Goal: Task Accomplishment & Management: Manage account settings

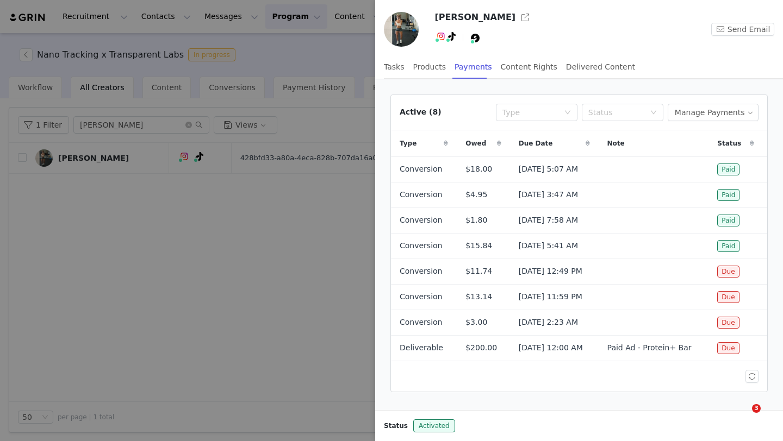
click at [247, 59] on div at bounding box center [391, 220] width 783 height 441
click at [287, 25] on div "[PERSON_NAME] Send Email Tasks Products Payments Content Rights Delivered Conte…" at bounding box center [391, 220] width 783 height 441
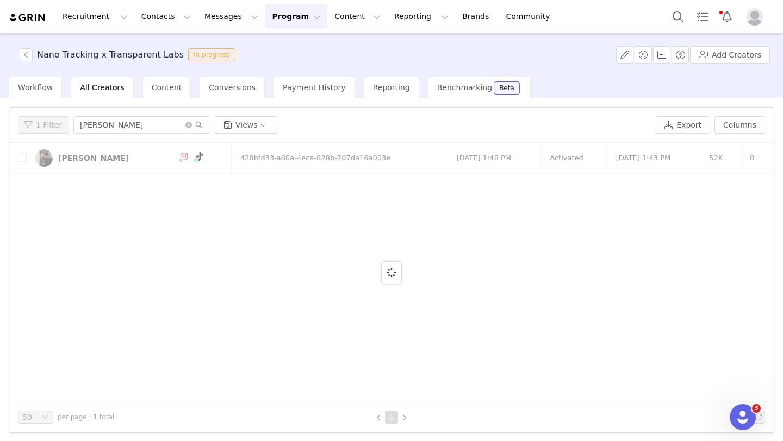
click at [285, 14] on button "Program Program" at bounding box center [296, 16] width 62 height 24
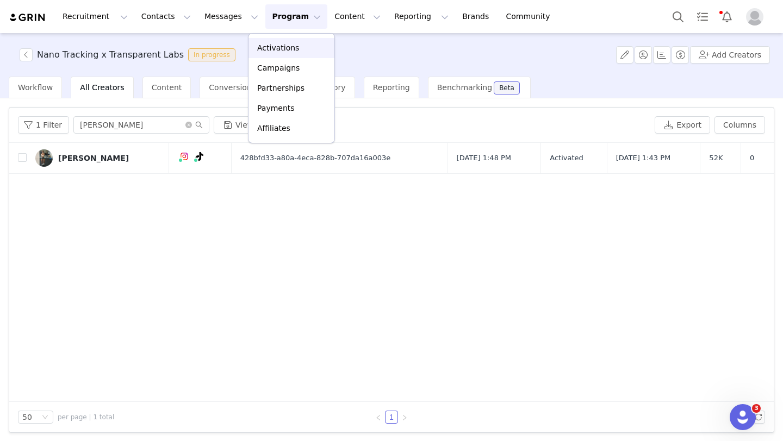
click at [297, 47] on div "Activations" at bounding box center [291, 47] width 73 height 11
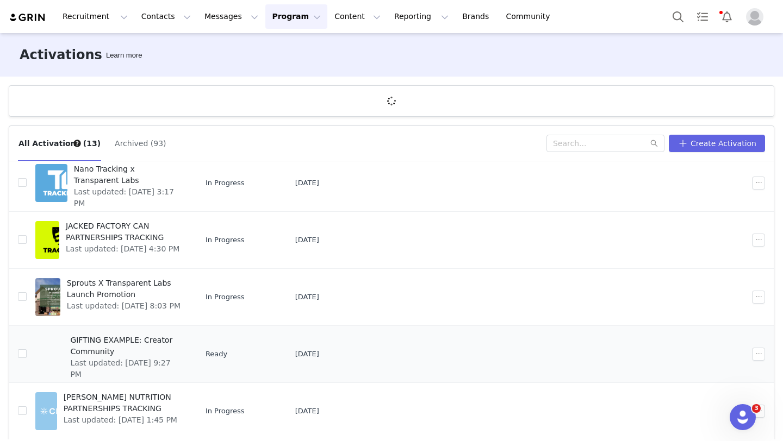
scroll to position [40, 0]
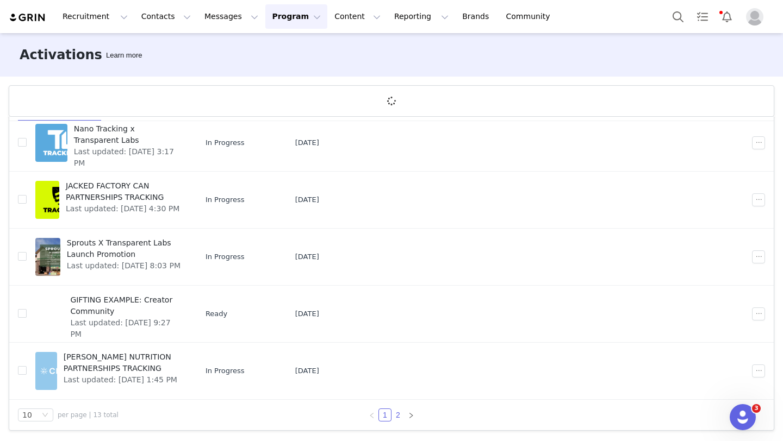
click at [399, 416] on link "2" at bounding box center [398, 415] width 12 height 12
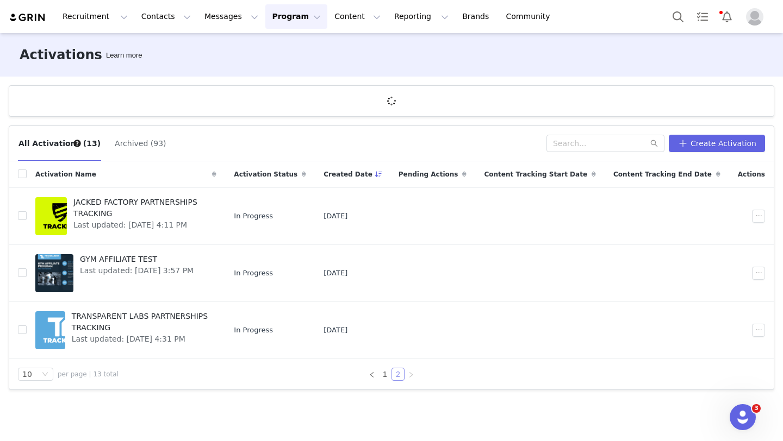
scroll to position [0, 0]
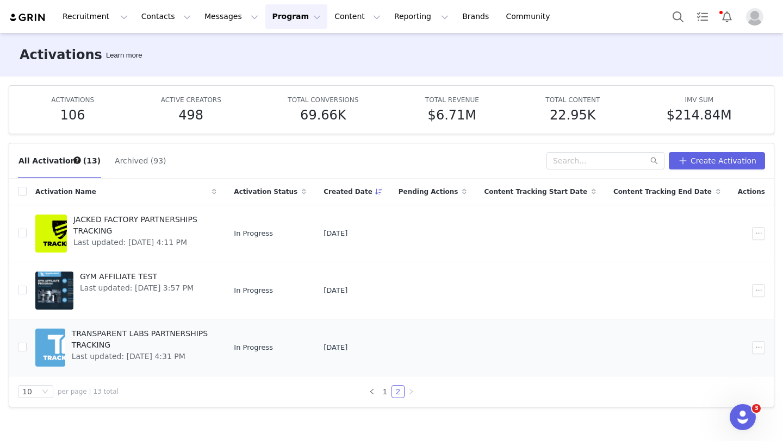
click at [210, 344] on span "TRANSPARENT LABS PARTNERSHIPS TRACKING" at bounding box center [141, 339] width 139 height 23
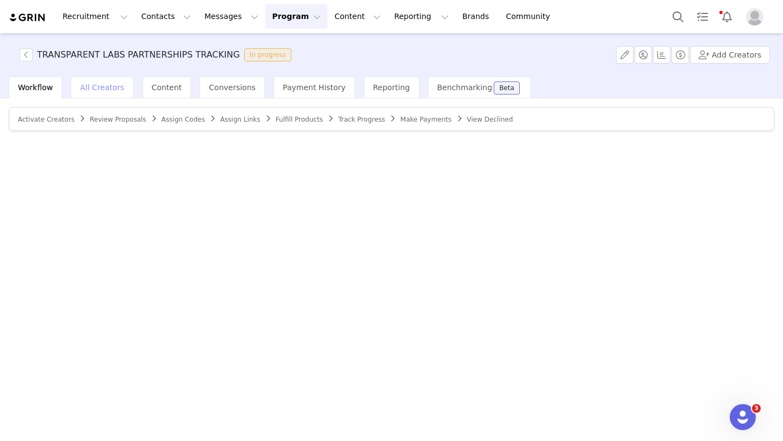
click at [100, 90] on span "All Creators" at bounding box center [102, 87] width 44 height 9
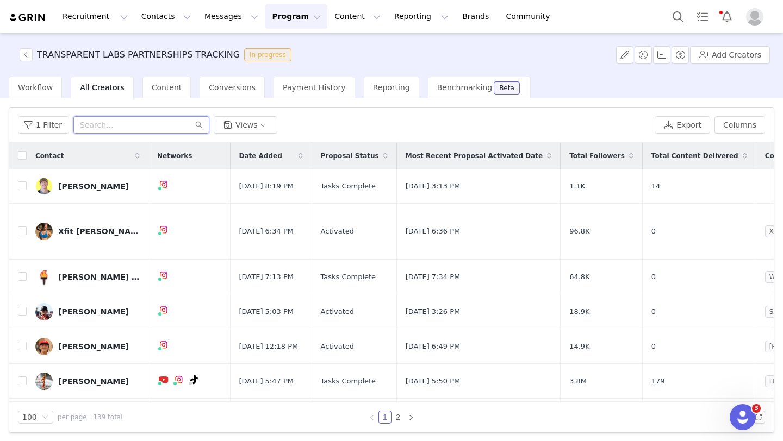
click at [134, 129] on input "text" at bounding box center [141, 124] width 136 height 17
click at [127, 123] on input "text" at bounding box center [141, 124] width 136 height 17
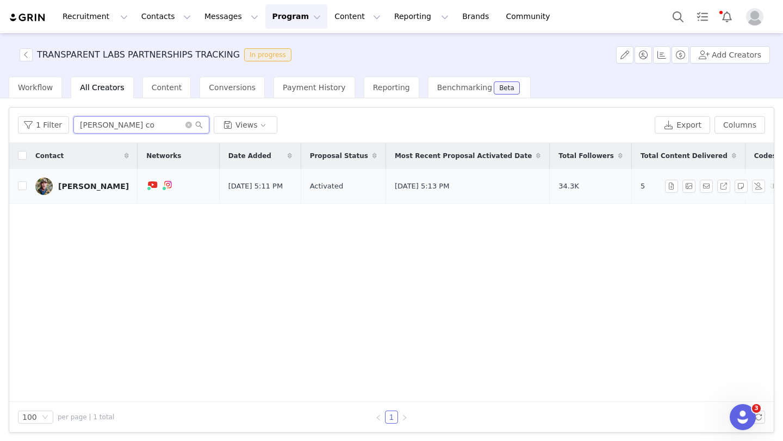
type input "[PERSON_NAME] co"
click at [82, 187] on div "[PERSON_NAME]" at bounding box center [93, 186] width 71 height 9
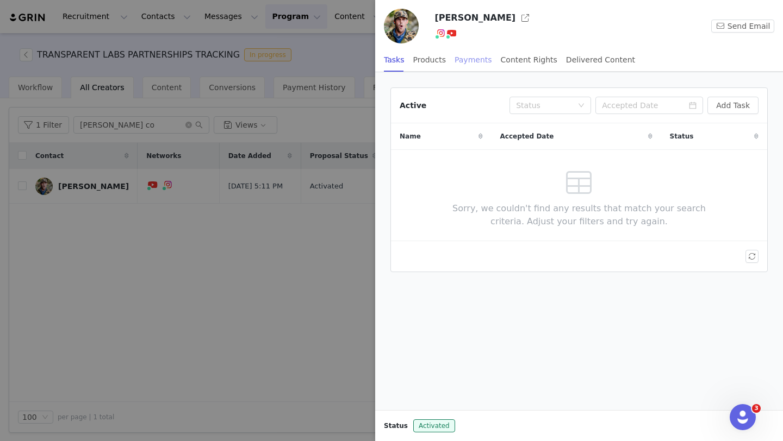
click at [467, 60] on div "Payments" at bounding box center [474, 60] width 38 height 24
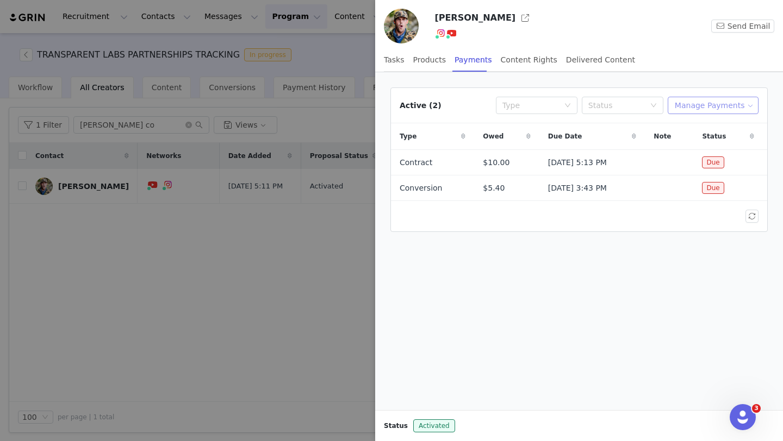
click at [699, 109] on button "Manage Payments" at bounding box center [713, 105] width 91 height 17
click at [717, 146] on span "Add Payable" at bounding box center [716, 145] width 47 height 12
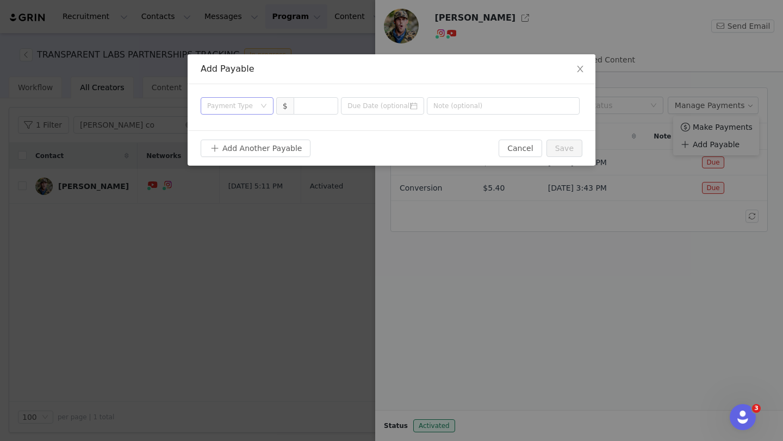
click at [252, 108] on div "Payment Type" at bounding box center [231, 106] width 48 height 11
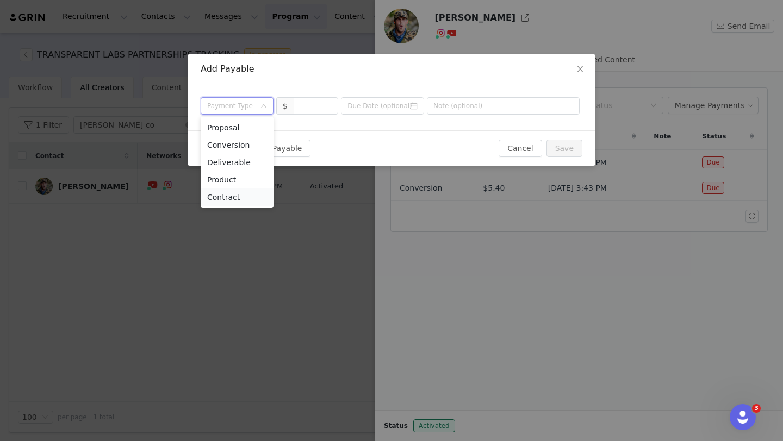
click at [235, 197] on li "Contract" at bounding box center [237, 197] width 73 height 17
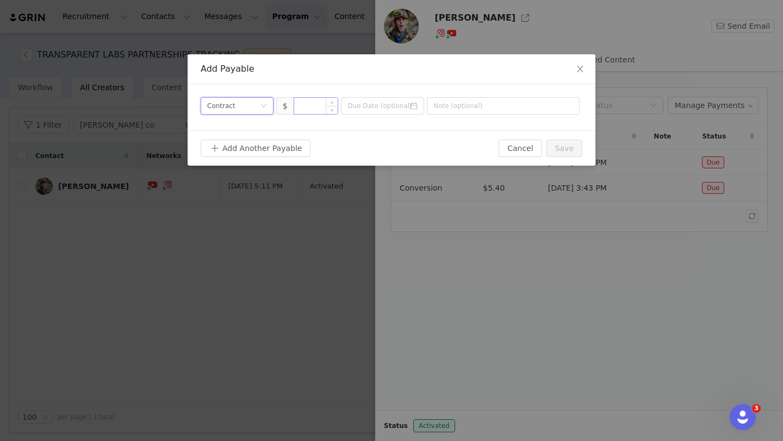
click at [307, 105] on input at bounding box center [316, 106] width 44 height 16
type input "2,000"
click at [399, 110] on input at bounding box center [382, 105] width 83 height 17
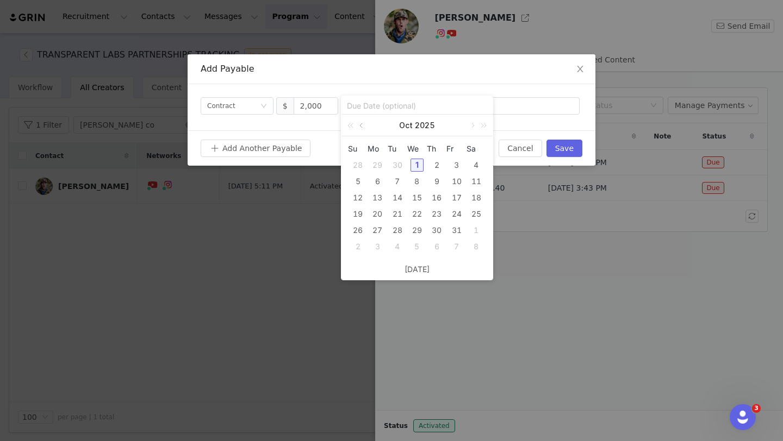
click at [364, 125] on link at bounding box center [362, 126] width 10 height 22
click at [357, 228] on div "28" at bounding box center [357, 230] width 13 height 13
type input "2025-09-28"
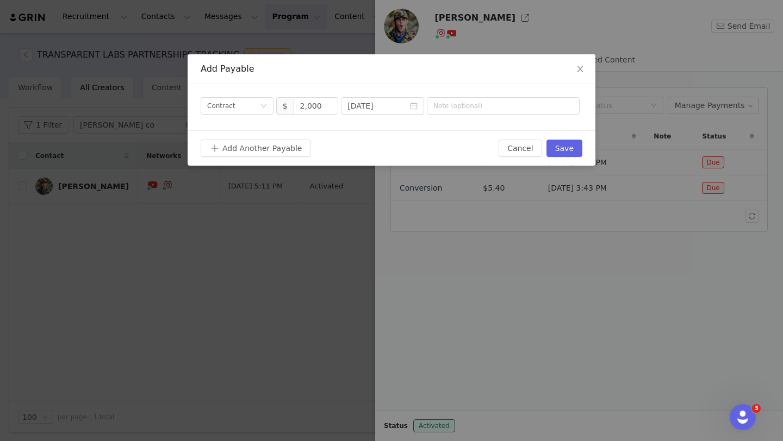
click at [385, 144] on div "Add Another Payable" at bounding box center [350, 148] width 298 height 17
click at [453, 106] on input "text" at bounding box center [503, 105] width 153 height 17
type input "Contract"
click at [454, 134] on div "Add Another Payable Cancel Save" at bounding box center [392, 147] width 408 height 35
click at [565, 151] on button "Save" at bounding box center [564, 148] width 36 height 17
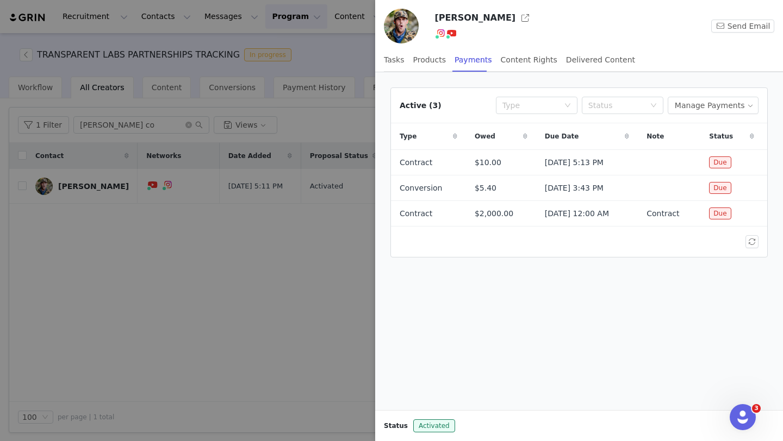
click at [275, 321] on div at bounding box center [391, 220] width 783 height 441
click at [120, 126] on div "Kyle Cokinos Send Email Tasks Products Payments Content Rights Delivered Conten…" at bounding box center [391, 220] width 783 height 441
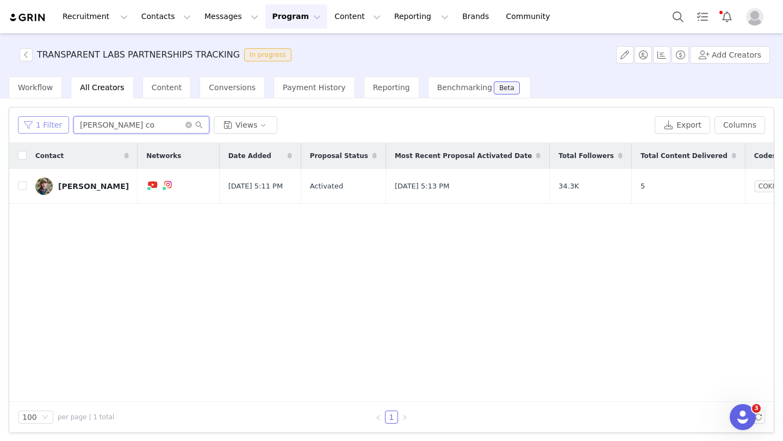
drag, startPoint x: 107, startPoint y: 127, endPoint x: 57, endPoint y: 123, distance: 50.7
click at [60, 124] on div "1 Filter kyle co Views" at bounding box center [334, 124] width 632 height 17
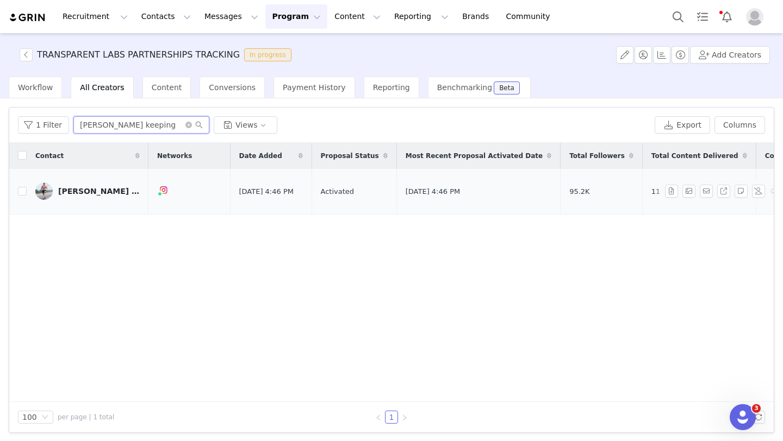
type input "ryan keeping"
click at [88, 187] on div "Ryan Keeping" at bounding box center [99, 191] width 82 height 9
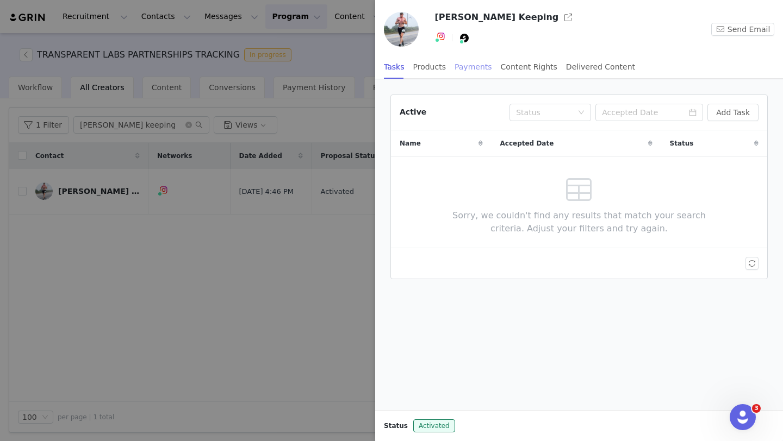
click at [468, 65] on div "Payments" at bounding box center [474, 67] width 38 height 24
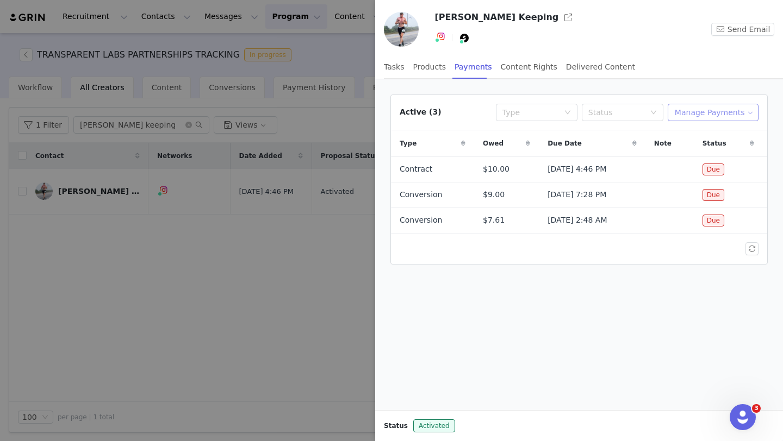
click at [702, 107] on button "Manage Payments" at bounding box center [713, 112] width 91 height 17
click at [708, 148] on span "Add Payable" at bounding box center [716, 152] width 47 height 12
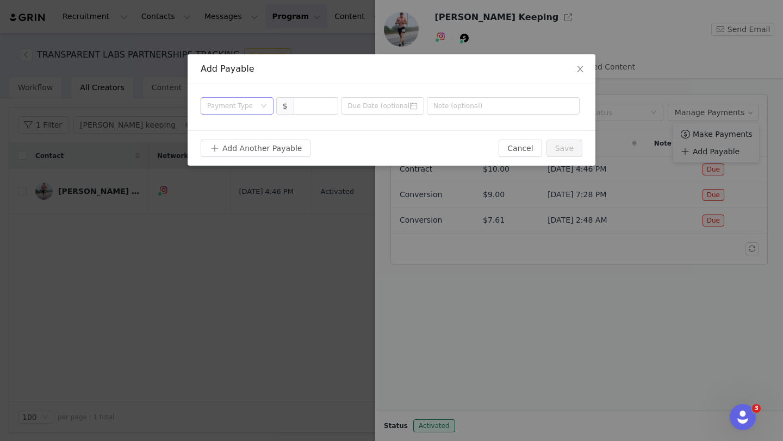
click at [229, 113] on div "Payment Type" at bounding box center [233, 106] width 53 height 16
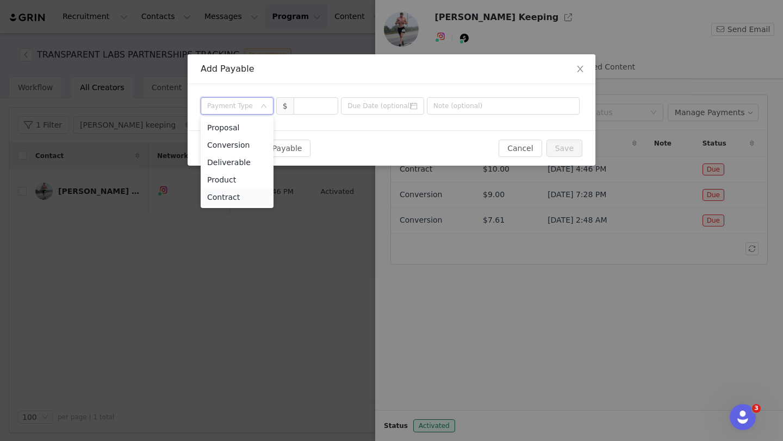
click at [252, 203] on li "Contract" at bounding box center [237, 197] width 73 height 17
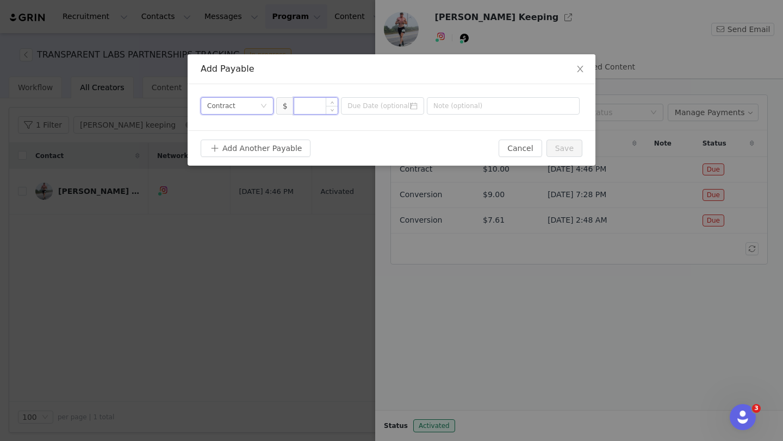
click at [325, 108] on input at bounding box center [316, 106] width 44 height 16
type input "1,650"
click at [415, 108] on icon "icon: calendar" at bounding box center [414, 106] width 8 height 8
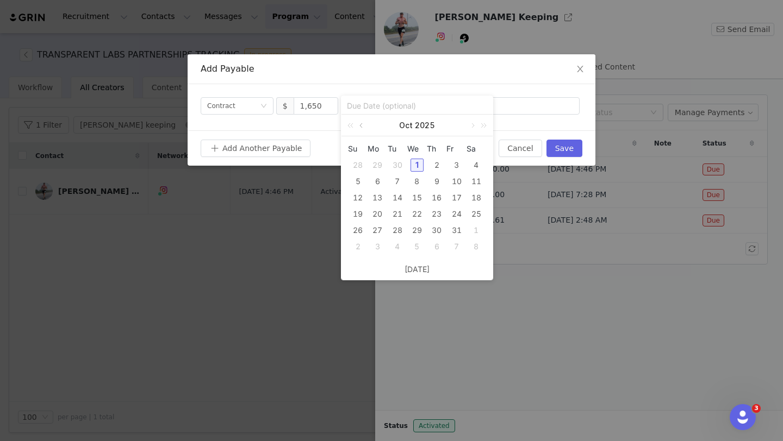
click at [363, 129] on link at bounding box center [362, 126] width 10 height 22
click at [360, 232] on div "28" at bounding box center [357, 230] width 13 height 13
type input "2025-09-28"
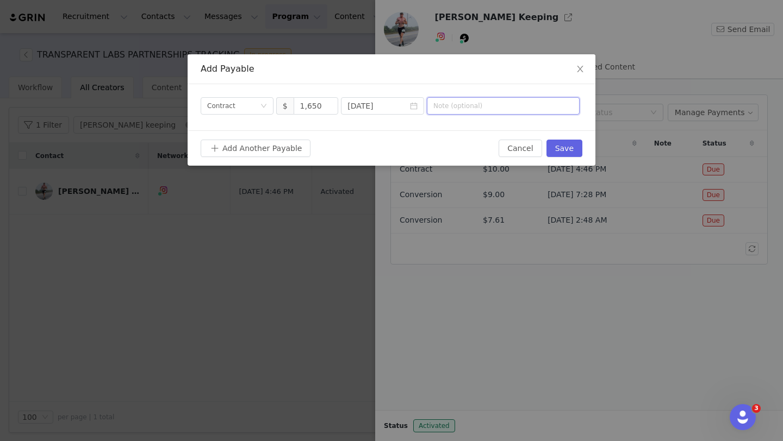
click at [462, 110] on input "text" at bounding box center [503, 105] width 153 height 17
type input "Contract"
click at [469, 155] on div "Add Another Payable" at bounding box center [350, 148] width 298 height 17
click at [564, 150] on button "Save" at bounding box center [564, 148] width 36 height 17
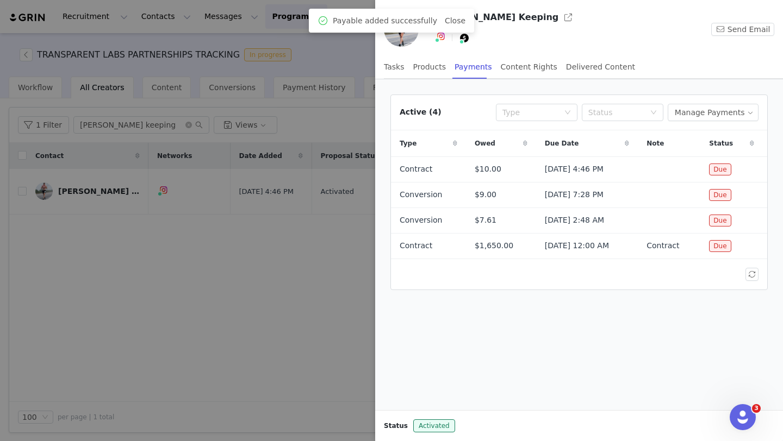
click at [295, 202] on div at bounding box center [391, 220] width 783 height 441
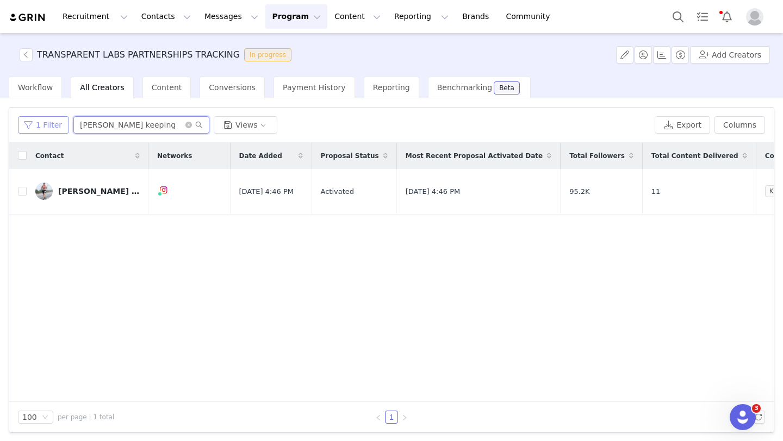
drag, startPoint x: 134, startPoint y: 122, endPoint x: 66, endPoint y: 122, distance: 68.5
click at [67, 122] on div "1 Filter ryan keeping Views" at bounding box center [334, 124] width 632 height 17
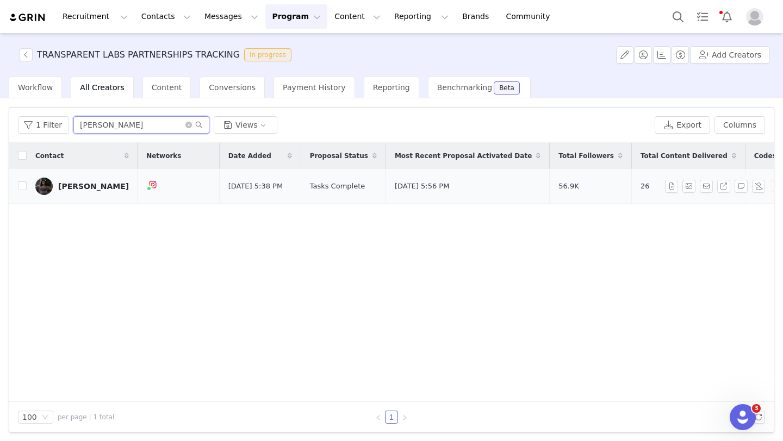
type input "taylor bar"
click at [77, 197] on td "Taylor Barnett" at bounding box center [82, 186] width 111 height 35
click at [77, 183] on div "Taylor Barnett" at bounding box center [93, 186] width 71 height 9
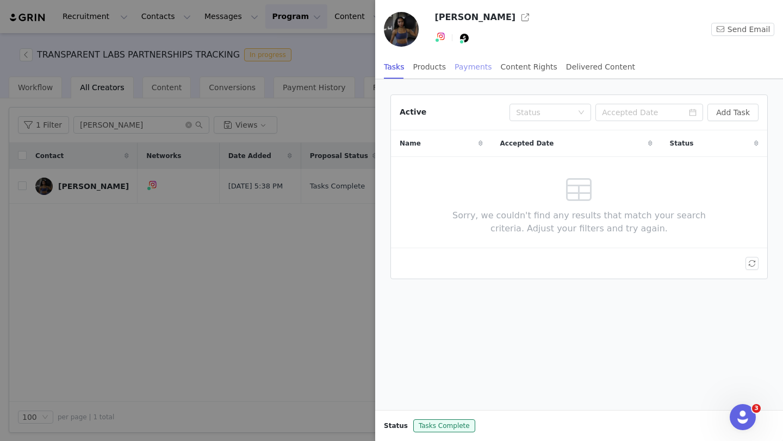
click at [476, 72] on div "Payments" at bounding box center [474, 67] width 38 height 24
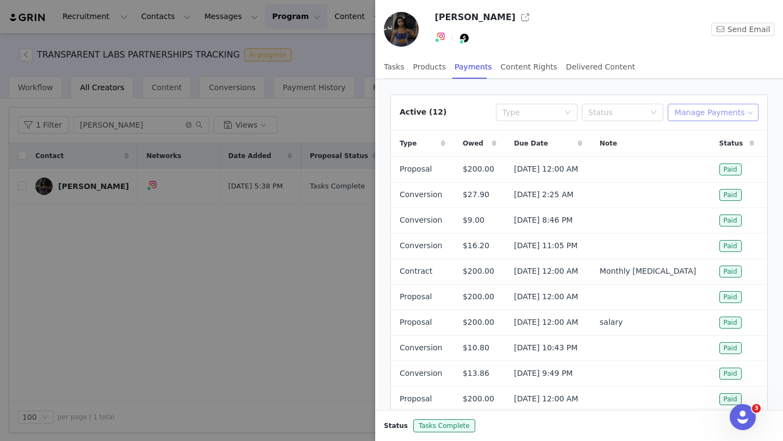
click at [701, 111] on button "Manage Payments" at bounding box center [713, 112] width 91 height 17
click at [703, 152] on span "Add Payable" at bounding box center [716, 152] width 47 height 12
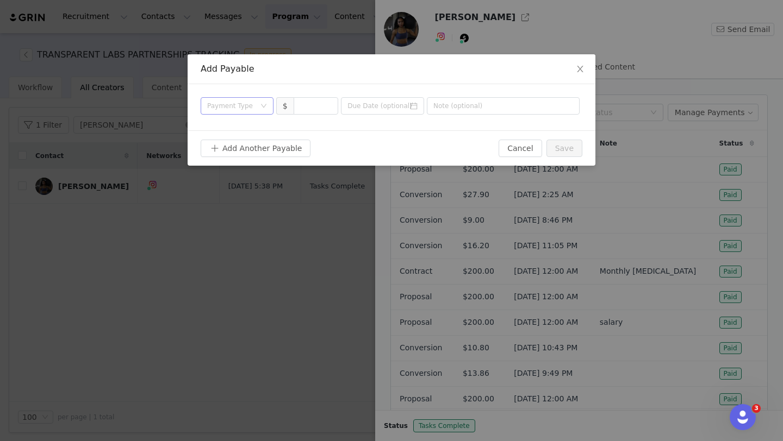
click at [236, 101] on div "Payment Type" at bounding box center [231, 106] width 48 height 11
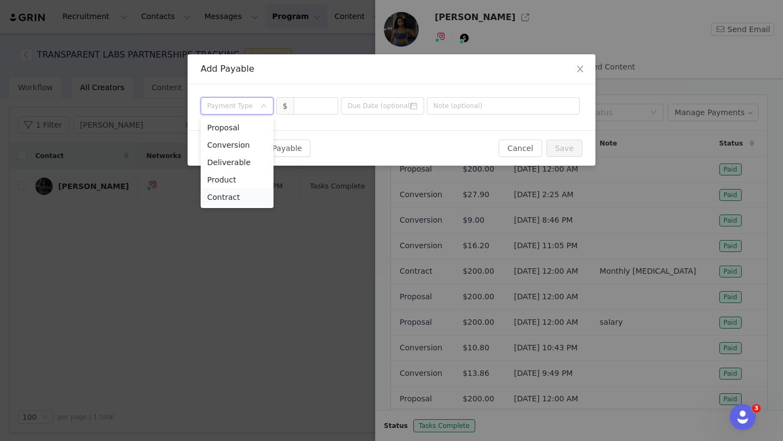
click at [251, 197] on li "Contract" at bounding box center [237, 197] width 73 height 17
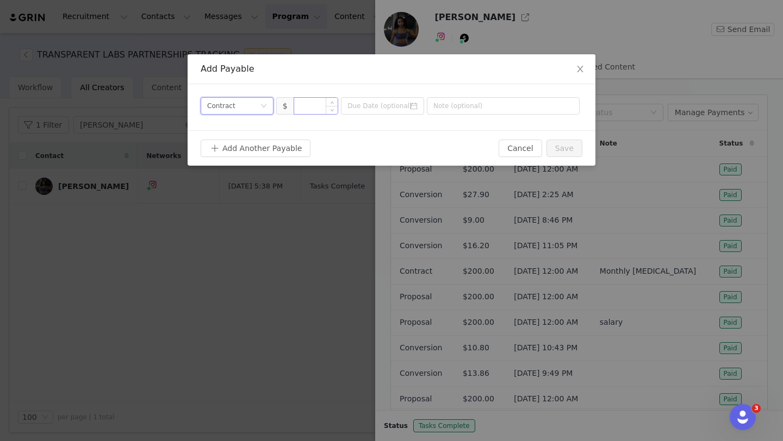
click at [313, 113] on input at bounding box center [316, 106] width 44 height 16
type input "200"
click at [403, 111] on input at bounding box center [382, 105] width 83 height 17
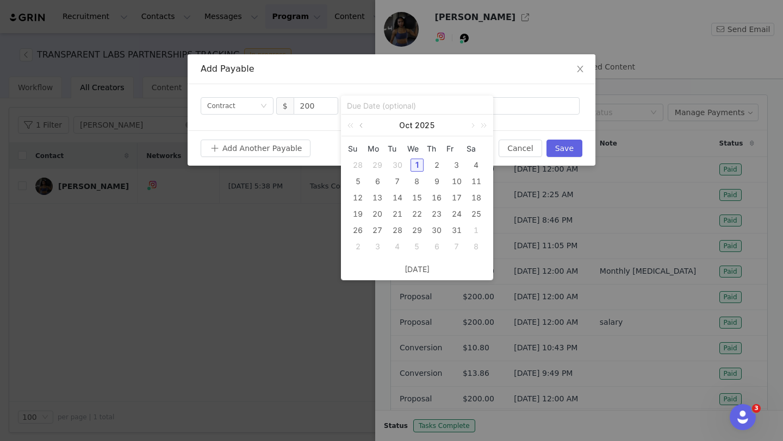
click at [363, 124] on link at bounding box center [362, 126] width 10 height 22
click at [356, 231] on div "28" at bounding box center [357, 230] width 13 height 13
type input "2025-09-28"
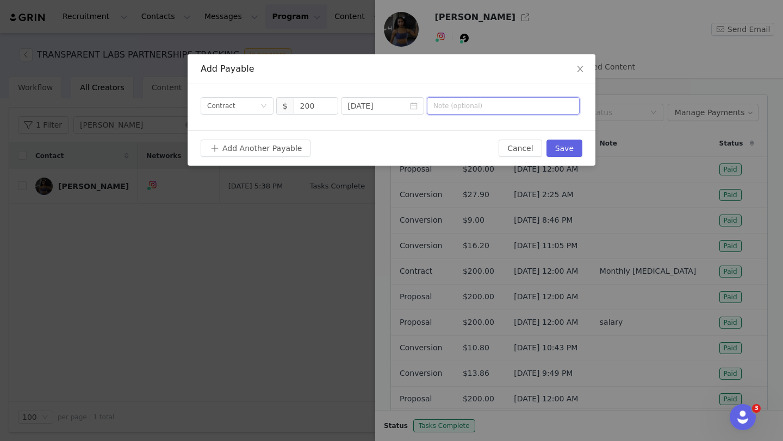
click at [493, 108] on input "text" at bounding box center [503, 105] width 153 height 17
type input "Contract"
click at [483, 139] on div "Add Another Payable Cancel Save" at bounding box center [392, 147] width 408 height 35
click at [576, 149] on button "Save" at bounding box center [564, 148] width 36 height 17
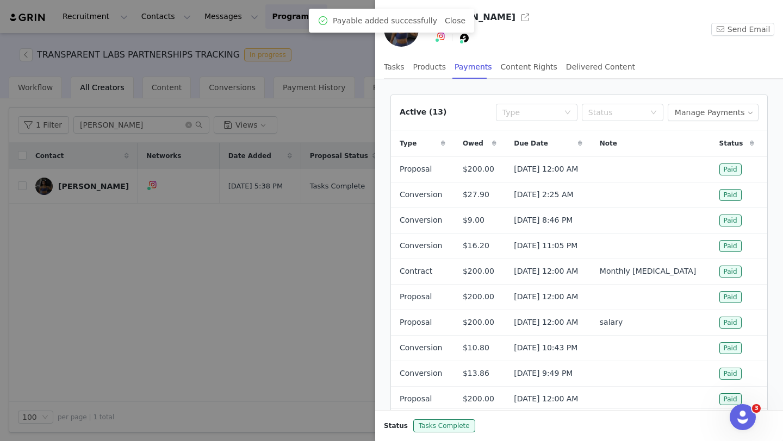
click at [304, 318] on div at bounding box center [391, 220] width 783 height 441
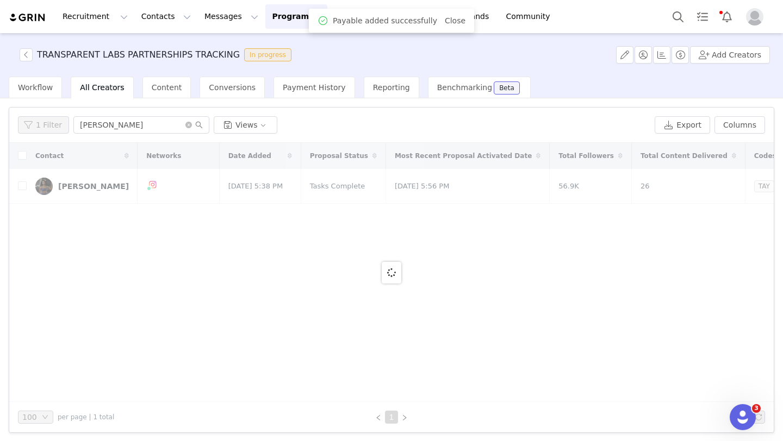
scroll to position [2, 0]
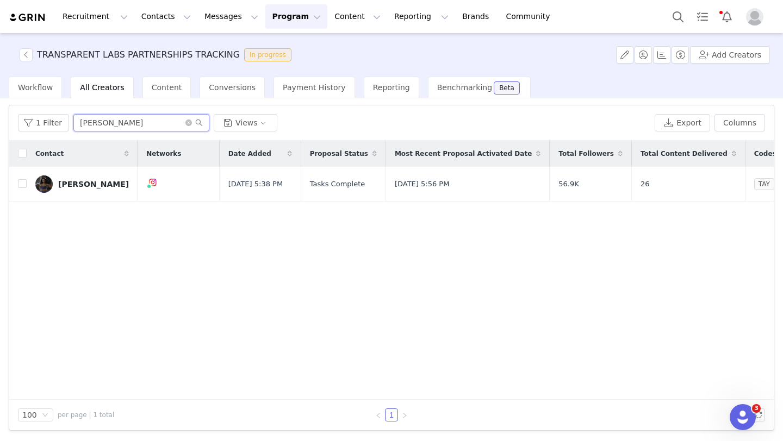
click at [121, 127] on input "taylor bar" at bounding box center [141, 122] width 136 height 17
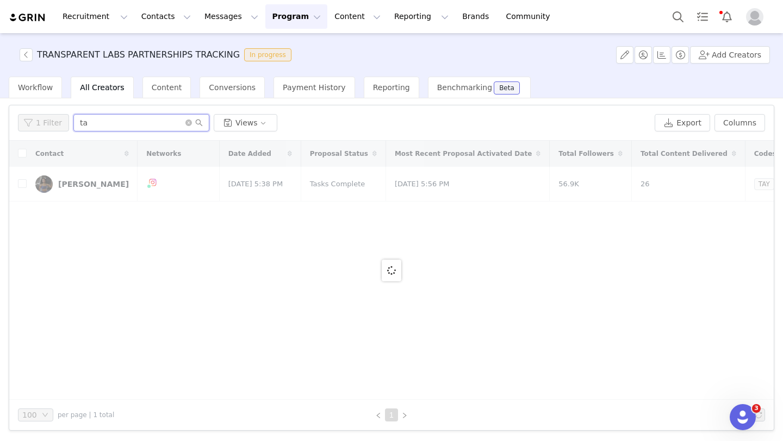
type input "t"
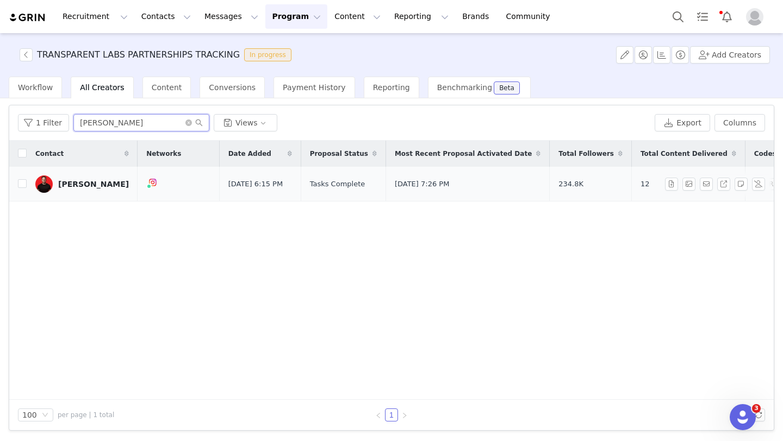
type input "mitch gourle"
click at [90, 184] on div "Mitch Gourley" at bounding box center [93, 184] width 71 height 9
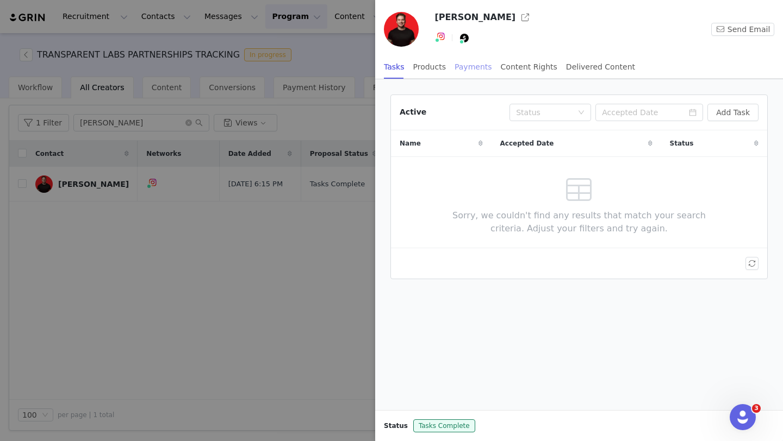
click at [476, 65] on div "Payments" at bounding box center [474, 67] width 38 height 24
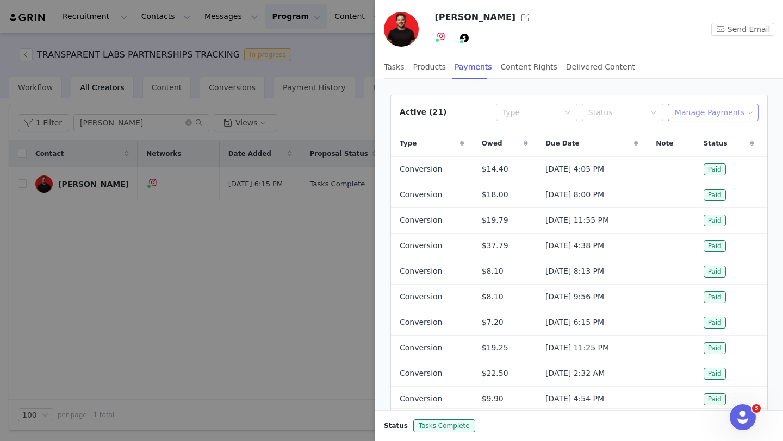
click at [689, 115] on button "Manage Payments" at bounding box center [713, 112] width 91 height 17
click at [697, 154] on span "Add Payable" at bounding box center [716, 152] width 47 height 12
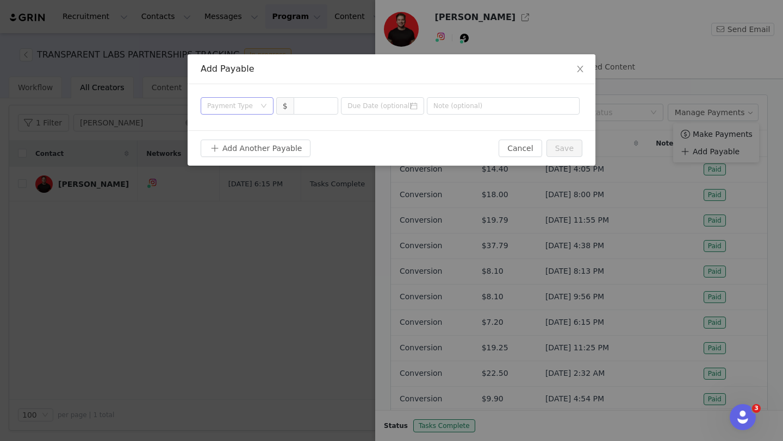
click at [248, 105] on div "Payment Type" at bounding box center [231, 106] width 48 height 11
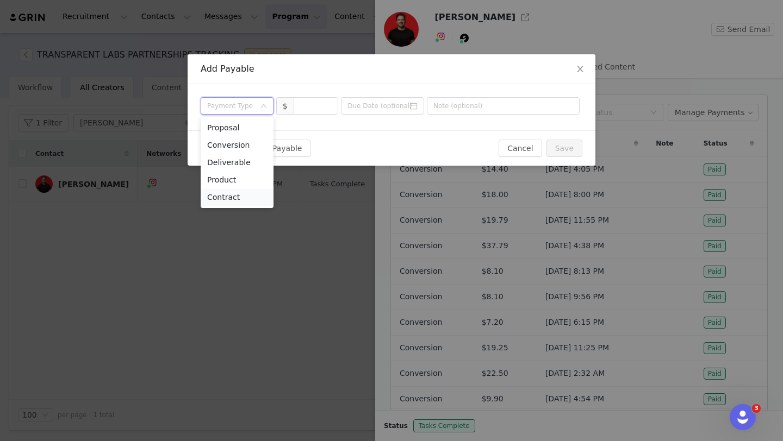
click at [258, 197] on li "Contract" at bounding box center [237, 197] width 73 height 17
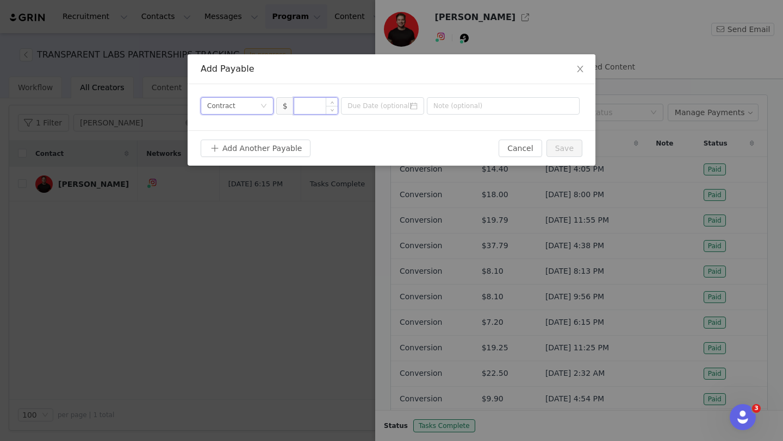
click at [307, 104] on input at bounding box center [316, 106] width 44 height 16
type input "1,250"
click at [421, 99] on input at bounding box center [382, 105] width 83 height 17
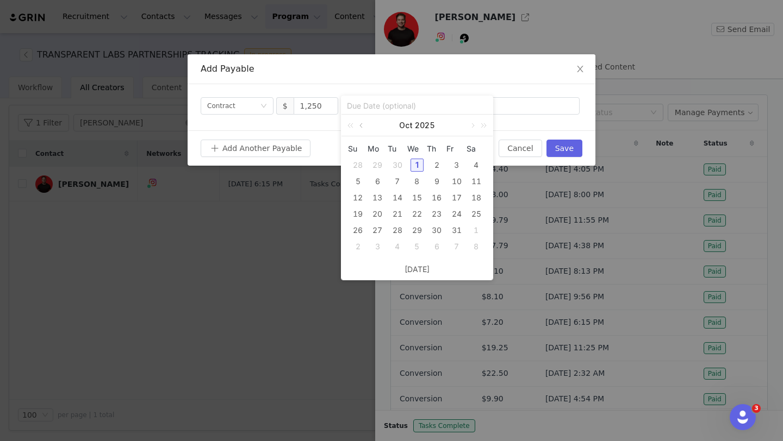
click at [363, 121] on link at bounding box center [362, 126] width 10 height 22
click at [359, 228] on div "28" at bounding box center [357, 230] width 13 height 13
type input "2025-09-28"
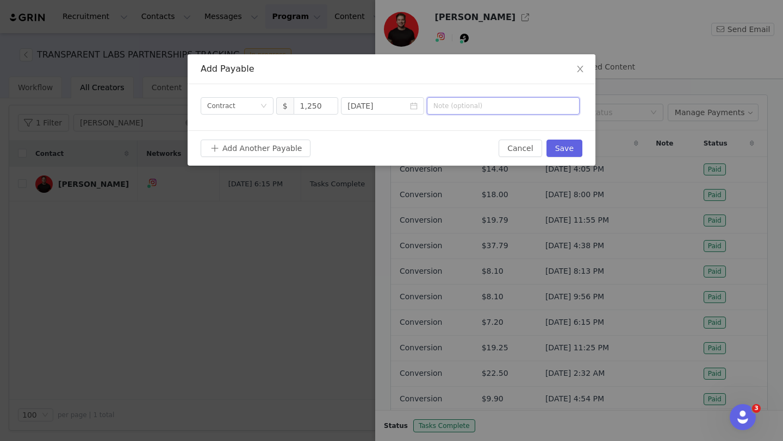
click at [468, 110] on input "text" at bounding box center [503, 105] width 153 height 17
type input "Contract"
click at [578, 148] on button "Save" at bounding box center [564, 148] width 36 height 17
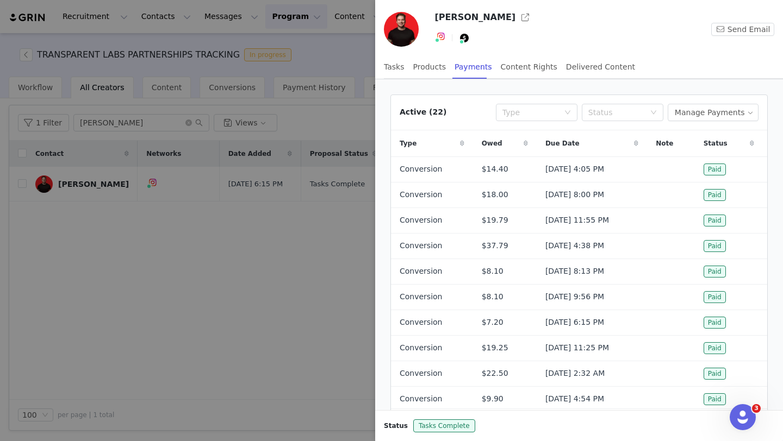
click at [343, 327] on div at bounding box center [391, 220] width 783 height 441
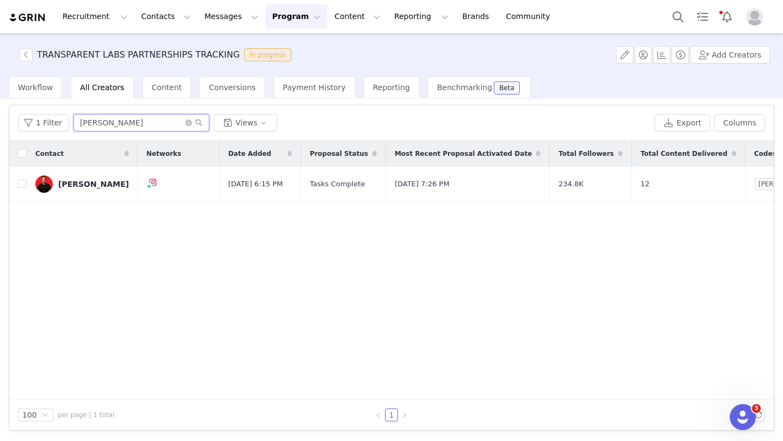
click at [122, 117] on input "mitch gourle" at bounding box center [141, 122] width 136 height 17
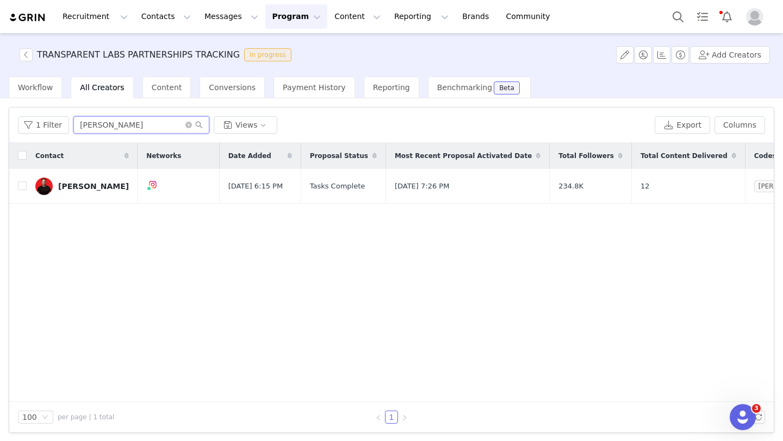
drag, startPoint x: 105, startPoint y: 124, endPoint x: 81, endPoint y: 123, distance: 24.5
click at [81, 123] on input "mitch gourle" at bounding box center [141, 124] width 136 height 17
type input "m"
type input "laura kummerle"
click at [86, 186] on div "Laura Kummerle" at bounding box center [93, 186] width 71 height 9
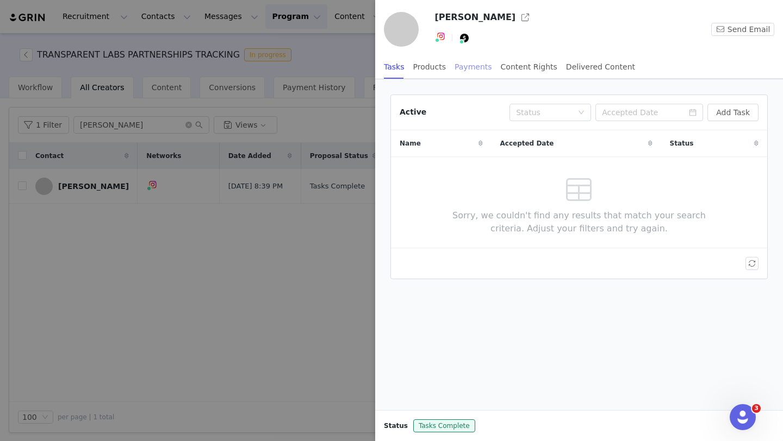
click at [476, 70] on div "Payments" at bounding box center [474, 67] width 38 height 24
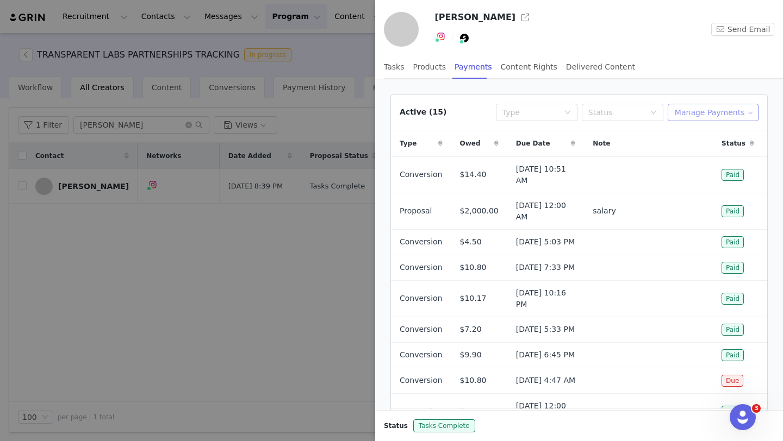
click at [702, 115] on button "Manage Payments" at bounding box center [713, 112] width 91 height 17
click at [704, 152] on span "Add Payable" at bounding box center [716, 152] width 47 height 12
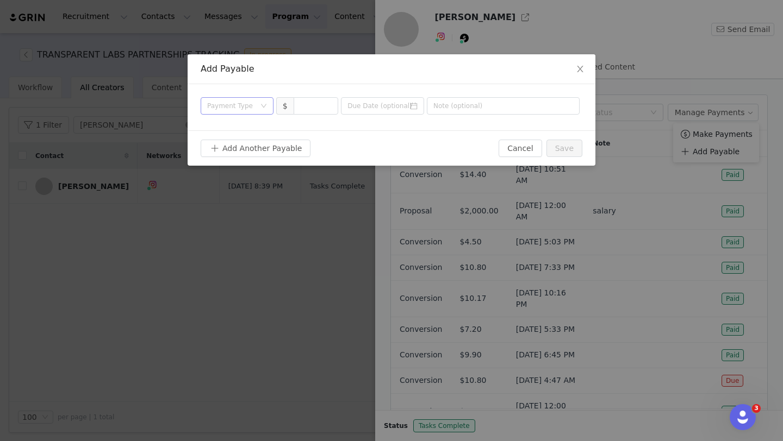
click at [238, 107] on div "Payment Type" at bounding box center [231, 106] width 48 height 11
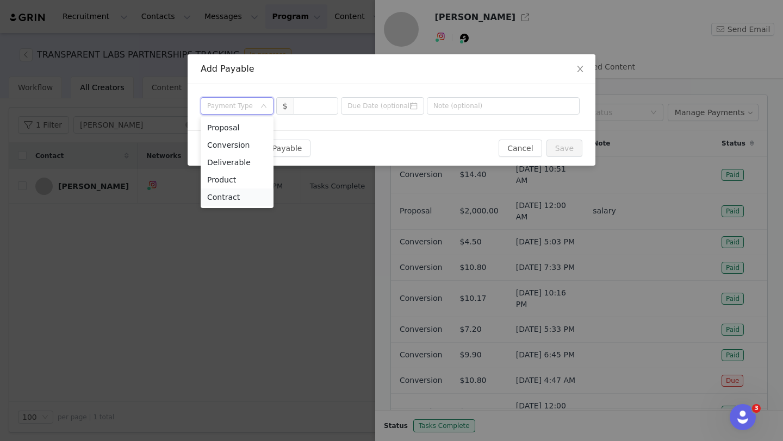
click at [251, 198] on li "Contract" at bounding box center [237, 197] width 73 height 17
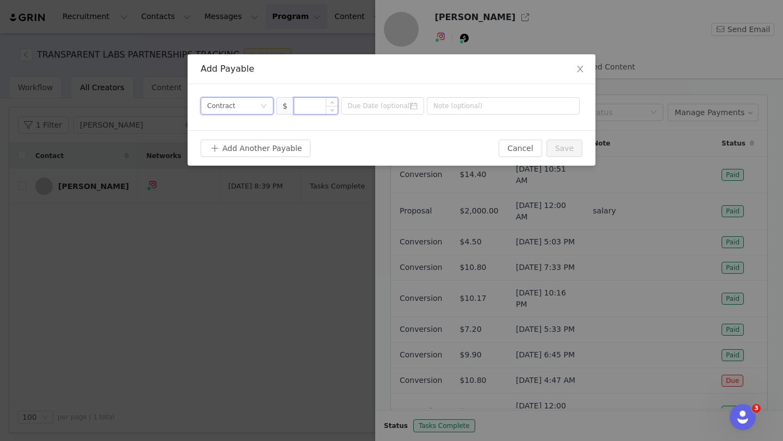
click at [313, 108] on input at bounding box center [316, 106] width 44 height 16
type input "2,500"
click at [415, 105] on icon "icon: calendar" at bounding box center [413, 106] width 7 height 7
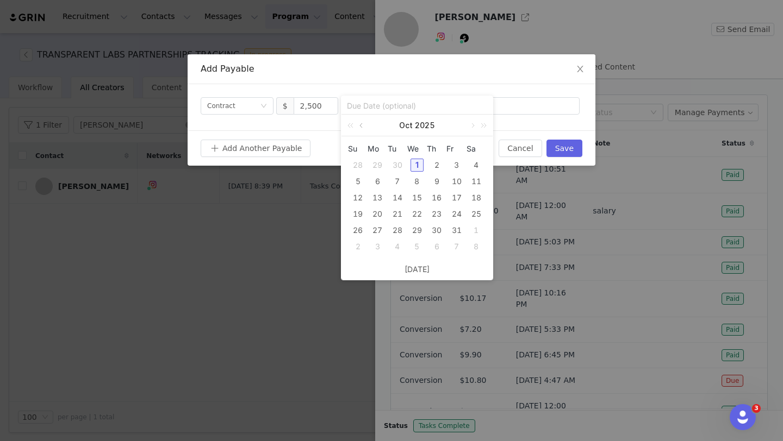
click at [365, 125] on link at bounding box center [362, 126] width 10 height 22
click at [362, 228] on div "28" at bounding box center [357, 230] width 13 height 13
type input "2025-09-28"
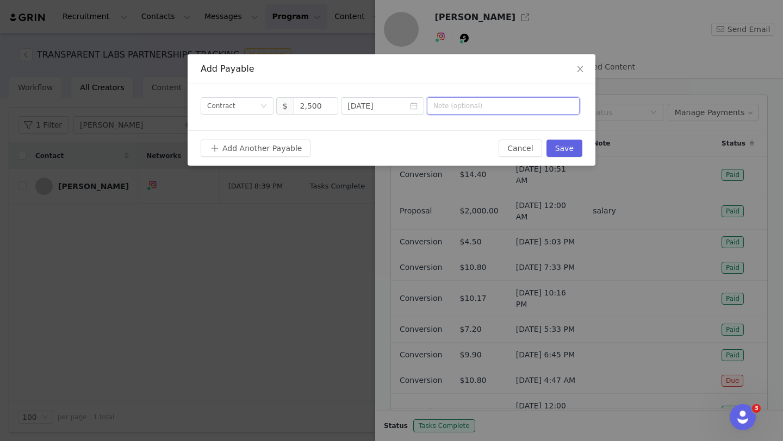
click at [518, 108] on input "text" at bounding box center [503, 105] width 153 height 17
type input "Contract"
click at [549, 133] on div "Add Another Payable Cancel Save" at bounding box center [392, 147] width 408 height 35
click at [567, 150] on button "Save" at bounding box center [564, 148] width 36 height 17
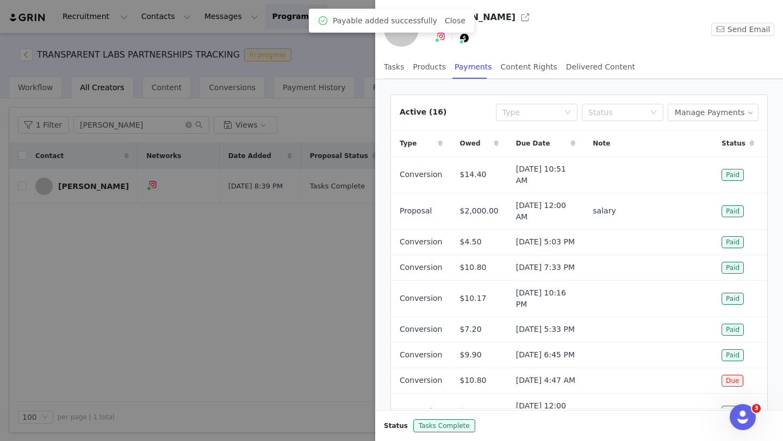
click at [240, 313] on div at bounding box center [391, 220] width 783 height 441
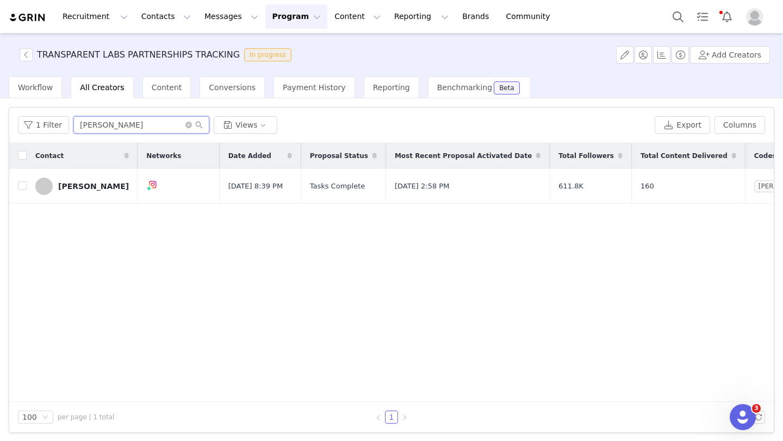
drag, startPoint x: 139, startPoint y: 126, endPoint x: 97, endPoint y: 114, distance: 43.5
click at [97, 114] on div "1 Filter laura kummerle Views Export Columns" at bounding box center [391, 125] width 764 height 35
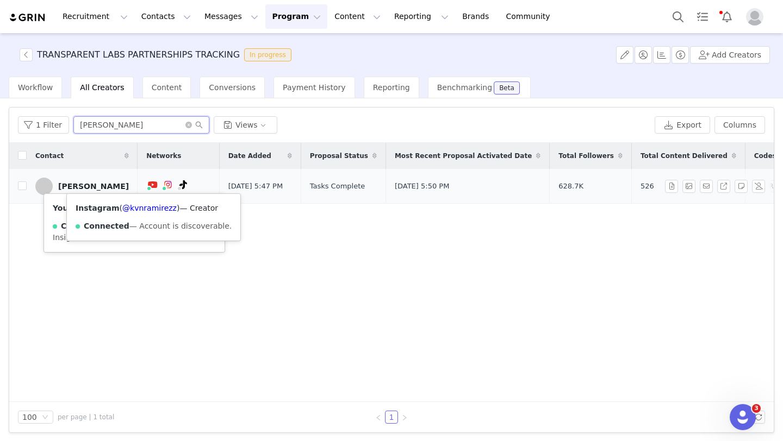
type input "kevin rami"
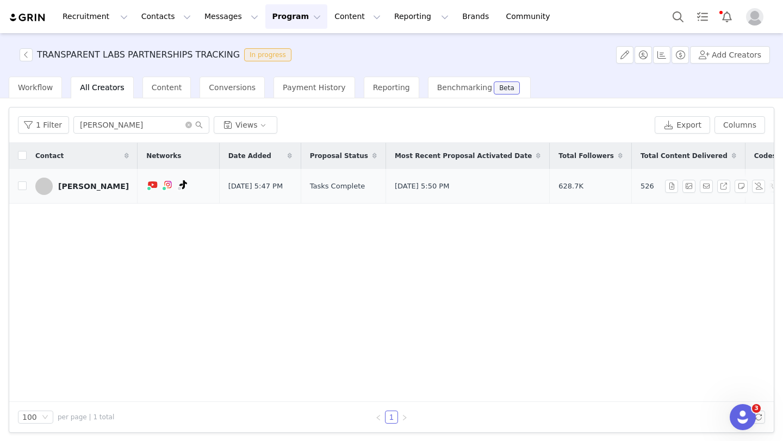
click at [97, 182] on div "Kevin Ramirez" at bounding box center [93, 186] width 71 height 9
click at [89, 185] on div "Kevin Ramirez" at bounding box center [93, 186] width 71 height 9
click at [95, 178] on link "Kevin Ramirez" at bounding box center [82, 186] width 94 height 17
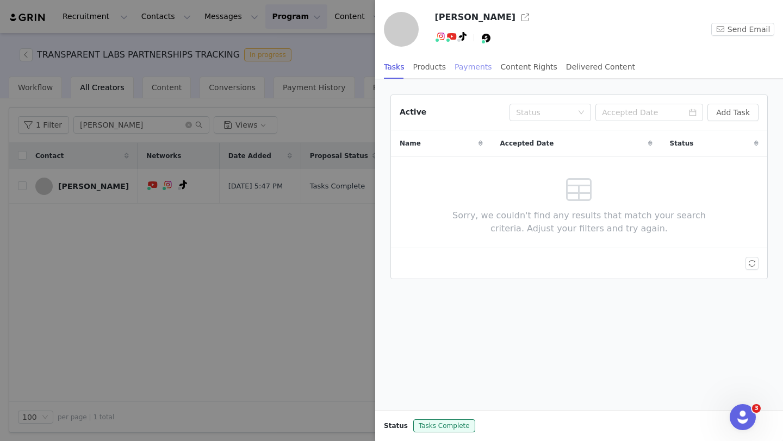
click at [482, 69] on div "Payments" at bounding box center [474, 67] width 38 height 24
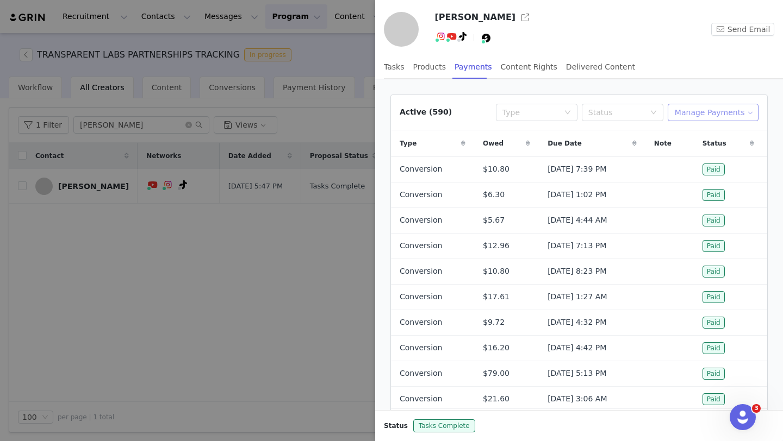
click at [713, 117] on button "Manage Payments" at bounding box center [713, 112] width 91 height 17
click at [711, 152] on span "Add Payable" at bounding box center [716, 152] width 47 height 12
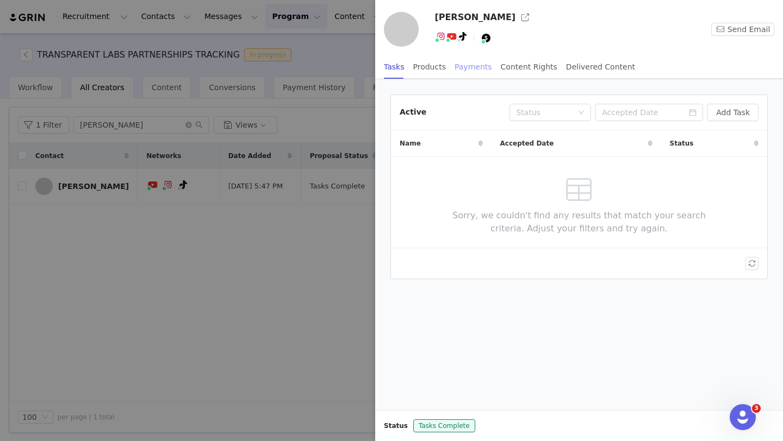
click at [483, 67] on div "Payments" at bounding box center [474, 67] width 38 height 24
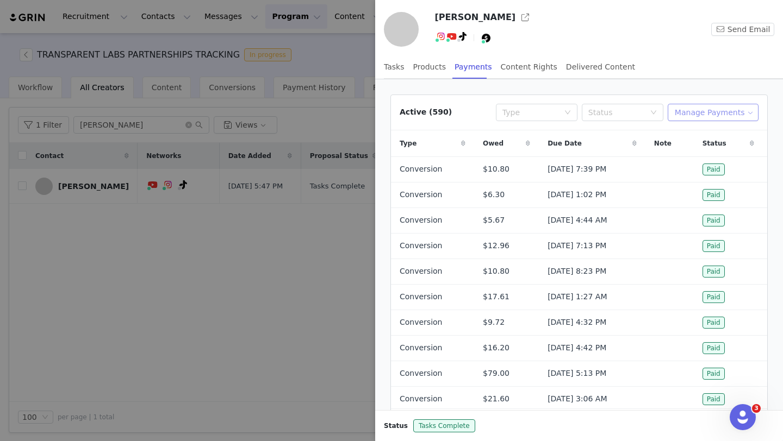
click at [730, 110] on button "Manage Payments" at bounding box center [713, 112] width 91 height 17
click at [726, 153] on span "Add Payable" at bounding box center [716, 152] width 47 height 12
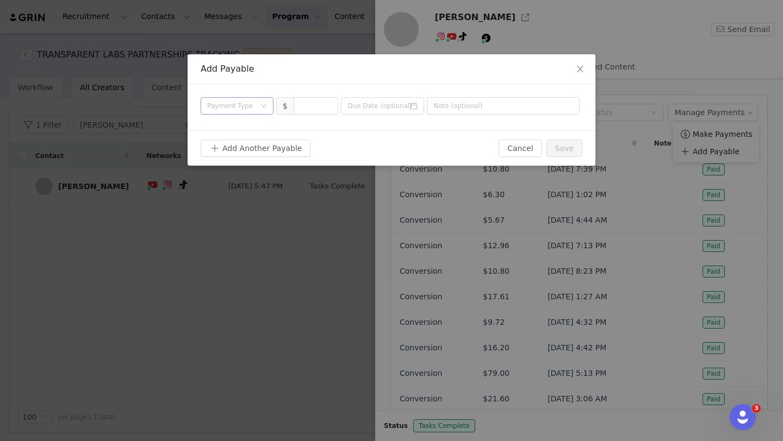
click at [252, 106] on div "Payment Type" at bounding box center [231, 106] width 48 height 11
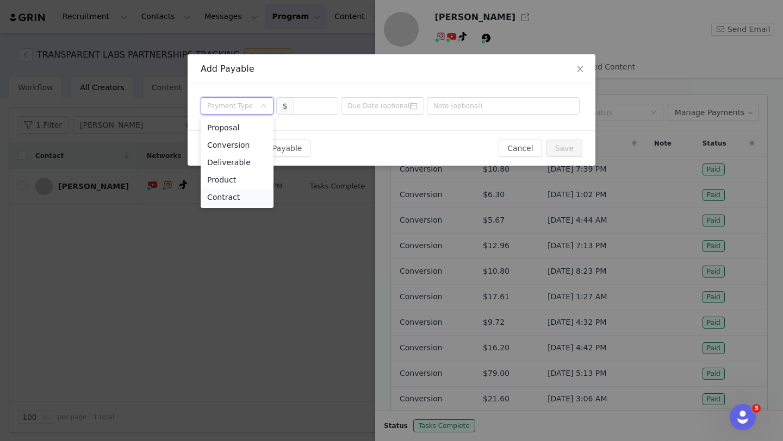
click at [253, 200] on li "Contract" at bounding box center [237, 197] width 73 height 17
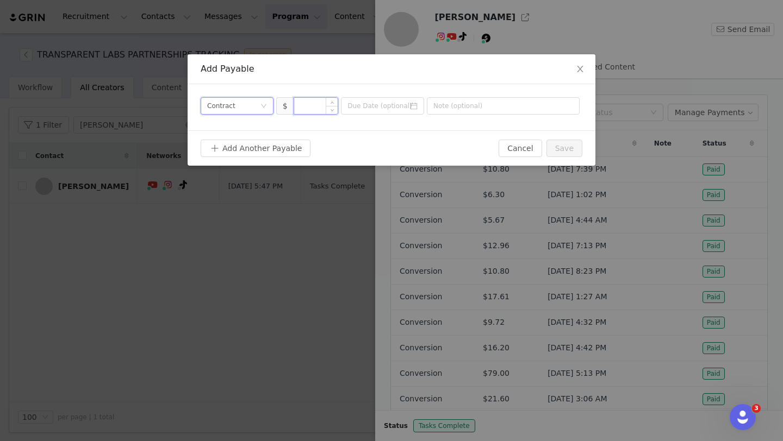
click at [314, 108] on input at bounding box center [316, 106] width 44 height 16
type input "500"
click at [380, 110] on input at bounding box center [382, 105] width 83 height 17
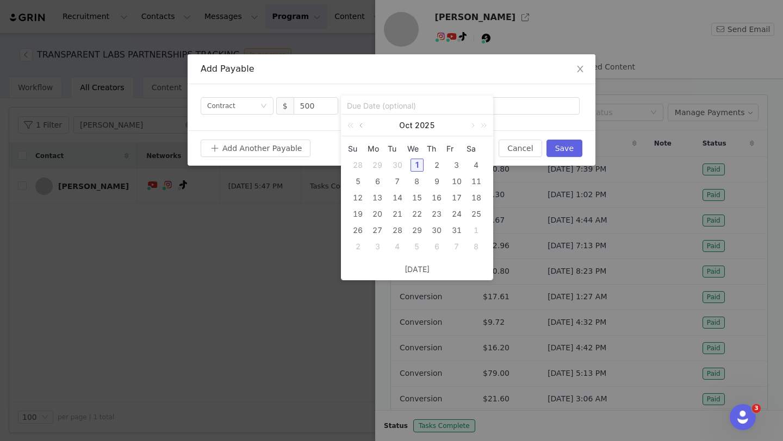
click at [361, 126] on link at bounding box center [362, 126] width 10 height 22
click at [362, 229] on div "28" at bounding box center [357, 230] width 13 height 13
type input "2025-09-28"
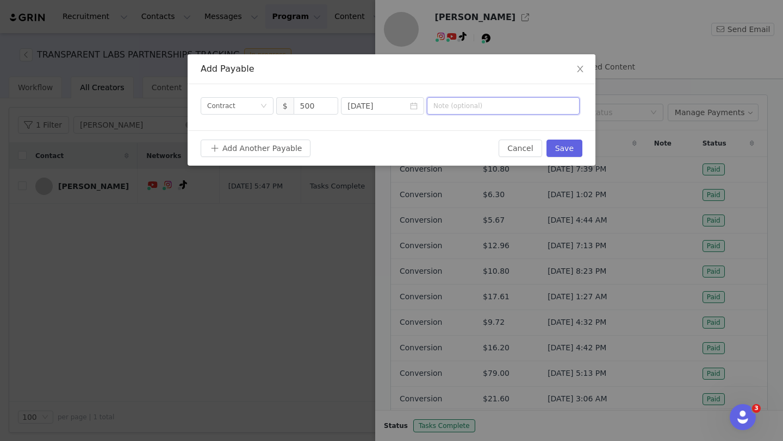
click at [513, 103] on input "text" at bounding box center [503, 105] width 153 height 17
type input "Contract"
click at [574, 150] on button "Save" at bounding box center [564, 148] width 36 height 17
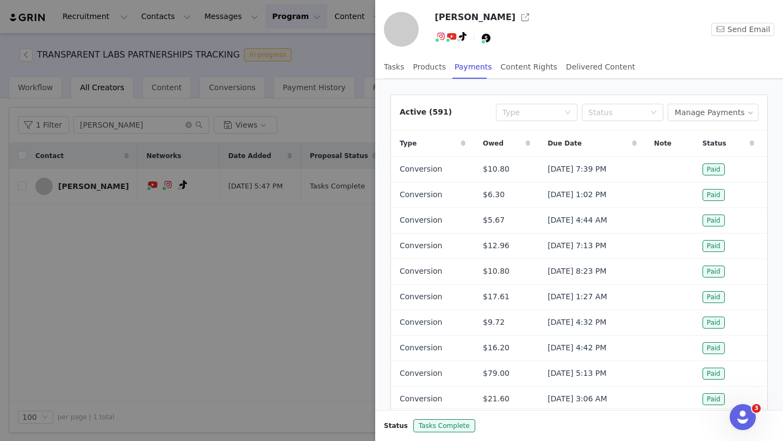
click at [263, 295] on div at bounding box center [391, 220] width 783 height 441
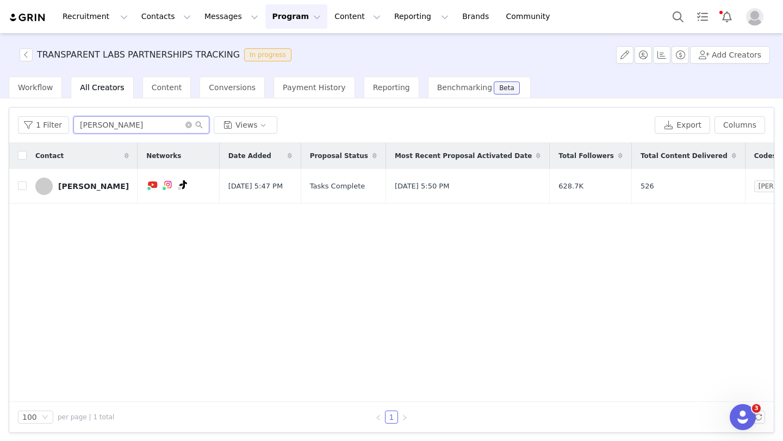
drag, startPoint x: 120, startPoint y: 122, endPoint x: 77, endPoint y: 119, distance: 43.6
click at [77, 119] on input "kevin rami" at bounding box center [141, 124] width 136 height 17
type input "eric hinman"
click at [91, 181] on link "Eric Hinman" at bounding box center [82, 186] width 94 height 17
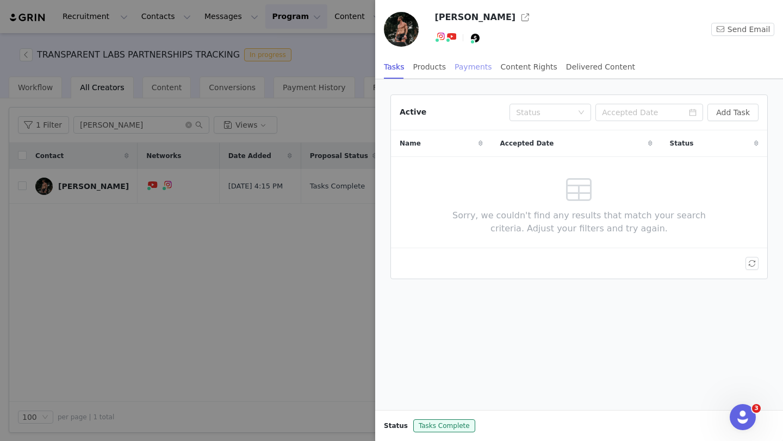
click at [472, 64] on div "Payments" at bounding box center [474, 67] width 38 height 24
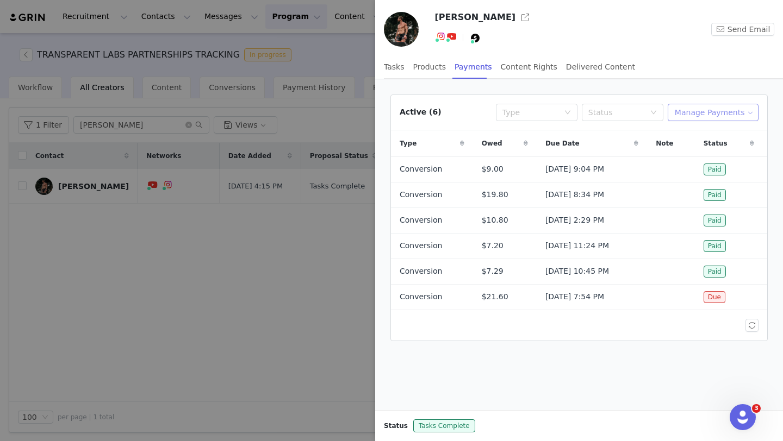
click at [712, 105] on button "Manage Payments" at bounding box center [713, 112] width 91 height 17
click at [718, 154] on span "Add Payable" at bounding box center [716, 152] width 47 height 12
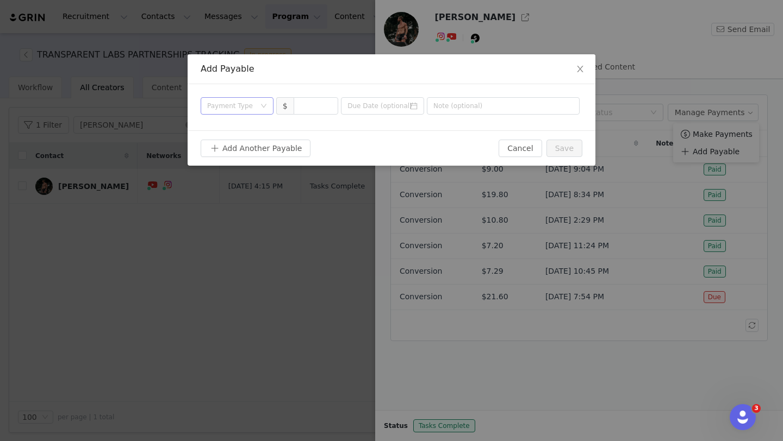
click at [244, 107] on div "Payment Type" at bounding box center [231, 106] width 48 height 11
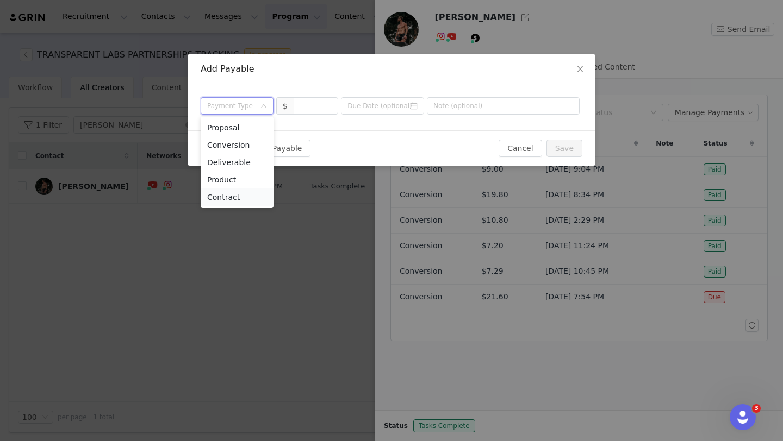
click at [259, 197] on li "Contract" at bounding box center [237, 197] width 73 height 17
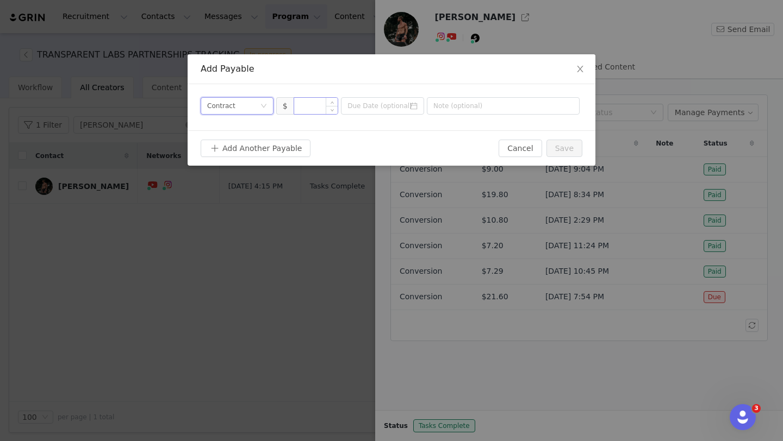
click at [309, 109] on input at bounding box center [316, 106] width 44 height 16
type input "6,000"
click at [407, 102] on input at bounding box center [382, 105] width 83 height 17
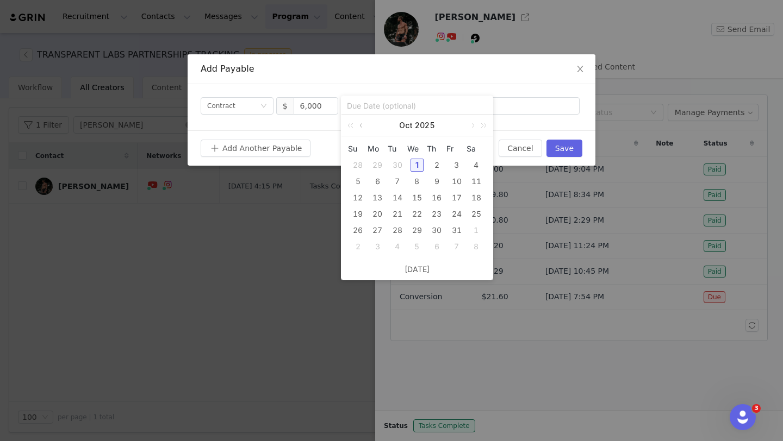
click at [363, 120] on link at bounding box center [362, 126] width 10 height 22
click at [358, 230] on div "28" at bounding box center [357, 230] width 13 height 13
type input "2025-09-28"
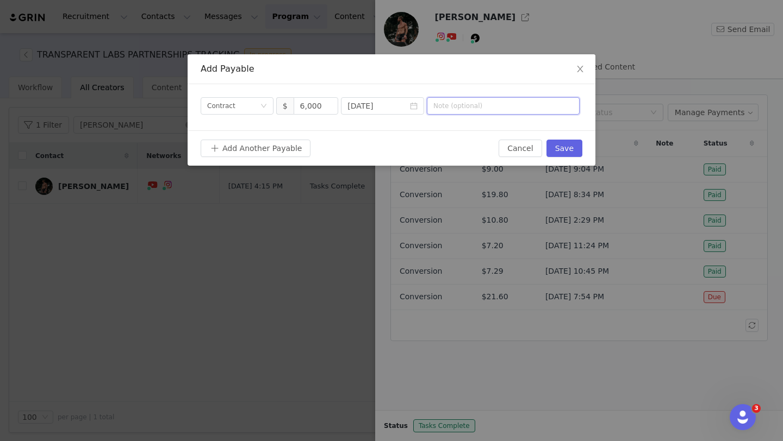
click at [476, 103] on input "text" at bounding box center [503, 105] width 153 height 17
type input "Contract"
click at [457, 146] on div "Add Another Payable" at bounding box center [350, 148] width 298 height 17
click at [570, 147] on button "Save" at bounding box center [564, 148] width 36 height 17
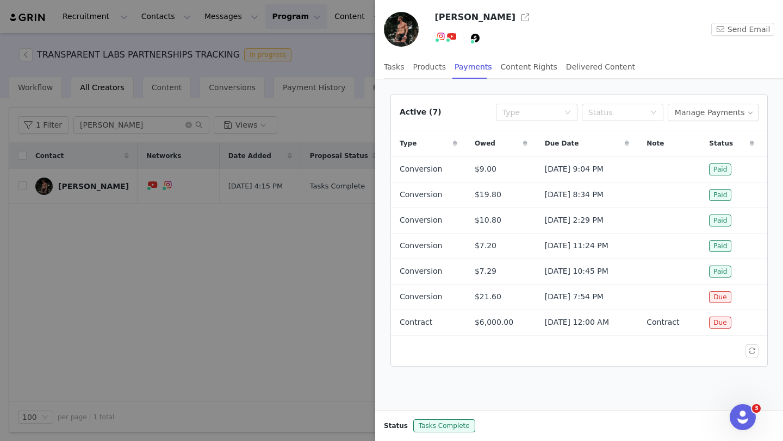
click at [251, 291] on div at bounding box center [391, 220] width 783 height 441
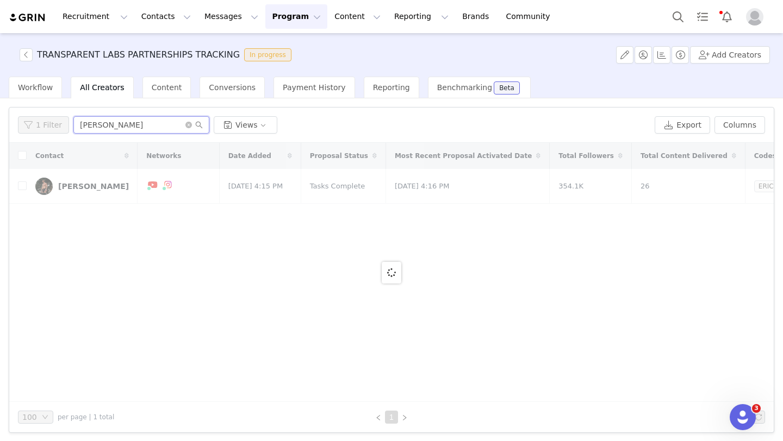
click at [141, 126] on input "eric hinman" at bounding box center [141, 124] width 136 height 17
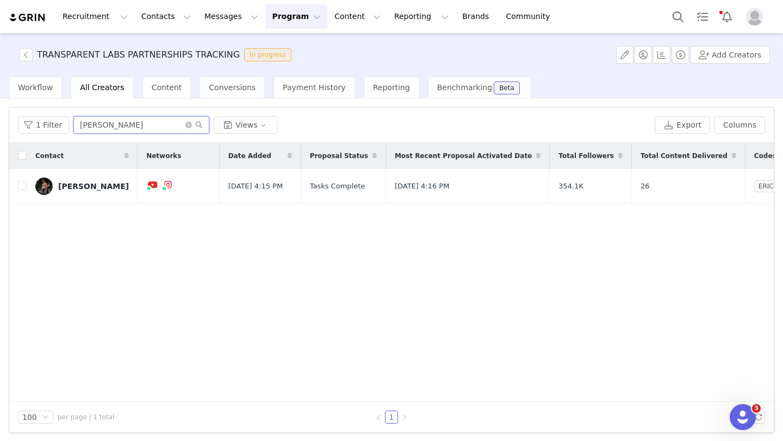
drag, startPoint x: 140, startPoint y: 125, endPoint x: 74, endPoint y: 115, distance: 66.1
click at [74, 115] on div "1 Filter eric hinman Views Export Columns" at bounding box center [391, 125] width 764 height 35
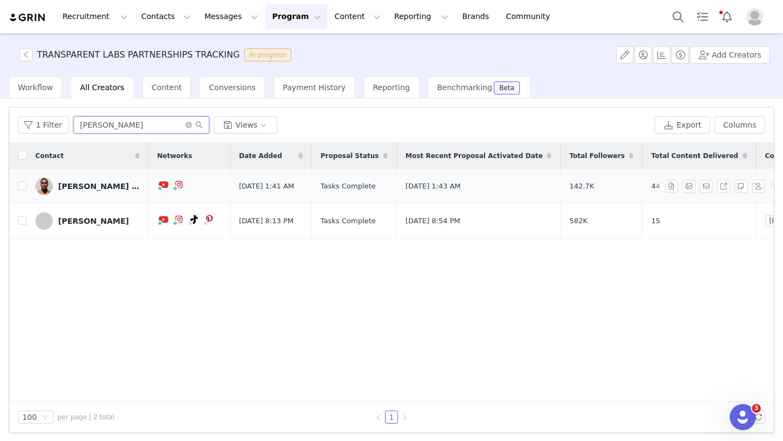
type input "anthony"
click at [76, 176] on td "Anthony Thosh Collins" at bounding box center [88, 186] width 122 height 35
click at [80, 179] on link "Anthony Thosh Collins" at bounding box center [87, 186] width 104 height 17
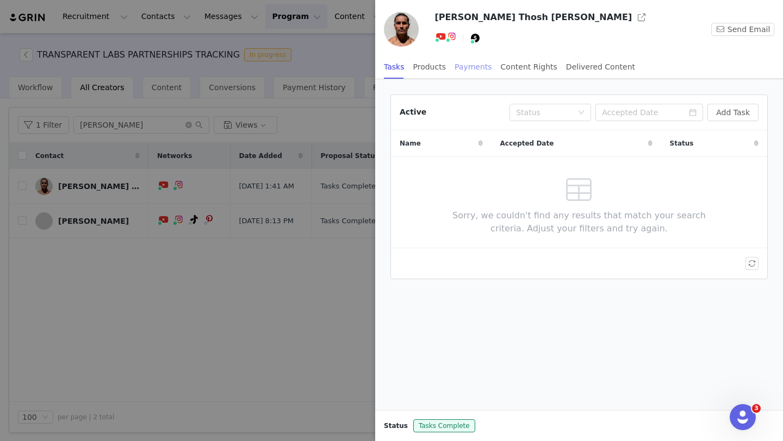
click at [475, 73] on div "Payments" at bounding box center [474, 67] width 38 height 24
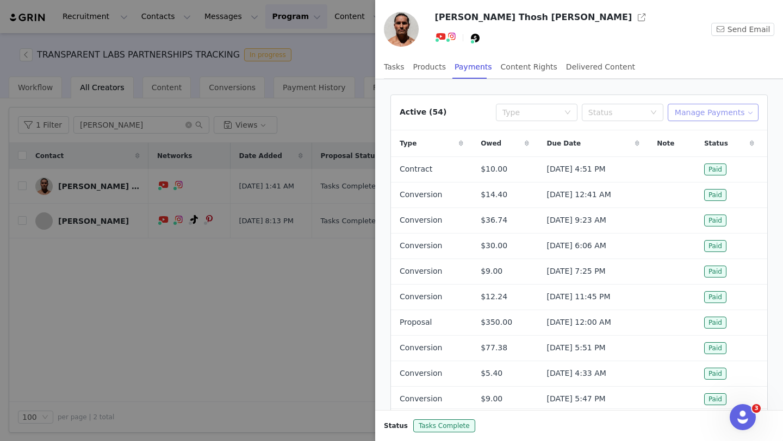
click at [696, 105] on button "Manage Payments" at bounding box center [713, 112] width 91 height 17
click at [706, 151] on span "Add Payable" at bounding box center [716, 152] width 47 height 12
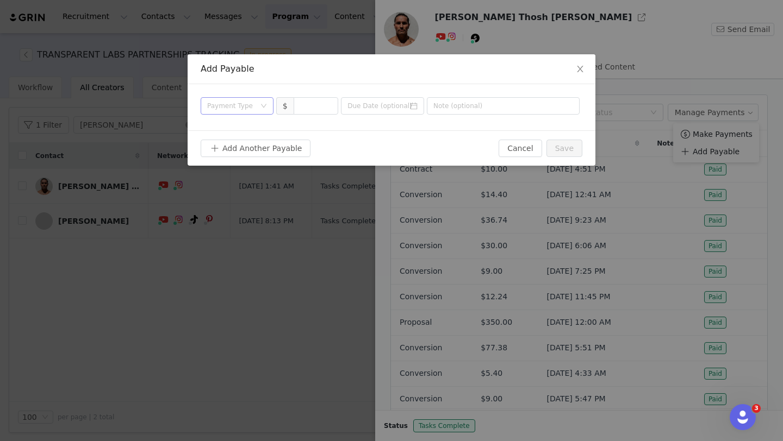
click at [227, 103] on div "Payment Type" at bounding box center [231, 106] width 48 height 11
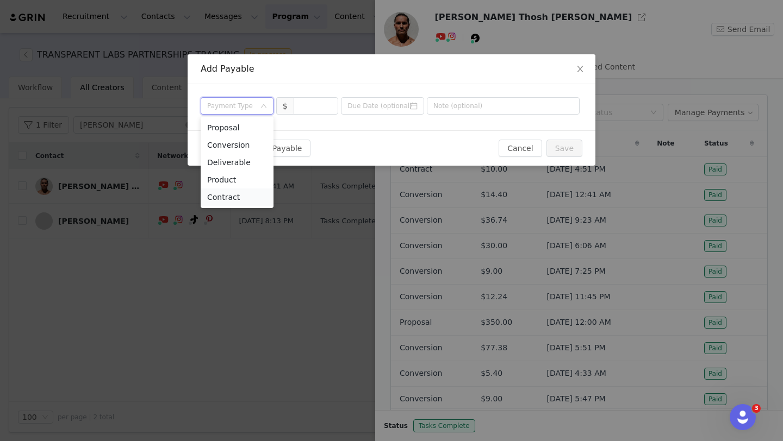
click at [229, 200] on li "Contract" at bounding box center [237, 197] width 73 height 17
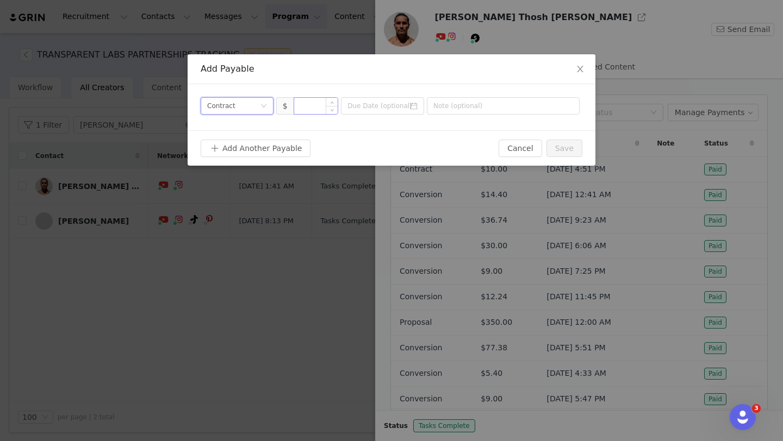
click at [312, 104] on input at bounding box center [316, 106] width 44 height 16
type input "350"
click at [406, 102] on input at bounding box center [382, 105] width 83 height 17
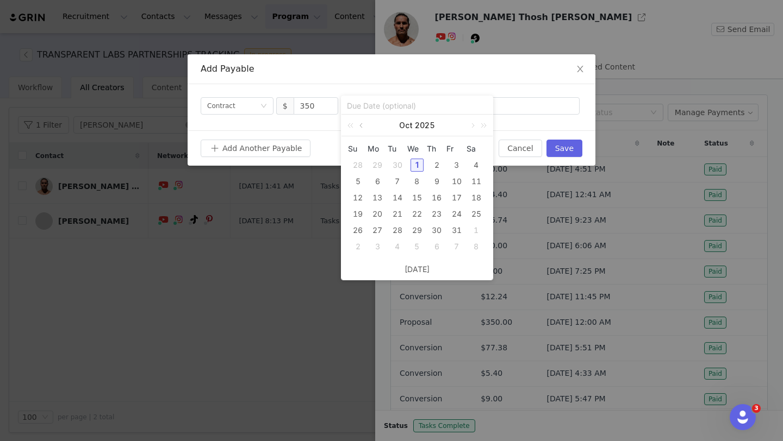
click at [363, 124] on link at bounding box center [362, 126] width 10 height 22
click at [356, 227] on div "28" at bounding box center [357, 230] width 13 height 13
type input "2025-09-28"
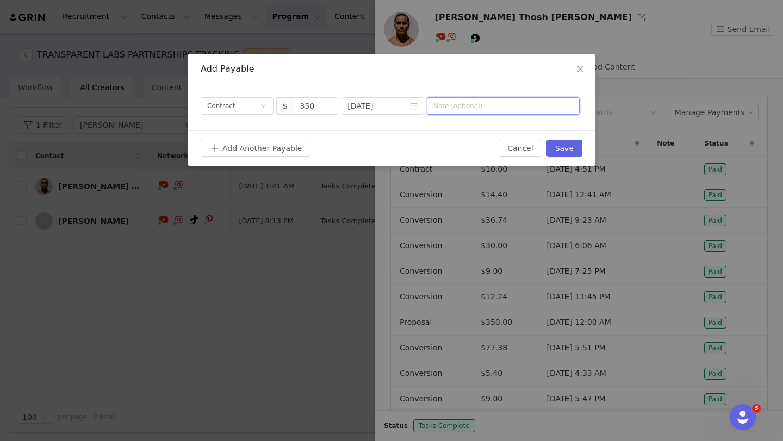
click at [477, 99] on input "text" at bounding box center [503, 105] width 153 height 17
type input "Contract"
click at [469, 160] on div "Add Another Payable Cancel Save" at bounding box center [392, 147] width 408 height 35
click at [566, 145] on button "Save" at bounding box center [564, 148] width 36 height 17
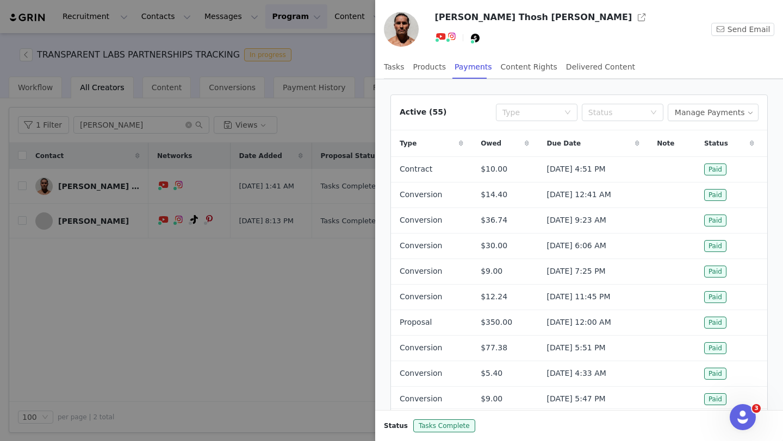
click at [114, 117] on div at bounding box center [391, 220] width 783 height 441
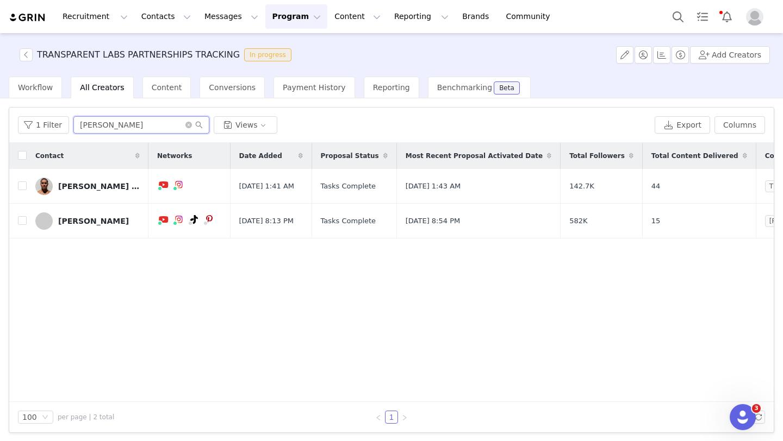
drag, startPoint x: 93, startPoint y: 126, endPoint x: 68, endPoint y: 120, distance: 25.7
click at [68, 121] on div "1 Filter anthony Views" at bounding box center [334, 124] width 632 height 17
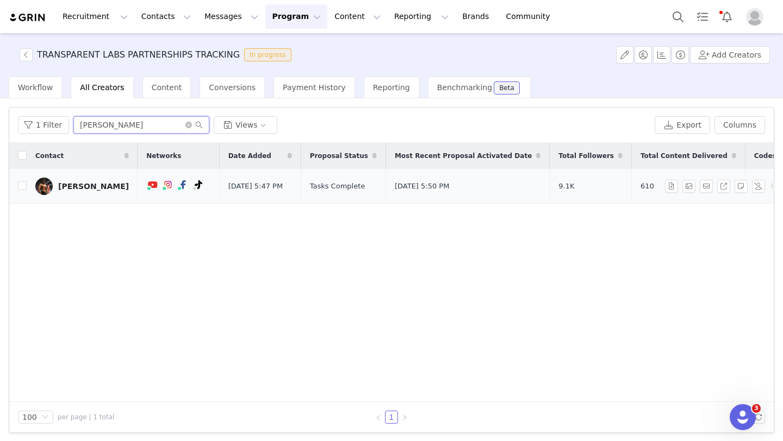
type input "kyle cummings"
click at [70, 192] on link "Kyle Cummings" at bounding box center [82, 186] width 94 height 17
click at [99, 186] on div "Kyle Cummings" at bounding box center [93, 186] width 71 height 9
click at [102, 182] on div "Kyle Cummings" at bounding box center [93, 186] width 71 height 9
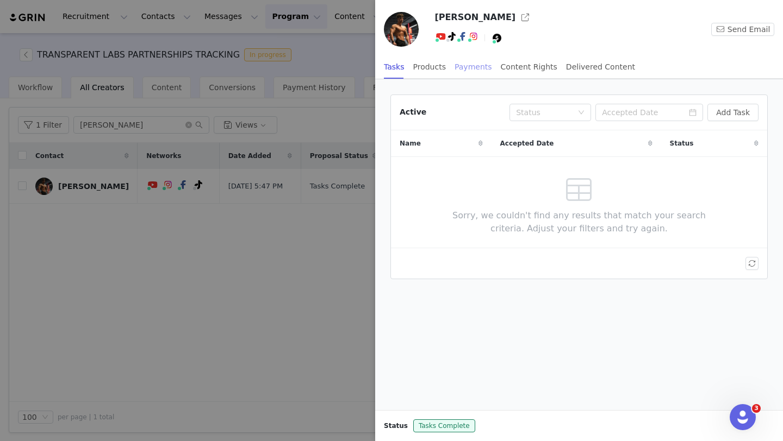
click at [480, 70] on div "Payments" at bounding box center [474, 67] width 38 height 24
click at [480, 69] on div "Payments" at bounding box center [474, 67] width 38 height 24
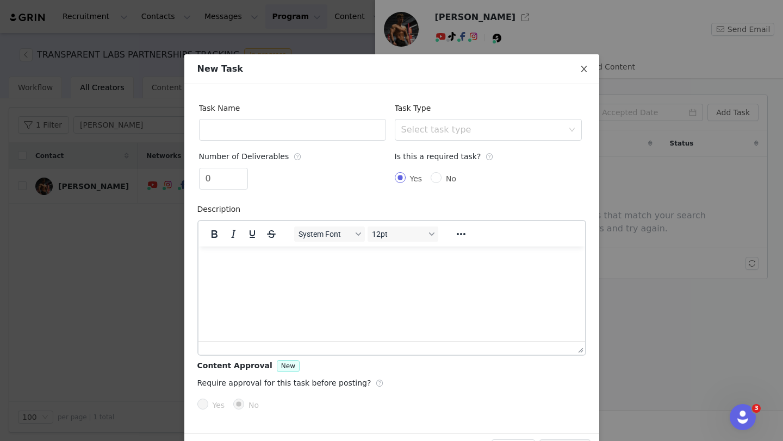
click at [584, 69] on icon "icon: close" at bounding box center [584, 69] width 6 height 7
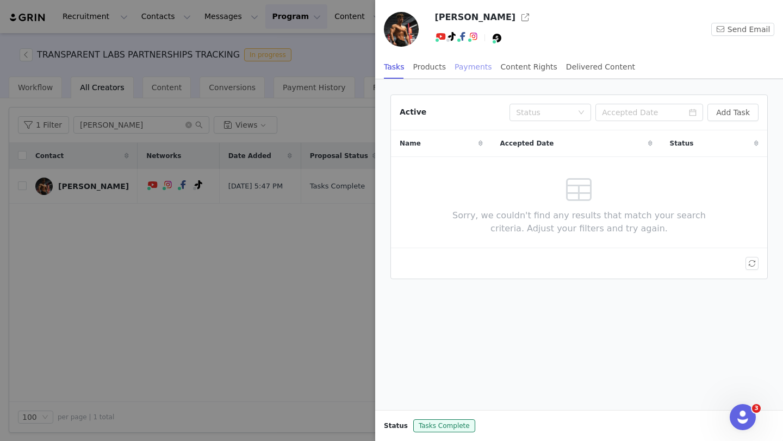
click at [465, 72] on div "Payments" at bounding box center [474, 67] width 38 height 24
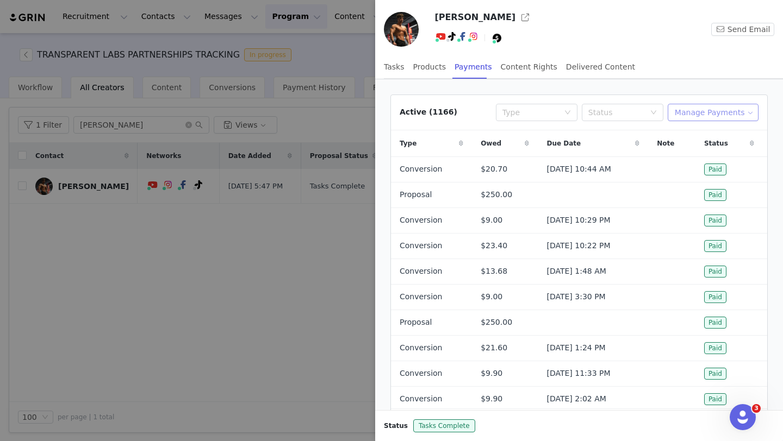
click at [736, 117] on button "Manage Payments" at bounding box center [713, 112] width 91 height 17
click at [729, 150] on span "Add Payable" at bounding box center [716, 152] width 47 height 12
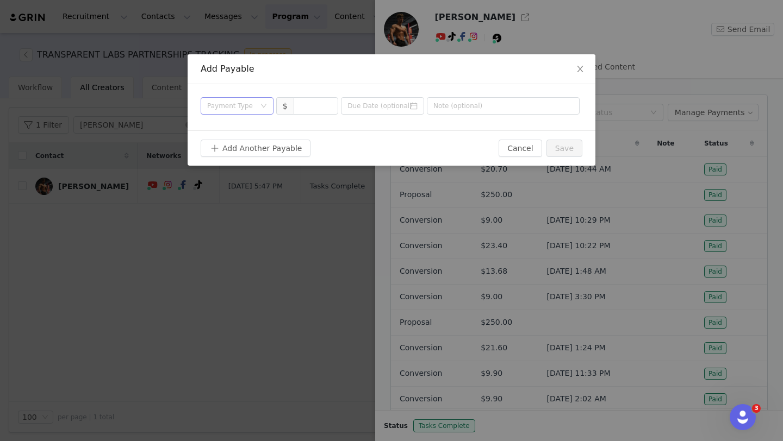
click at [248, 104] on div "Payment Type" at bounding box center [231, 106] width 48 height 11
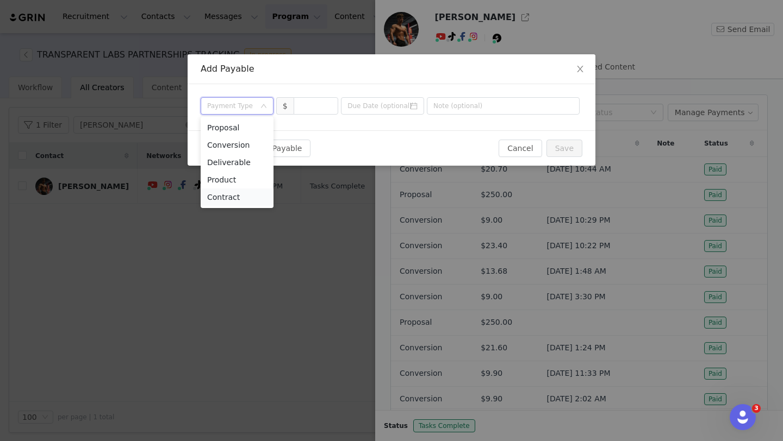
click at [250, 198] on li "Contract" at bounding box center [237, 197] width 73 height 17
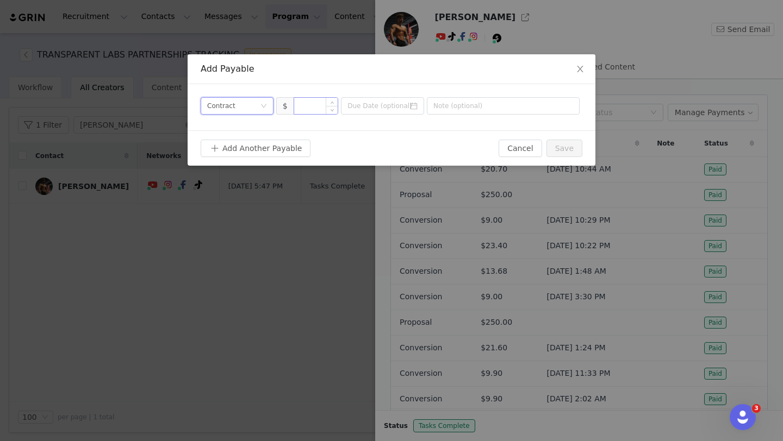
click at [304, 114] on input at bounding box center [316, 106] width 44 height 16
type input "500"
click at [413, 108] on icon "icon: calendar" at bounding box center [414, 106] width 8 height 8
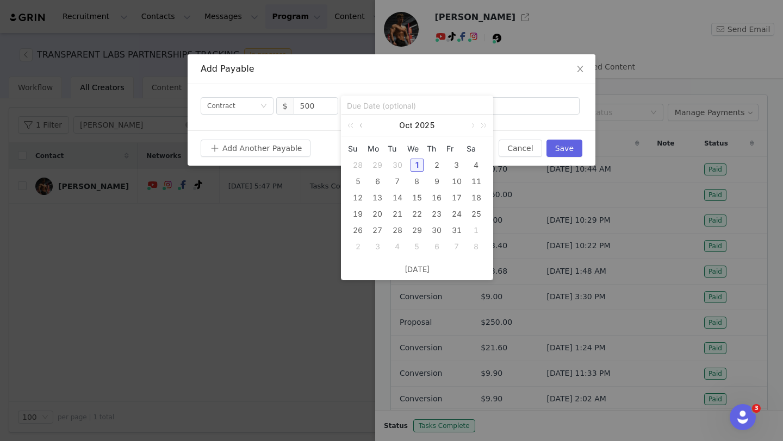
click at [363, 123] on link at bounding box center [362, 126] width 10 height 22
click at [359, 231] on div "28" at bounding box center [357, 230] width 13 height 13
type input "2025-09-28"
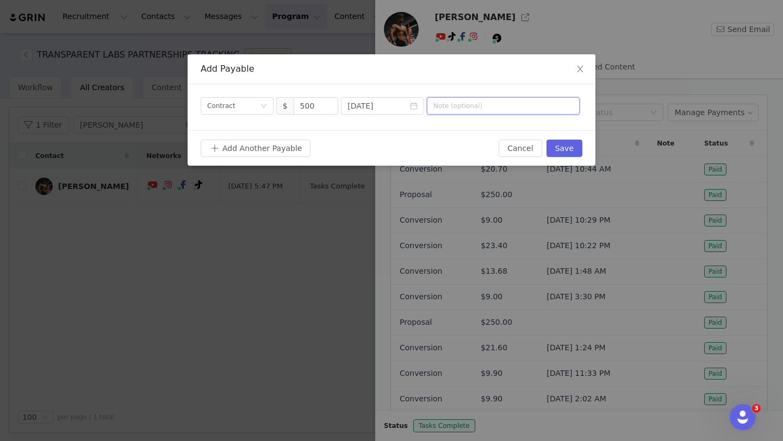
click at [494, 108] on input "text" at bounding box center [503, 105] width 153 height 17
type input "Contract"
click at [441, 182] on div "Add Payable Payment Type Contract $ 500 2025-09-28 Contract Add Another Payable…" at bounding box center [391, 220] width 783 height 441
click at [581, 142] on button "Save" at bounding box center [564, 148] width 36 height 17
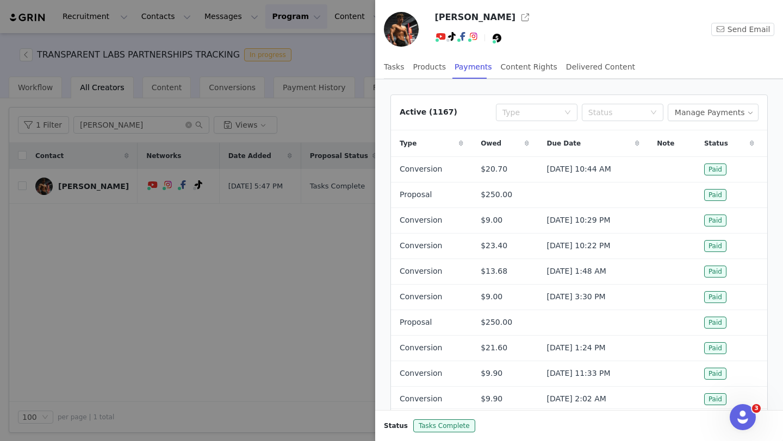
click at [289, 257] on div at bounding box center [391, 220] width 783 height 441
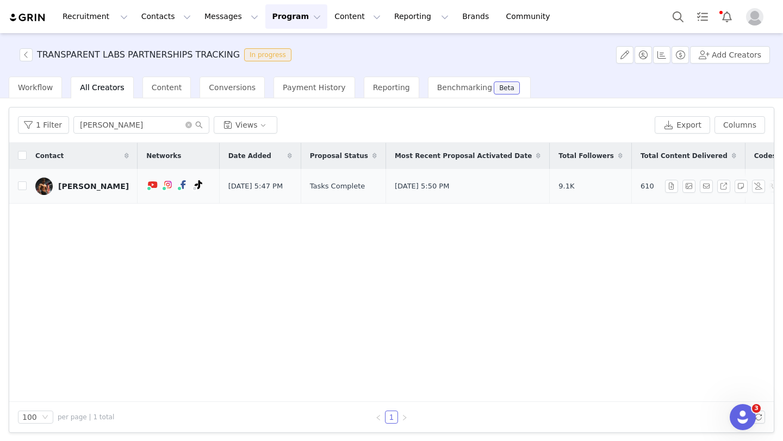
click at [101, 184] on div "Kyle Cummings" at bounding box center [93, 186] width 71 height 9
click at [93, 184] on div "Kyle Cummings" at bounding box center [93, 186] width 71 height 9
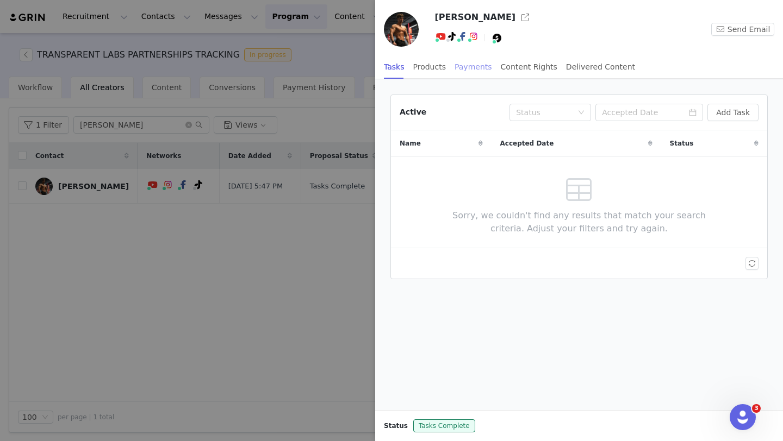
click at [481, 73] on div "Payments" at bounding box center [474, 67] width 38 height 24
click at [479, 65] on div "Payments" at bounding box center [474, 67] width 38 height 24
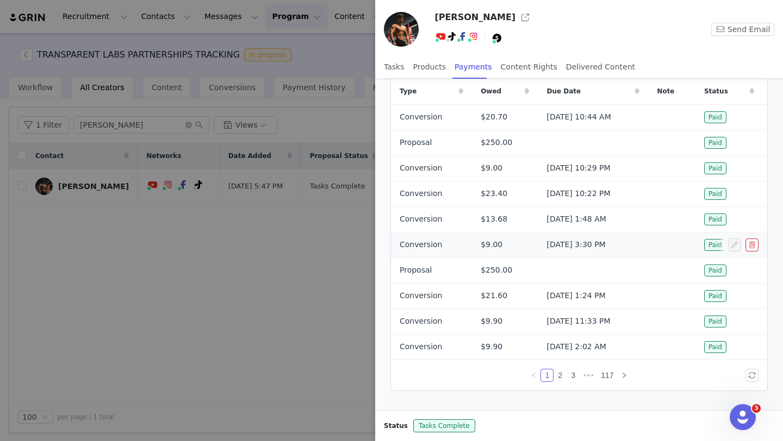
scroll to position [58, 0]
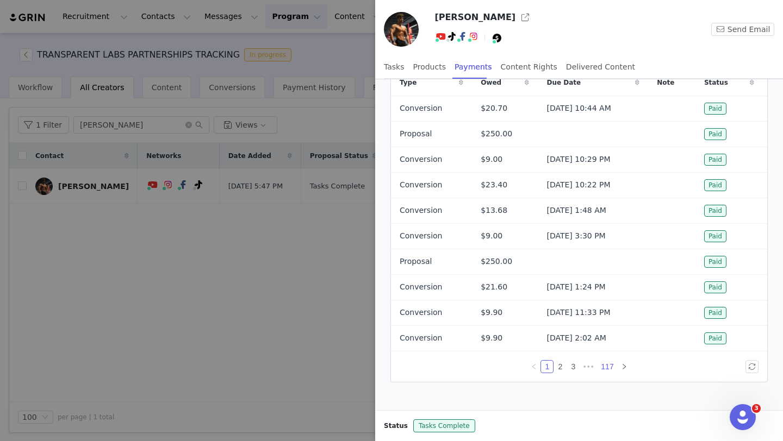
click at [609, 365] on link "117" at bounding box center [607, 367] width 19 height 12
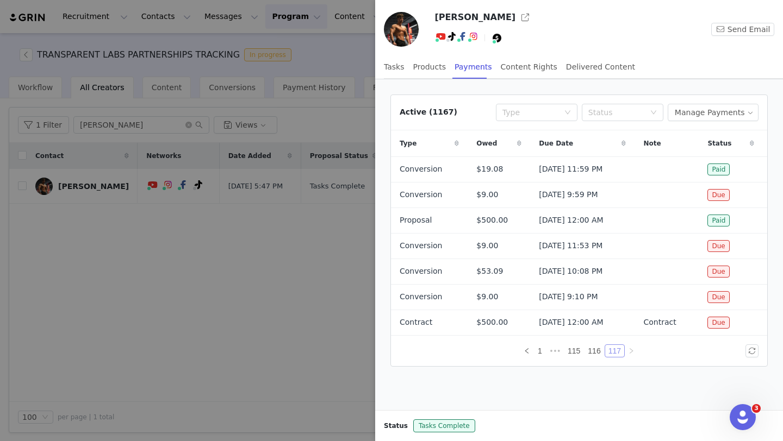
scroll to position [0, 0]
click at [326, 212] on div at bounding box center [391, 220] width 783 height 441
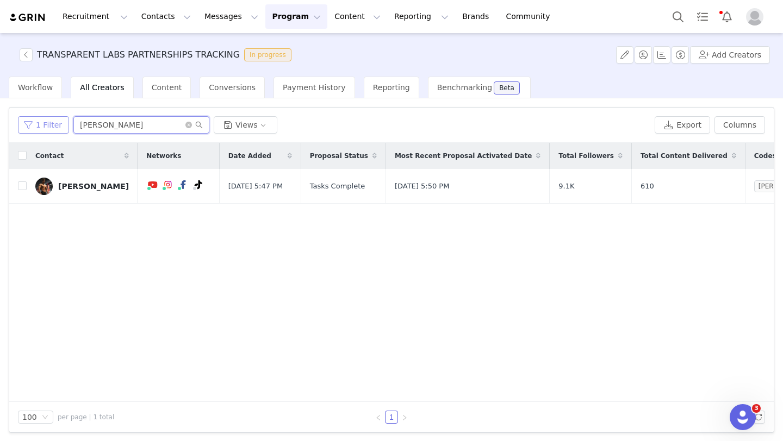
drag, startPoint x: 148, startPoint y: 125, endPoint x: 27, endPoint y: 117, distance: 121.4
click at [28, 120] on div "1 Filter kyle cummings Views" at bounding box center [334, 124] width 632 height 17
type input "gabe"
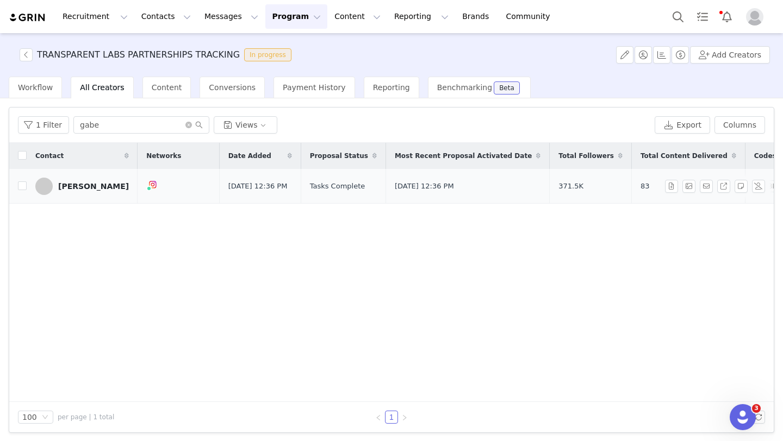
click at [68, 188] on div "Gabe Souza" at bounding box center [93, 186] width 71 height 9
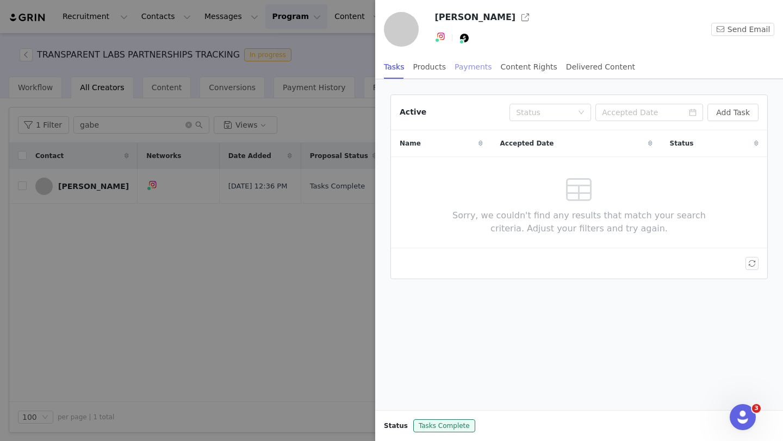
click at [477, 69] on div "Payments" at bounding box center [474, 67] width 38 height 24
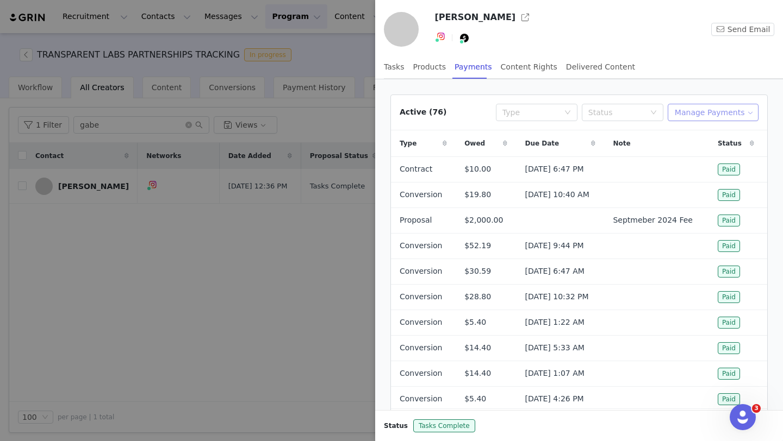
click at [706, 110] on button "Manage Payments" at bounding box center [713, 112] width 91 height 17
click at [714, 153] on span "Add Payable" at bounding box center [716, 152] width 47 height 12
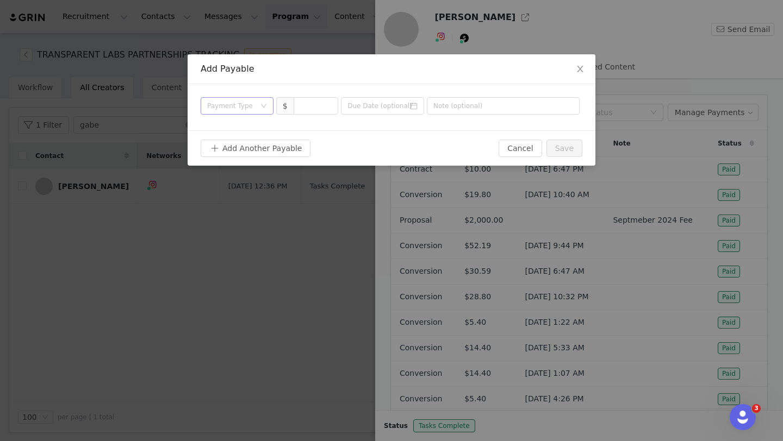
click at [237, 105] on div "Payment Type" at bounding box center [231, 106] width 48 height 11
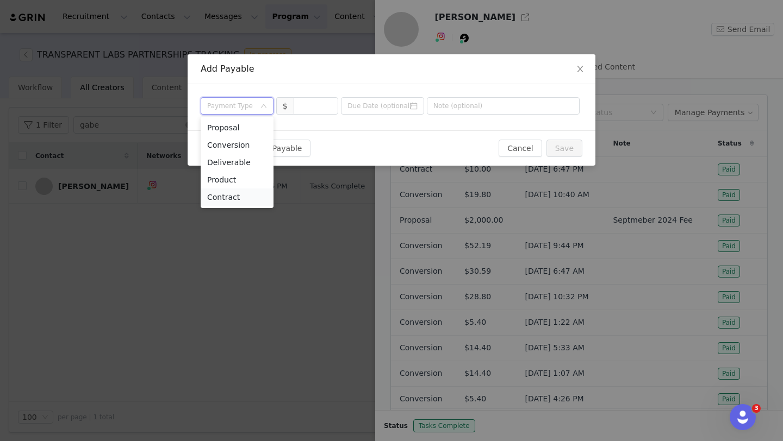
click at [245, 198] on li "Contract" at bounding box center [237, 197] width 73 height 17
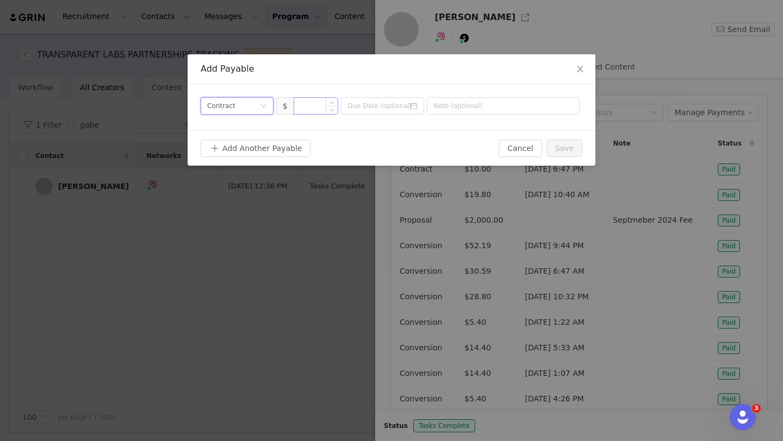
click at [309, 107] on input at bounding box center [316, 106] width 44 height 16
type input "2,000"
click at [384, 110] on input at bounding box center [382, 105] width 83 height 17
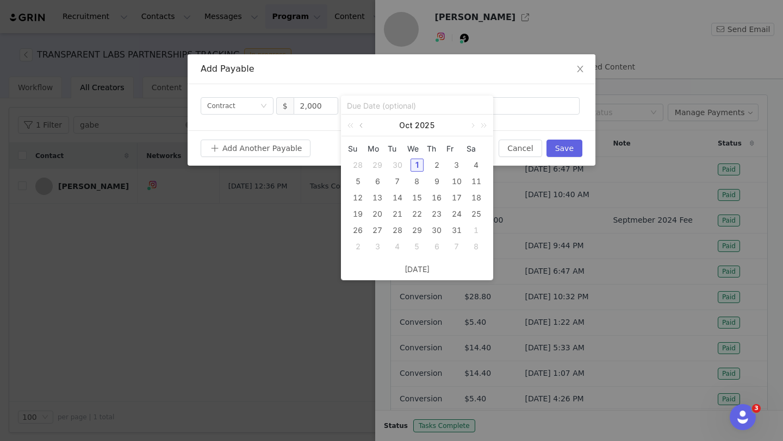
click at [363, 125] on link at bounding box center [362, 126] width 10 height 22
click at [358, 230] on div "28" at bounding box center [357, 230] width 13 height 13
type input "2025-09-28"
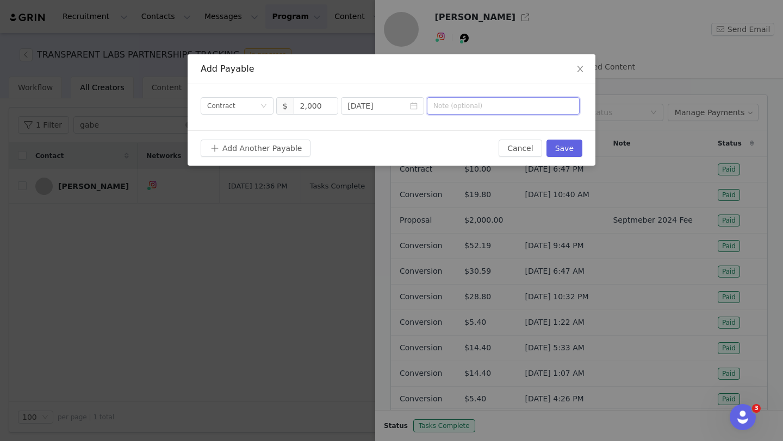
click at [468, 107] on input "text" at bounding box center [503, 105] width 153 height 17
type input "Contract"
click at [571, 146] on button "Save" at bounding box center [564, 148] width 36 height 17
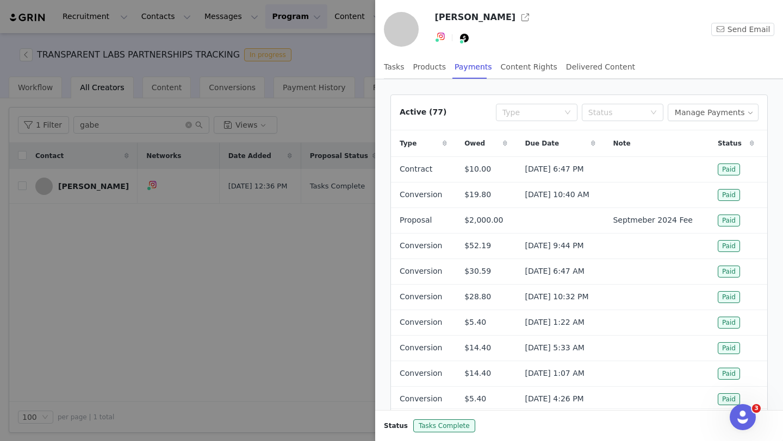
click at [140, 262] on div at bounding box center [391, 220] width 783 height 441
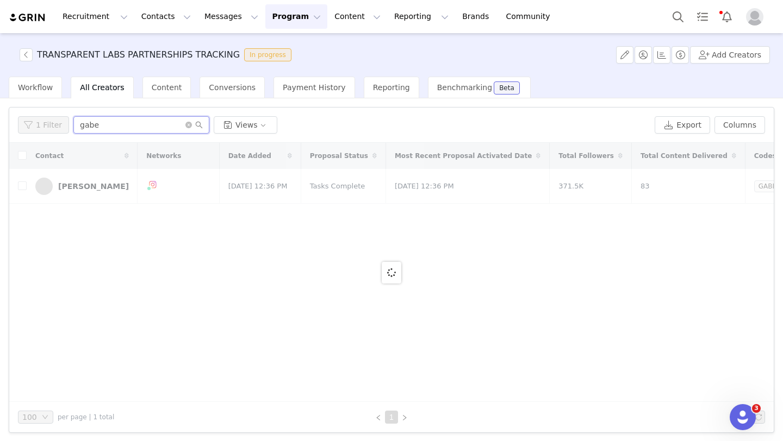
click at [101, 125] on input "gabe" at bounding box center [141, 124] width 136 height 17
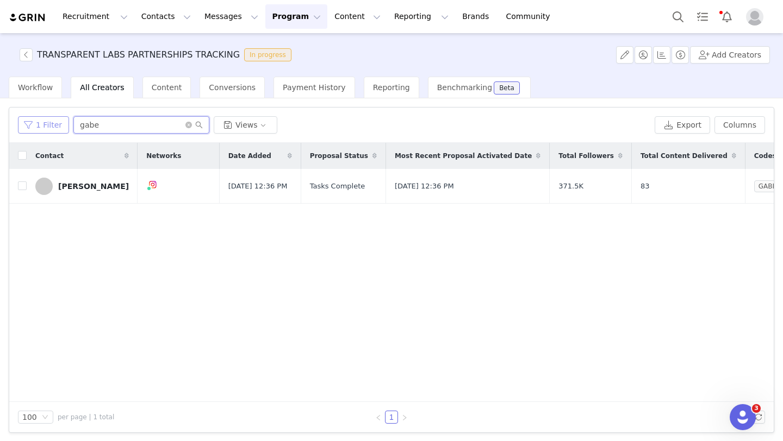
drag, startPoint x: 101, startPoint y: 125, endPoint x: 65, endPoint y: 123, distance: 35.4
click at [65, 123] on div "1 Filter gabe Views" at bounding box center [334, 124] width 632 height 17
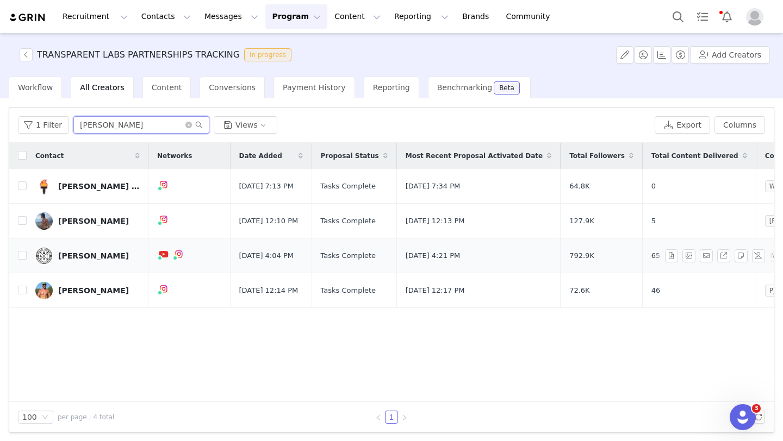
type input "james"
click at [82, 261] on link "James Pieratt" at bounding box center [87, 255] width 104 height 17
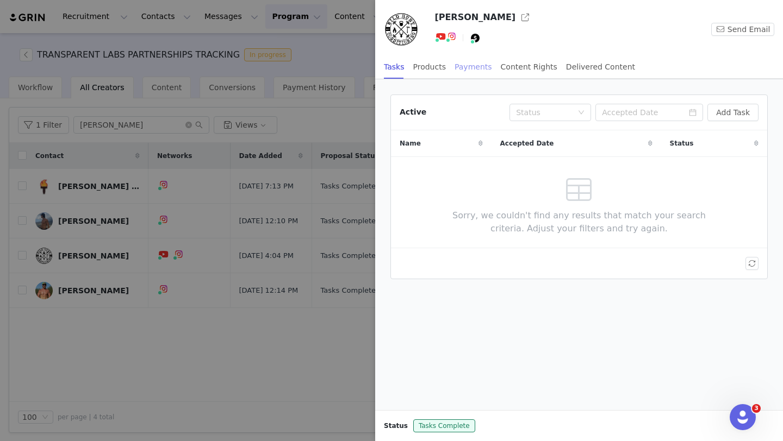
click at [483, 64] on div "Payments" at bounding box center [474, 67] width 38 height 24
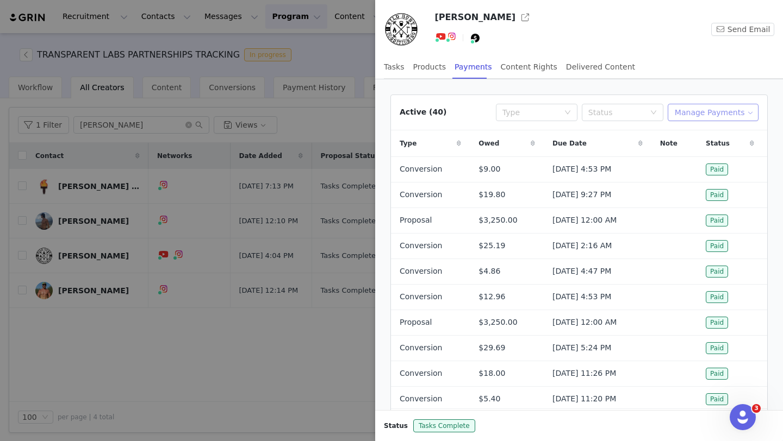
click at [745, 107] on button "Manage Payments" at bounding box center [713, 112] width 91 height 17
click at [724, 153] on span "Add Payable" at bounding box center [716, 152] width 47 height 12
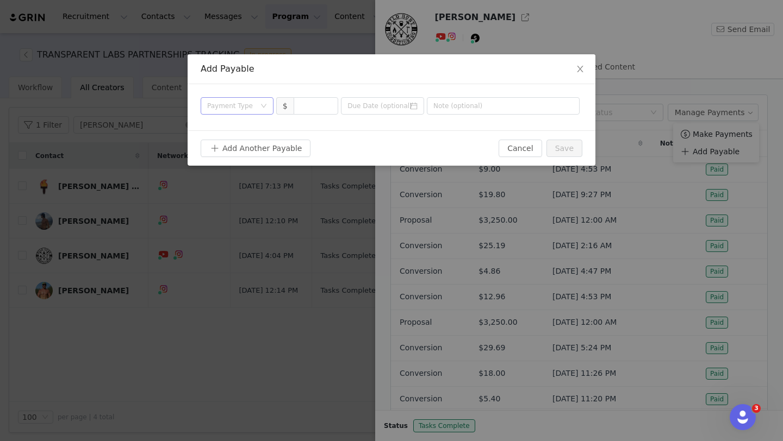
click at [225, 105] on div "Payment Type" at bounding box center [231, 106] width 48 height 11
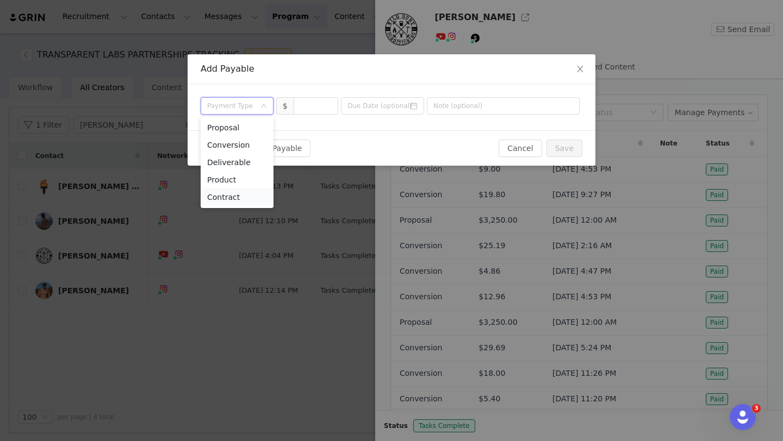
click at [251, 201] on li "Contract" at bounding box center [237, 197] width 73 height 17
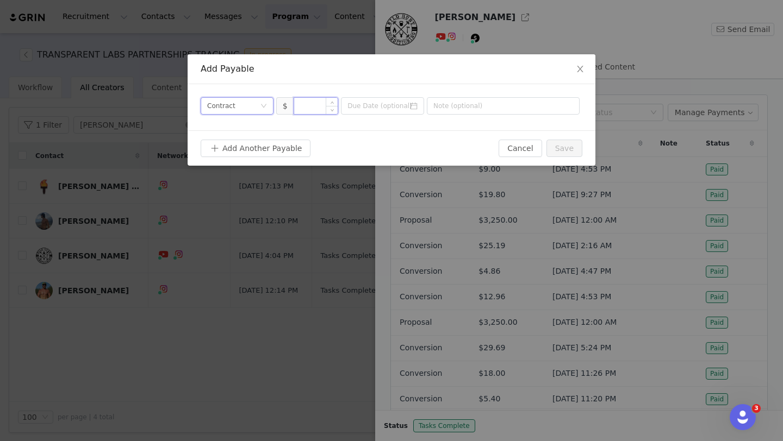
click at [313, 104] on input at bounding box center [316, 106] width 44 height 16
type input "3,250"
click at [384, 103] on input at bounding box center [382, 105] width 83 height 17
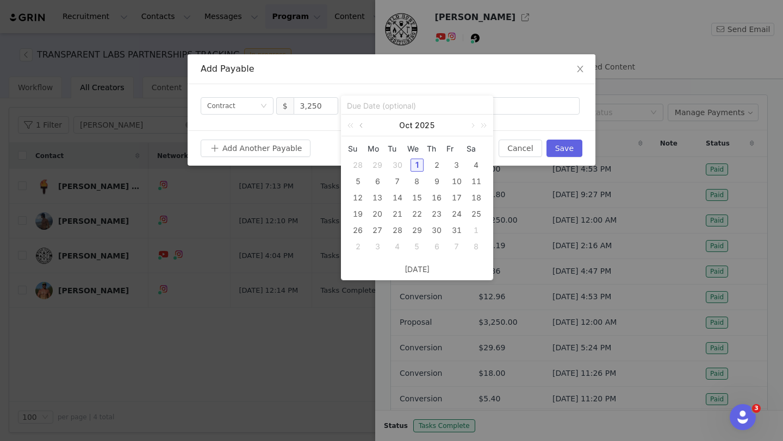
click at [364, 124] on link at bounding box center [362, 126] width 10 height 22
click at [358, 226] on div "28" at bounding box center [357, 230] width 13 height 13
type input "2025-09-28"
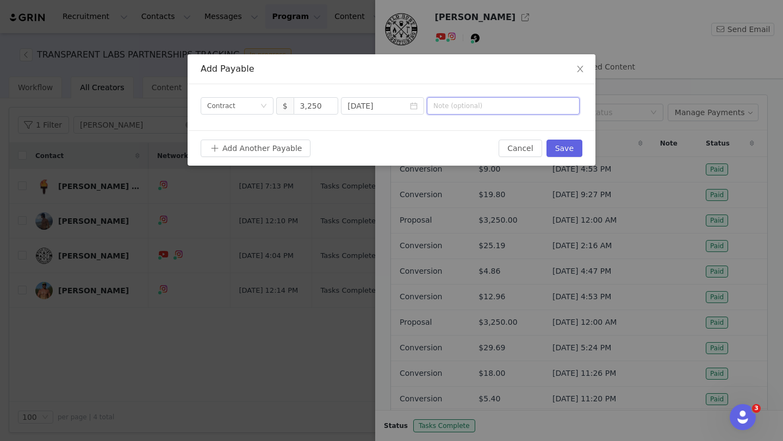
click at [458, 104] on input "text" at bounding box center [503, 105] width 153 height 17
type input "Contract"
click at [572, 146] on button "Save" at bounding box center [564, 148] width 36 height 17
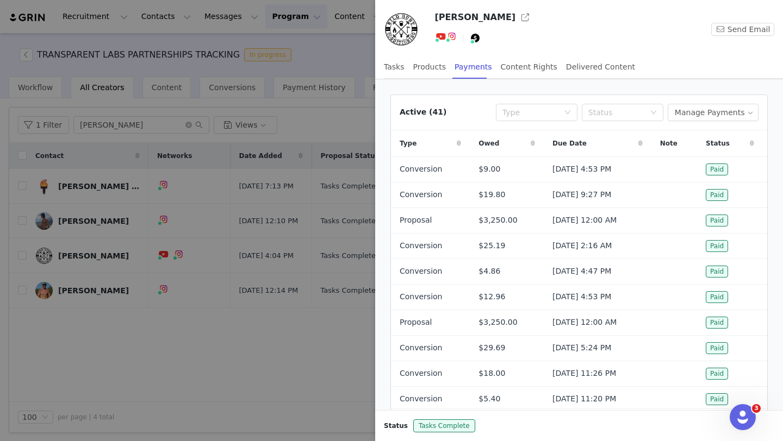
click at [126, 110] on div at bounding box center [391, 220] width 783 height 441
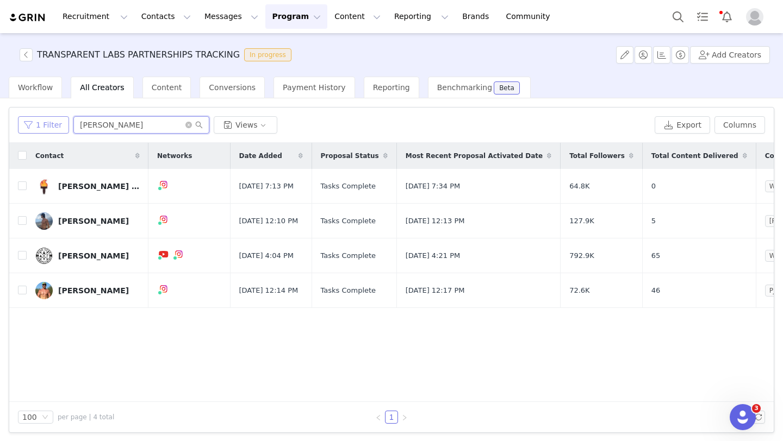
drag, startPoint x: 86, startPoint y: 125, endPoint x: 45, endPoint y: 118, distance: 42.5
click at [48, 121] on div "1 Filter james Views" at bounding box center [334, 124] width 632 height 17
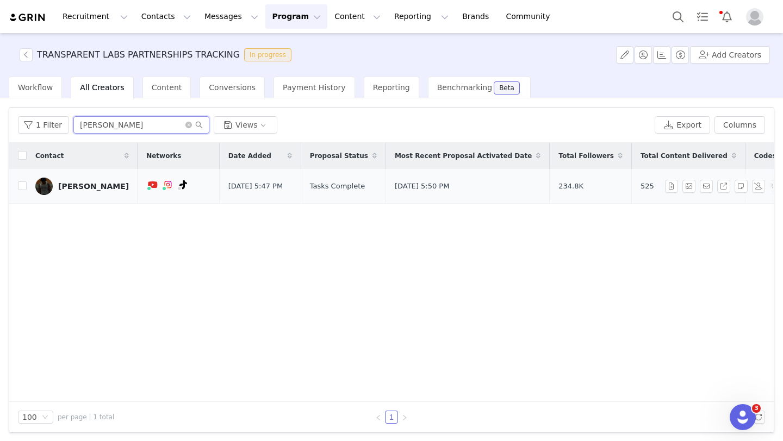
type input "billy"
click at [89, 184] on div "Billy Zhang" at bounding box center [93, 186] width 71 height 9
click at [82, 185] on div "Billy Zhang" at bounding box center [93, 186] width 71 height 9
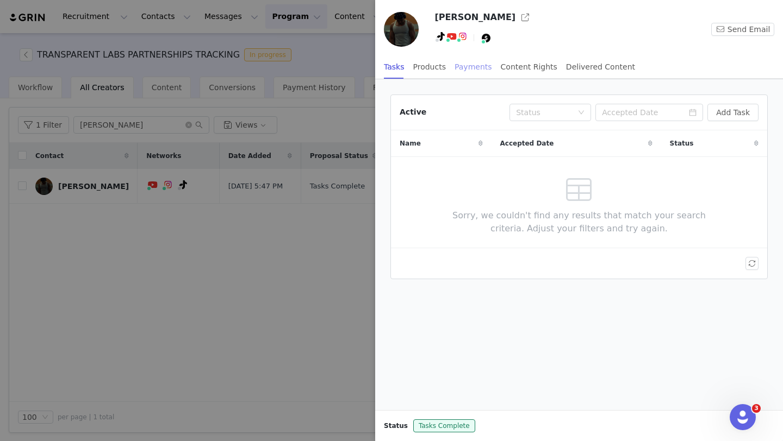
click at [466, 64] on div "Payments" at bounding box center [474, 67] width 38 height 24
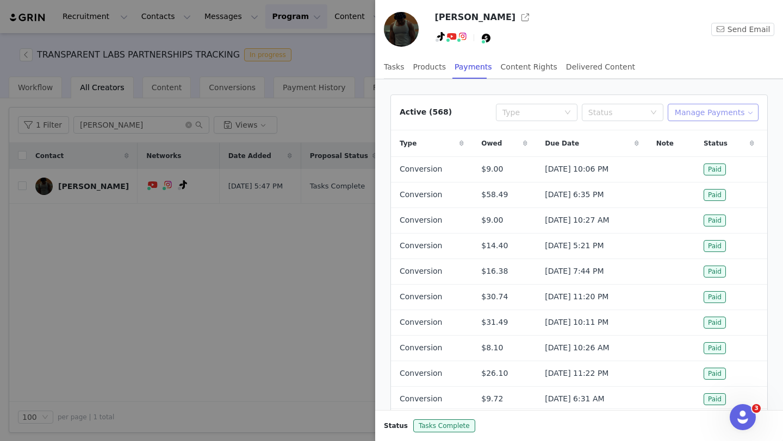
click at [718, 109] on button "Manage Payments" at bounding box center [713, 112] width 91 height 17
click at [725, 148] on span "Add Payable" at bounding box center [716, 152] width 47 height 12
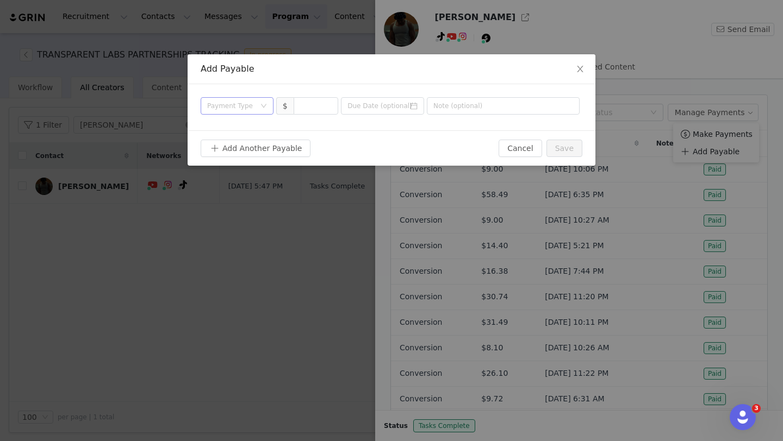
click at [257, 107] on div "Payment Type" at bounding box center [233, 106] width 53 height 16
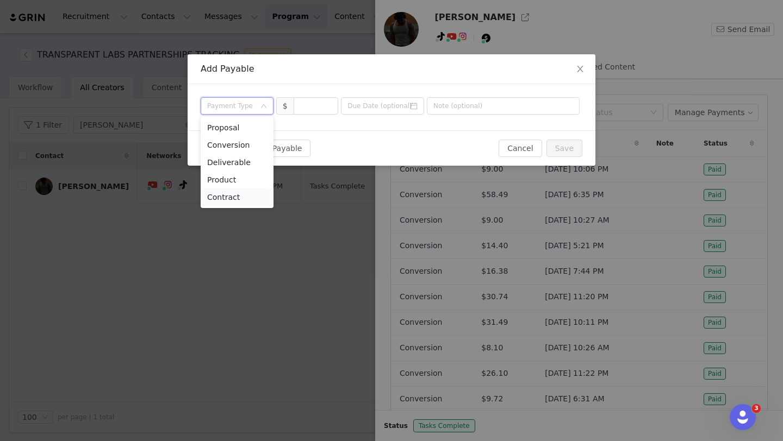
click at [247, 198] on li "Contract" at bounding box center [237, 197] width 73 height 17
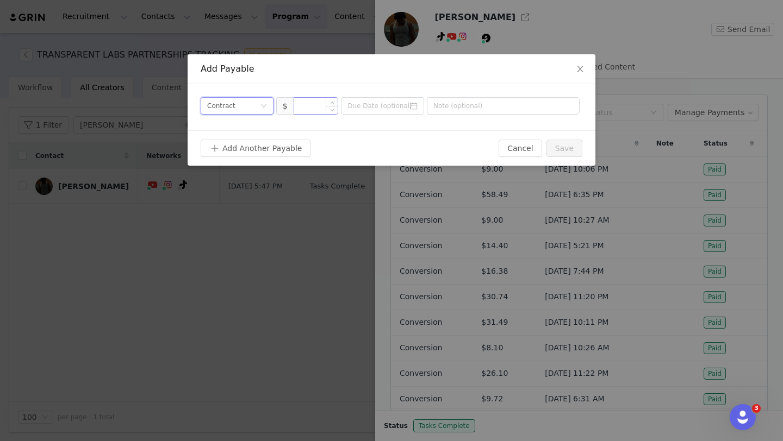
click at [322, 100] on input at bounding box center [316, 106] width 44 height 16
type input "1,250"
click at [413, 105] on icon "icon: calendar" at bounding box center [414, 106] width 8 height 8
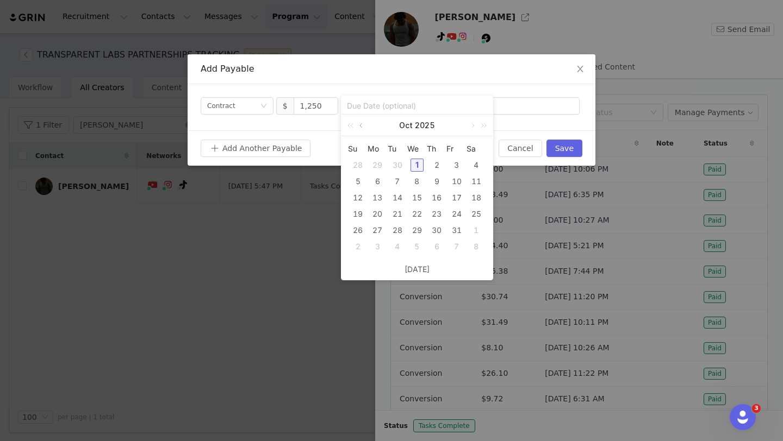
click at [366, 127] on link at bounding box center [362, 126] width 10 height 22
click at [360, 231] on div "28" at bounding box center [357, 230] width 13 height 13
type input "2025-09-28"
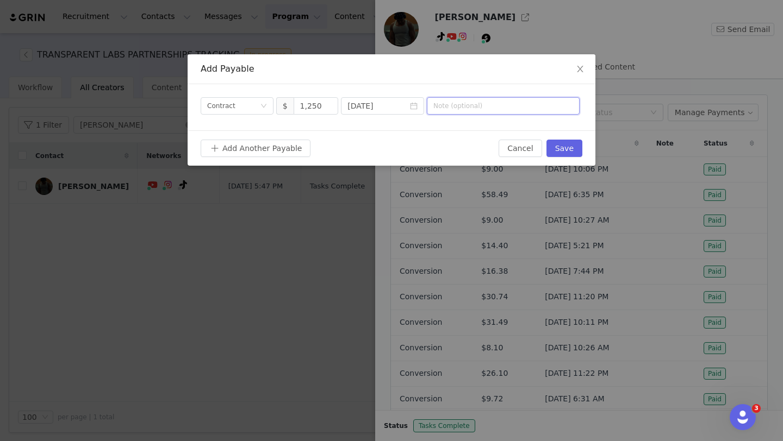
click at [463, 106] on input "text" at bounding box center [503, 105] width 153 height 17
type input "Contract"
click at [577, 150] on button "Save" at bounding box center [564, 148] width 36 height 17
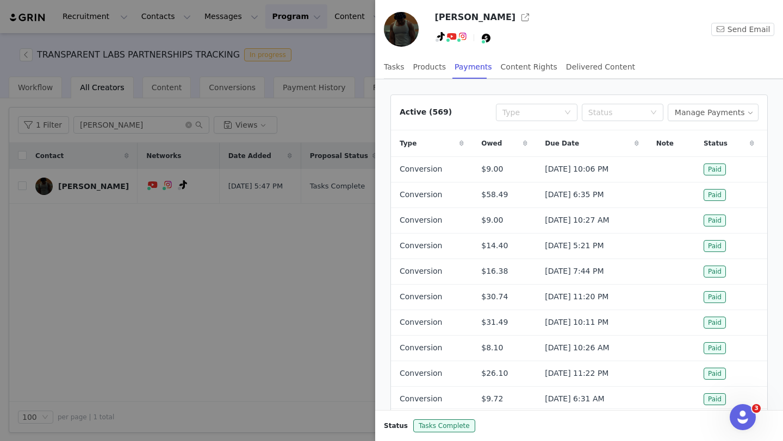
click at [285, 271] on div at bounding box center [391, 220] width 783 height 441
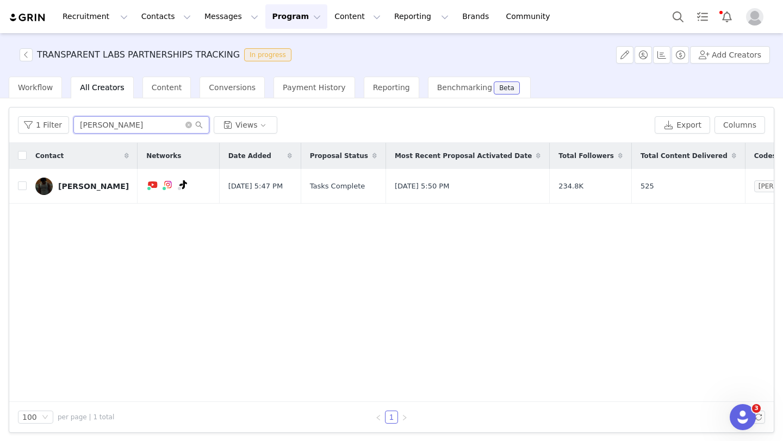
click at [119, 127] on input "billy" at bounding box center [141, 124] width 136 height 17
drag, startPoint x: 108, startPoint y: 128, endPoint x: 64, endPoint y: 126, distance: 44.6
click at [64, 126] on div "1 Filter billy Views" at bounding box center [334, 124] width 632 height 17
type input "erick"
click at [68, 185] on div "Erick Torres" at bounding box center [93, 186] width 71 height 9
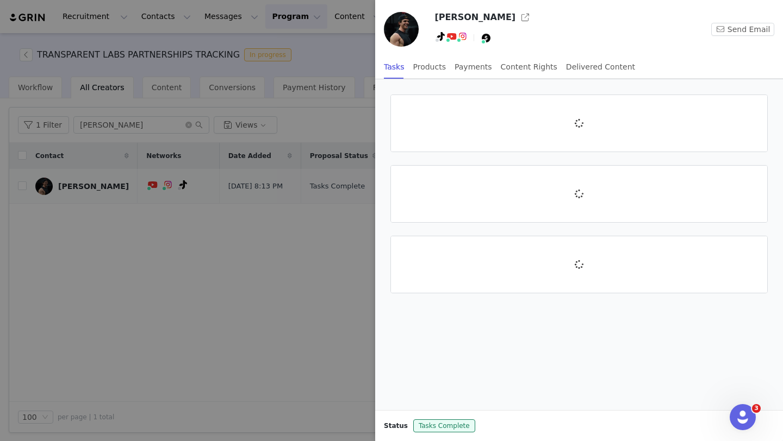
click at [87, 183] on div at bounding box center [391, 220] width 783 height 441
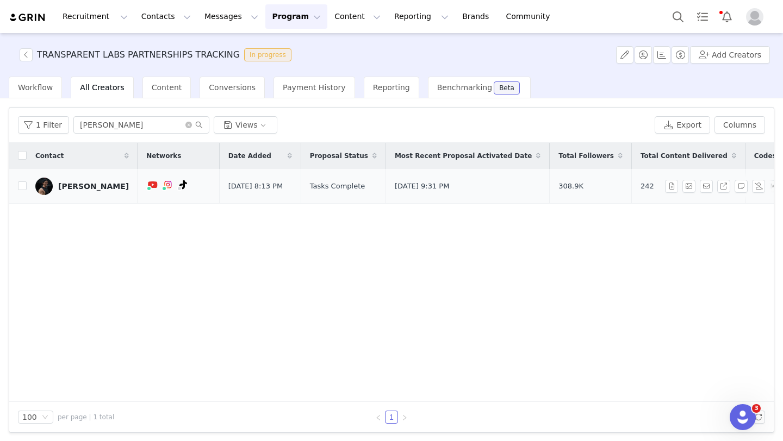
click at [87, 183] on div "Erick Torres" at bounding box center [93, 186] width 71 height 9
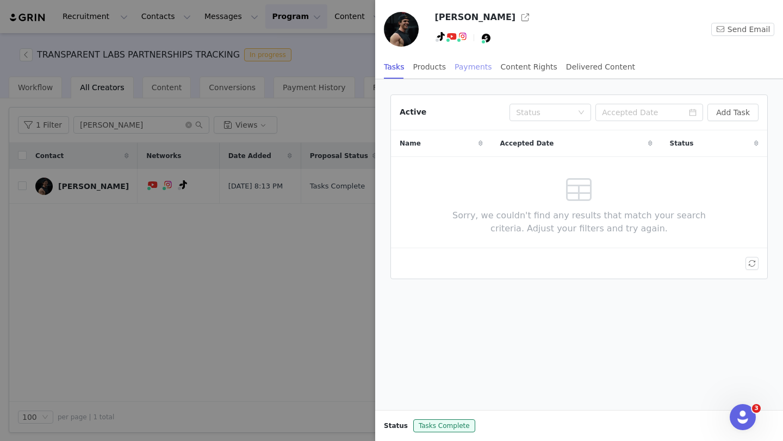
click at [468, 64] on div "Payments" at bounding box center [474, 67] width 38 height 24
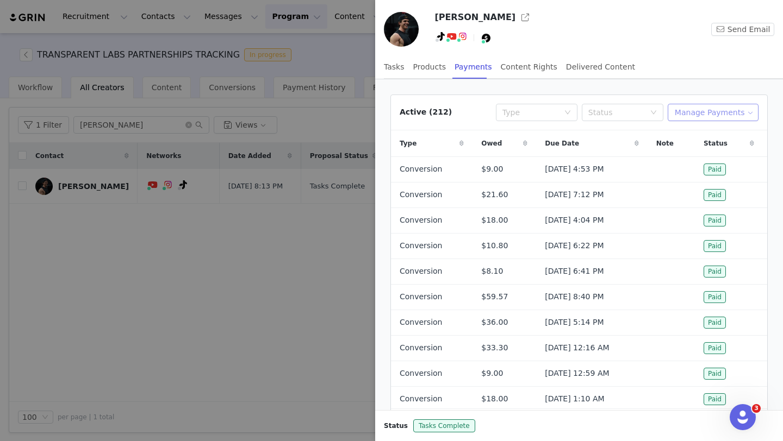
click at [717, 110] on button "Manage Payments" at bounding box center [713, 112] width 91 height 17
click at [719, 153] on span "Add Payable" at bounding box center [716, 152] width 47 height 12
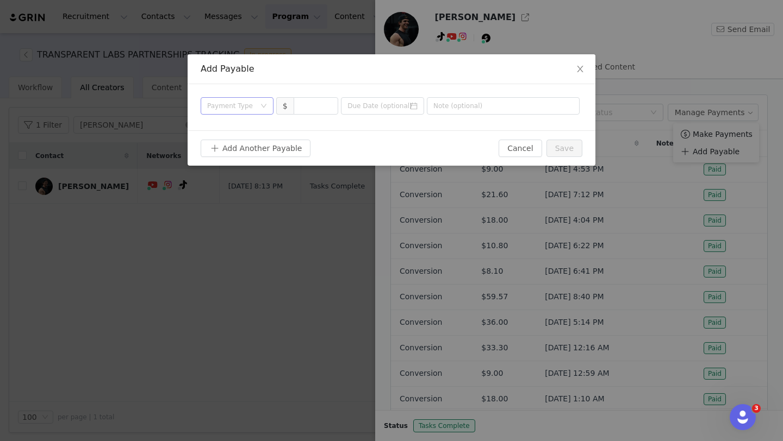
click at [232, 101] on div "Payment Type" at bounding box center [231, 106] width 48 height 11
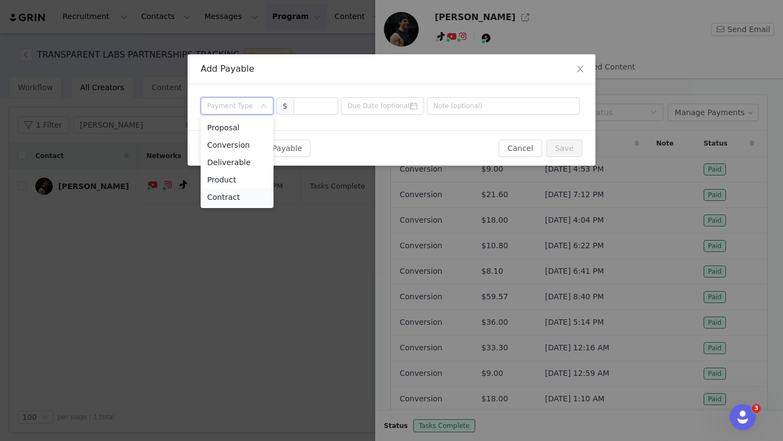
click at [247, 195] on li "Contract" at bounding box center [237, 197] width 73 height 17
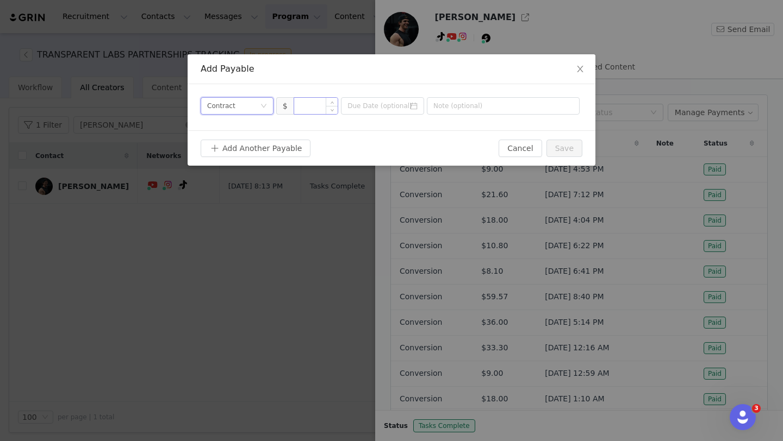
click at [325, 105] on input at bounding box center [316, 106] width 44 height 16
type input "300"
click at [381, 109] on input at bounding box center [382, 105] width 83 height 17
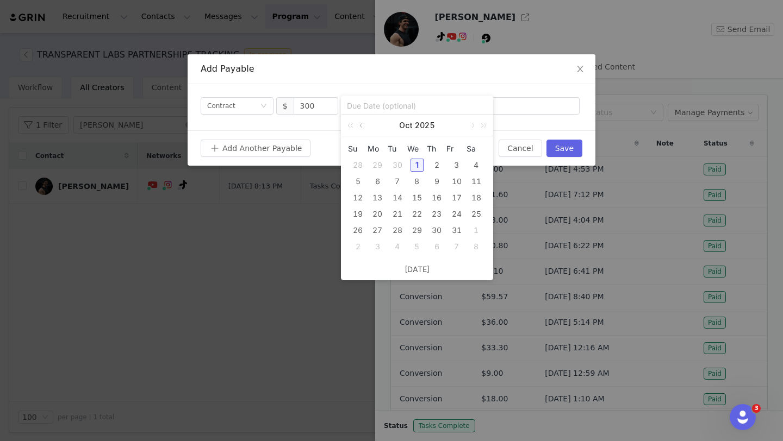
click at [364, 126] on link at bounding box center [362, 126] width 10 height 22
click at [359, 231] on div "28" at bounding box center [357, 230] width 13 height 13
type input "2025-09-28"
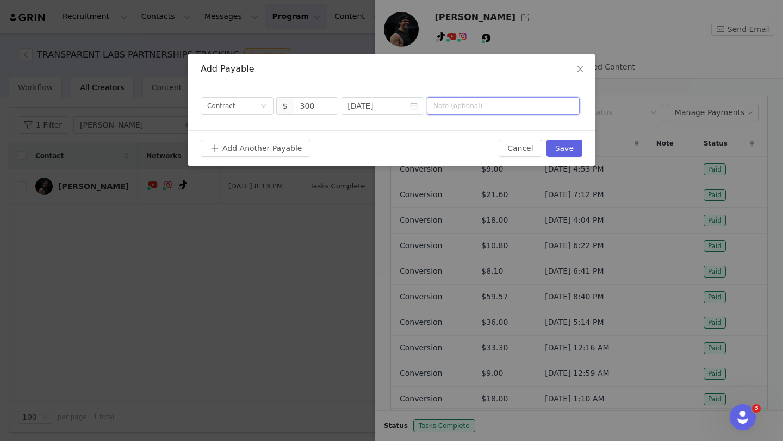
click at [486, 104] on input "text" at bounding box center [503, 105] width 153 height 17
type input "Contract"
click at [565, 147] on button "Save" at bounding box center [564, 148] width 36 height 17
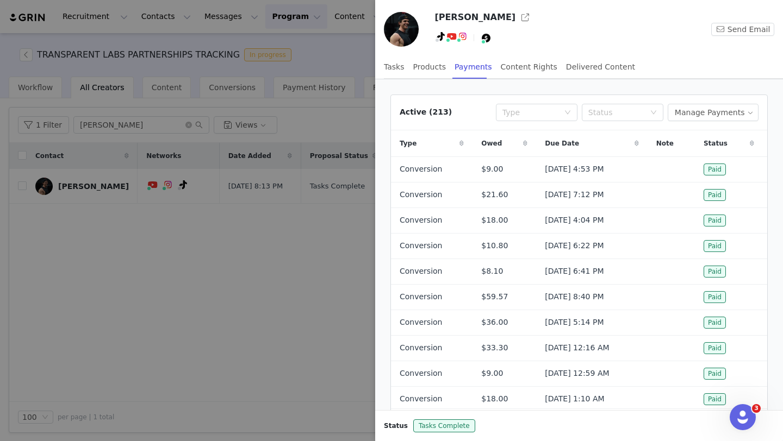
click at [115, 117] on div at bounding box center [391, 220] width 783 height 441
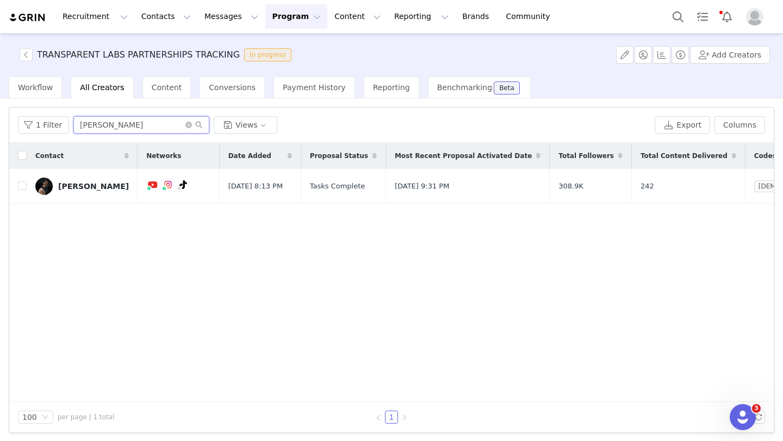
drag, startPoint x: 103, startPoint y: 124, endPoint x: 70, endPoint y: 121, distance: 33.3
click at [73, 121] on input "erick" at bounding box center [141, 124] width 136 height 17
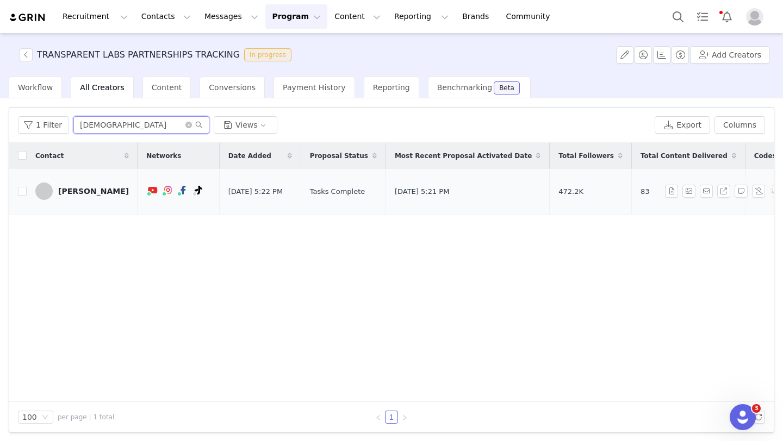
type input "jesus"
click at [84, 189] on div "Jesus Olivares" at bounding box center [93, 191] width 71 height 9
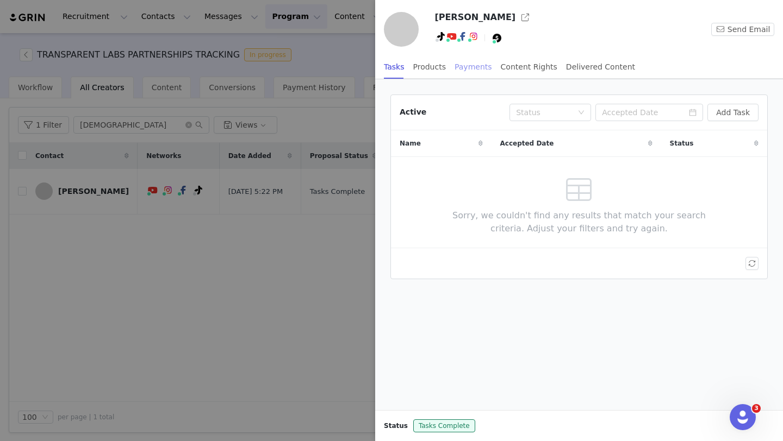
click at [460, 69] on div "Payments" at bounding box center [474, 67] width 38 height 24
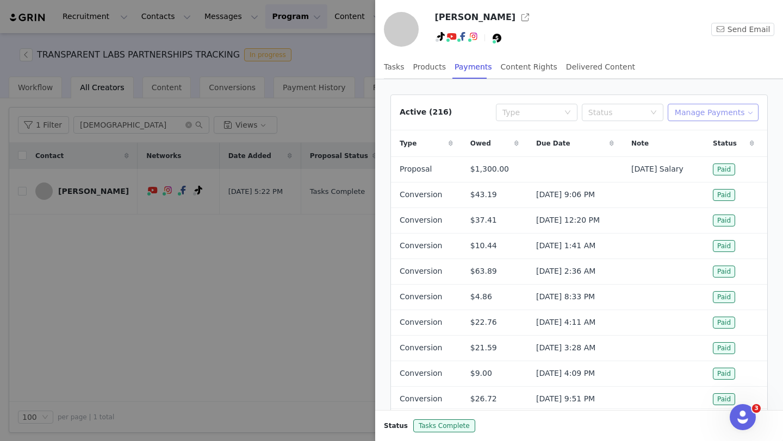
click at [707, 103] on div "Active (216) Type Status Manage Payments" at bounding box center [579, 112] width 376 height 35
click at [707, 117] on button "Manage Payments" at bounding box center [713, 112] width 91 height 17
click at [707, 155] on span "Add Payable" at bounding box center [716, 152] width 47 height 12
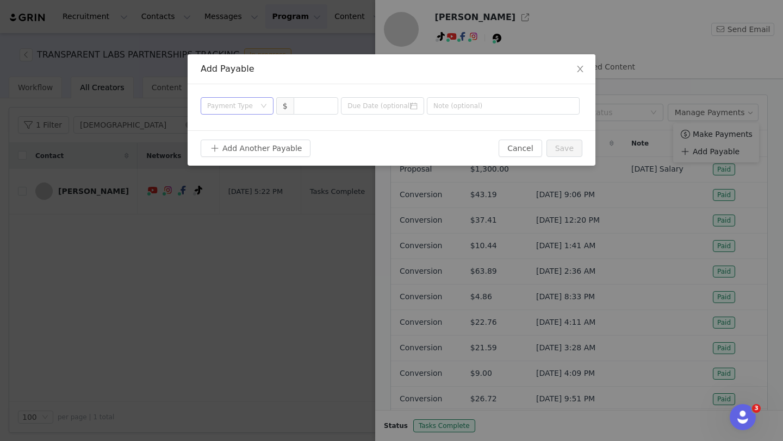
click at [233, 108] on div "Payment Type" at bounding box center [231, 106] width 48 height 11
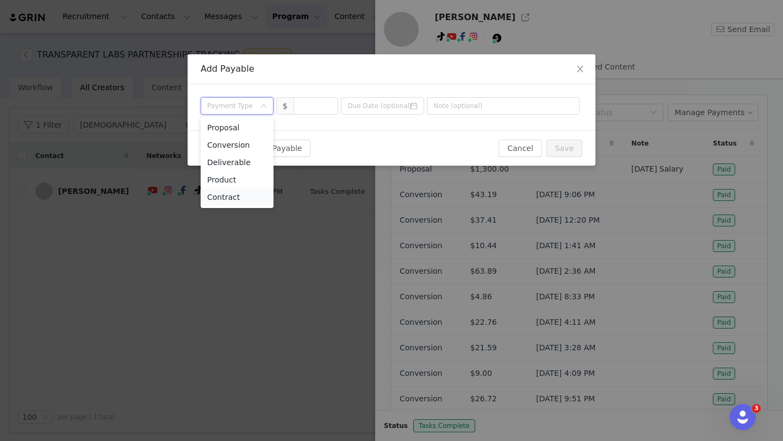
click at [257, 198] on li "Contract" at bounding box center [237, 197] width 73 height 17
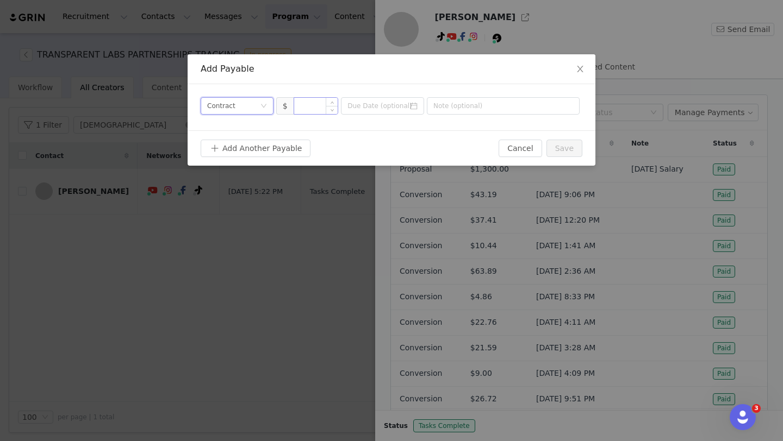
click at [316, 105] on input at bounding box center [316, 106] width 44 height 16
type input "1,500"
click at [417, 106] on icon "icon: calendar" at bounding box center [414, 106] width 8 height 8
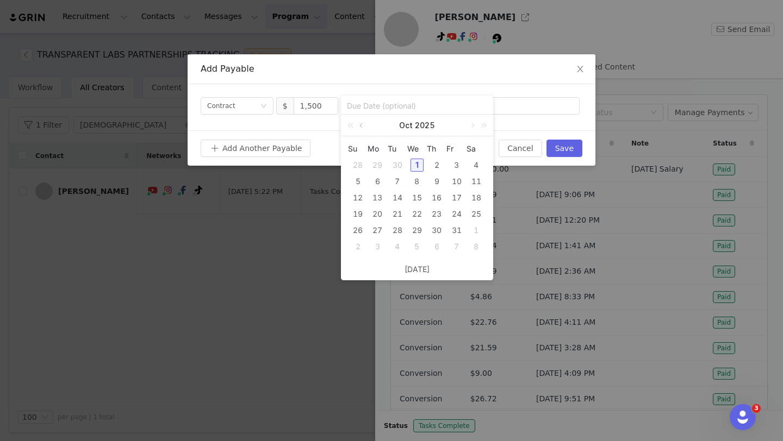
click at [362, 122] on link at bounding box center [362, 126] width 10 height 22
click at [363, 232] on div "28" at bounding box center [357, 230] width 13 height 13
type input "2025-09-28"
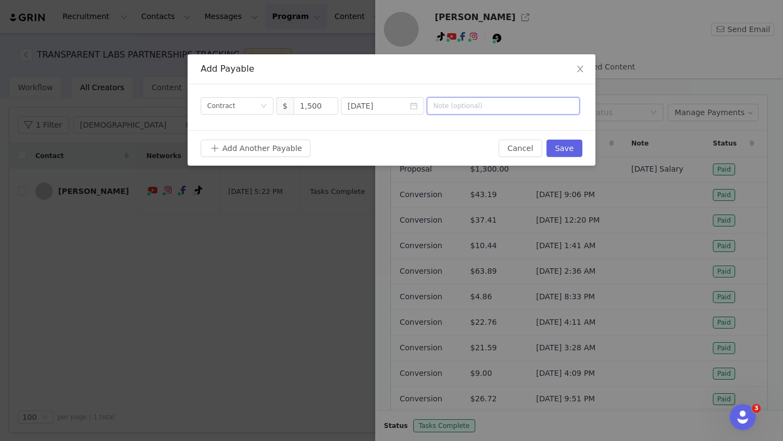
click at [501, 107] on input "text" at bounding box center [503, 105] width 153 height 17
drag, startPoint x: 502, startPoint y: 112, endPoint x: 443, endPoint y: 99, distance: 60.1
click at [443, 99] on input "Contract" at bounding box center [503, 105] width 153 height 17
type input "Contract"
click at [446, 138] on div "Add Another Payable Cancel Save" at bounding box center [392, 147] width 408 height 35
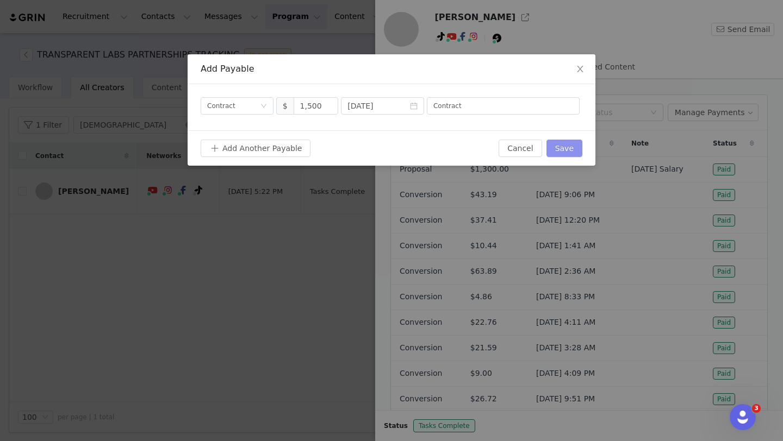
click at [567, 144] on button "Save" at bounding box center [564, 148] width 36 height 17
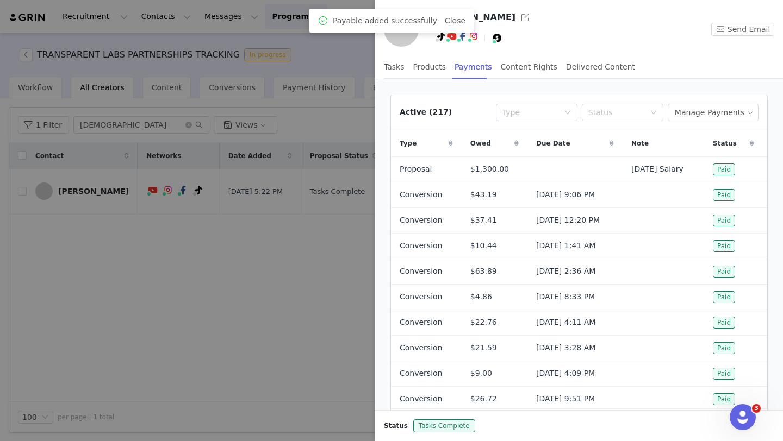
click at [240, 275] on div at bounding box center [391, 220] width 783 height 441
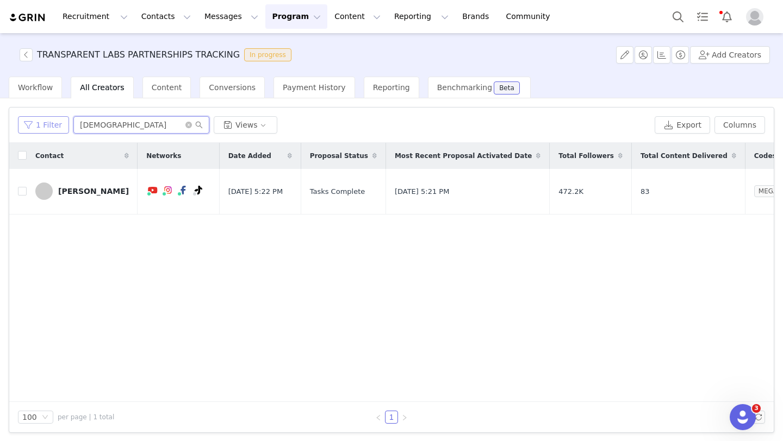
drag, startPoint x: 108, startPoint y: 125, endPoint x: 53, endPoint y: 118, distance: 55.3
click at [53, 118] on div "1 Filter jesus Views" at bounding box center [334, 124] width 632 height 17
type input "lauren dedecker"
click at [92, 187] on div "Lauren DeDecker" at bounding box center [93, 191] width 71 height 9
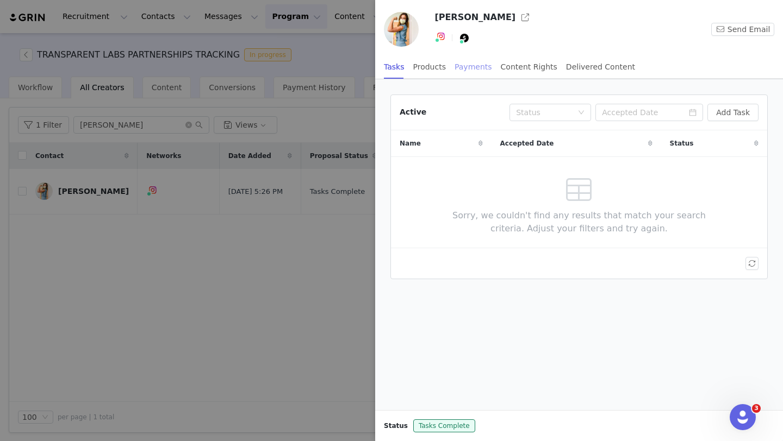
click at [477, 66] on div "Payments" at bounding box center [474, 67] width 38 height 24
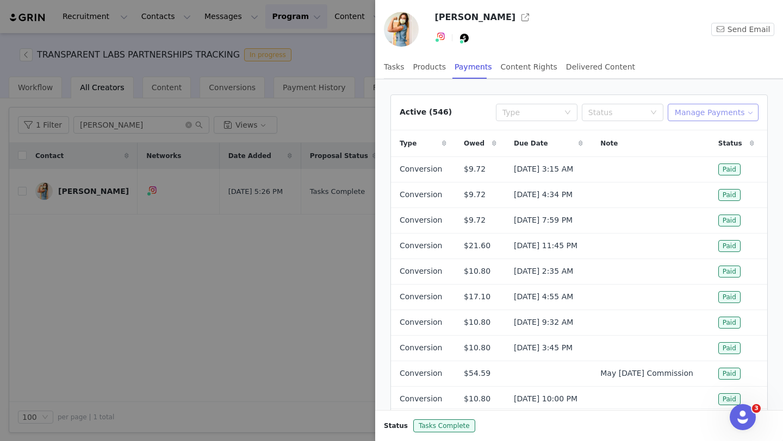
click at [691, 108] on button "Manage Payments" at bounding box center [713, 112] width 91 height 17
click at [697, 155] on span "Add Payable" at bounding box center [716, 152] width 47 height 12
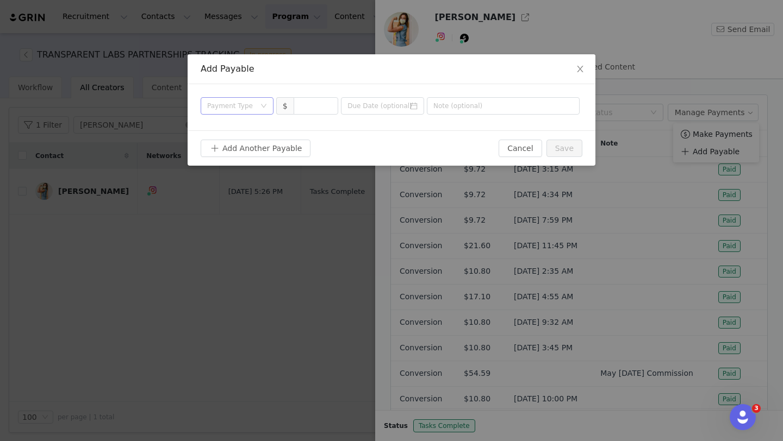
click at [224, 109] on div "Payment Type" at bounding box center [231, 106] width 48 height 11
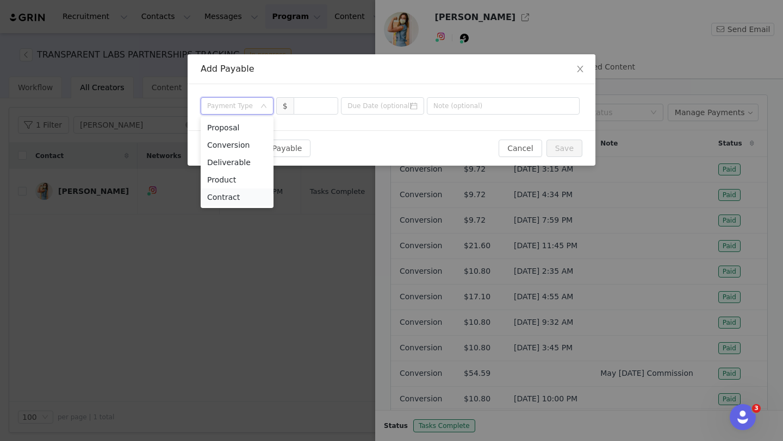
click at [246, 197] on li "Contract" at bounding box center [237, 197] width 73 height 17
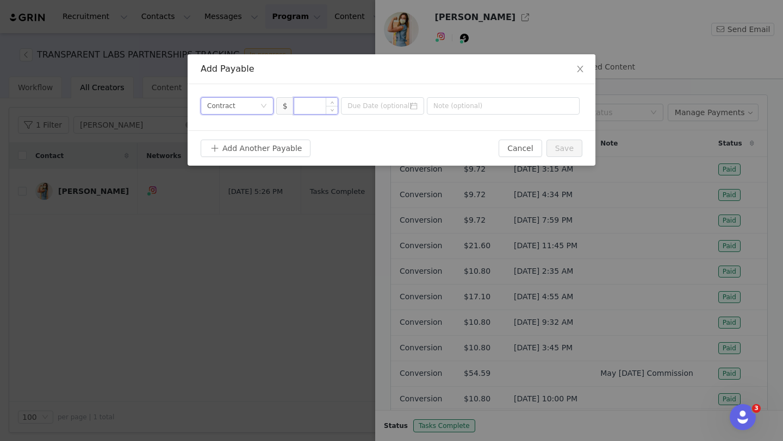
click at [315, 110] on input at bounding box center [316, 106] width 44 height 16
click at [454, 101] on input "text" at bounding box center [503, 105] width 153 height 17
paste input "Contract"
type input "Contract"
click at [315, 105] on input at bounding box center [316, 106] width 44 height 16
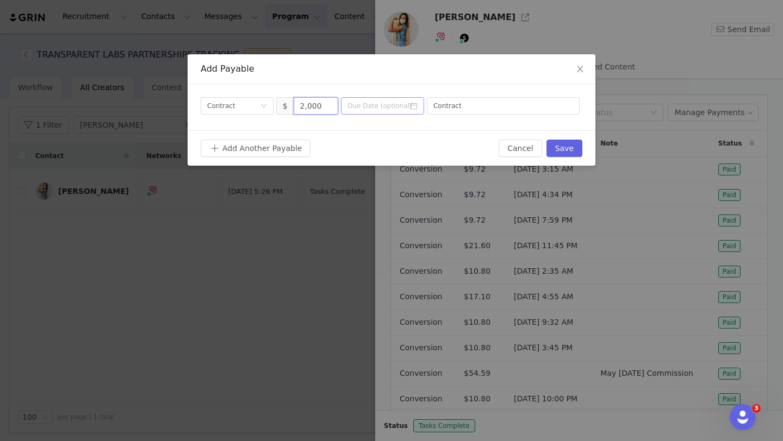
type input "2,000"
click at [370, 100] on input at bounding box center [382, 105] width 83 height 17
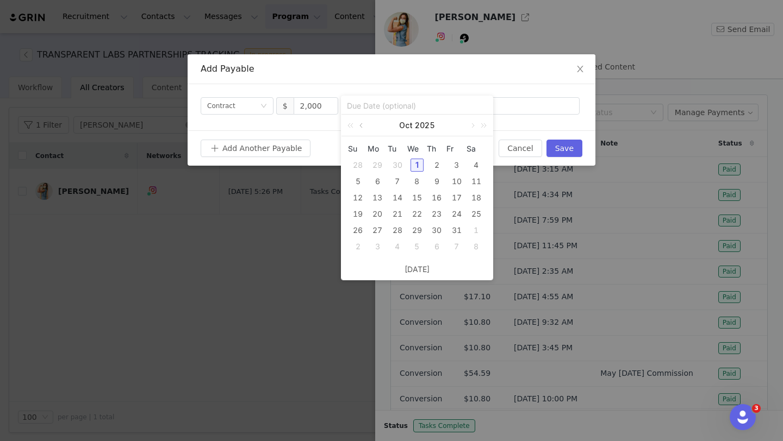
click at [364, 126] on link at bounding box center [362, 126] width 10 height 22
click at [360, 228] on div "28" at bounding box center [357, 230] width 13 height 13
type input "2025-09-28"
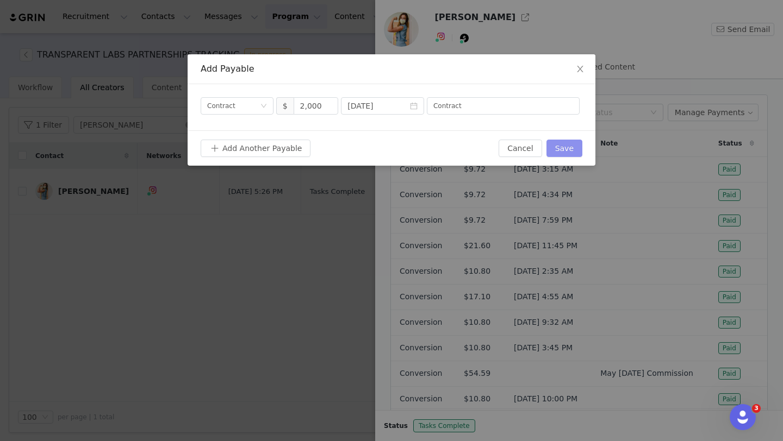
click at [563, 147] on button "Save" at bounding box center [564, 148] width 36 height 17
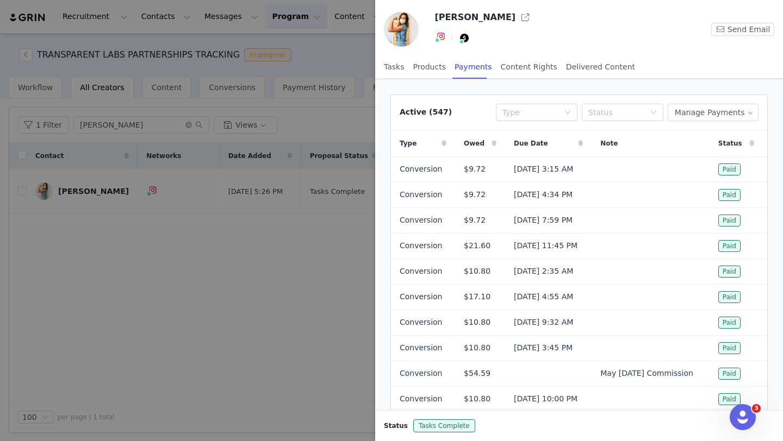
click at [291, 272] on div at bounding box center [391, 220] width 783 height 441
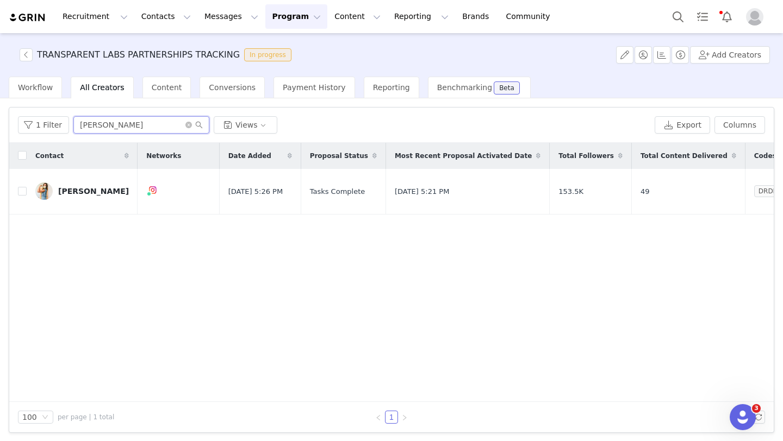
drag, startPoint x: 148, startPoint y: 127, endPoint x: 59, endPoint y: 114, distance: 89.7
click at [59, 114] on div "1 Filter lauren dedecker Views Export Columns" at bounding box center [391, 125] width 764 height 35
type input "kelsey"
click at [93, 187] on div "Kelsey Henson" at bounding box center [93, 191] width 71 height 9
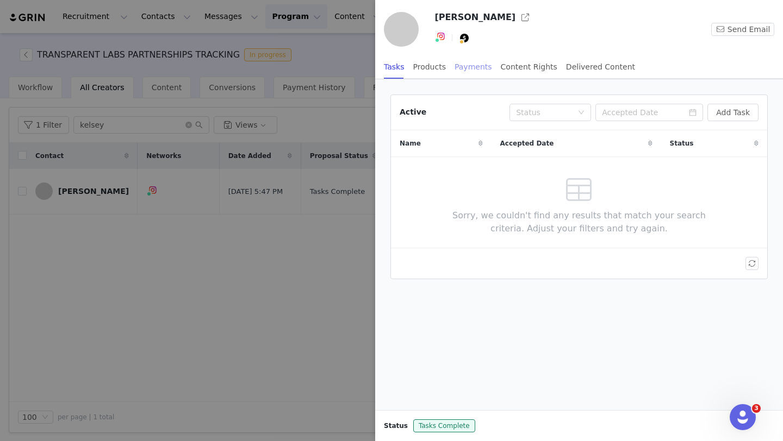
click at [481, 64] on div "Payments" at bounding box center [474, 67] width 38 height 24
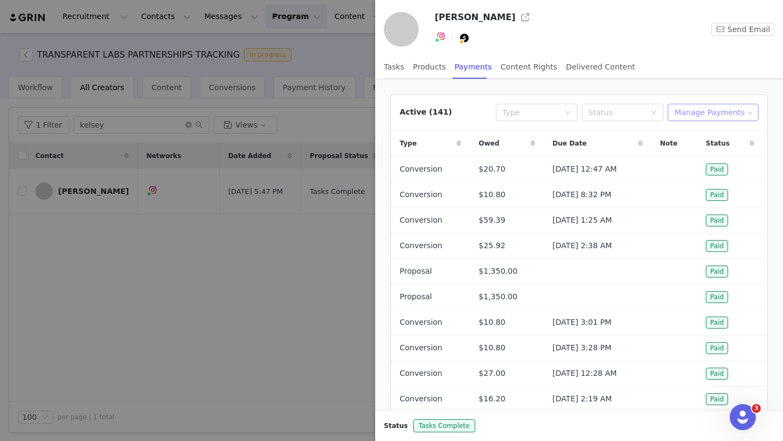
click at [699, 116] on button "Manage Payments" at bounding box center [713, 112] width 91 height 17
click at [705, 154] on span "Add Payable" at bounding box center [716, 152] width 47 height 12
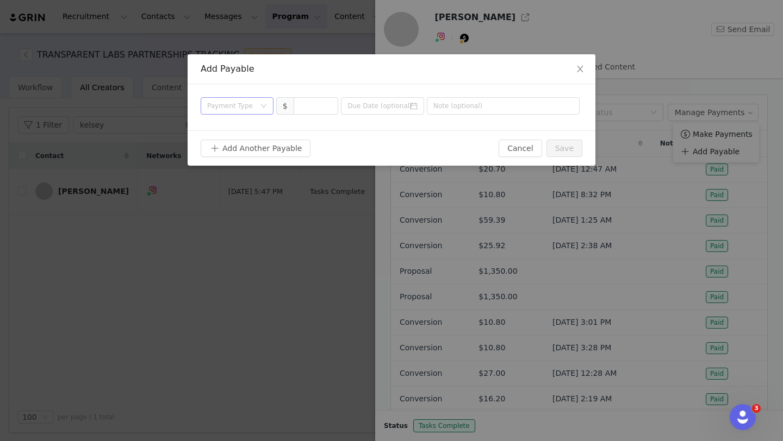
click at [252, 111] on div "Payment Type" at bounding box center [233, 106] width 53 height 16
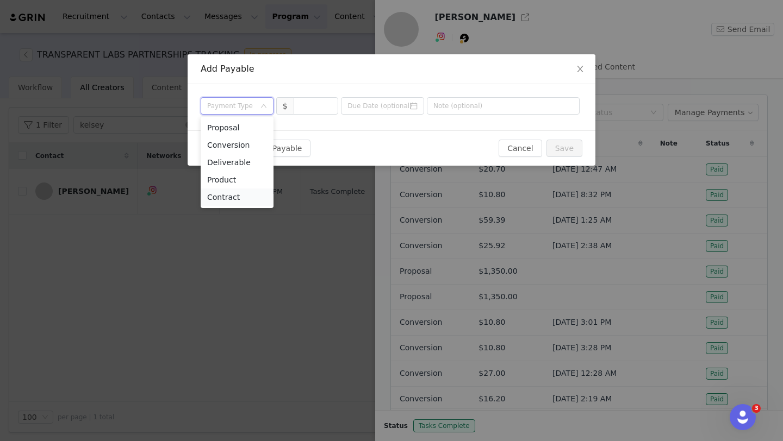
click at [257, 198] on li "Contract" at bounding box center [237, 197] width 73 height 17
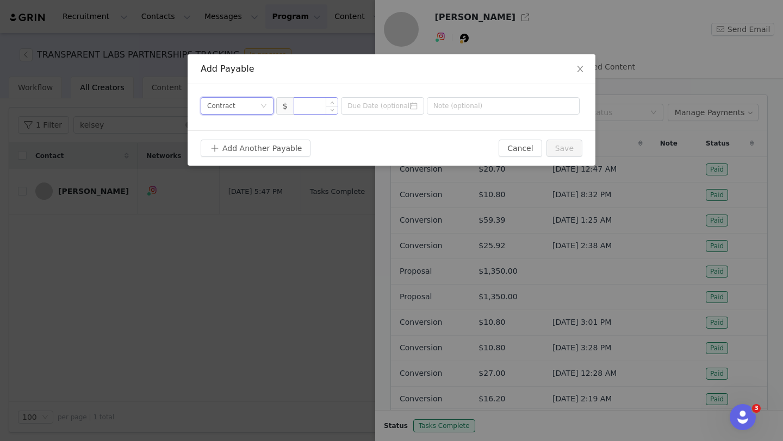
click at [319, 113] on input at bounding box center [316, 106] width 44 height 16
type input "1,350"
click at [420, 104] on input at bounding box center [382, 105] width 83 height 17
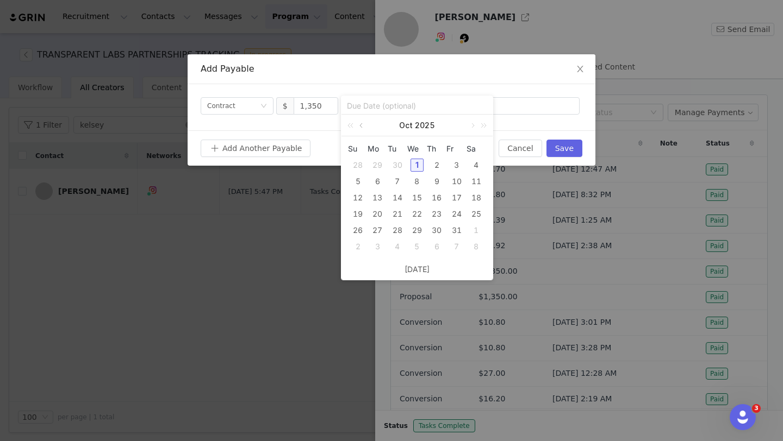
click at [364, 125] on link at bounding box center [362, 126] width 10 height 22
click at [357, 230] on div "28" at bounding box center [357, 230] width 13 height 13
type input "2025-09-28"
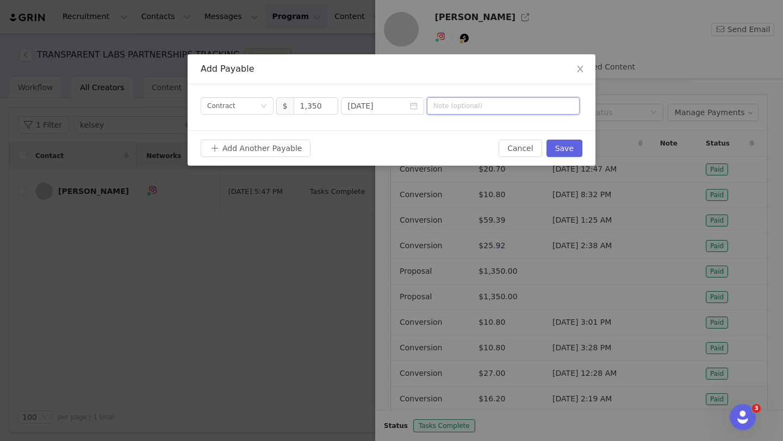
click at [459, 114] on input "text" at bounding box center [503, 105] width 153 height 17
type input "Contract"
click at [570, 154] on button "Save" at bounding box center [564, 148] width 36 height 17
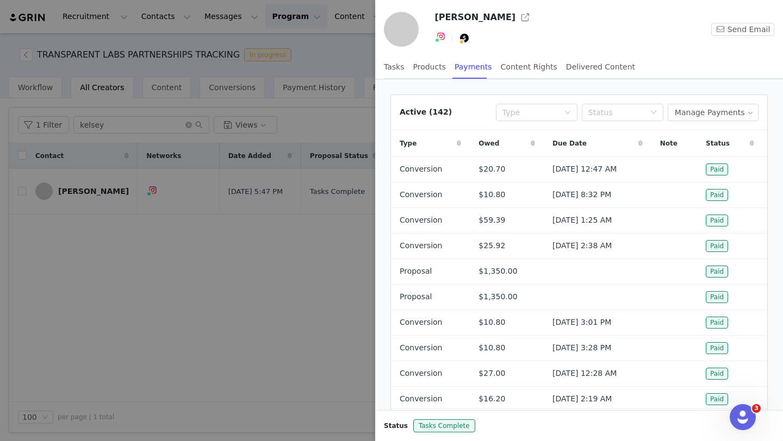
click at [119, 133] on div at bounding box center [391, 220] width 783 height 441
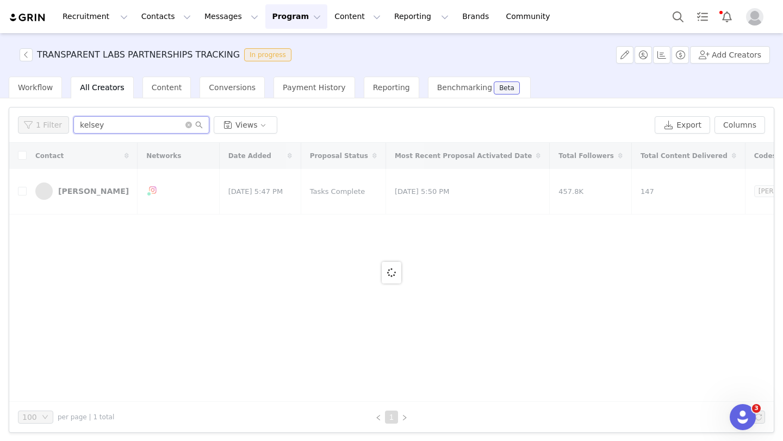
drag, startPoint x: 115, startPoint y: 125, endPoint x: 79, endPoint y: 125, distance: 35.9
click at [79, 125] on input "kelsey" at bounding box center [141, 124] width 136 height 17
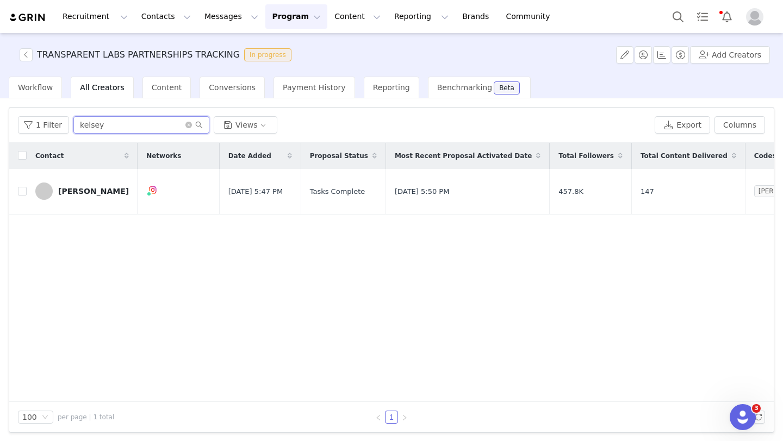
type input "k"
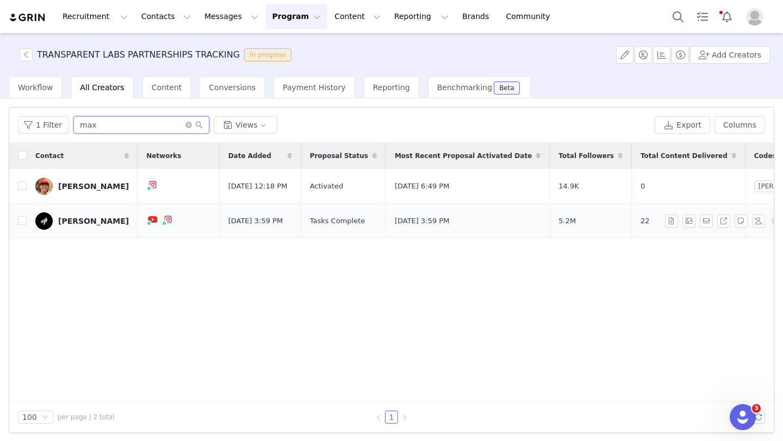
type input "max"
click at [83, 218] on div "Max Holloway" at bounding box center [93, 221] width 71 height 9
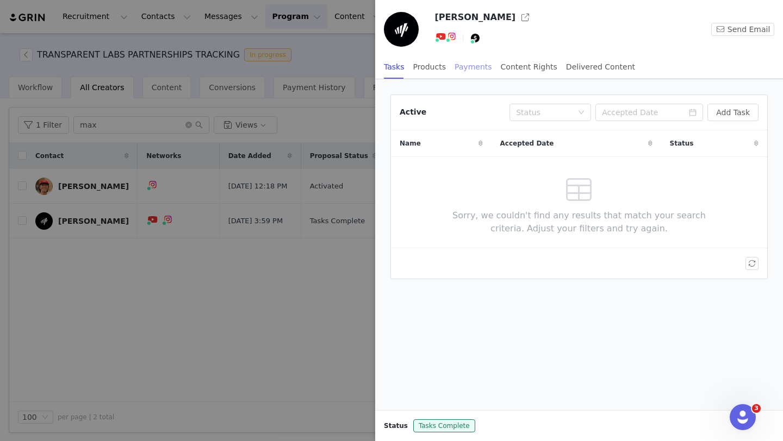
click at [475, 67] on div "Payments" at bounding box center [474, 67] width 38 height 24
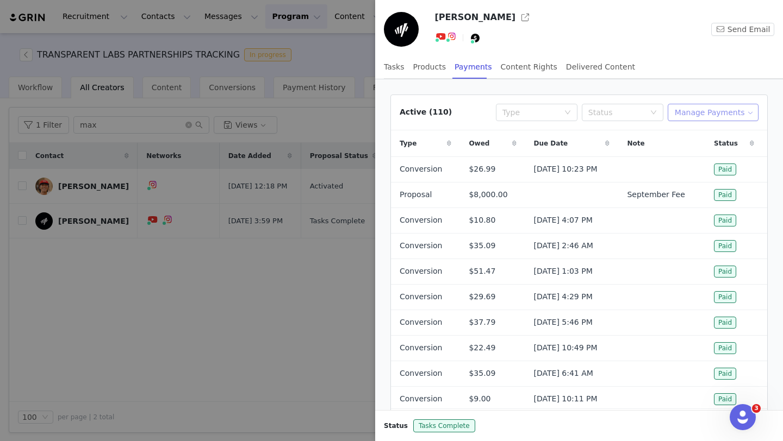
click at [727, 110] on button "Manage Payments" at bounding box center [713, 112] width 91 height 17
click at [705, 152] on span "Add Payable" at bounding box center [716, 152] width 47 height 12
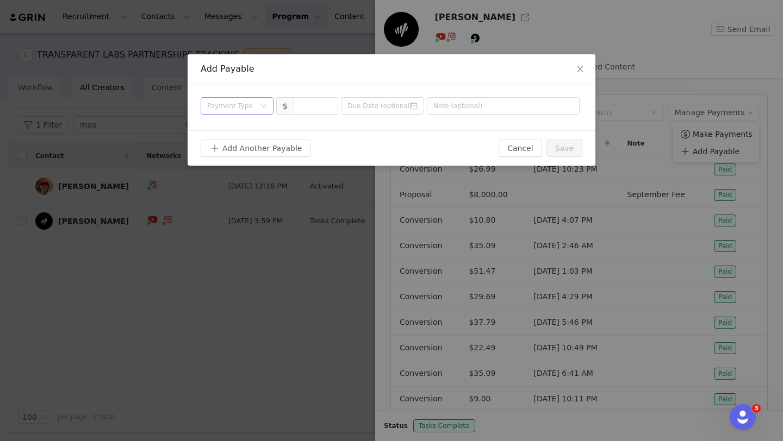
click at [256, 108] on div "Payment Type" at bounding box center [233, 106] width 53 height 16
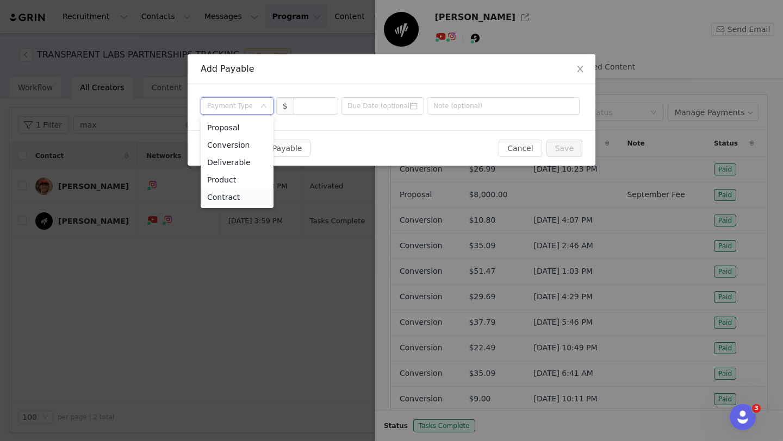
click at [245, 201] on li "Contract" at bounding box center [237, 197] width 73 height 17
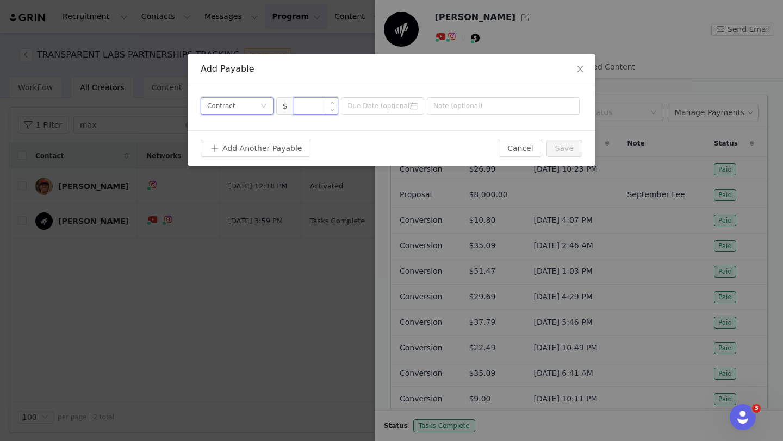
click at [309, 108] on input at bounding box center [316, 106] width 44 height 16
type input "8,000"
click at [414, 105] on icon "icon: calendar" at bounding box center [414, 106] width 8 height 8
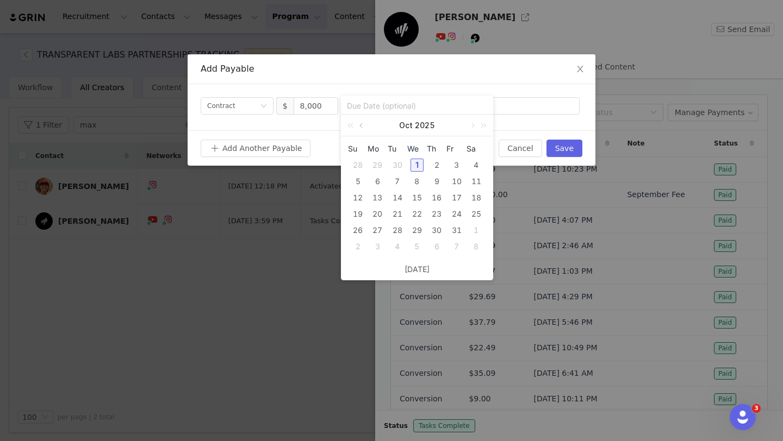
click at [364, 120] on link at bounding box center [362, 126] width 10 height 22
click at [360, 229] on div "28" at bounding box center [357, 230] width 13 height 13
type input "2025-09-28"
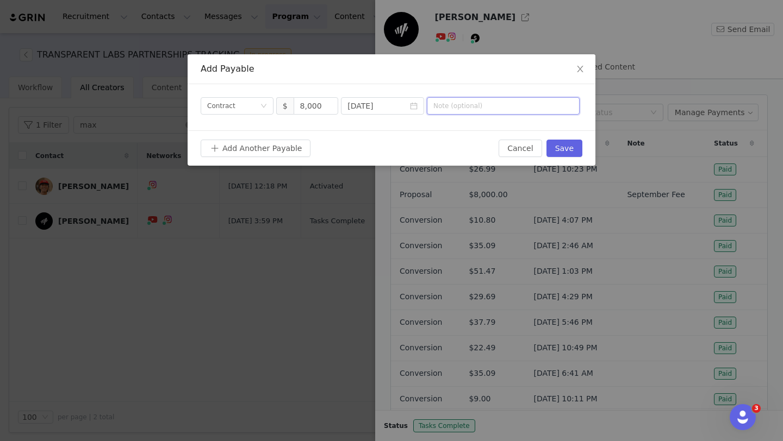
click at [478, 106] on input "text" at bounding box center [503, 105] width 153 height 17
paste input "Contract"
type input "Contract"
click at [556, 145] on button "Save" at bounding box center [564, 148] width 36 height 17
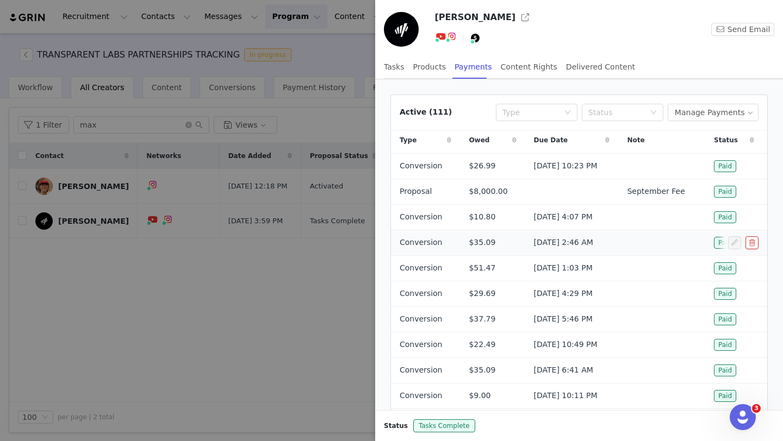
scroll to position [58, 0]
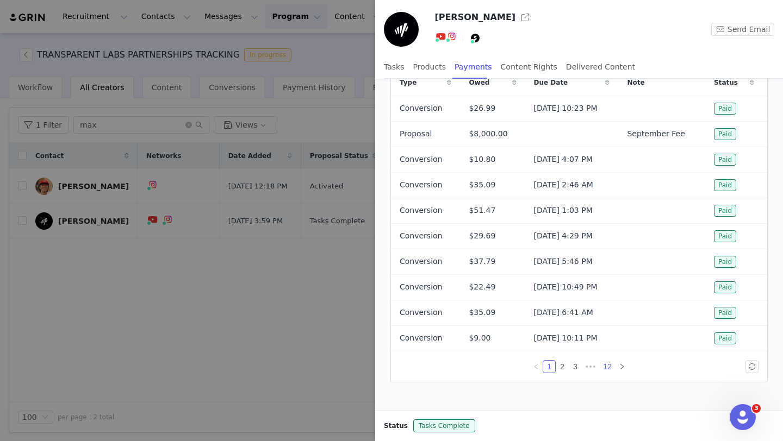
click at [609, 367] on link "12" at bounding box center [607, 367] width 15 height 12
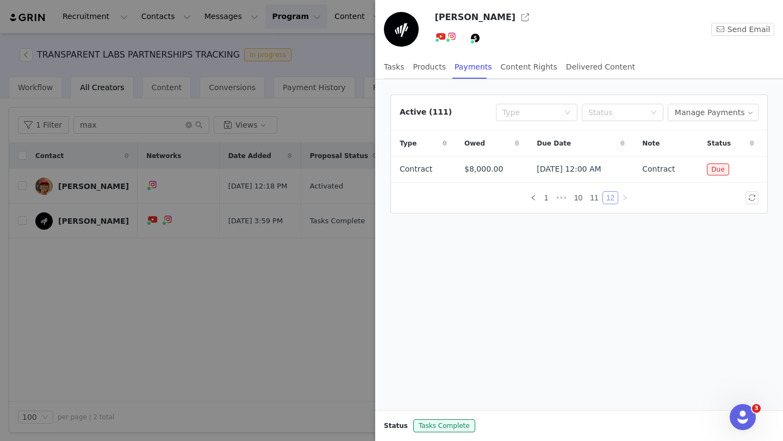
scroll to position [0, 0]
click at [595, 197] on link "11" at bounding box center [594, 198] width 15 height 12
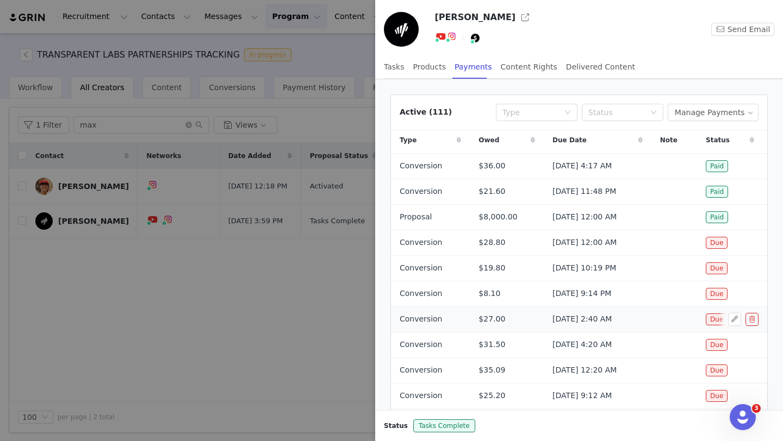
scroll to position [58, 0]
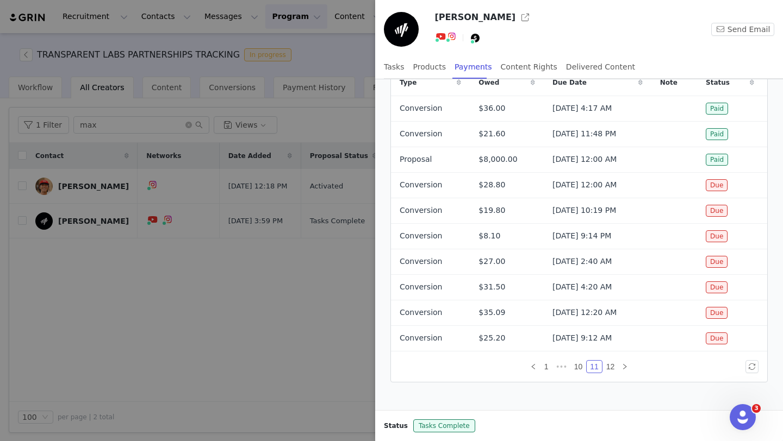
click at [248, 351] on div at bounding box center [391, 220] width 783 height 441
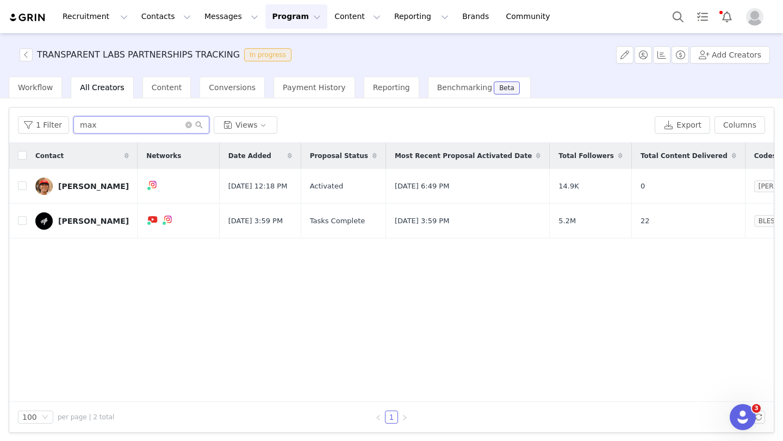
drag, startPoint x: 99, startPoint y: 128, endPoint x: 71, endPoint y: 126, distance: 28.9
click at [74, 127] on input "max" at bounding box center [141, 124] width 136 height 17
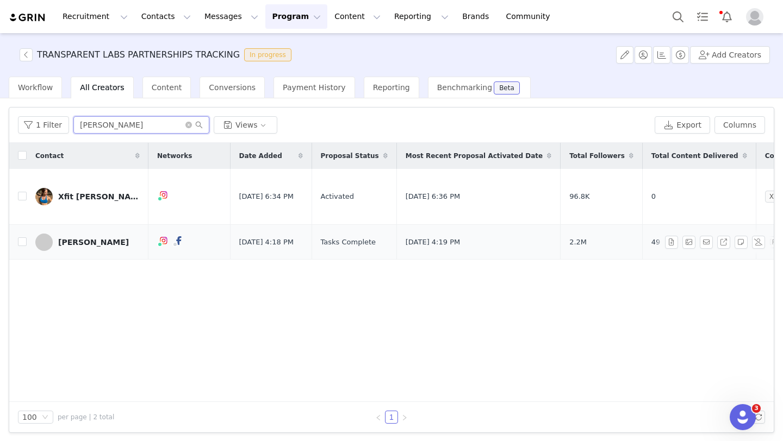
type input "sandy"
click at [78, 238] on div "Sandy Sklar" at bounding box center [93, 242] width 71 height 9
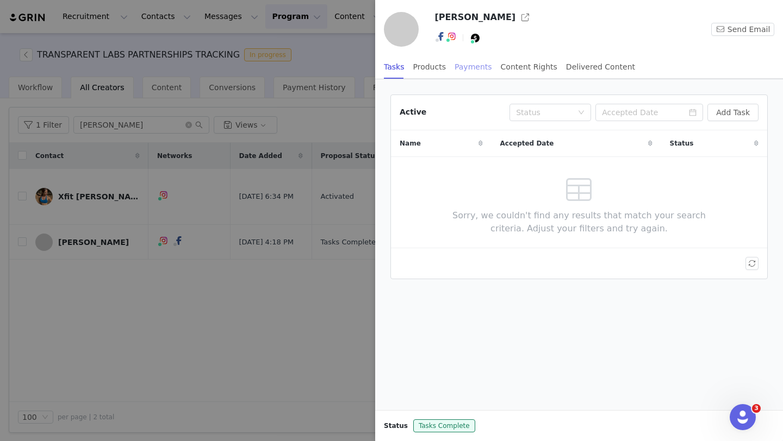
click at [473, 67] on div "Payments" at bounding box center [474, 67] width 38 height 24
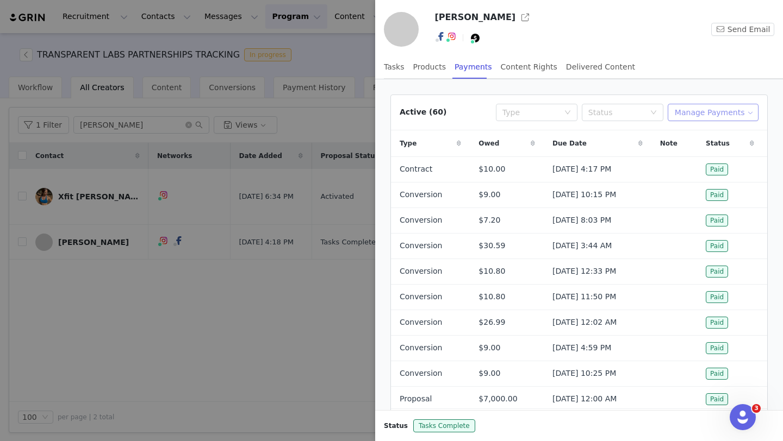
click at [735, 107] on button "Manage Payments" at bounding box center [713, 112] width 91 height 17
click at [718, 154] on span "Add Payable" at bounding box center [716, 152] width 47 height 12
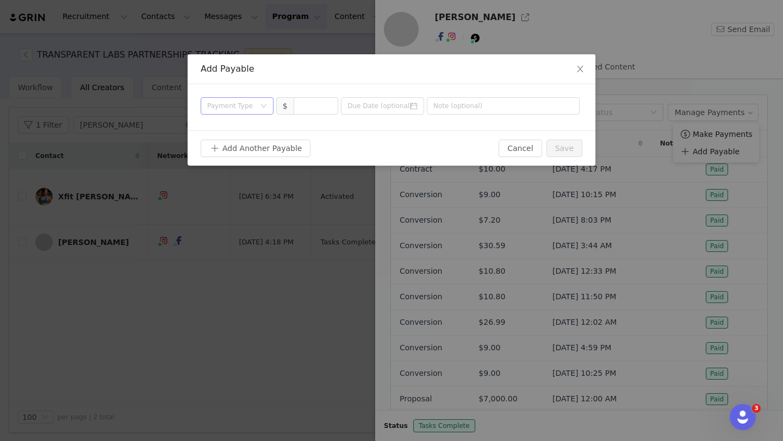
click at [247, 105] on div "Payment Type" at bounding box center [231, 106] width 48 height 11
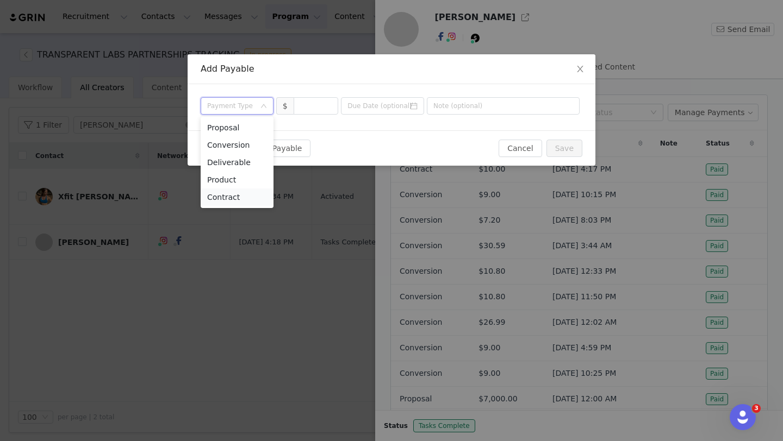
click at [252, 200] on li "Contract" at bounding box center [237, 197] width 73 height 17
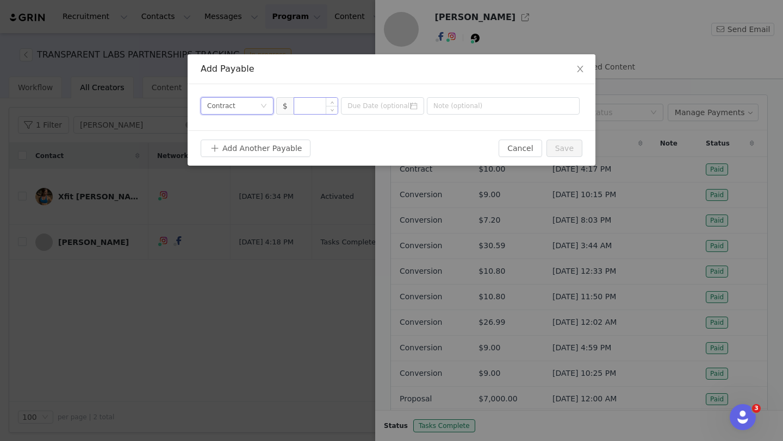
click at [314, 99] on input at bounding box center [316, 106] width 44 height 16
type input "7,000"
click at [406, 109] on input at bounding box center [382, 105] width 83 height 17
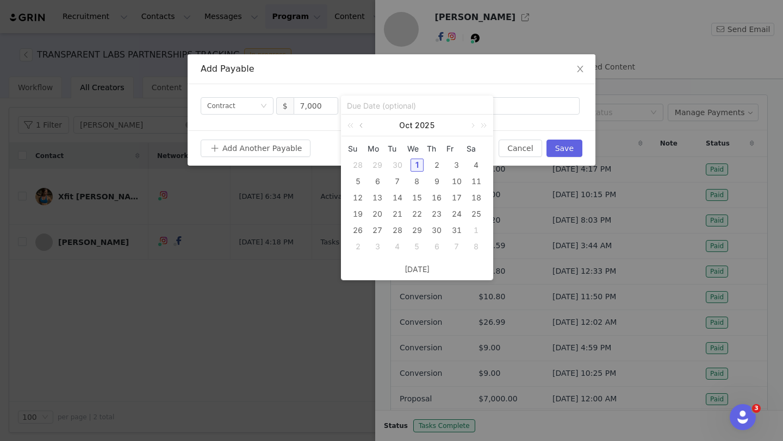
click at [365, 127] on link at bounding box center [362, 126] width 10 height 22
click at [358, 232] on div "28" at bounding box center [357, 230] width 13 height 13
type input "2025-09-28"
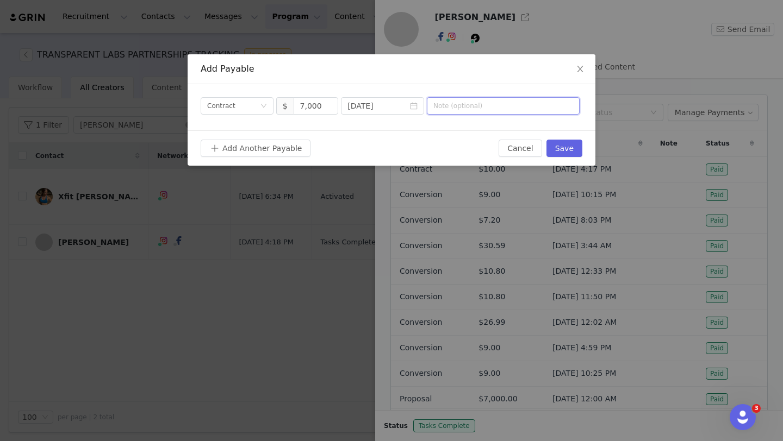
click at [457, 109] on input "text" at bounding box center [503, 105] width 153 height 17
type input "Contract"
click at [570, 152] on button "Save" at bounding box center [564, 148] width 36 height 17
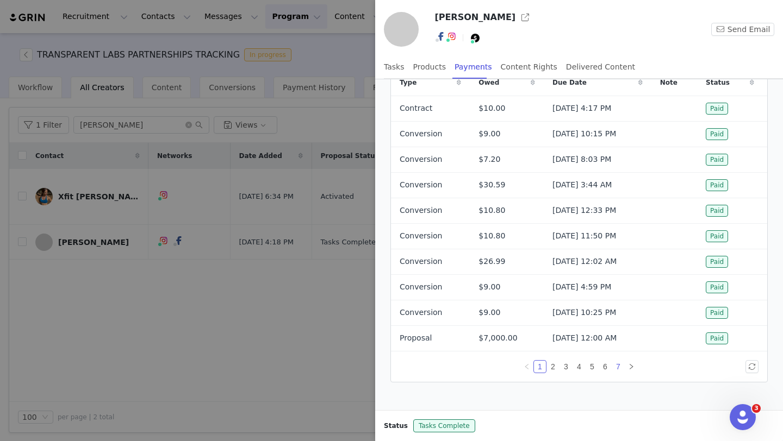
click at [621, 364] on link "7" at bounding box center [618, 367] width 12 height 12
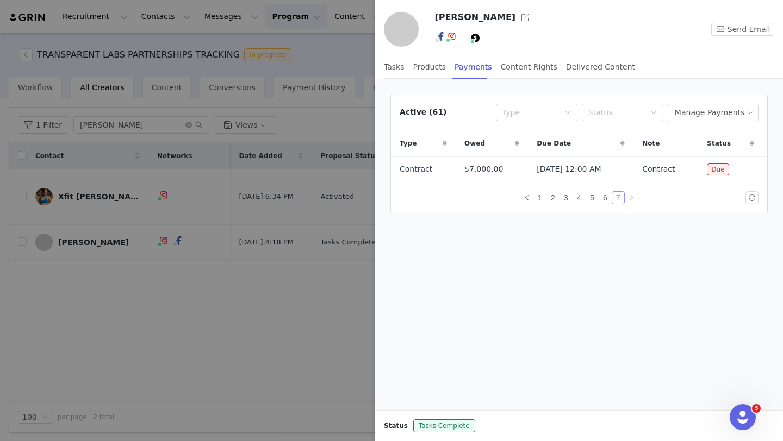
scroll to position [0, 0]
click at [738, 170] on button "button" at bounding box center [734, 169] width 13 height 13
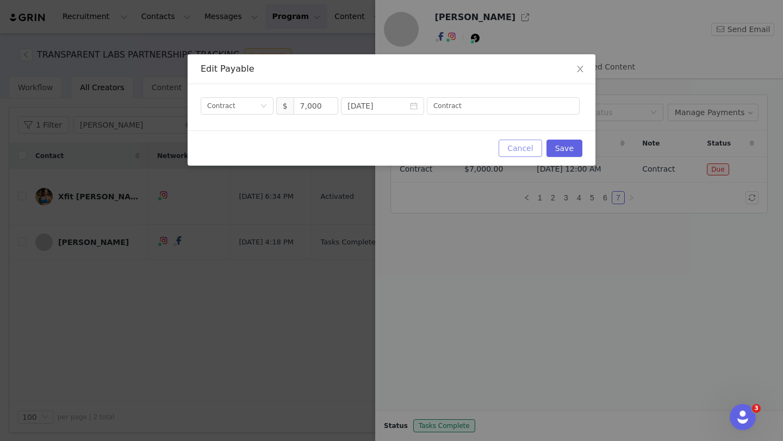
click at [519, 150] on button "Cancel" at bounding box center [520, 148] width 43 height 17
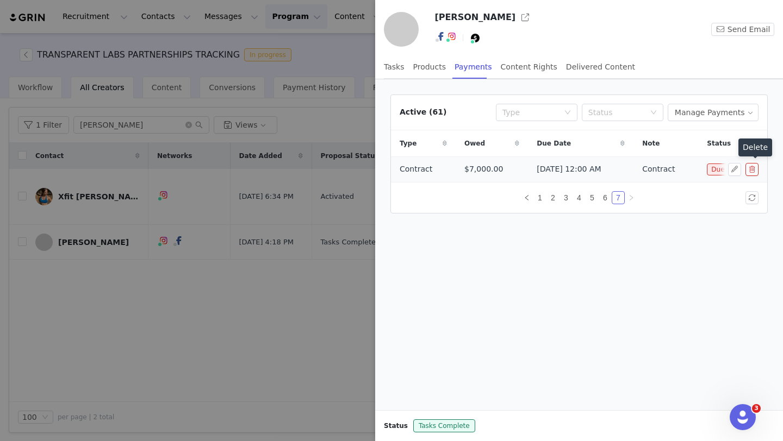
click at [754, 171] on button "button" at bounding box center [751, 169] width 13 height 13
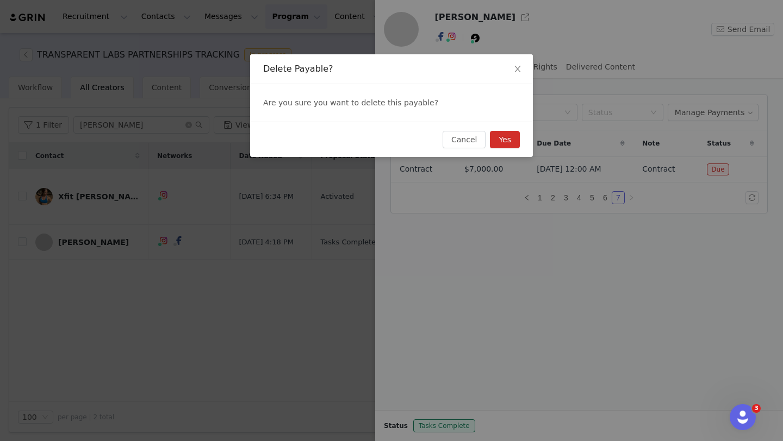
click at [507, 138] on button "Yes" at bounding box center [505, 139] width 30 height 17
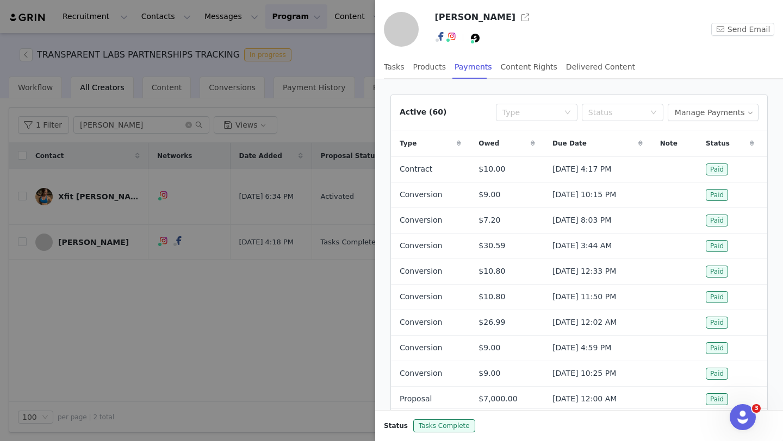
click at [272, 312] on div at bounding box center [391, 220] width 783 height 441
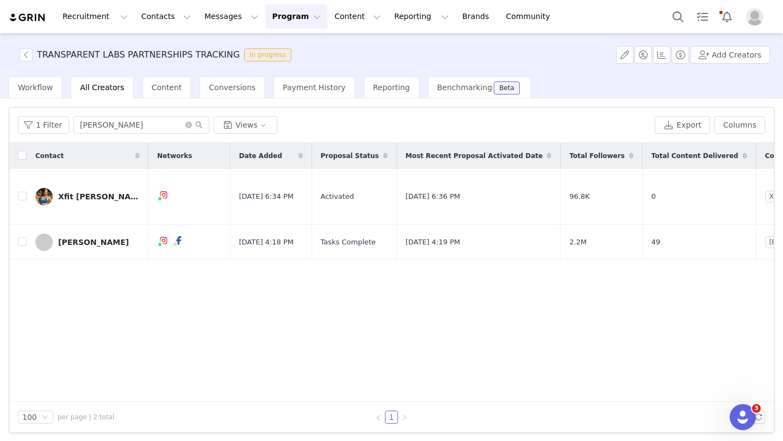
click at [782, 127] on div at bounding box center [783, 220] width 0 height 441
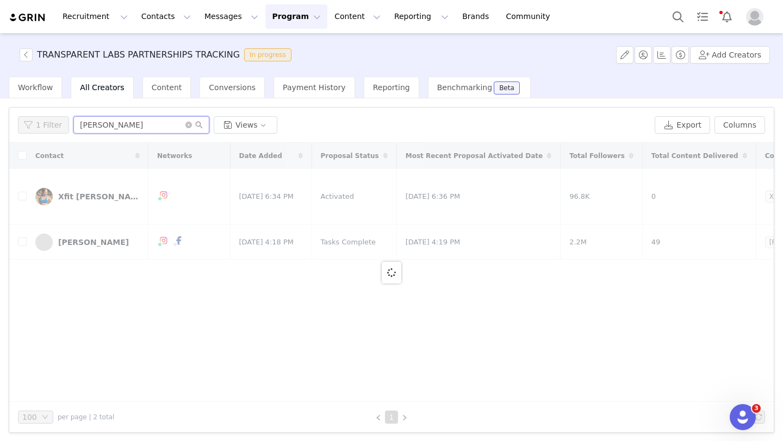
drag, startPoint x: 102, startPoint y: 126, endPoint x: 58, endPoint y: 117, distance: 45.3
click at [58, 117] on div "1 Filter sandy Views" at bounding box center [334, 124] width 632 height 17
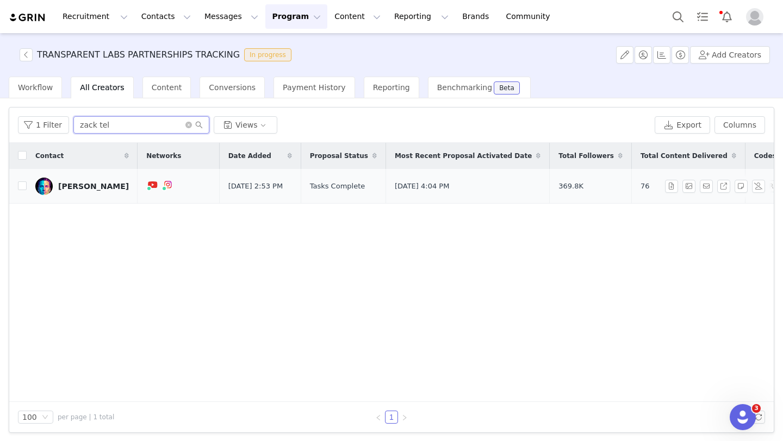
type input "zack tel"
click at [95, 186] on div "Zack Telander" at bounding box center [93, 186] width 71 height 9
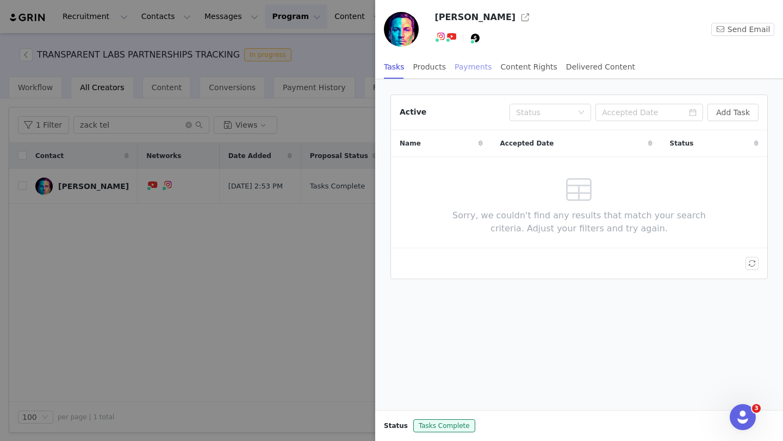
click at [477, 66] on div "Payments" at bounding box center [474, 67] width 38 height 24
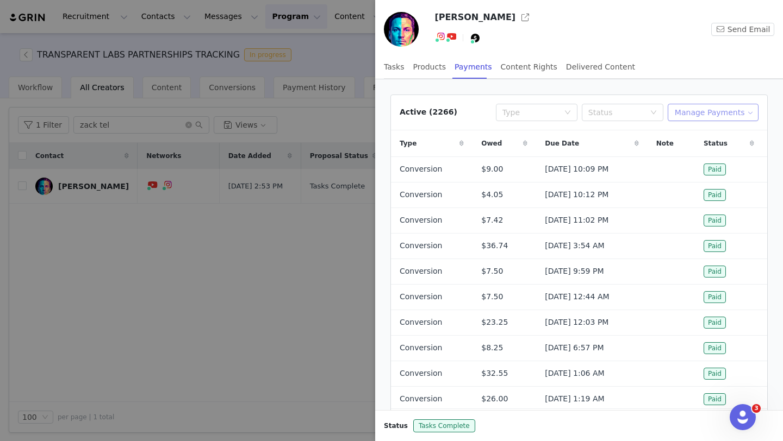
click at [702, 112] on button "Manage Payments" at bounding box center [713, 112] width 91 height 17
click at [713, 152] on span "Add Payable" at bounding box center [716, 152] width 47 height 12
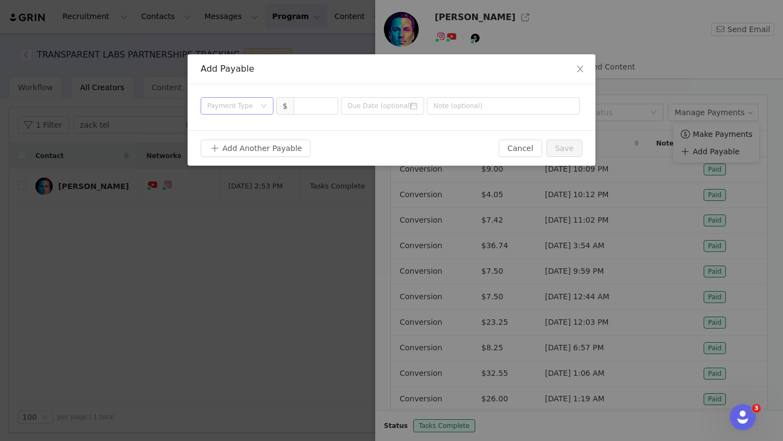
click at [254, 111] on div "Payment Type" at bounding box center [231, 106] width 48 height 11
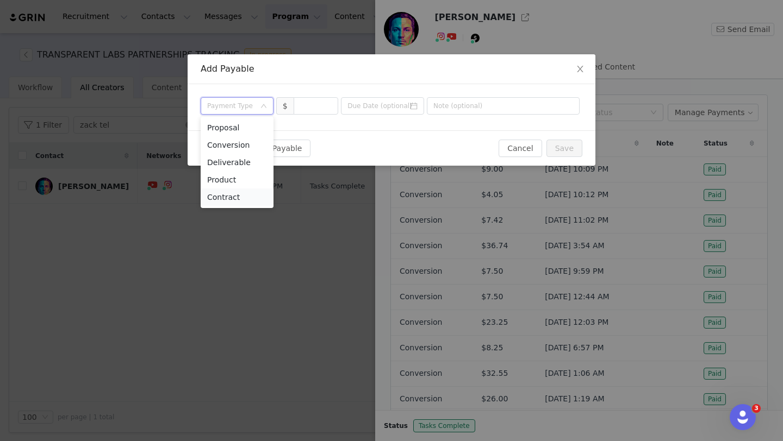
click at [245, 201] on li "Contract" at bounding box center [237, 197] width 73 height 17
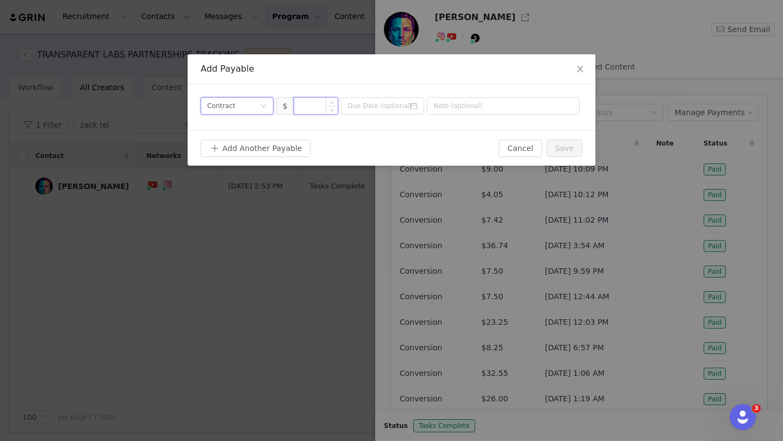
click at [308, 106] on input at bounding box center [316, 106] width 44 height 16
type input "3,250"
click at [401, 113] on input at bounding box center [382, 105] width 83 height 17
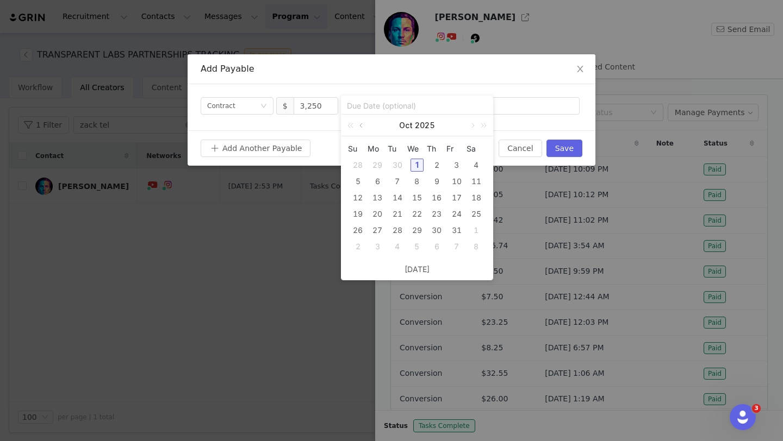
click at [364, 123] on link at bounding box center [362, 126] width 10 height 22
click at [363, 231] on div "28" at bounding box center [357, 230] width 13 height 13
type input "2025-09-28"
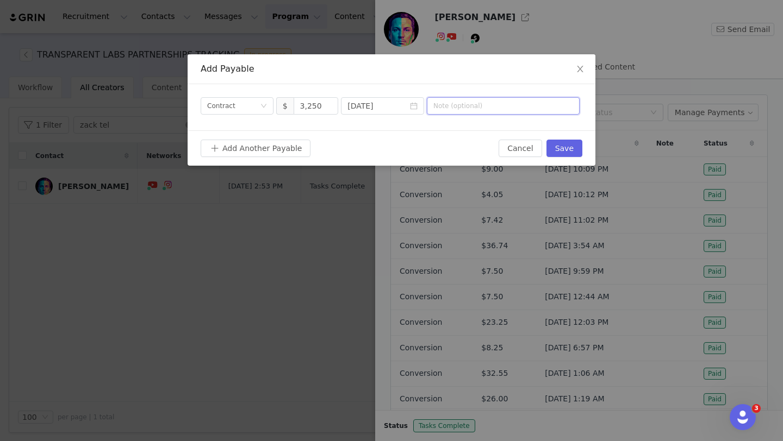
click at [485, 105] on input "text" at bounding box center [503, 105] width 153 height 17
type input "Contract"
click at [575, 147] on button "Save" at bounding box center [564, 148] width 36 height 17
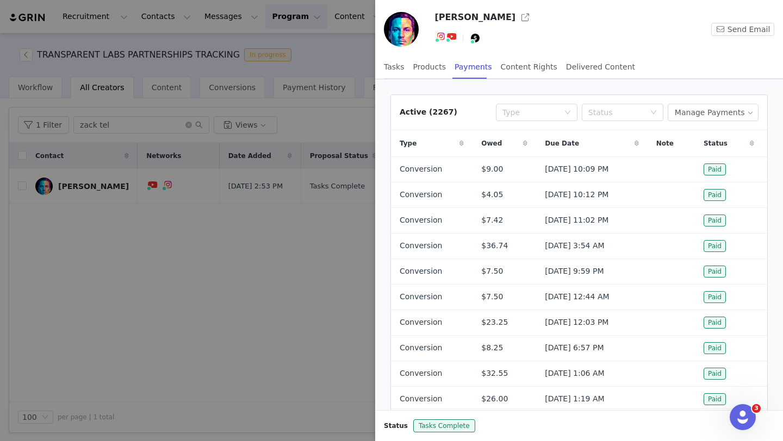
click at [325, 373] on div at bounding box center [391, 220] width 783 height 441
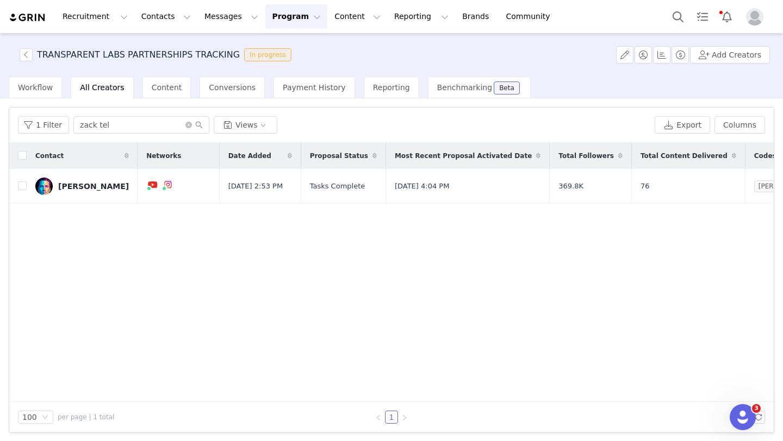
click at [290, 19] on button "Program Program" at bounding box center [296, 16] width 62 height 24
click at [286, 51] on p "Activations" at bounding box center [278, 47] width 42 height 11
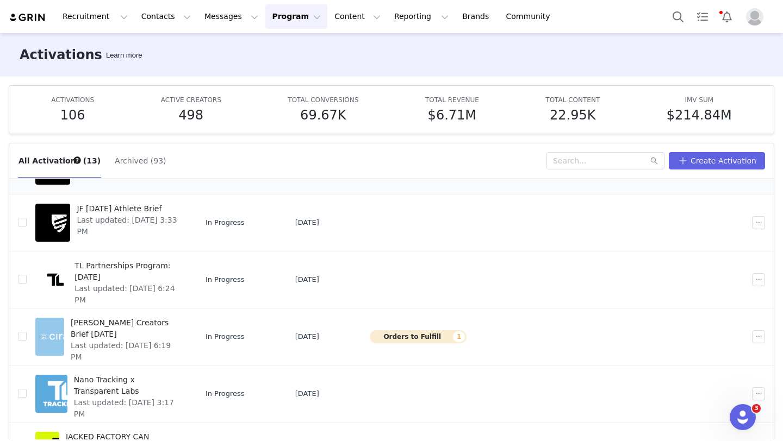
scroll to position [200, 0]
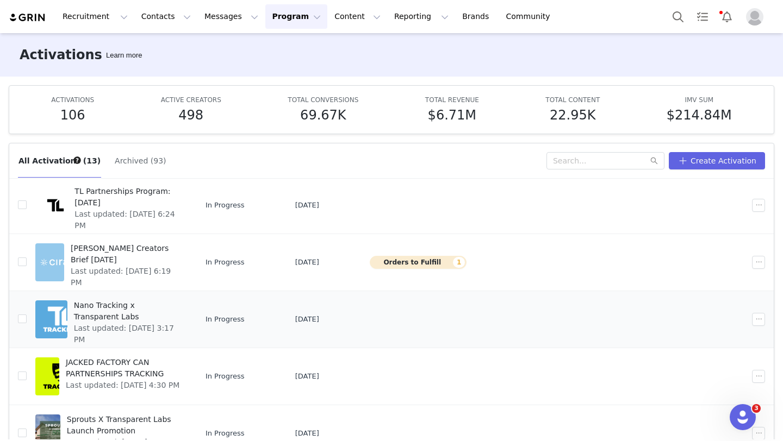
click at [182, 323] on span "Last updated: [DATE] 3:17 PM" at bounding box center [128, 334] width 108 height 23
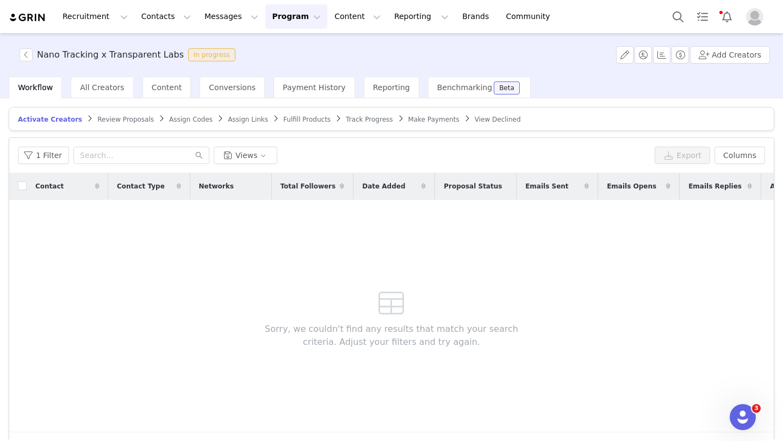
click at [408, 119] on span "Make Payments" at bounding box center [433, 120] width 51 height 8
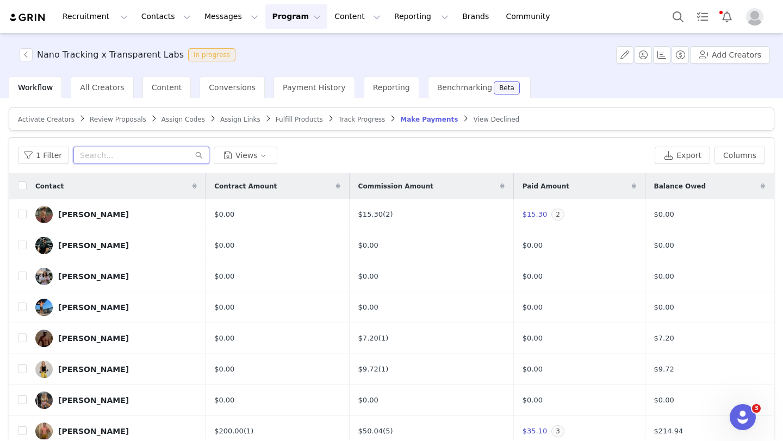
click at [147, 158] on input "text" at bounding box center [141, 155] width 136 height 17
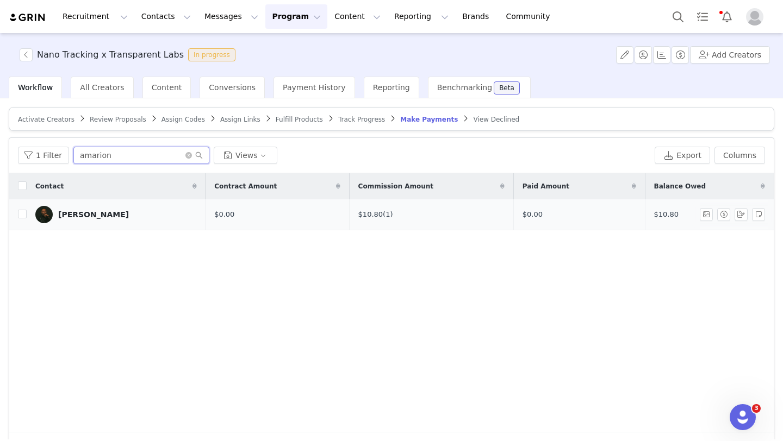
type input "amarion"
click at [112, 217] on div "[PERSON_NAME]" at bounding box center [93, 214] width 71 height 9
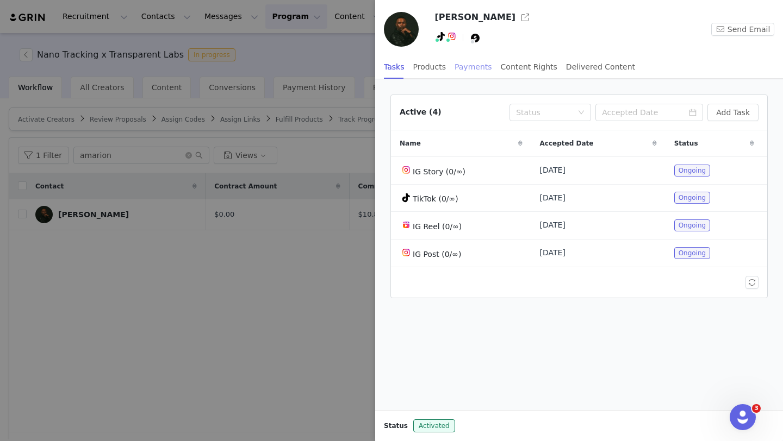
click at [464, 67] on div "Payments" at bounding box center [474, 67] width 38 height 24
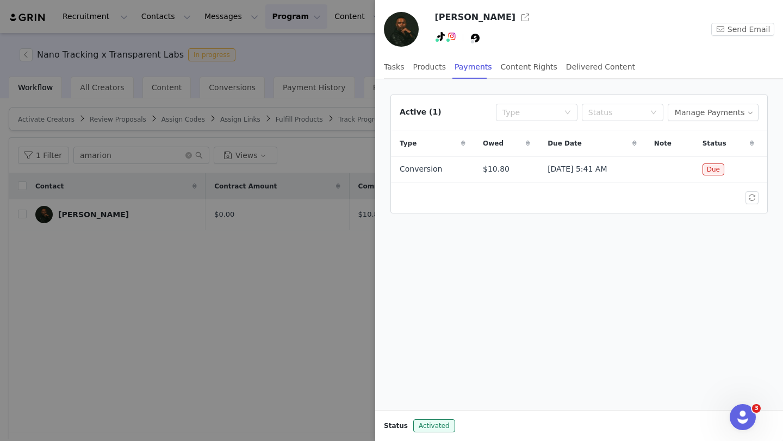
click at [301, 265] on div at bounding box center [391, 220] width 783 height 441
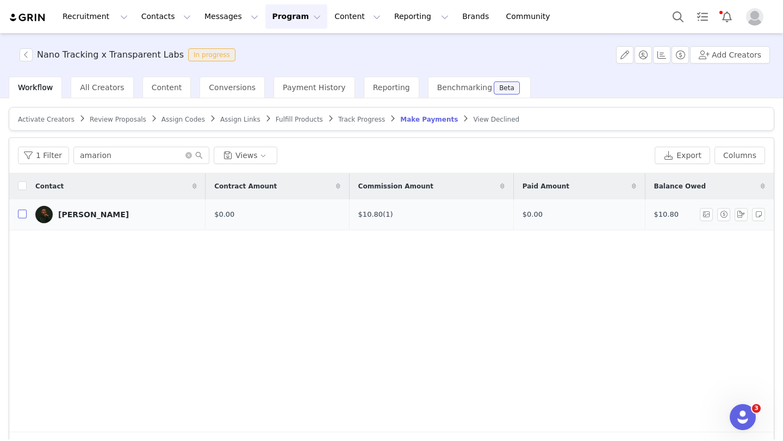
click at [22, 215] on input "checkbox" at bounding box center [22, 214] width 9 height 9
checkbox input "true"
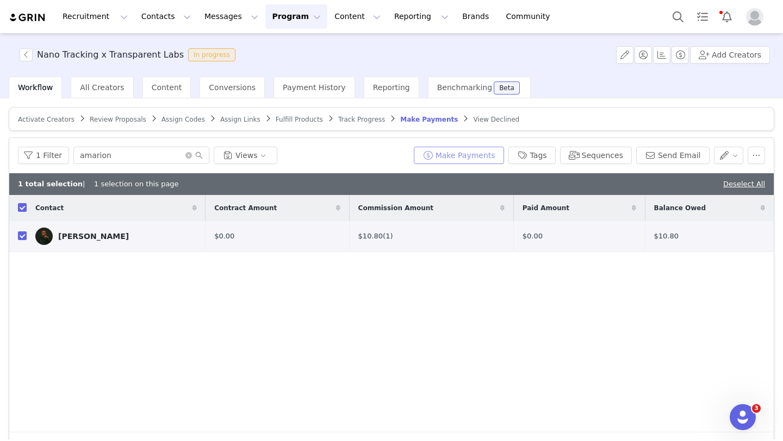
click at [442, 152] on button "Make Payments" at bounding box center [459, 155] width 90 height 17
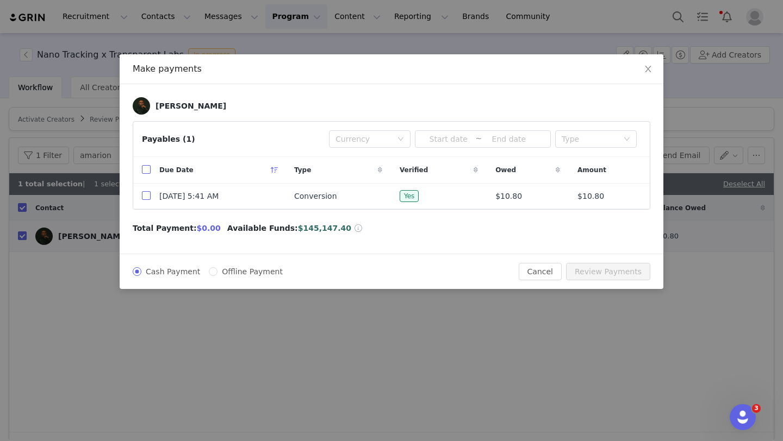
click at [147, 194] on input "checkbox" at bounding box center [146, 195] width 9 height 9
checkbox input "true"
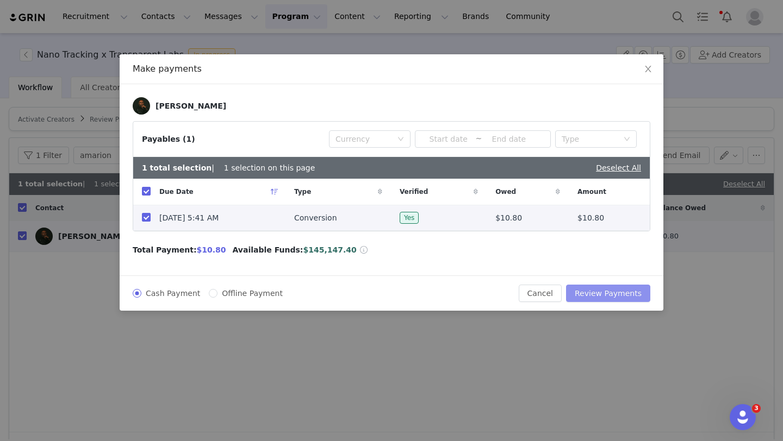
click at [610, 288] on button "Review Payments" at bounding box center [608, 293] width 84 height 17
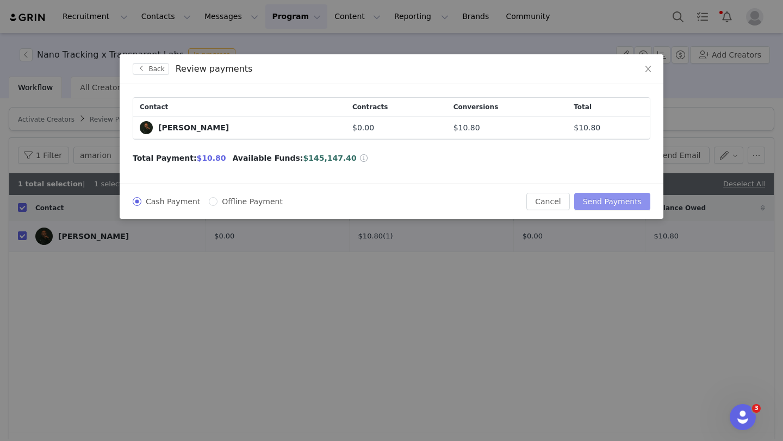
click at [611, 203] on button "Send Payments" at bounding box center [612, 201] width 76 height 17
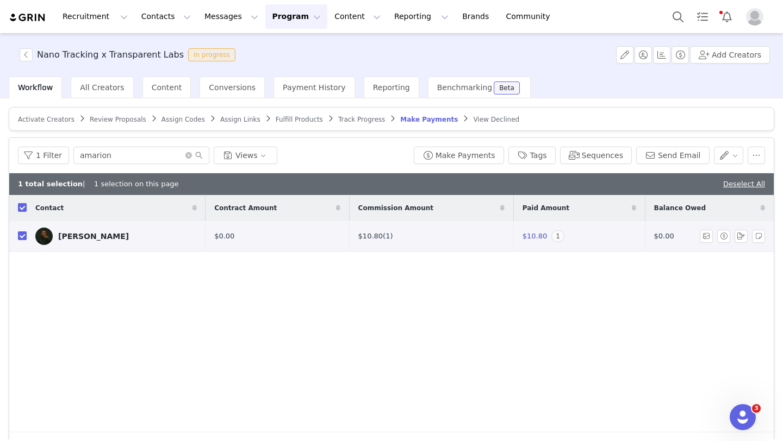
click at [22, 234] on input "checkbox" at bounding box center [22, 236] width 9 height 9
checkbox input "false"
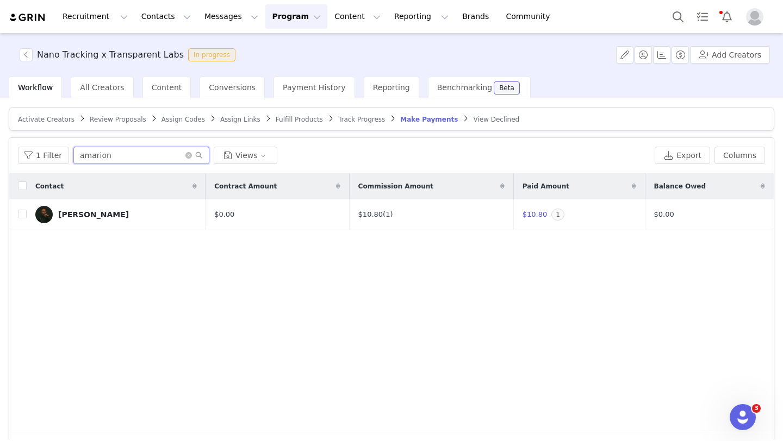
drag, startPoint x: 88, startPoint y: 150, endPoint x: 82, endPoint y: 151, distance: 6.0
click at [80, 151] on input "amarion" at bounding box center [141, 155] width 136 height 17
click at [57, 147] on button "1 Filter" at bounding box center [43, 155] width 51 height 17
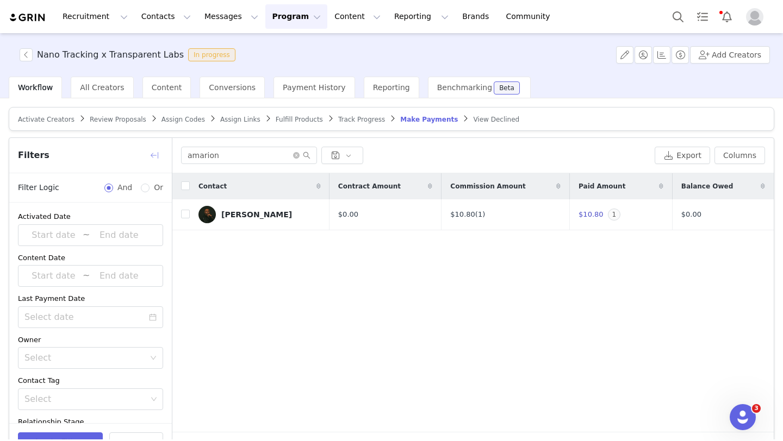
click at [148, 154] on button "button" at bounding box center [154, 155] width 17 height 17
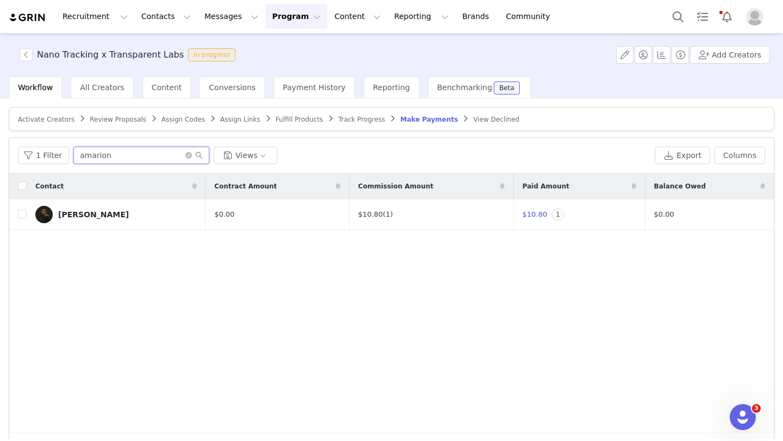
drag, startPoint x: 99, startPoint y: 155, endPoint x: 75, endPoint y: 152, distance: 24.1
click at [75, 153] on input "amarion" at bounding box center [141, 155] width 136 height 17
type input "brad"
click at [108, 210] on div "[PERSON_NAME]" at bounding box center [93, 214] width 71 height 9
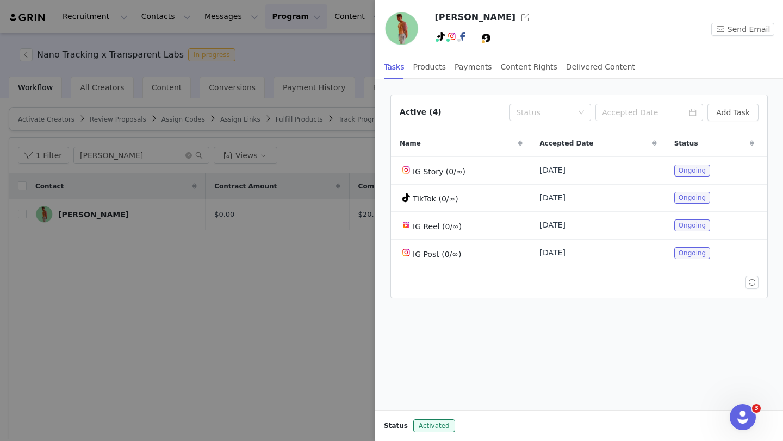
click at [242, 284] on div at bounding box center [391, 220] width 783 height 441
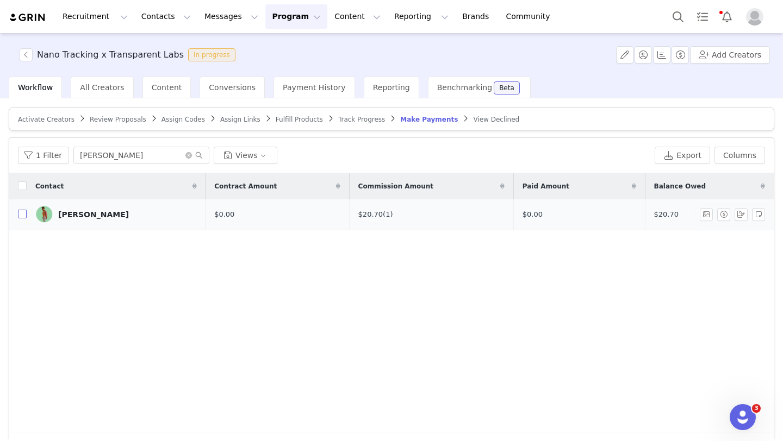
click at [20, 214] on input "checkbox" at bounding box center [22, 214] width 9 height 9
checkbox input "true"
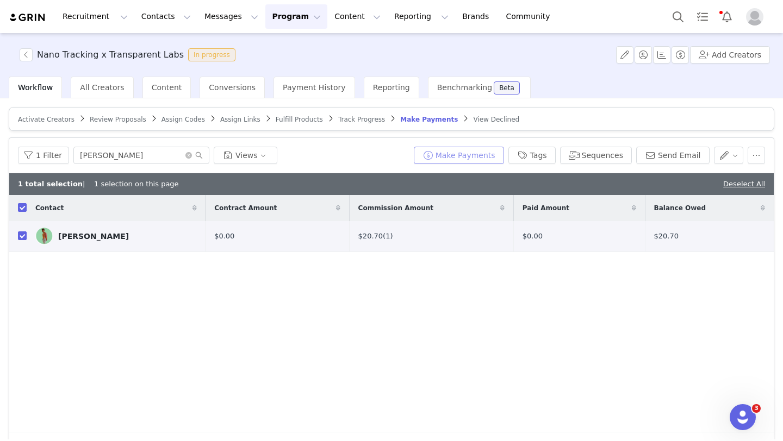
click at [487, 151] on button "Make Payments" at bounding box center [459, 155] width 90 height 17
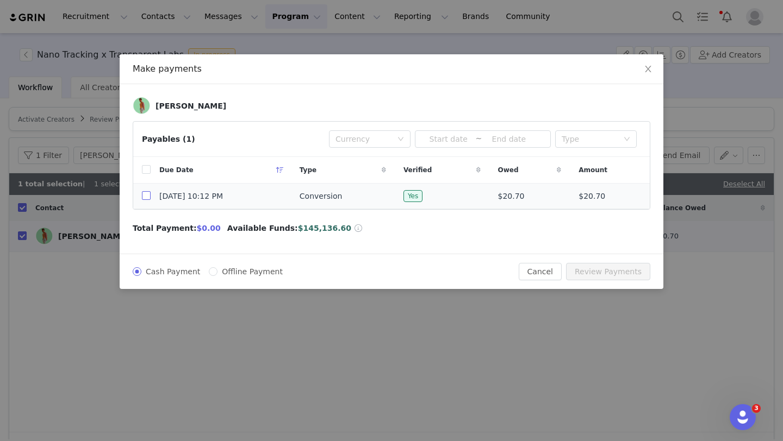
click at [150, 194] on input "checkbox" at bounding box center [146, 195] width 9 height 9
checkbox input "true"
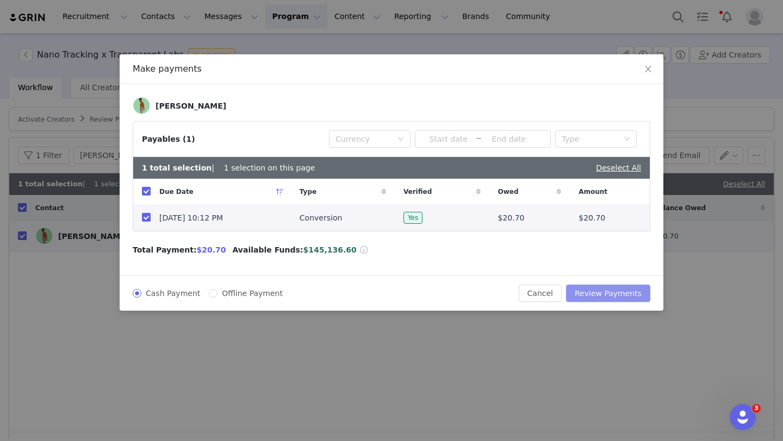
click at [615, 296] on button "Review Payments" at bounding box center [608, 293] width 84 height 17
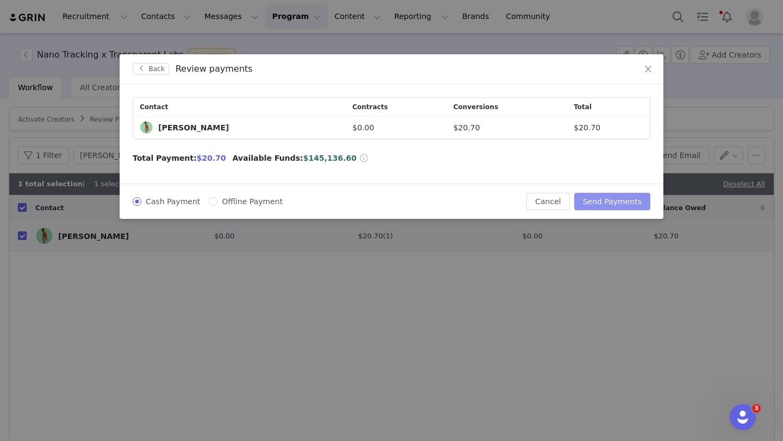
click at [631, 203] on button "Send Payments" at bounding box center [612, 201] width 76 height 17
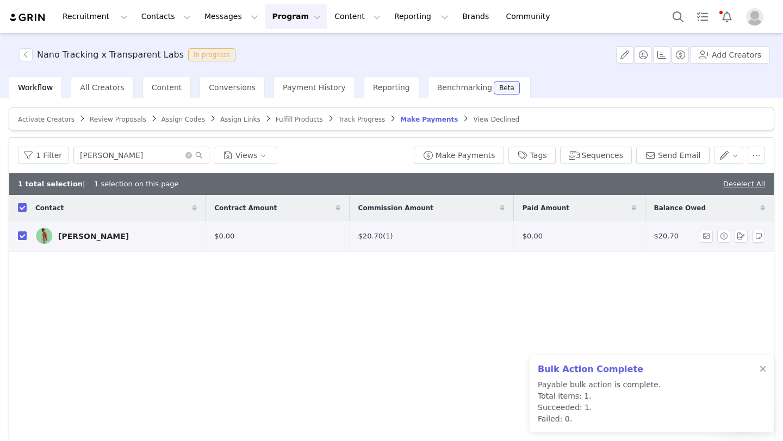
click at [21, 240] on input "checkbox" at bounding box center [22, 236] width 9 height 9
checkbox input "false"
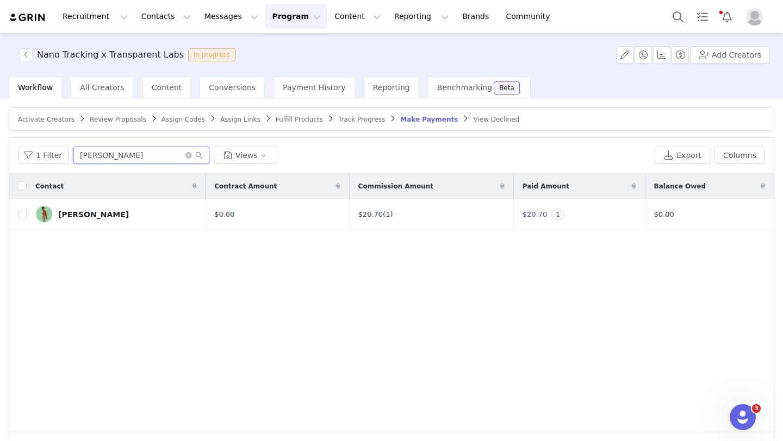
drag, startPoint x: 96, startPoint y: 157, endPoint x: 71, endPoint y: 153, distance: 24.8
click at [73, 154] on input "brad" at bounding box center [141, 155] width 136 height 17
type input "colin anz"
click at [21, 213] on input "checkbox" at bounding box center [22, 214] width 9 height 9
checkbox input "true"
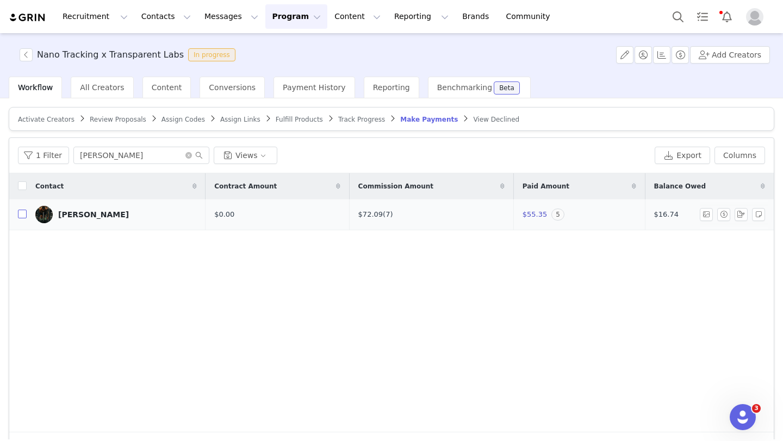
checkbox input "true"
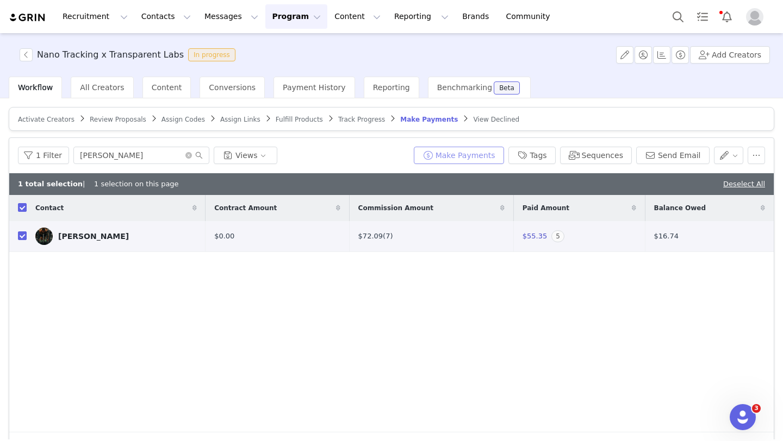
click at [487, 154] on button "Make Payments" at bounding box center [459, 155] width 90 height 17
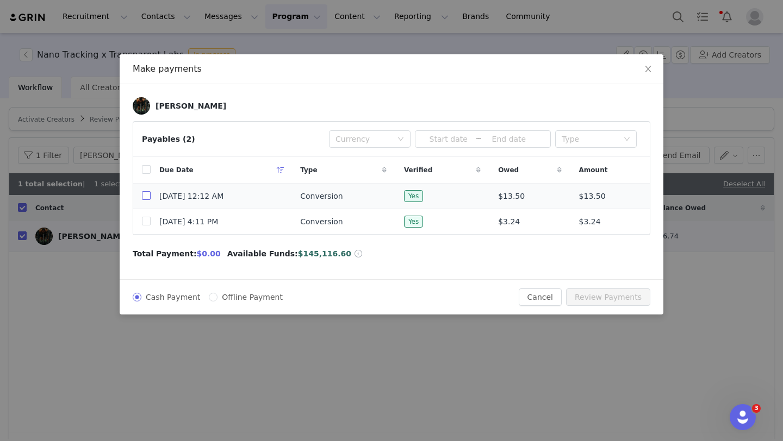
click at [146, 197] on input "checkbox" at bounding box center [146, 195] width 9 height 9
checkbox input "true"
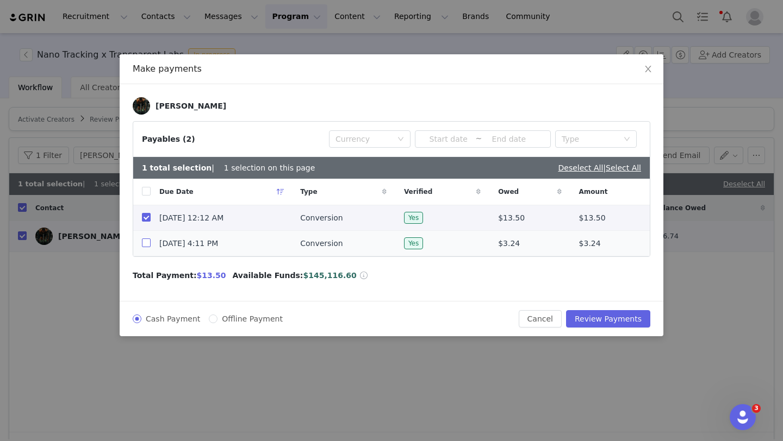
click at [142, 245] on input "checkbox" at bounding box center [146, 243] width 9 height 9
checkbox input "true"
click at [611, 319] on button "Review Payments" at bounding box center [608, 318] width 84 height 17
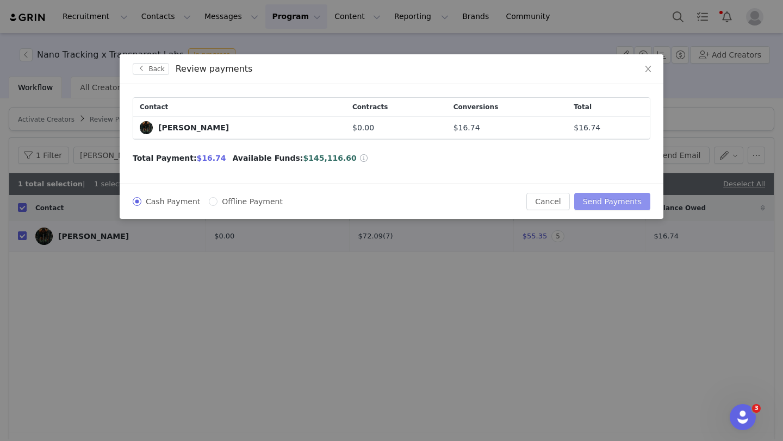
click at [633, 201] on button "Send Payments" at bounding box center [612, 201] width 76 height 17
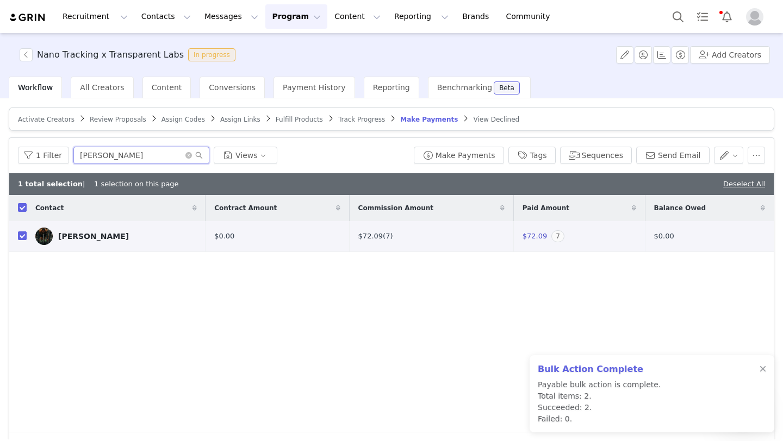
drag, startPoint x: 112, startPoint y: 158, endPoint x: 86, endPoint y: 155, distance: 25.6
click at [86, 155] on input "colin anz" at bounding box center [141, 155] width 136 height 17
type input "connor nelson"
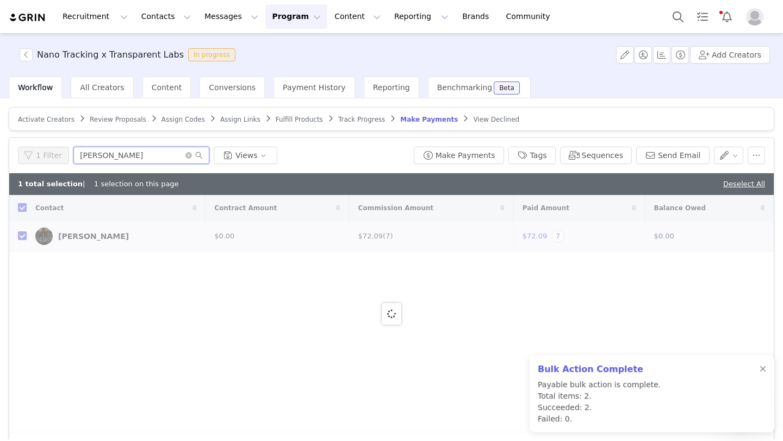
checkbox input "false"
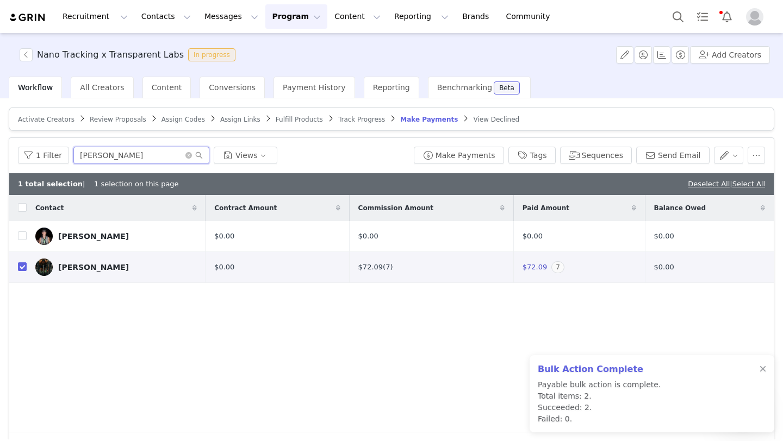
type input "colin"
click at [22, 265] on input "checkbox" at bounding box center [22, 267] width 9 height 9
checkbox input "false"
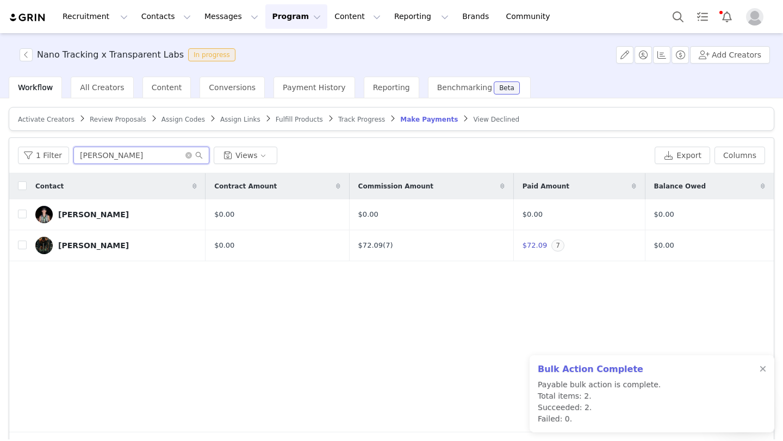
click at [104, 157] on input "colin" at bounding box center [141, 155] width 136 height 17
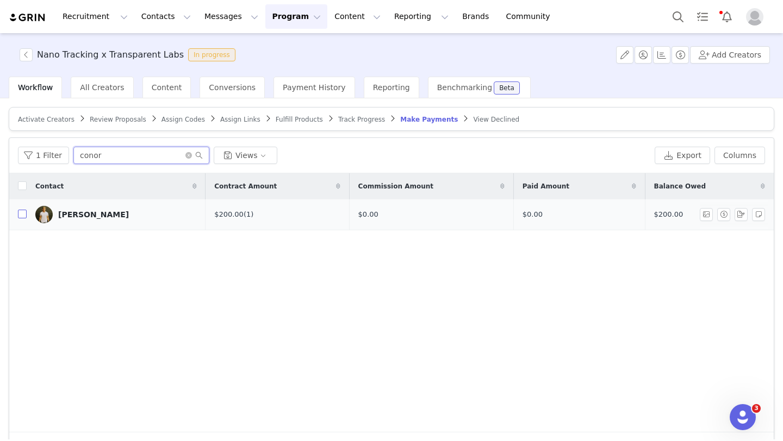
type input "conor"
click at [26, 215] on input "checkbox" at bounding box center [22, 214] width 9 height 9
checkbox input "true"
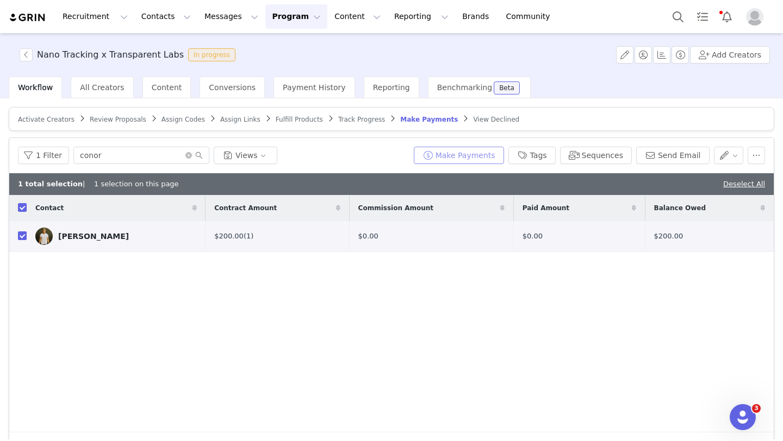
click at [478, 157] on button "Make Payments" at bounding box center [459, 155] width 90 height 17
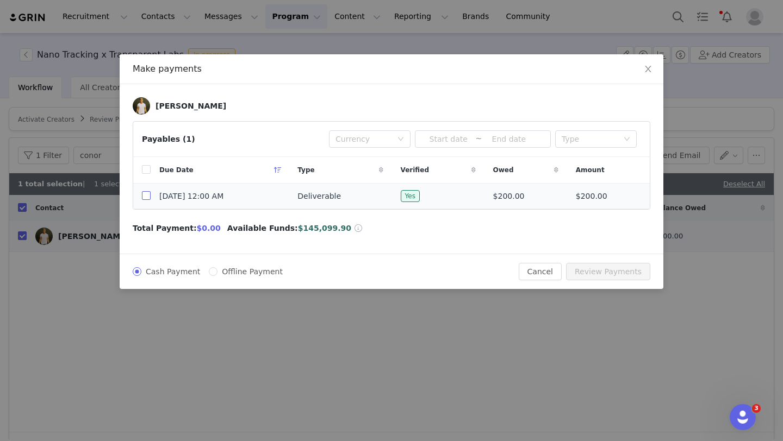
click at [145, 200] on input "checkbox" at bounding box center [146, 195] width 9 height 9
checkbox input "true"
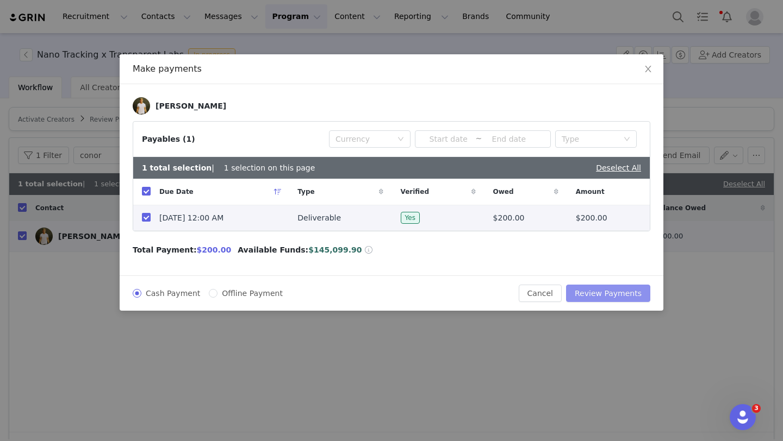
click at [625, 294] on button "Review Payments" at bounding box center [608, 293] width 84 height 17
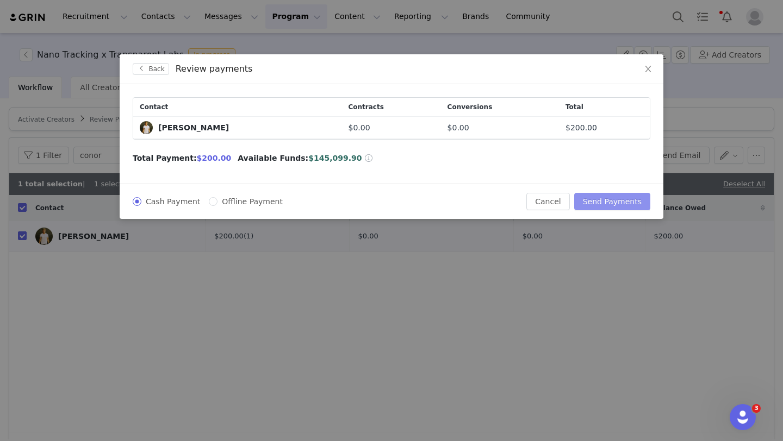
click at [611, 209] on button "Send Payments" at bounding box center [612, 201] width 76 height 17
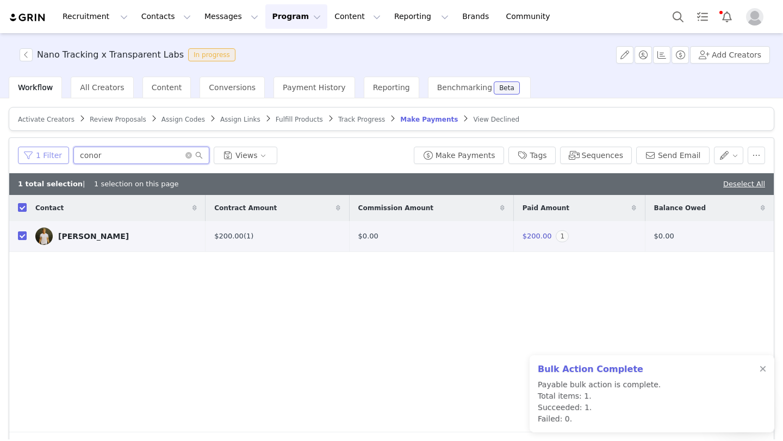
drag, startPoint x: 89, startPoint y: 157, endPoint x: 63, endPoint y: 150, distance: 26.9
click at [63, 151] on div "1 Filter conor Views" at bounding box center [213, 155] width 391 height 17
type input "dan mar"
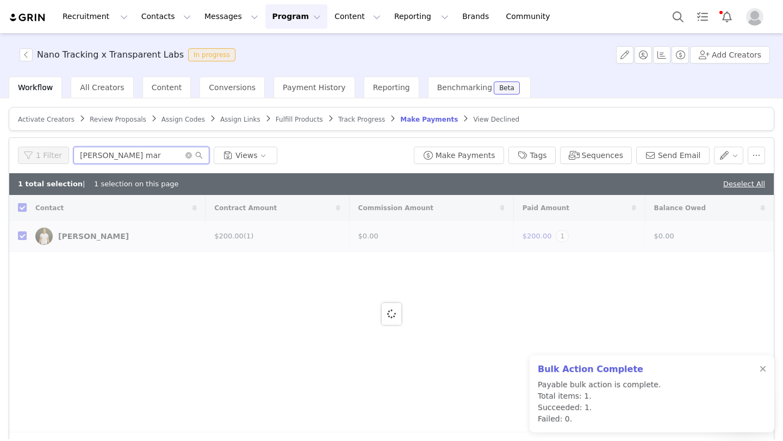
checkbox input "false"
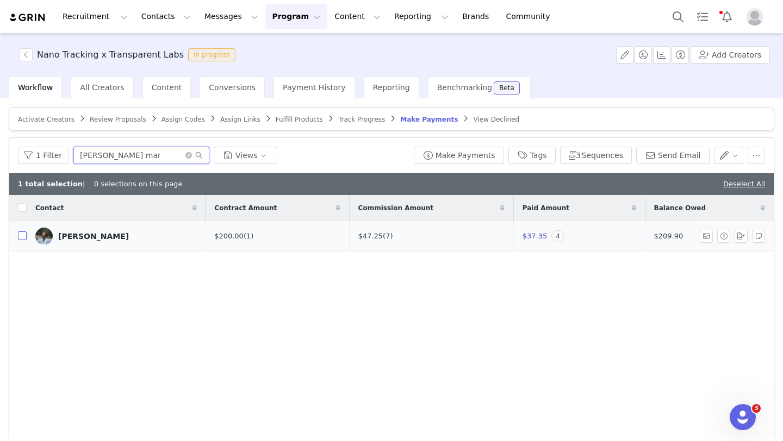
type input "dan mar"
click at [21, 238] on input "checkbox" at bounding box center [22, 236] width 9 height 9
checkbox input "true"
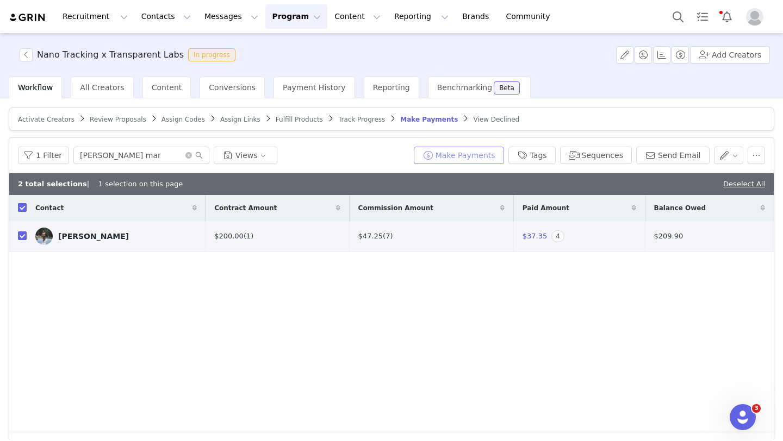
click at [494, 152] on button "Make Payments" at bounding box center [459, 155] width 90 height 17
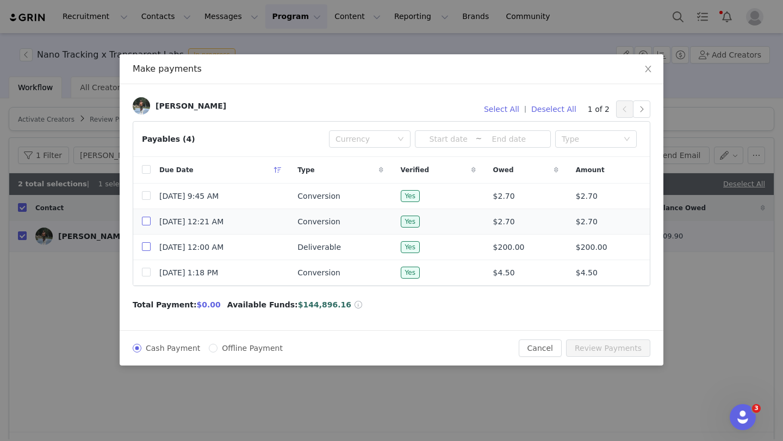
click at [145, 247] on input "checkbox" at bounding box center [146, 246] width 9 height 9
checkbox input "true"
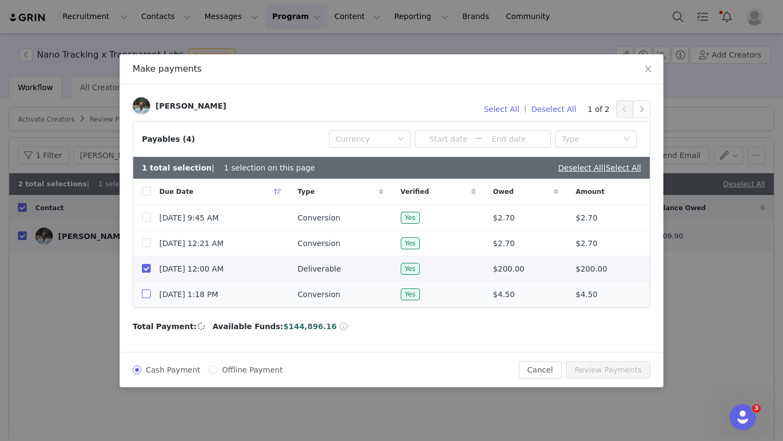
click at [145, 296] on input "checkbox" at bounding box center [146, 294] width 9 height 9
checkbox input "true"
click at [145, 244] on input "checkbox" at bounding box center [146, 243] width 9 height 9
checkbox input "true"
click at [146, 215] on input "checkbox" at bounding box center [146, 217] width 9 height 9
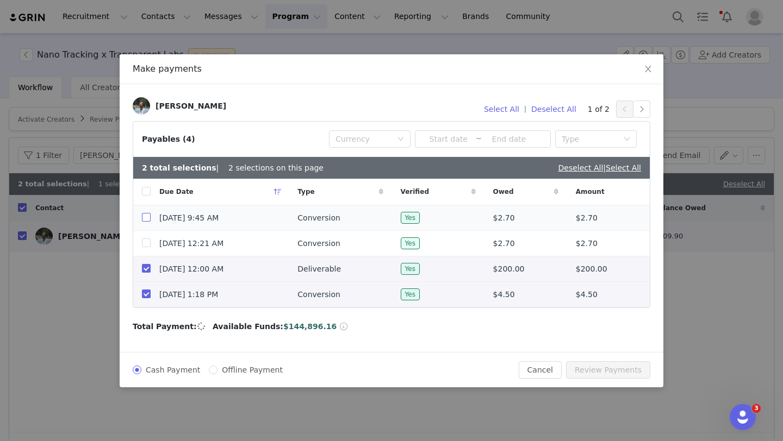
checkbox input "true"
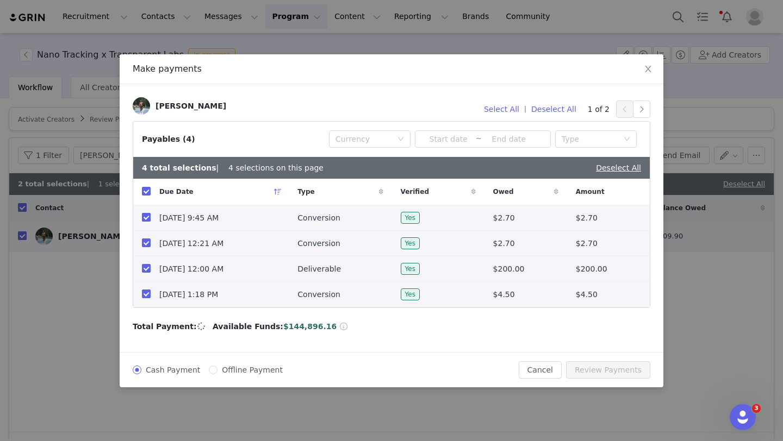
checkbox input "true"
click at [625, 373] on button "Review Payments" at bounding box center [608, 370] width 84 height 17
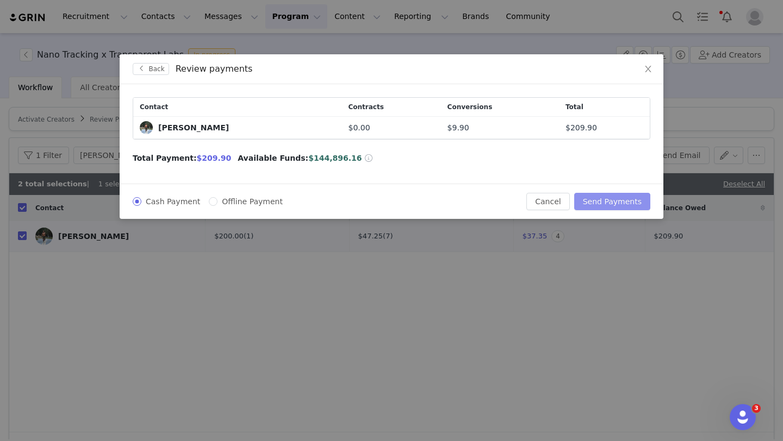
click at [626, 197] on button "Send Payments" at bounding box center [612, 201] width 76 height 17
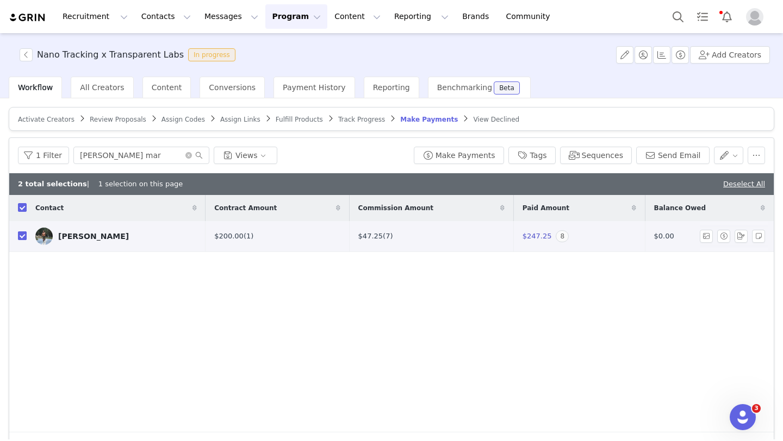
click at [23, 238] on input "checkbox" at bounding box center [22, 236] width 9 height 9
checkbox input "false"
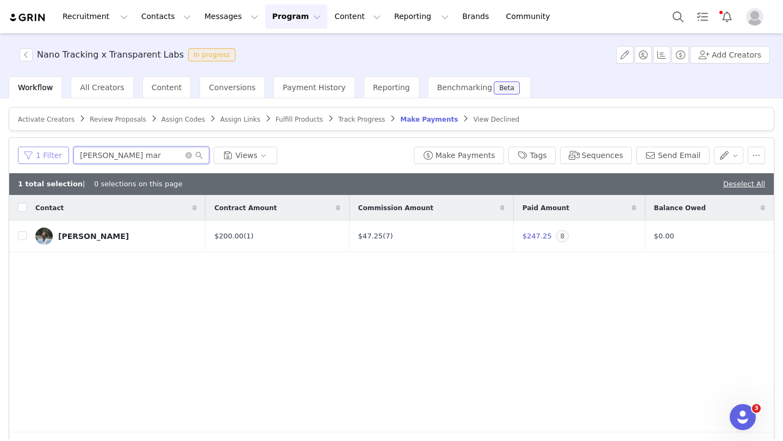
drag, startPoint x: 132, startPoint y: 157, endPoint x: 63, endPoint y: 149, distance: 69.0
click at [63, 149] on div "1 Filter dan mar Views" at bounding box center [213, 155] width 391 height 17
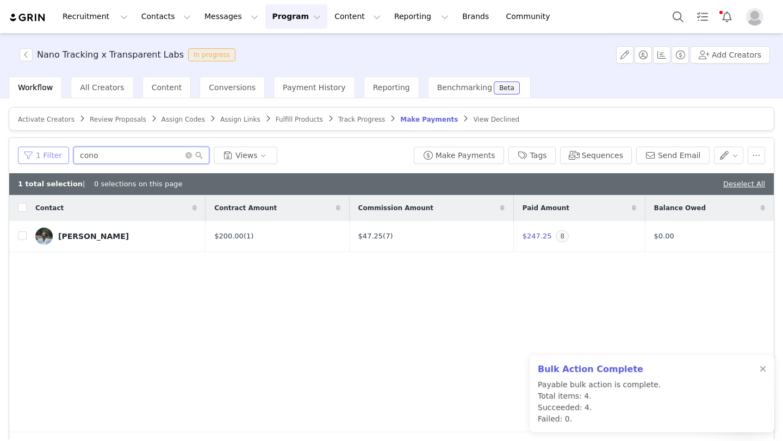
type input "conor"
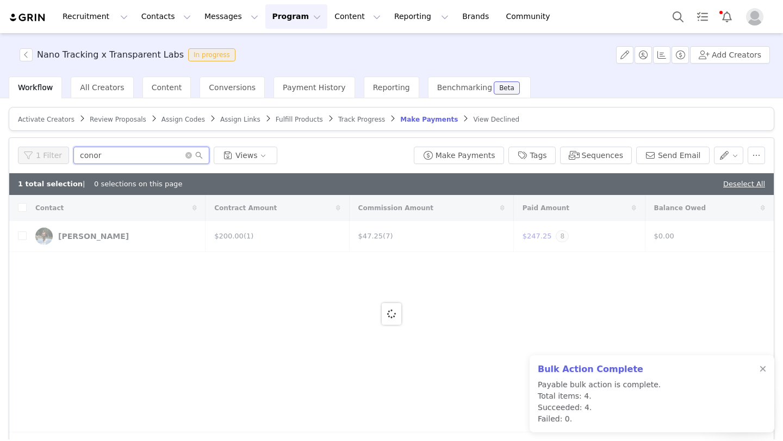
checkbox input "true"
type input "conor"
click at [23, 234] on div at bounding box center [391, 314] width 764 height 238
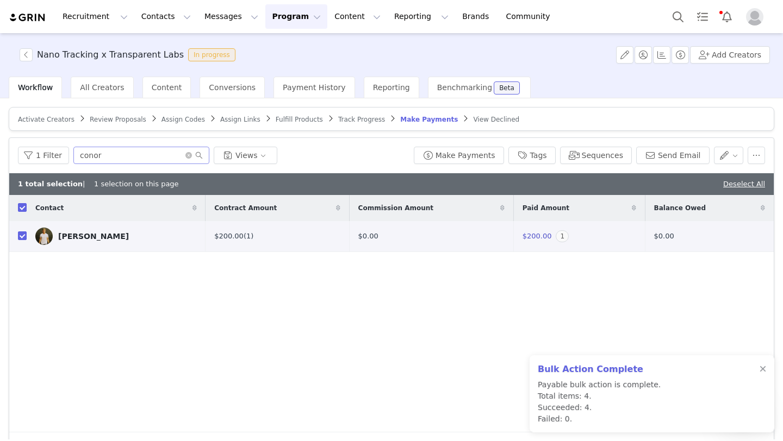
click at [23, 235] on input "checkbox" at bounding box center [22, 236] width 9 height 9
checkbox input "false"
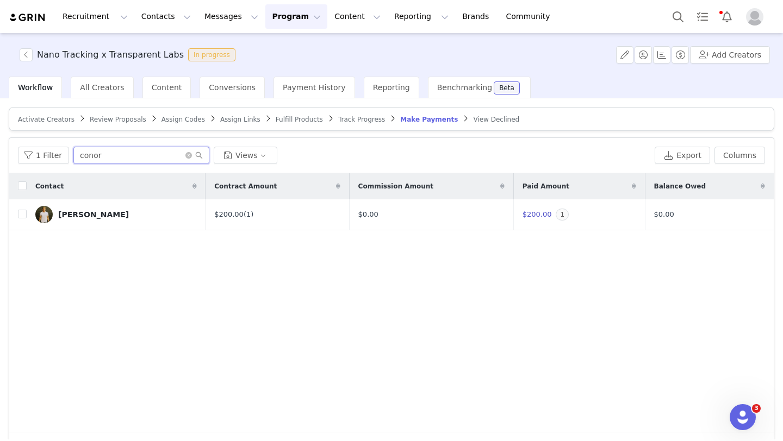
drag, startPoint x: 75, startPoint y: 157, endPoint x: 69, endPoint y: 154, distance: 6.4
click at [69, 154] on div "1 Filter conor Views" at bounding box center [334, 155] width 632 height 17
type input "emily"
click at [23, 216] on div "Contact Contract Amount Commission Amount Paid Amount Balance Owed Emily Fernan…" at bounding box center [391, 302] width 764 height 259
click at [24, 216] on input "checkbox" at bounding box center [22, 214] width 9 height 9
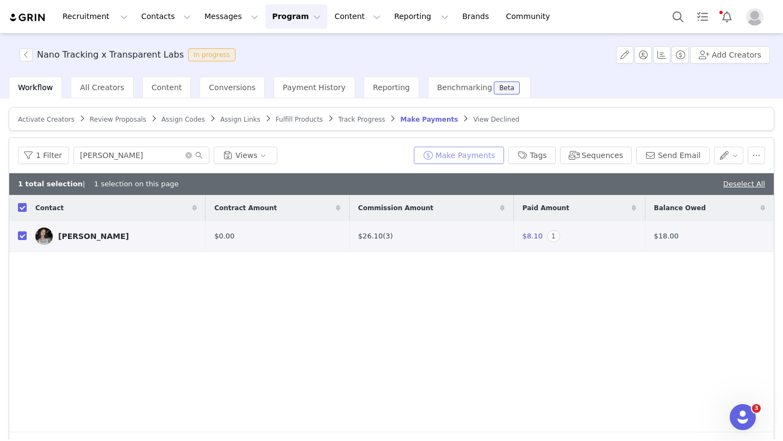
click at [456, 157] on button "Make Payments" at bounding box center [459, 155] width 90 height 17
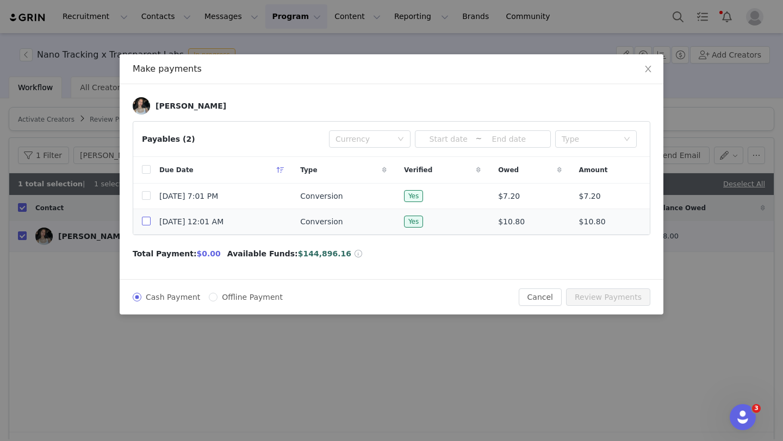
click at [146, 221] on input "checkbox" at bounding box center [146, 221] width 9 height 9
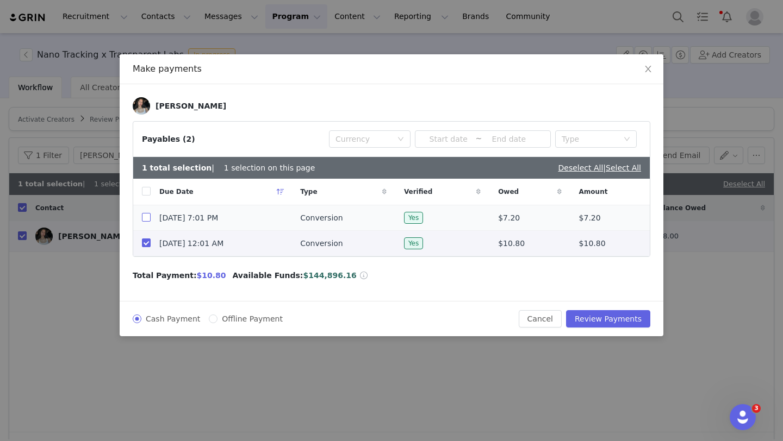
click at [147, 219] on input "checkbox" at bounding box center [146, 217] width 9 height 9
click at [615, 319] on button "Review Payments" at bounding box center [608, 318] width 84 height 17
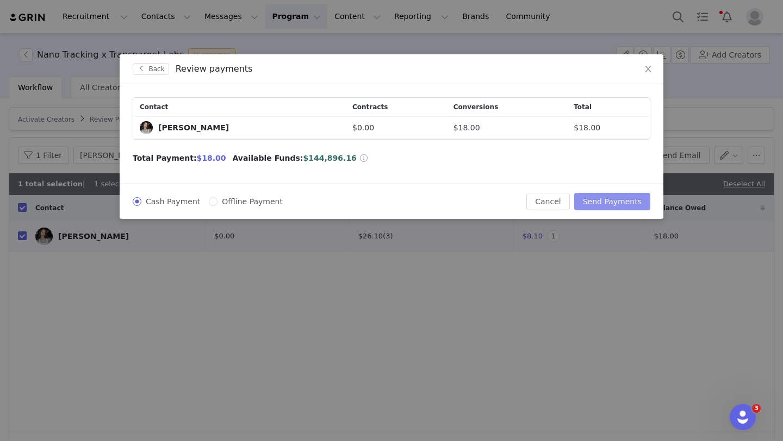
click at [621, 201] on button "Send Payments" at bounding box center [612, 201] width 76 height 17
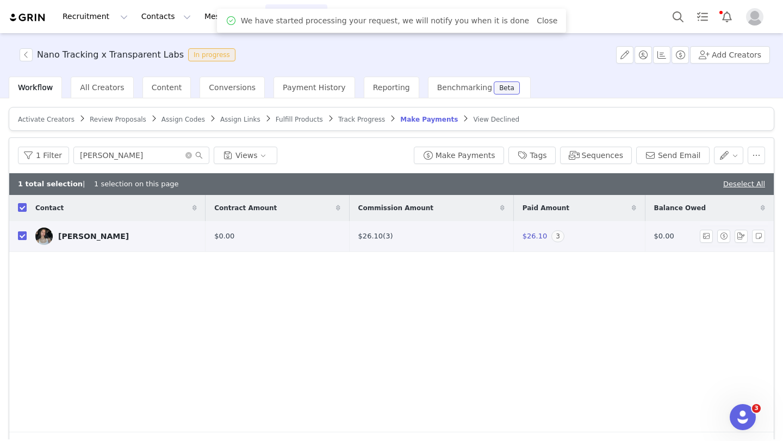
click at [24, 234] on input "checkbox" at bounding box center [22, 236] width 9 height 9
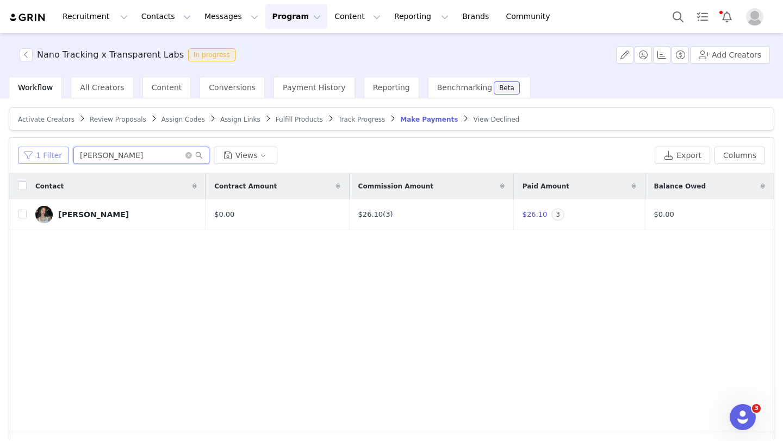
drag, startPoint x: 114, startPoint y: 160, endPoint x: 65, endPoint y: 151, distance: 50.2
click at [64, 151] on div "1 Filter emily Views" at bounding box center [334, 155] width 632 height 17
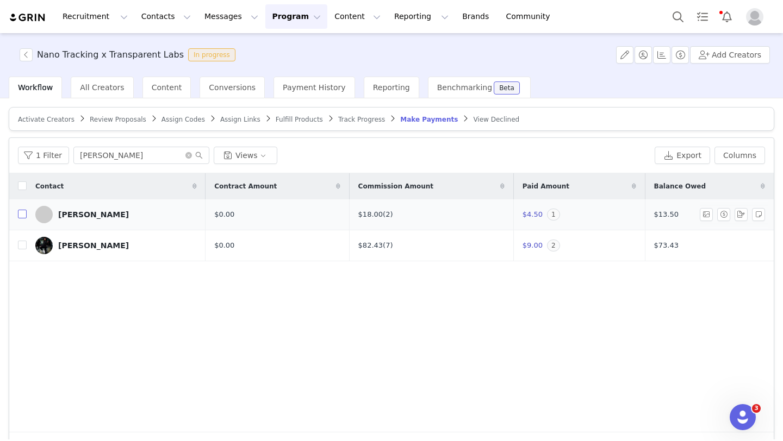
click at [22, 214] on input "checkbox" at bounding box center [22, 214] width 9 height 9
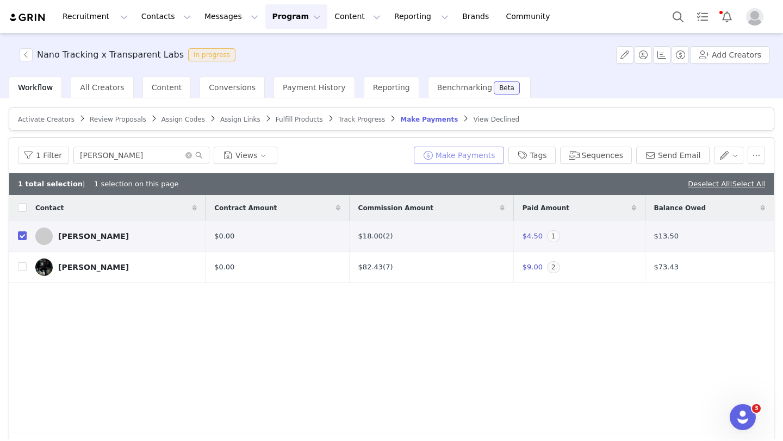
click at [475, 157] on button "Make Payments" at bounding box center [459, 155] width 90 height 17
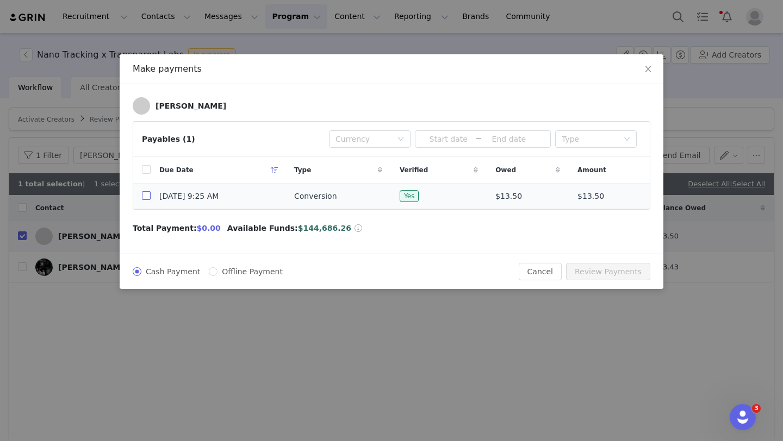
click at [148, 195] on input "checkbox" at bounding box center [146, 195] width 9 height 9
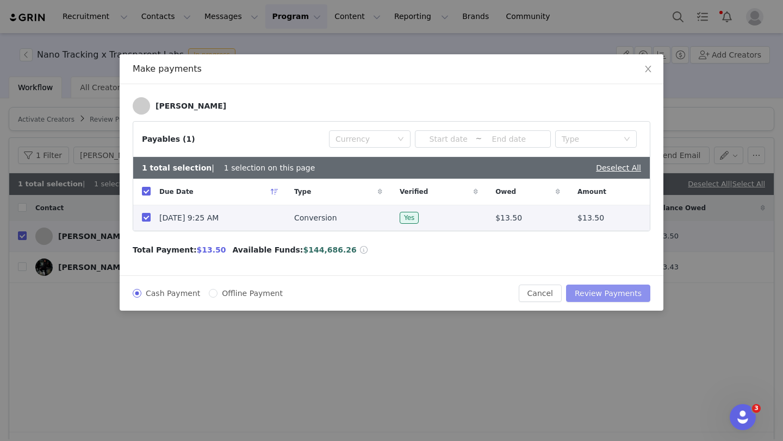
click at [607, 293] on button "Review Payments" at bounding box center [608, 293] width 84 height 17
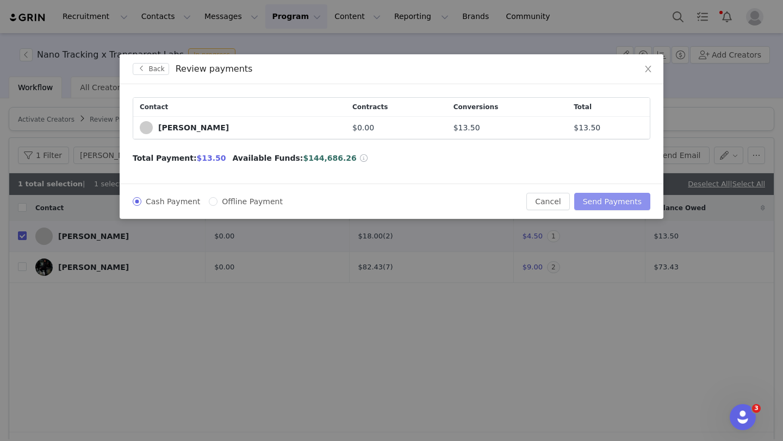
click at [612, 206] on button "Send Payments" at bounding box center [612, 201] width 76 height 17
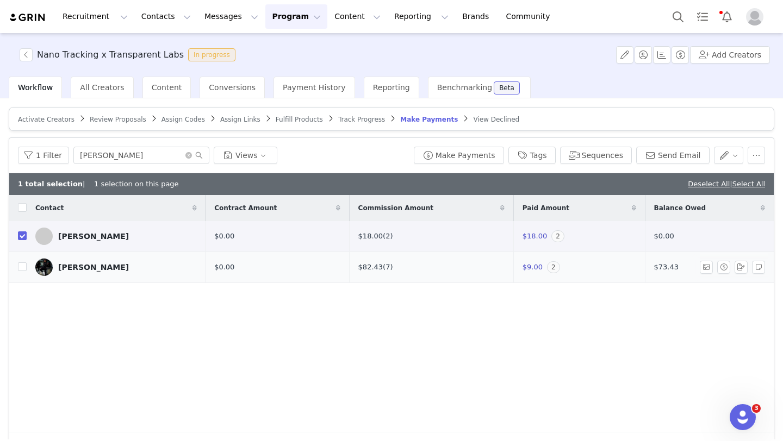
click at [24, 234] on input "checkbox" at bounding box center [22, 236] width 9 height 9
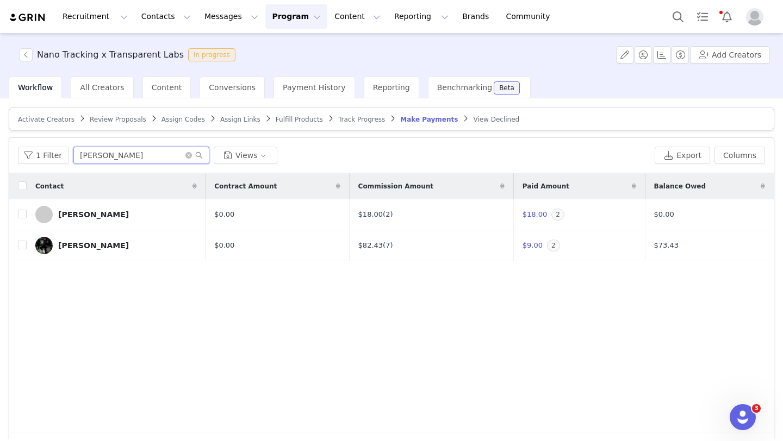
click at [111, 159] on input "hannah" at bounding box center [141, 155] width 136 height 17
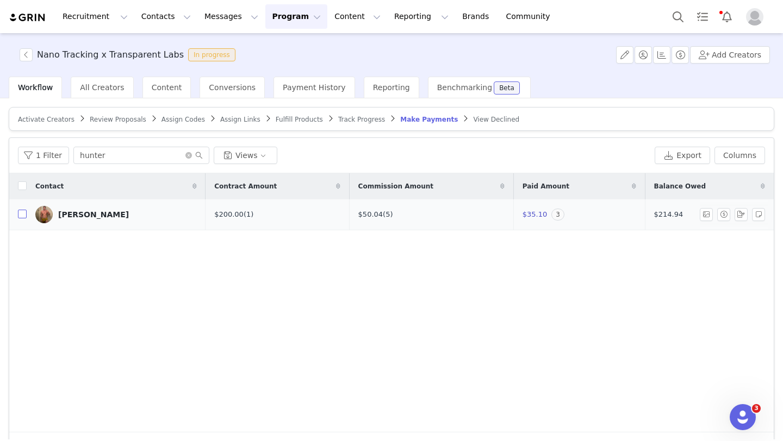
click at [24, 214] on input "checkbox" at bounding box center [22, 214] width 9 height 9
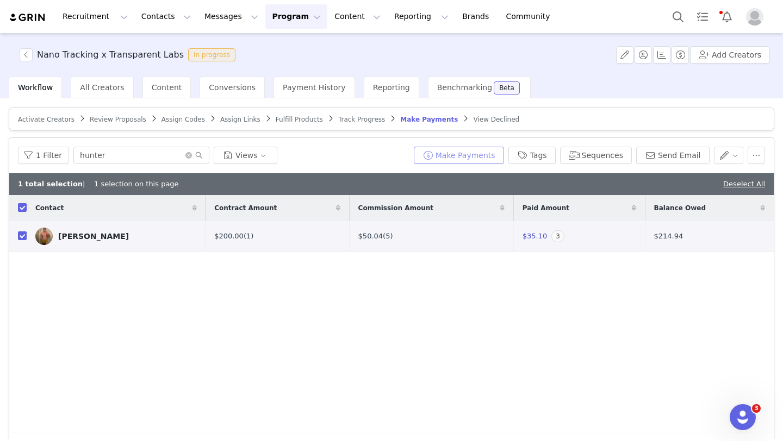
click at [458, 155] on button "Make Payments" at bounding box center [459, 155] width 90 height 17
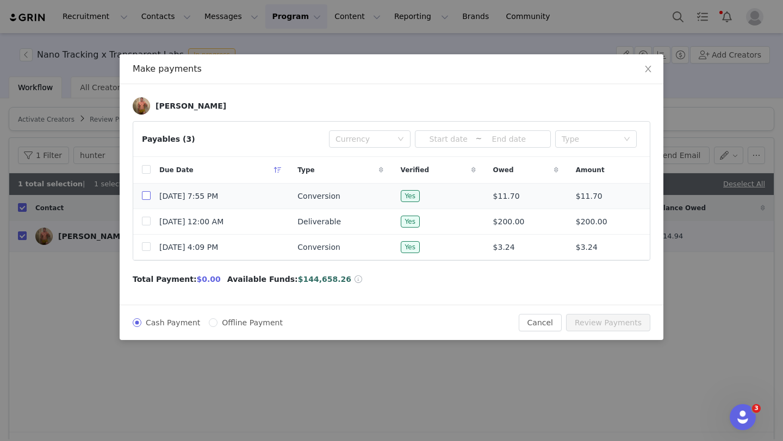
click at [145, 197] on input "checkbox" at bounding box center [146, 195] width 9 height 9
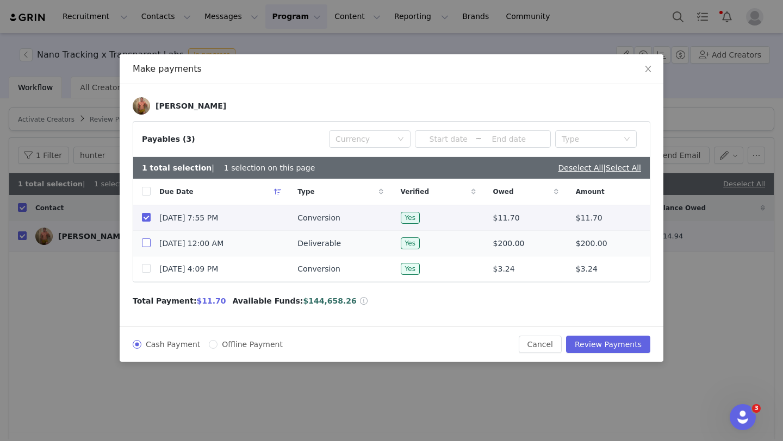
click at [145, 241] on input "checkbox" at bounding box center [146, 243] width 9 height 9
click at [148, 270] on input "checkbox" at bounding box center [146, 268] width 9 height 9
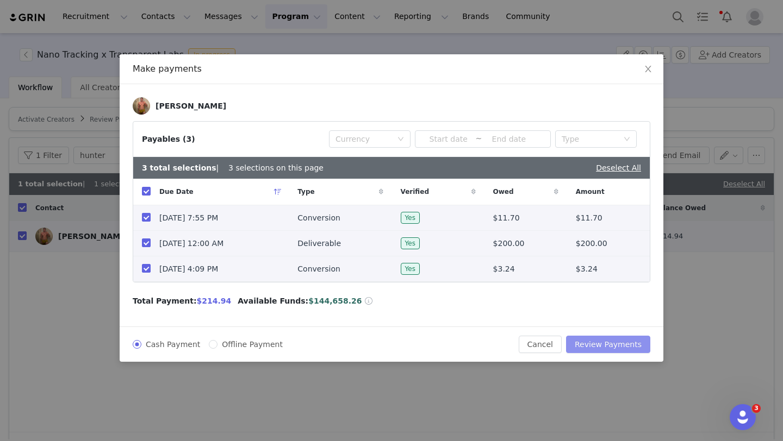
click at [638, 347] on button "Review Payments" at bounding box center [608, 344] width 84 height 17
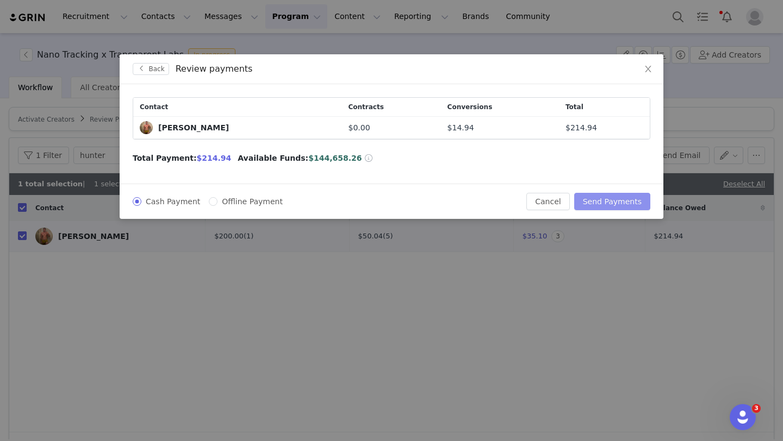
click at [616, 202] on button "Send Payments" at bounding box center [612, 201] width 76 height 17
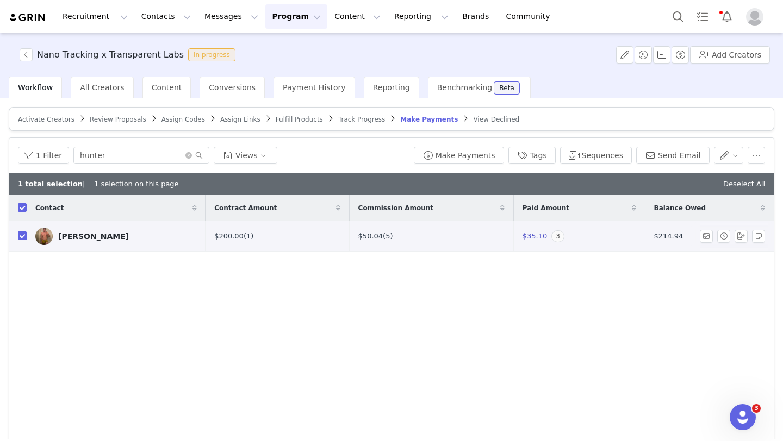
click at [23, 238] on input "checkbox" at bounding box center [22, 236] width 9 height 9
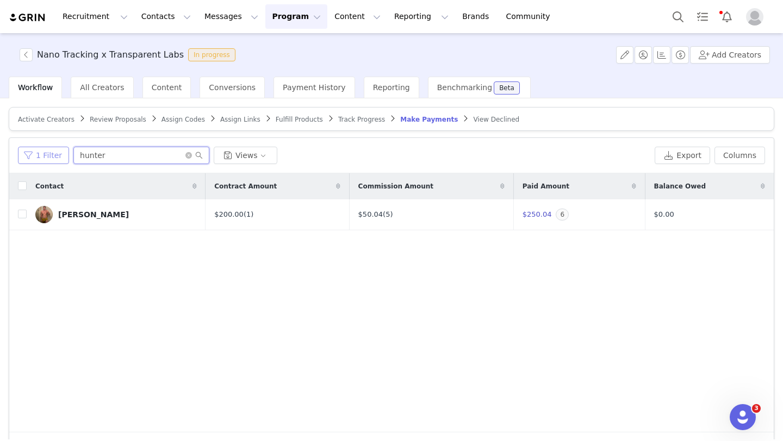
drag, startPoint x: 108, startPoint y: 157, endPoint x: 63, endPoint y: 148, distance: 45.4
click at [64, 148] on div "1 Filter hunter Views" at bounding box center [334, 155] width 632 height 17
click at [21, 215] on input "checkbox" at bounding box center [22, 214] width 9 height 9
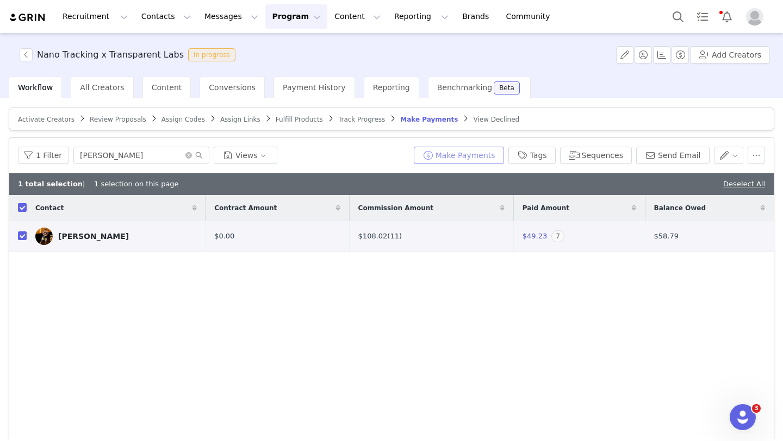
click at [451, 159] on button "Make Payments" at bounding box center [459, 155] width 90 height 17
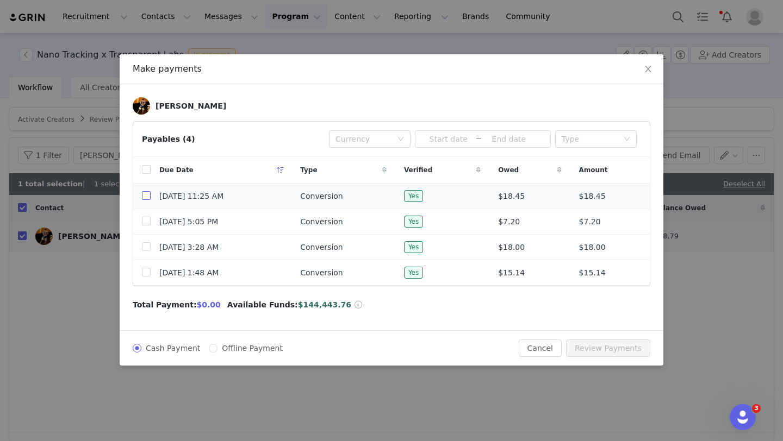
click at [144, 199] on input "checkbox" at bounding box center [146, 195] width 9 height 9
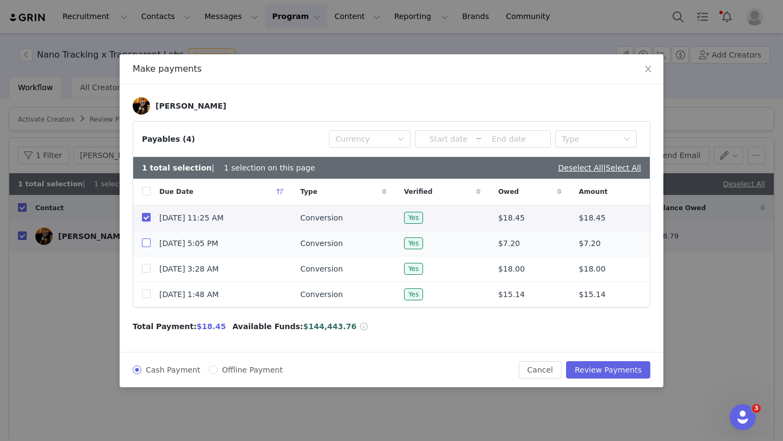
click at [146, 244] on input "checkbox" at bounding box center [146, 243] width 9 height 9
click at [146, 269] on input "checkbox" at bounding box center [146, 268] width 9 height 9
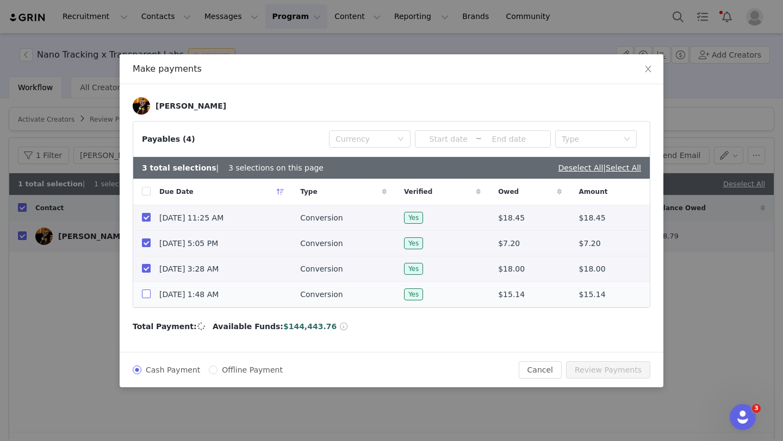
click at [147, 295] on input "checkbox" at bounding box center [146, 294] width 9 height 9
click at [620, 368] on button "Review Payments" at bounding box center [608, 370] width 84 height 17
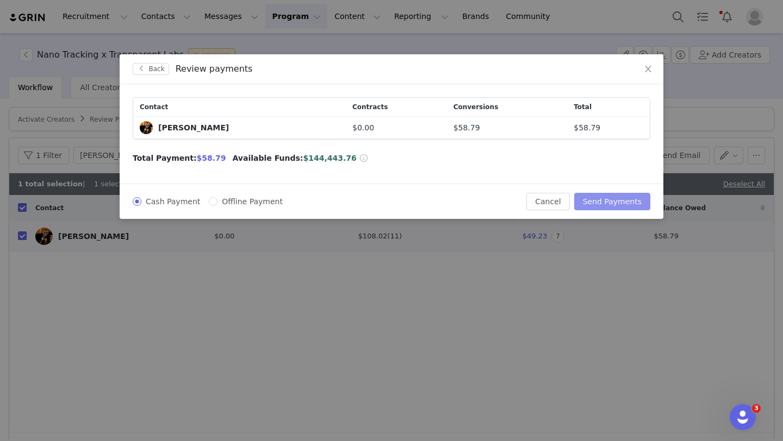
click at [613, 201] on button "Send Payments" at bounding box center [612, 201] width 76 height 17
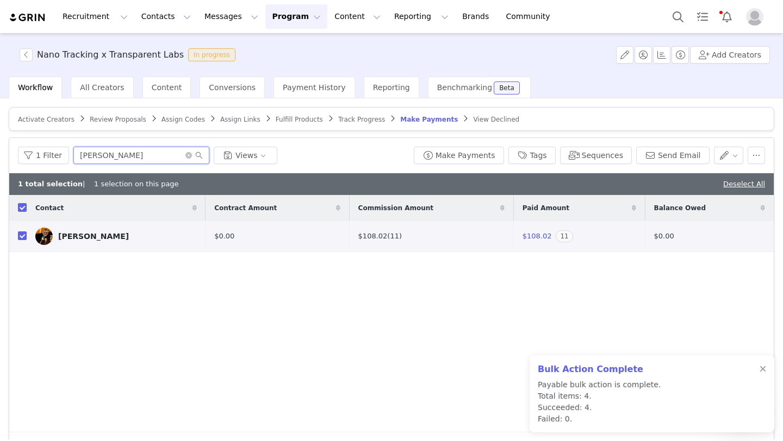
drag, startPoint x: 128, startPoint y: 155, endPoint x: 81, endPoint y: 155, distance: 47.3
click at [81, 155] on input "jasper johnson" at bounding box center [141, 155] width 136 height 17
click at [23, 238] on input "checkbox" at bounding box center [22, 236] width 9 height 9
click at [490, 155] on button "Make Payments" at bounding box center [459, 155] width 90 height 17
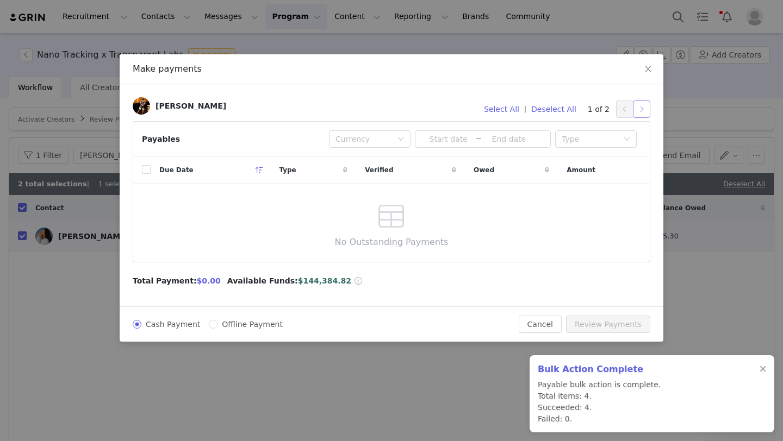
click at [644, 107] on button "button" at bounding box center [641, 109] width 17 height 17
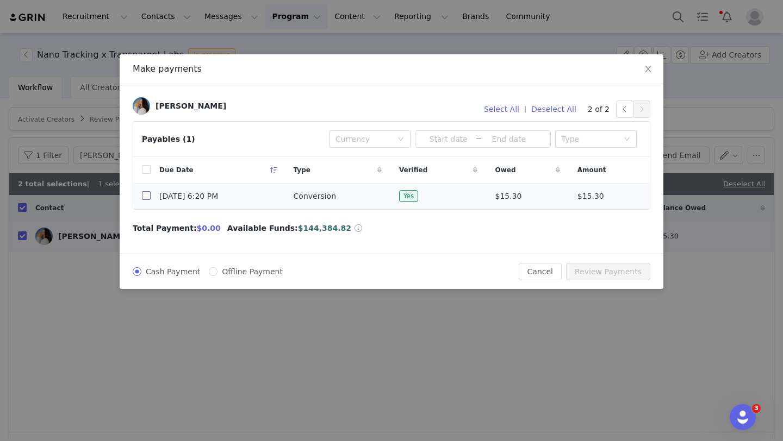
click at [145, 197] on input "checkbox" at bounding box center [146, 195] width 9 height 9
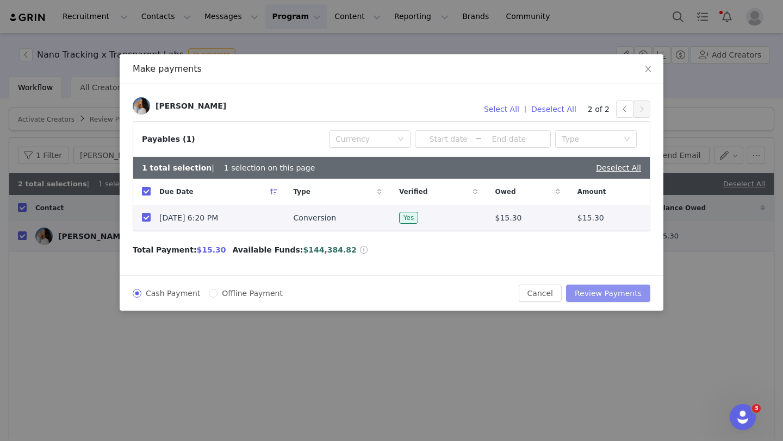
click at [621, 295] on button "Review Payments" at bounding box center [608, 293] width 84 height 17
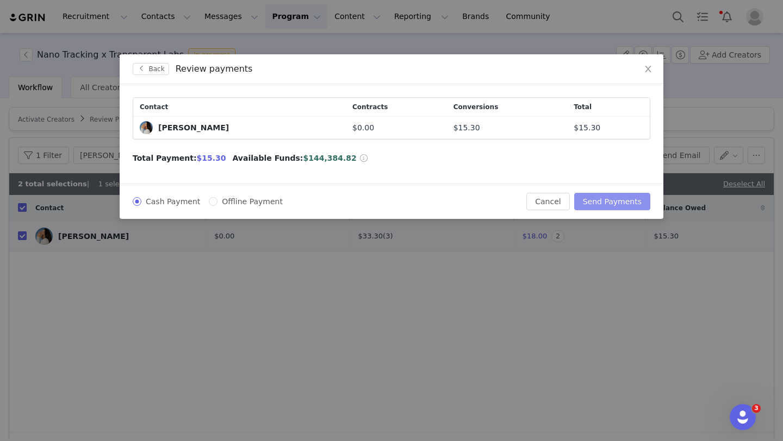
click at [613, 204] on button "Send Payments" at bounding box center [612, 201] width 76 height 17
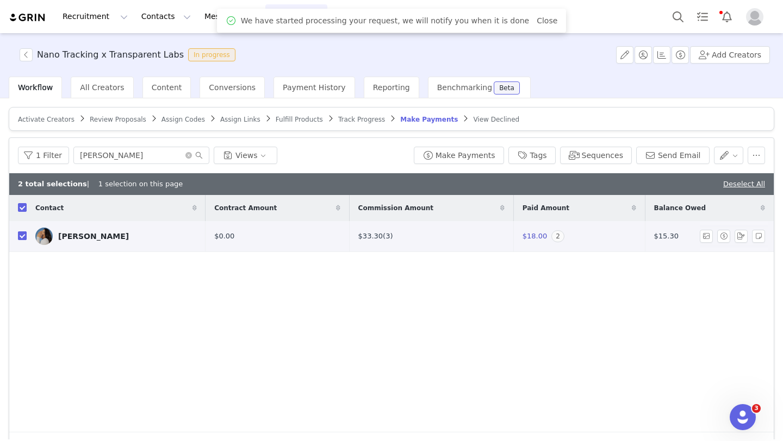
click at [23, 238] on input "checkbox" at bounding box center [22, 236] width 9 height 9
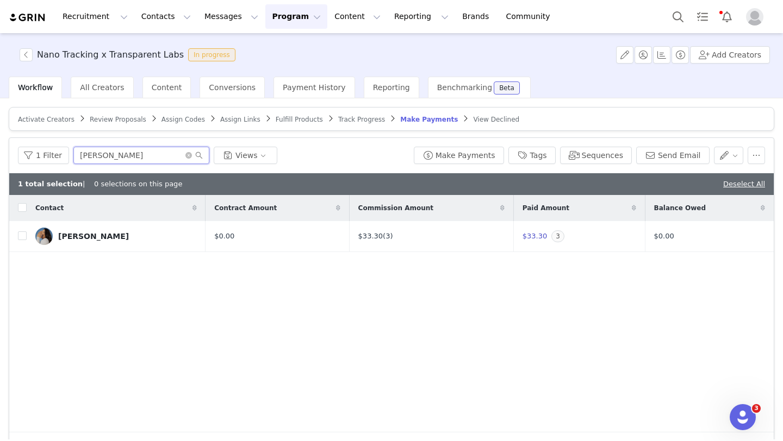
drag, startPoint x: 132, startPoint y: 157, endPoint x: 69, endPoint y: 154, distance: 63.1
click at [69, 154] on div "1 Filter jessica reyes Views" at bounding box center [213, 155] width 391 height 17
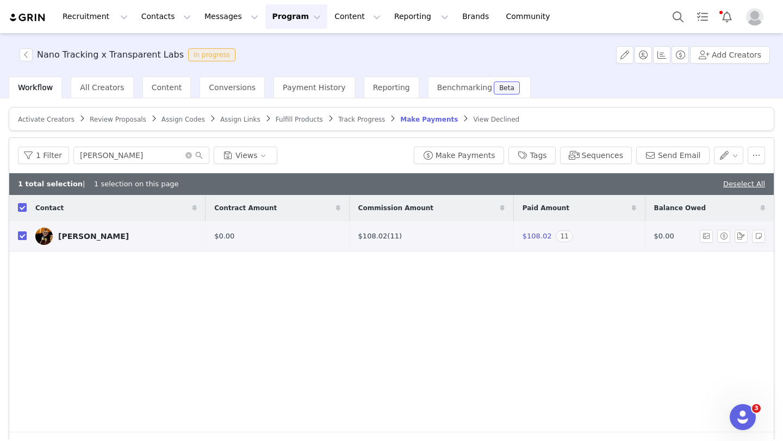
click at [23, 238] on input "checkbox" at bounding box center [22, 236] width 9 height 9
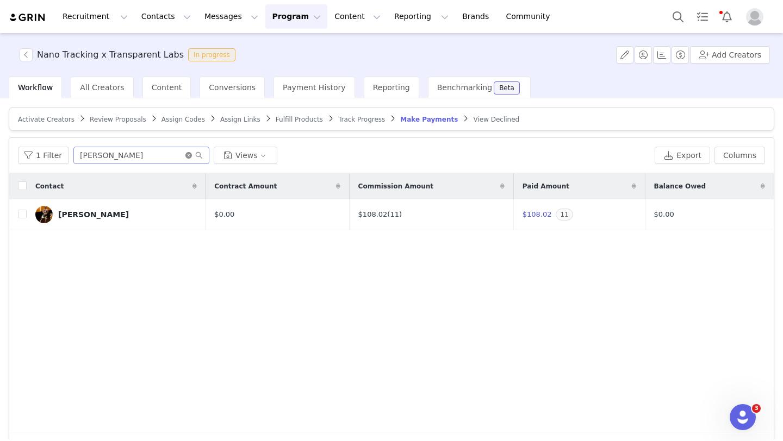
click at [188, 156] on icon "icon: close-circle" at bounding box center [188, 155] width 7 height 7
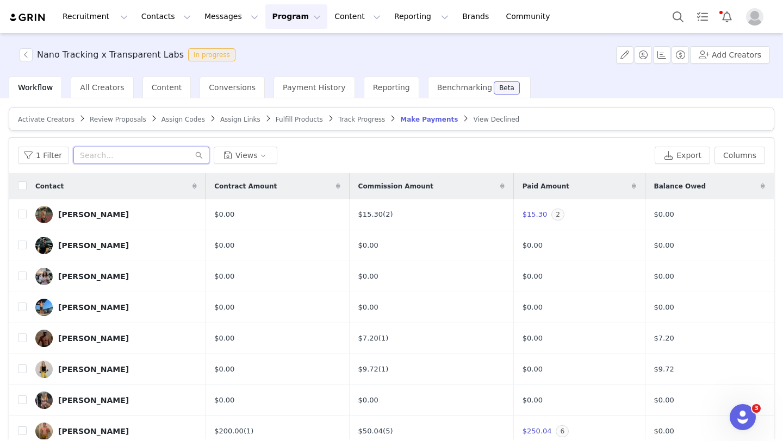
click at [114, 153] on input "text" at bounding box center [141, 155] width 136 height 17
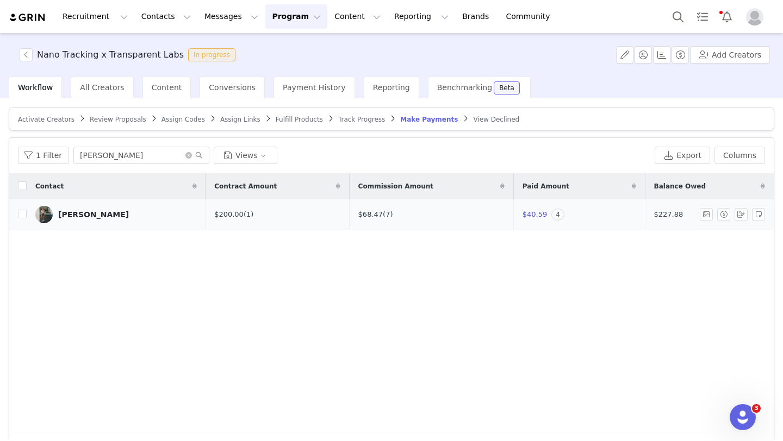
click at [92, 212] on div "[PERSON_NAME]" at bounding box center [93, 214] width 71 height 9
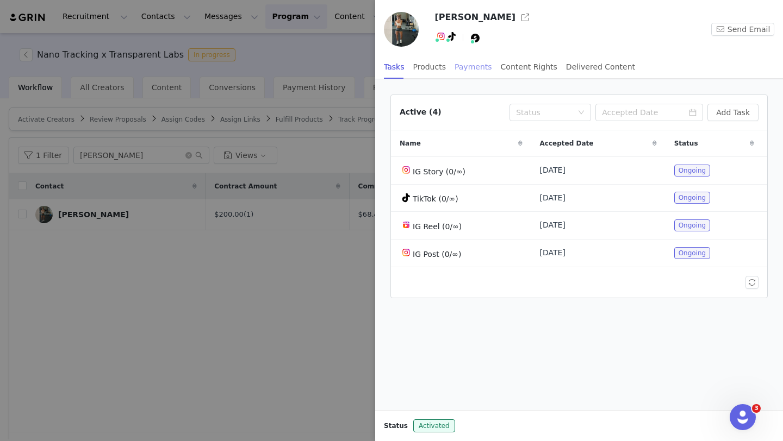
click at [474, 64] on div "Payments" at bounding box center [474, 67] width 38 height 24
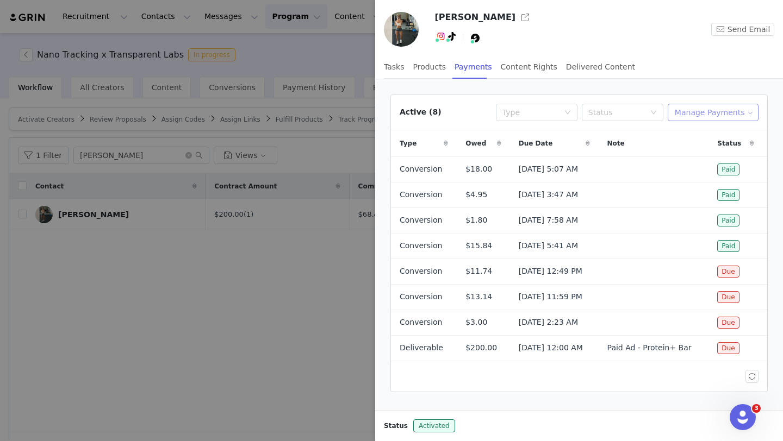
click at [721, 108] on button "Manage Payments" at bounding box center [713, 112] width 91 height 17
click at [719, 151] on span "Add Payable" at bounding box center [716, 152] width 47 height 12
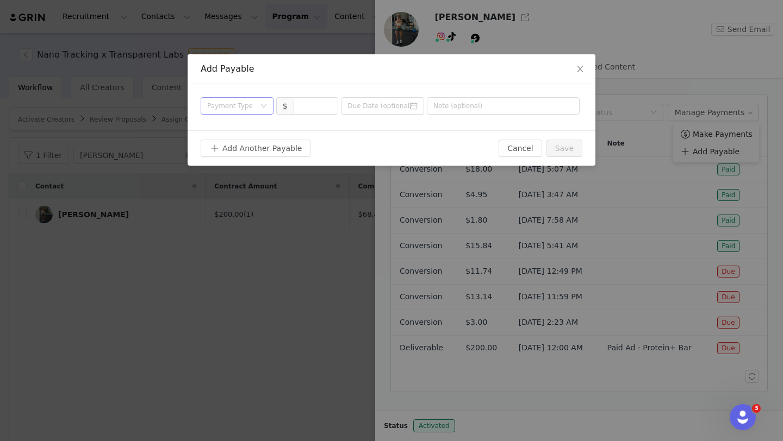
click at [252, 109] on div "Payment Type" at bounding box center [231, 106] width 48 height 11
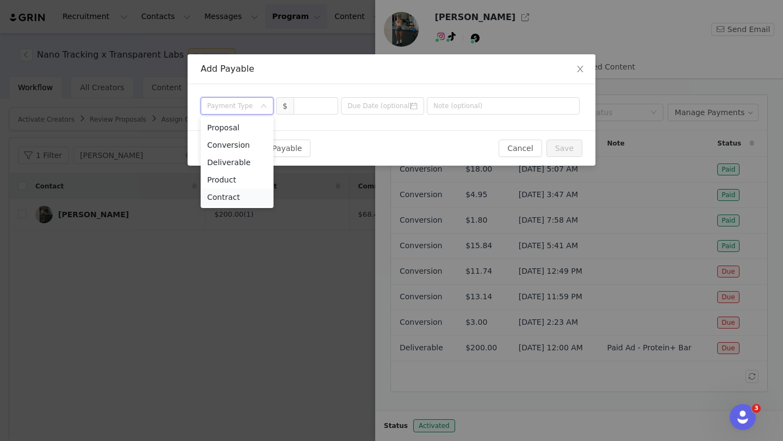
click at [245, 198] on li "Contract" at bounding box center [237, 197] width 73 height 17
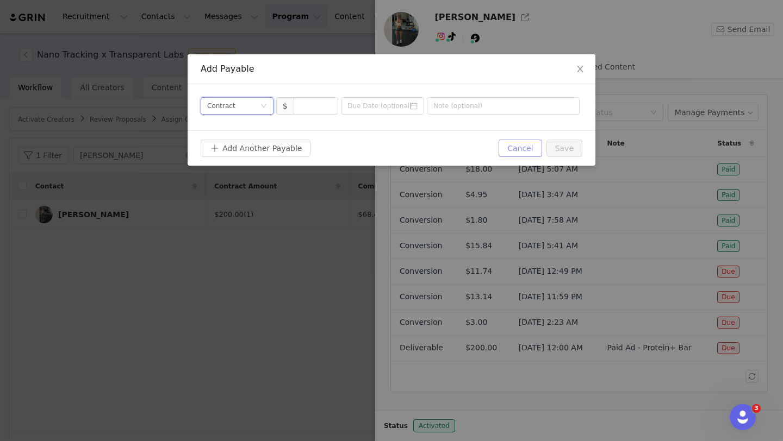
click at [530, 150] on button "Cancel" at bounding box center [520, 148] width 43 height 17
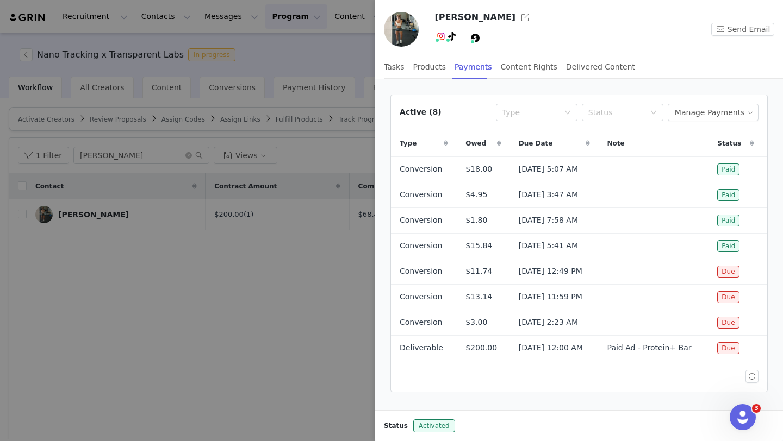
click at [253, 252] on div at bounding box center [391, 220] width 783 height 441
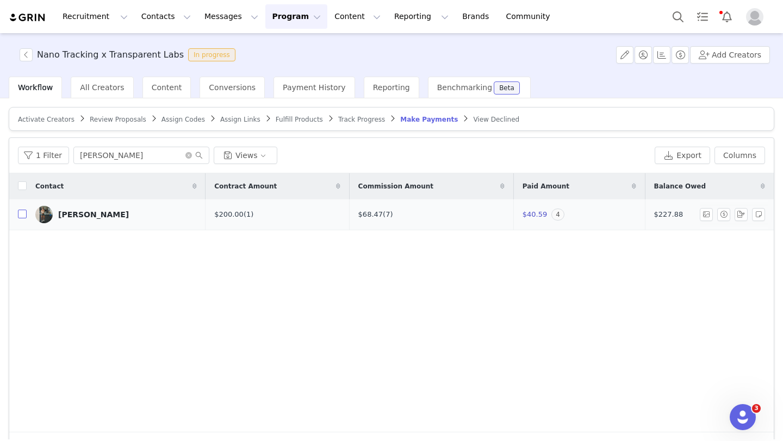
click at [21, 215] on input "checkbox" at bounding box center [22, 214] width 9 height 9
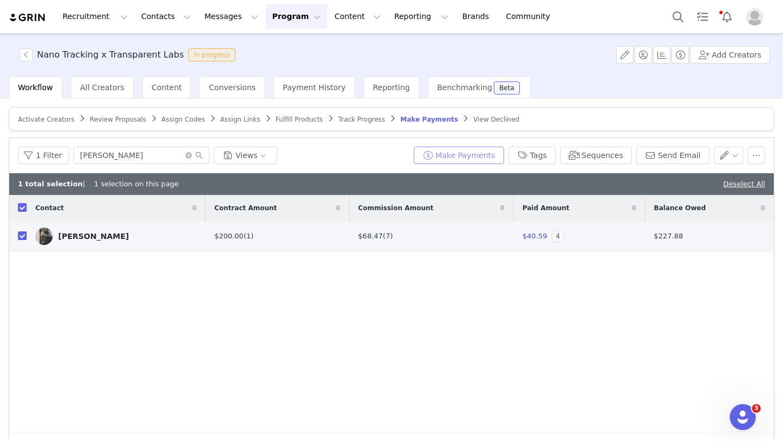
click at [478, 154] on button "Make Payments" at bounding box center [459, 155] width 90 height 17
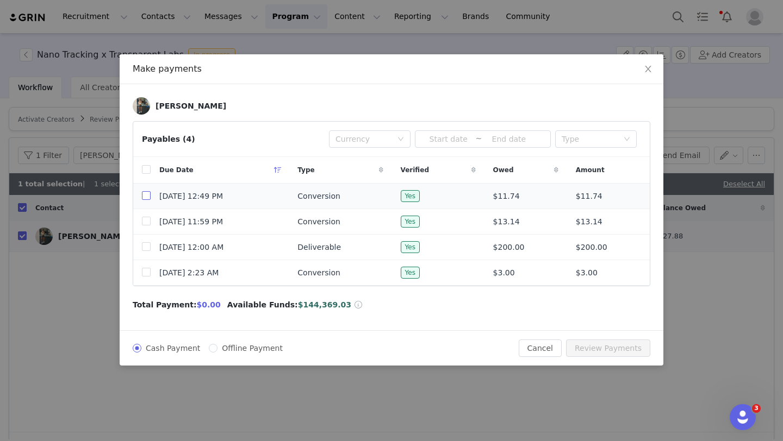
click at [147, 196] on input "checkbox" at bounding box center [146, 195] width 9 height 9
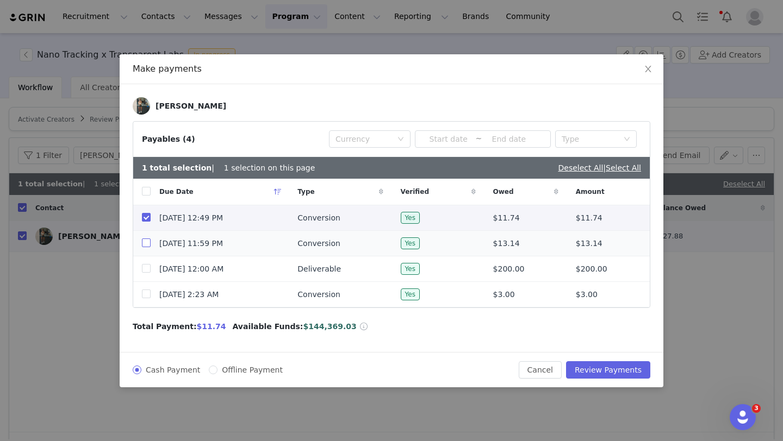
click at [145, 245] on input "checkbox" at bounding box center [146, 243] width 9 height 9
click at [146, 269] on input "checkbox" at bounding box center [146, 268] width 9 height 9
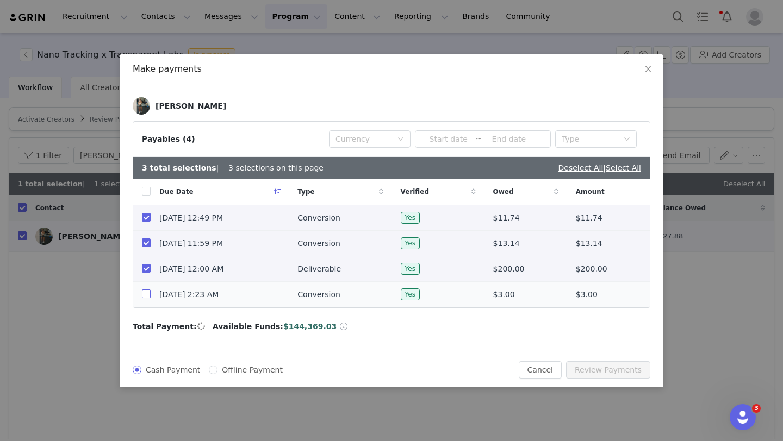
click at [145, 296] on input "checkbox" at bounding box center [146, 294] width 9 height 9
click at [616, 373] on button "Review Payments" at bounding box center [608, 370] width 84 height 17
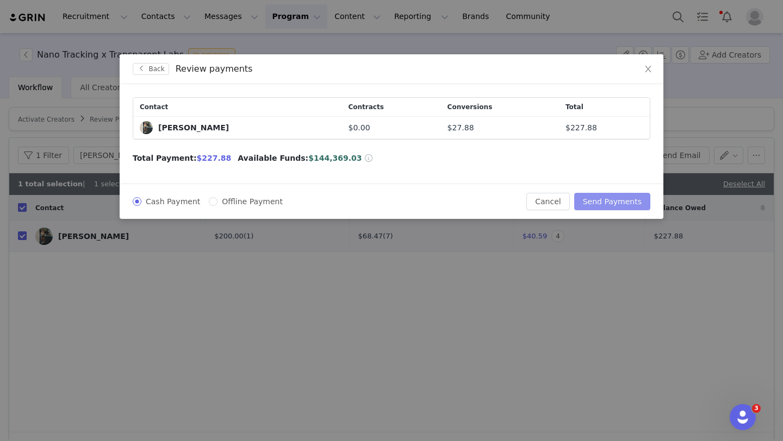
click at [598, 205] on button "Send Payments" at bounding box center [612, 201] width 76 height 17
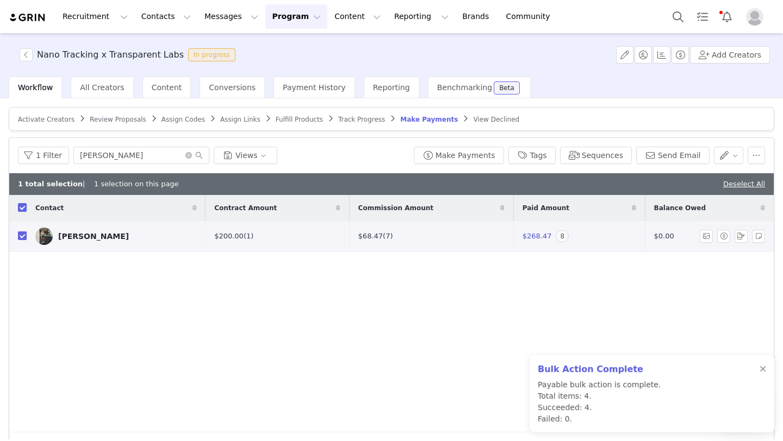
click at [22, 236] on input "checkbox" at bounding box center [22, 236] width 9 height 9
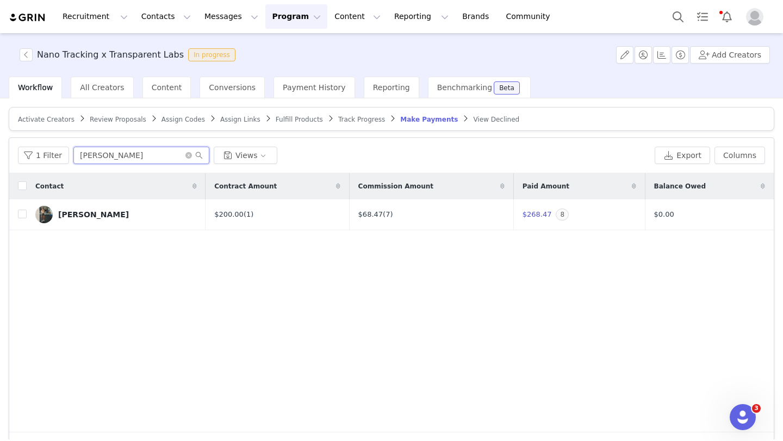
drag, startPoint x: 122, startPoint y: 156, endPoint x: 68, endPoint y: 155, distance: 54.4
click at [68, 155] on div "1 Filter jordan walters Views" at bounding box center [334, 155] width 632 height 17
click at [24, 214] on input "checkbox" at bounding box center [22, 214] width 9 height 9
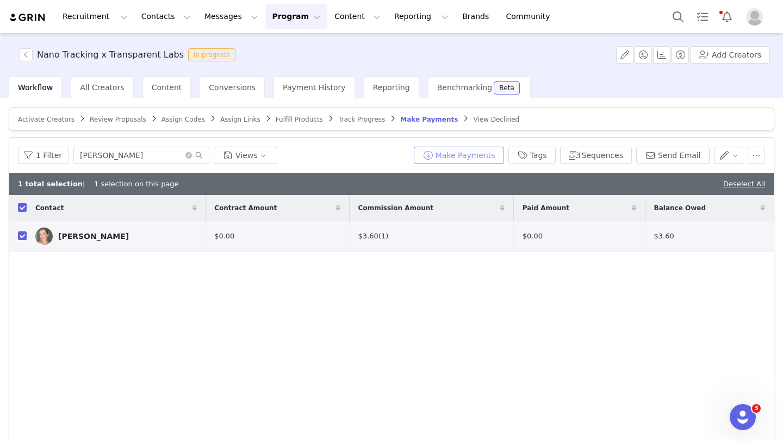
click at [465, 152] on button "Make Payments" at bounding box center [459, 155] width 90 height 17
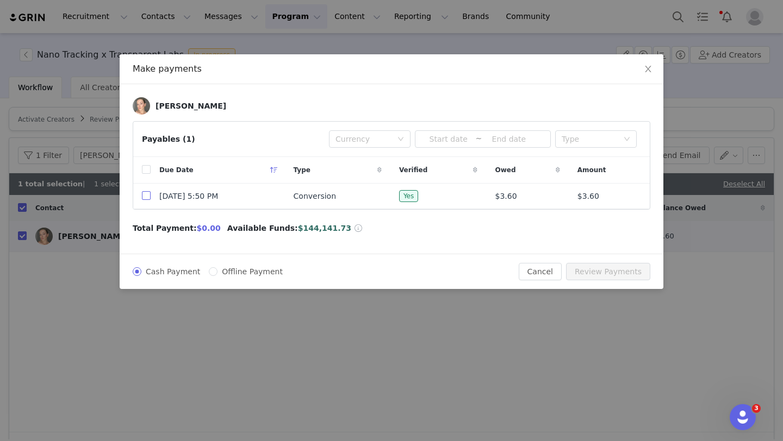
click at [144, 198] on input "checkbox" at bounding box center [146, 195] width 9 height 9
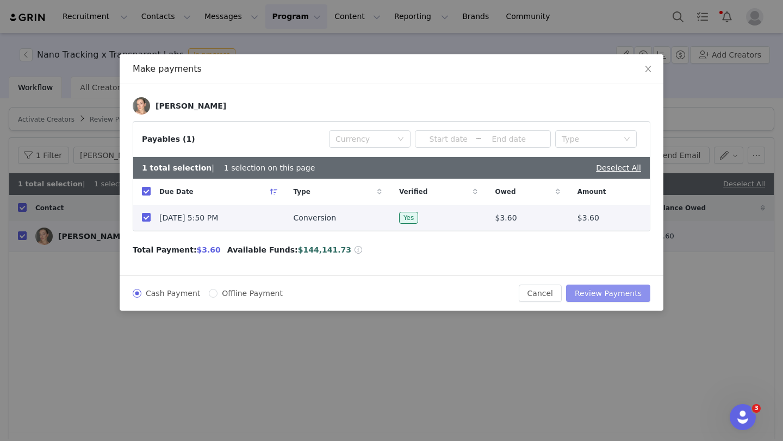
click at [609, 293] on button "Review Payments" at bounding box center [608, 293] width 84 height 17
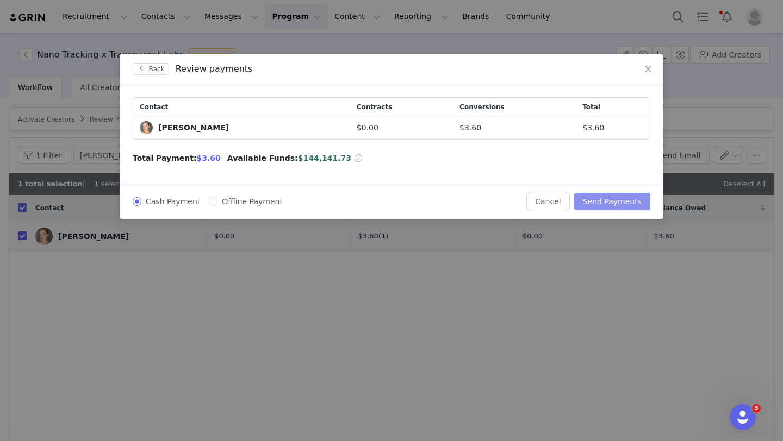
click at [608, 199] on button "Send Payments" at bounding box center [612, 201] width 76 height 17
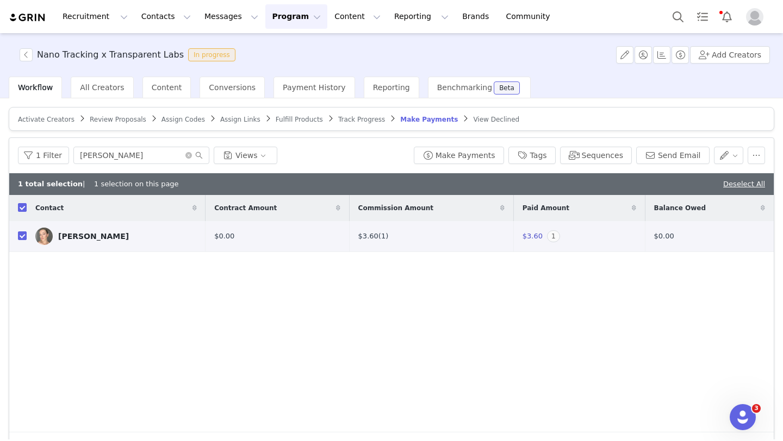
click at [23, 239] on input "checkbox" at bounding box center [22, 236] width 9 height 9
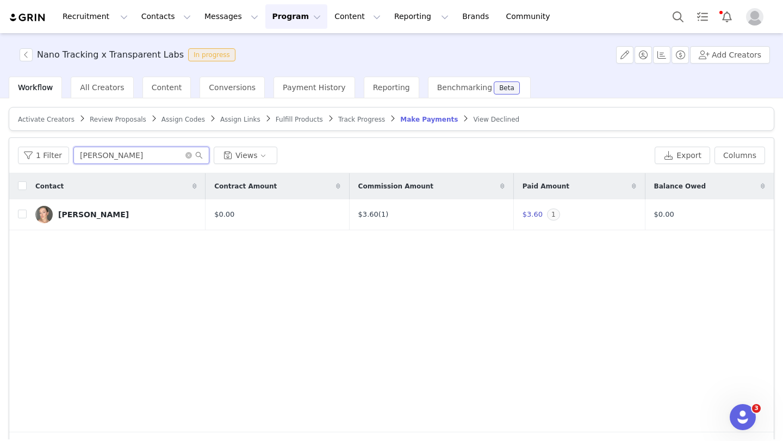
drag, startPoint x: 103, startPoint y: 157, endPoint x: 79, endPoint y: 152, distance: 24.8
click at [79, 152] on input "mariam" at bounding box center [141, 155] width 136 height 17
click at [22, 211] on input "checkbox" at bounding box center [22, 214] width 9 height 9
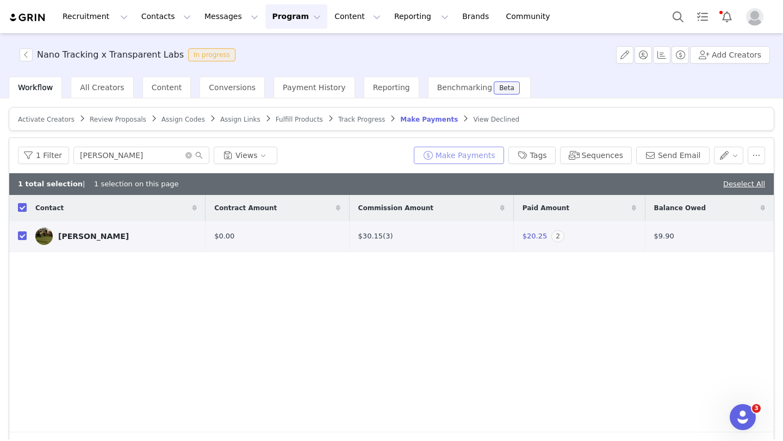
click at [472, 152] on button "Make Payments" at bounding box center [459, 155] width 90 height 17
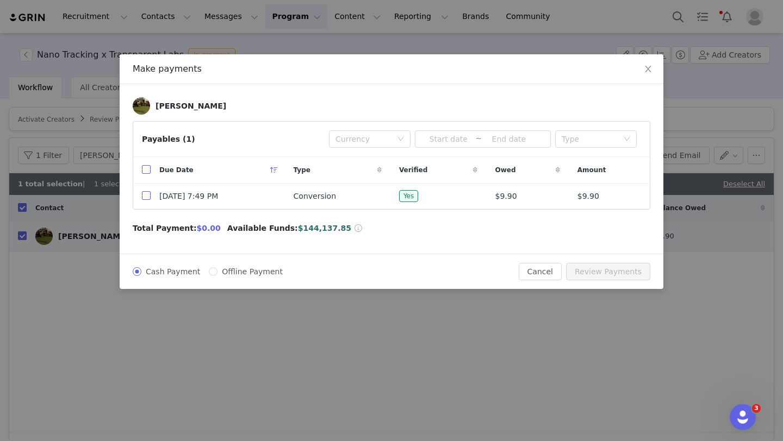
click at [145, 195] on input "checkbox" at bounding box center [146, 195] width 9 height 9
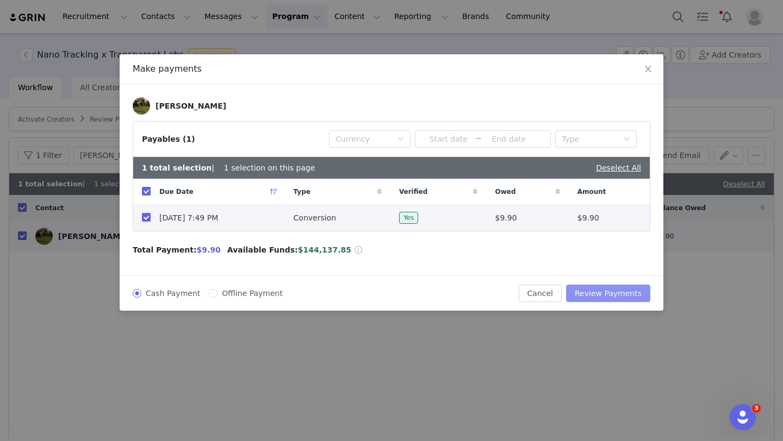
click at [635, 294] on button "Review Payments" at bounding box center [608, 293] width 84 height 17
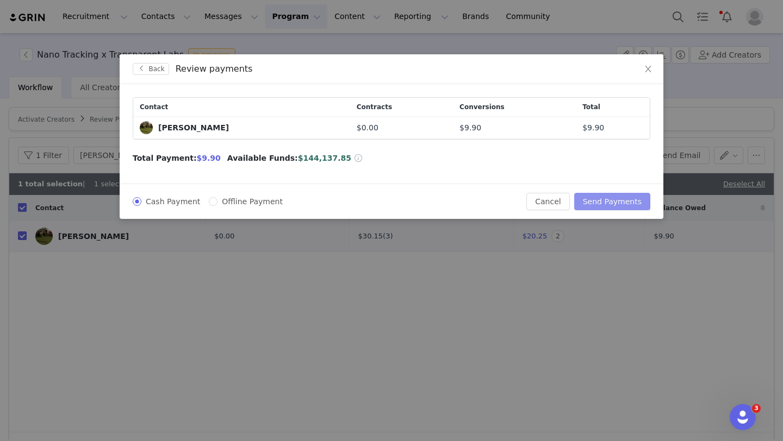
click at [614, 198] on button "Send Payments" at bounding box center [612, 201] width 76 height 17
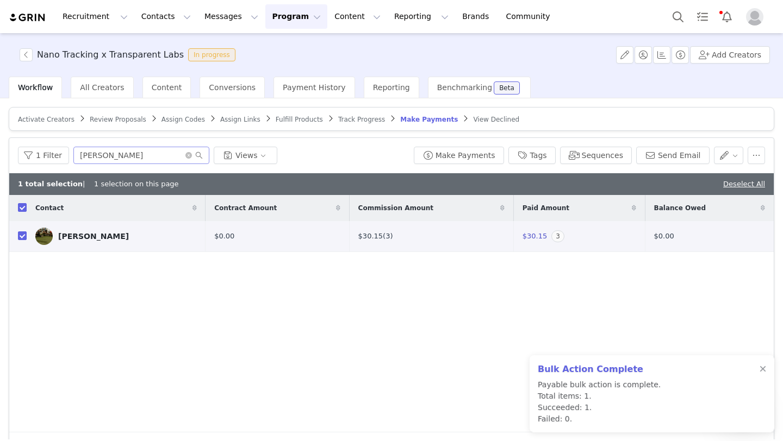
click at [118, 164] on div "1 Filter rodney Views Make Payments Tags Sequences Send Email" at bounding box center [391, 155] width 764 height 35
drag, startPoint x: 112, startPoint y: 157, endPoint x: 60, endPoint y: 150, distance: 52.7
click at [65, 153] on div "1 Filter rodney Views" at bounding box center [213, 155] width 391 height 17
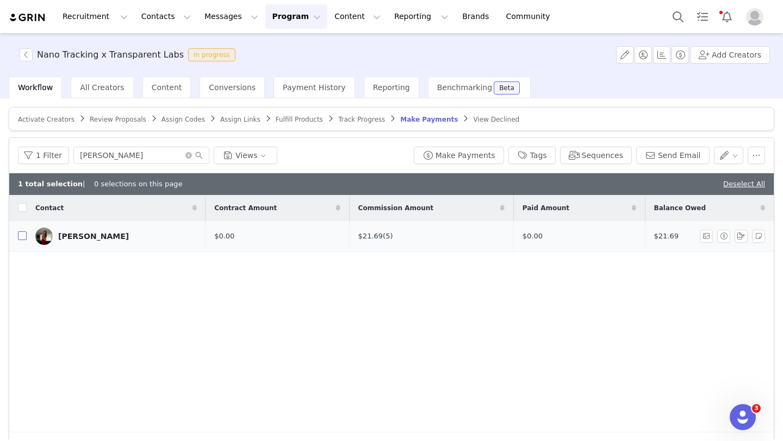
click at [23, 235] on input "checkbox" at bounding box center [22, 236] width 9 height 9
click at [460, 154] on button "Make Payments" at bounding box center [459, 155] width 90 height 17
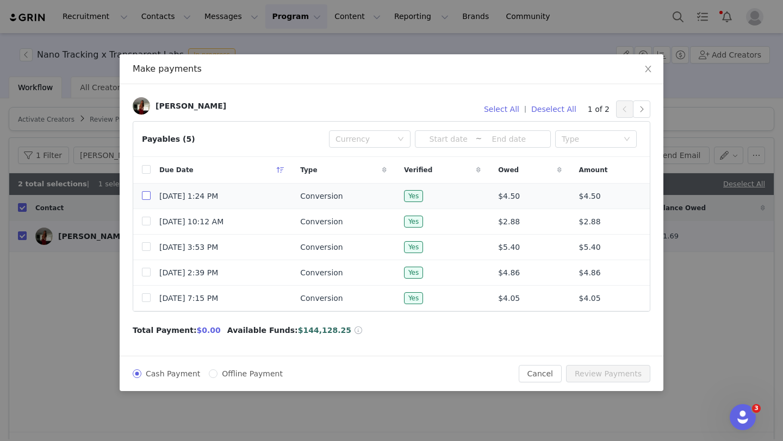
click at [147, 196] on input "checkbox" at bounding box center [146, 195] width 9 height 9
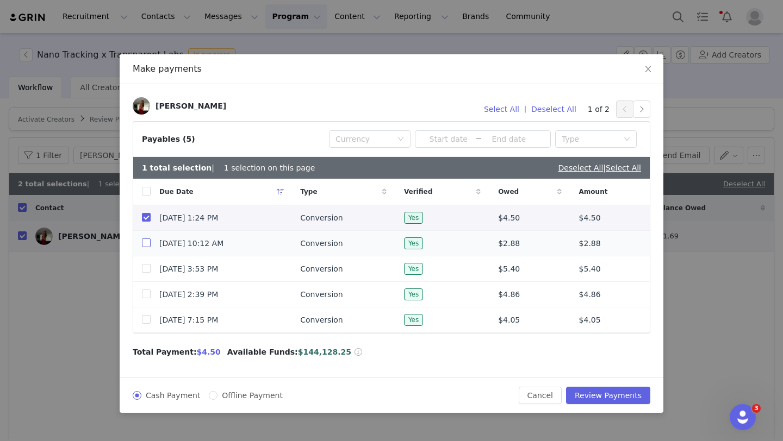
click at [147, 245] on input "checkbox" at bounding box center [146, 243] width 9 height 9
click at [147, 271] on input "checkbox" at bounding box center [146, 268] width 9 height 9
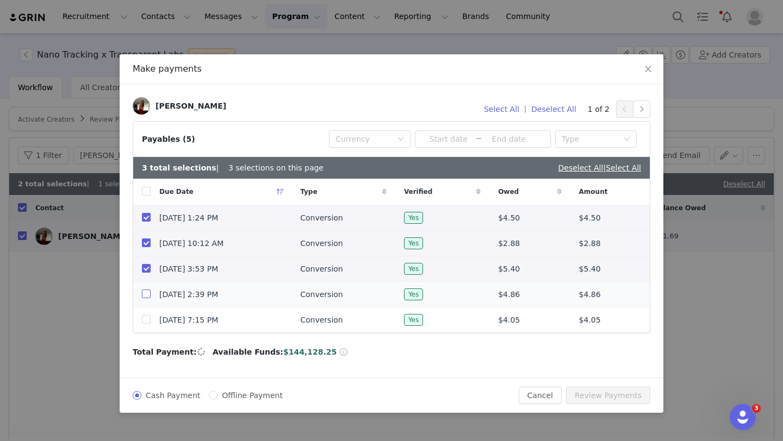
click at [147, 294] on input "checkbox" at bounding box center [146, 294] width 9 height 9
click at [147, 318] on input "checkbox" at bounding box center [146, 319] width 9 height 9
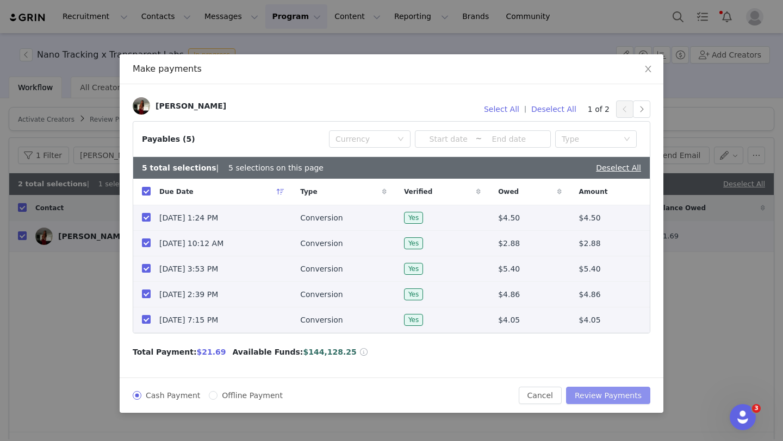
click at [603, 396] on button "Review Payments" at bounding box center [608, 395] width 84 height 17
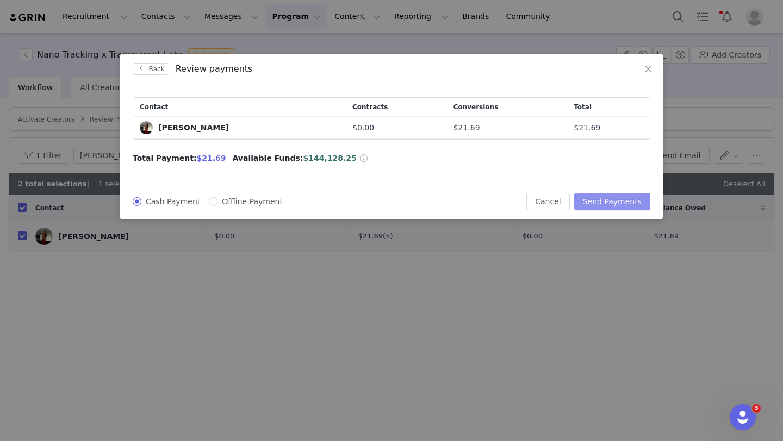
click at [625, 196] on button "Send Payments" at bounding box center [612, 201] width 76 height 17
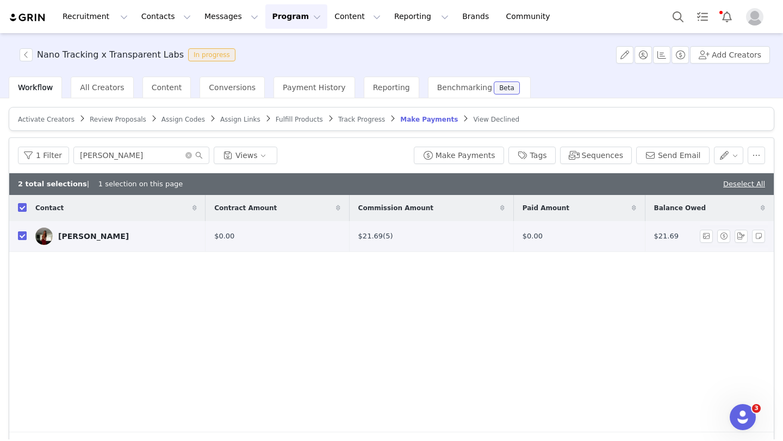
click at [22, 238] on input "checkbox" at bounding box center [22, 236] width 9 height 9
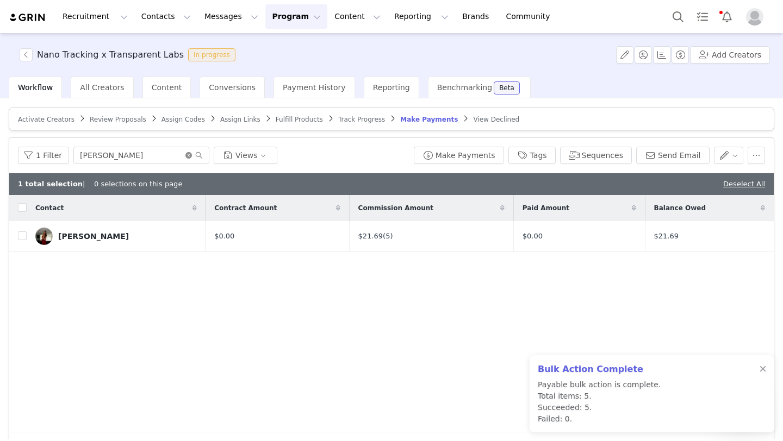
click at [186, 155] on icon "icon: close-circle" at bounding box center [188, 155] width 7 height 7
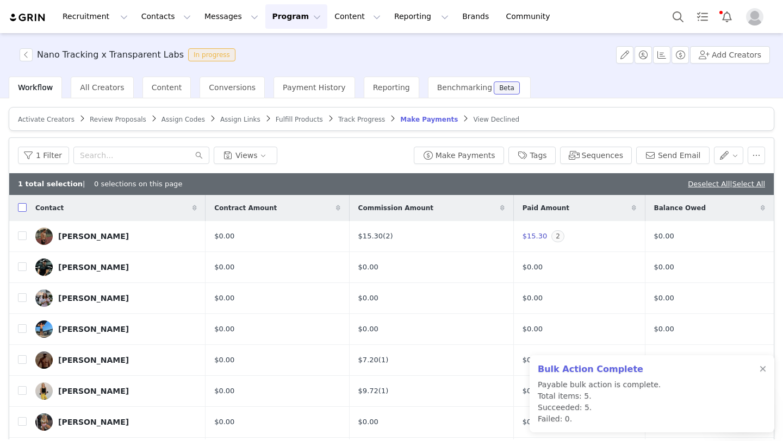
click at [21, 208] on input "checkbox" at bounding box center [22, 207] width 9 height 9
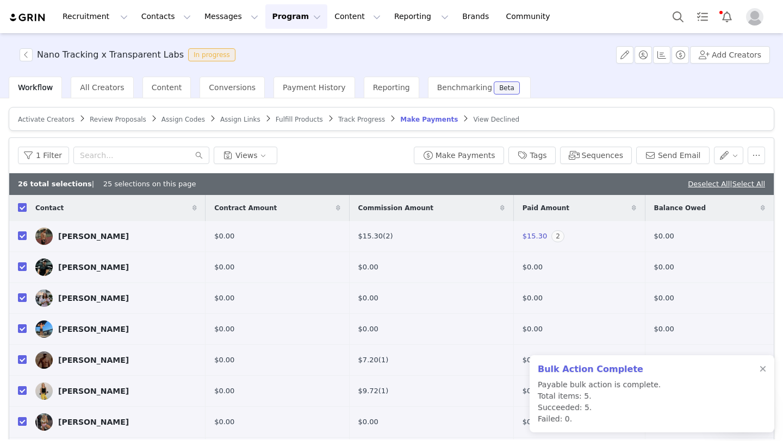
click at [21, 208] on input "checkbox" at bounding box center [22, 207] width 9 height 9
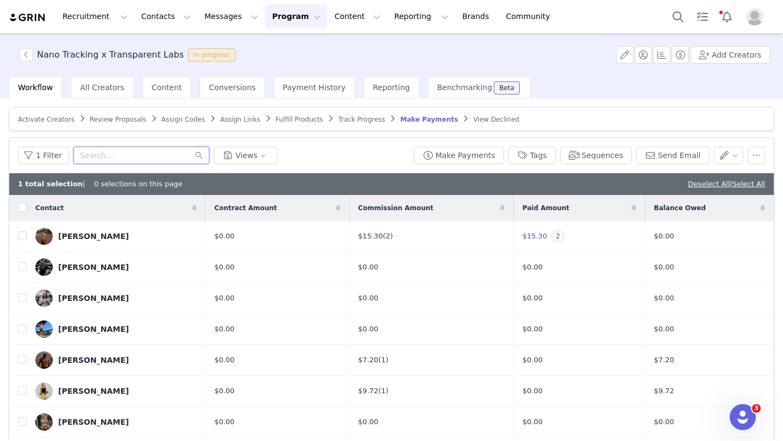
click at [101, 152] on input "text" at bounding box center [141, 155] width 136 height 17
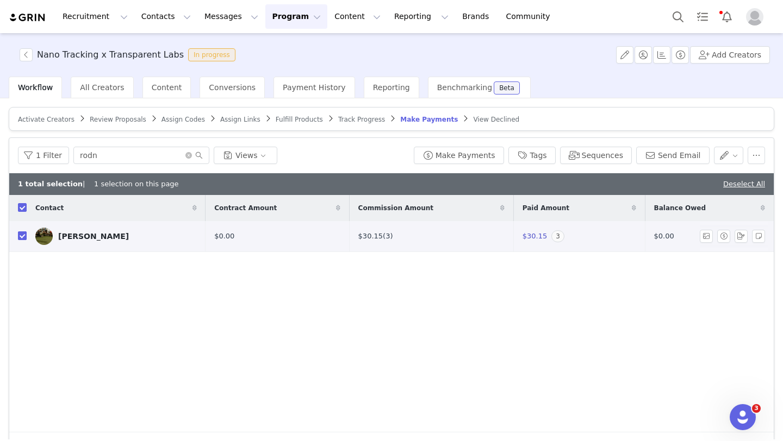
click at [20, 237] on input "checkbox" at bounding box center [22, 236] width 9 height 9
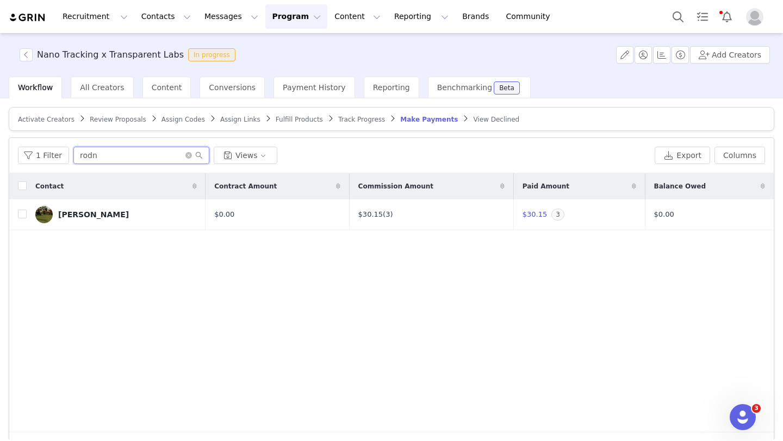
click at [186, 159] on input "rodn" at bounding box center [141, 155] width 136 height 17
click at [186, 156] on icon "icon: close-circle" at bounding box center [188, 155] width 7 height 7
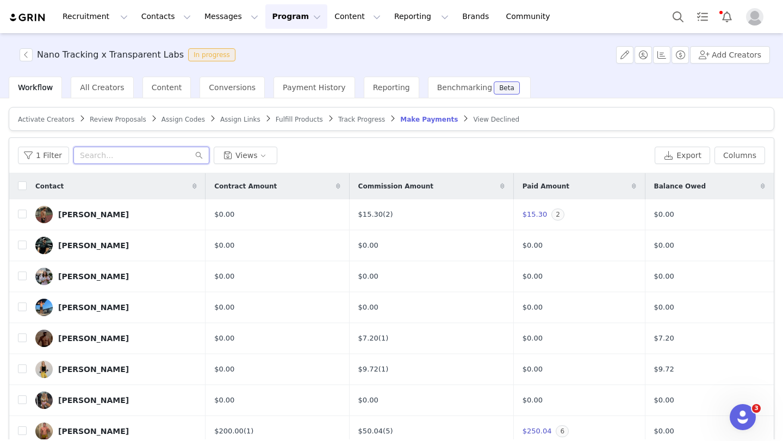
click at [90, 157] on input "text" at bounding box center [141, 155] width 136 height 17
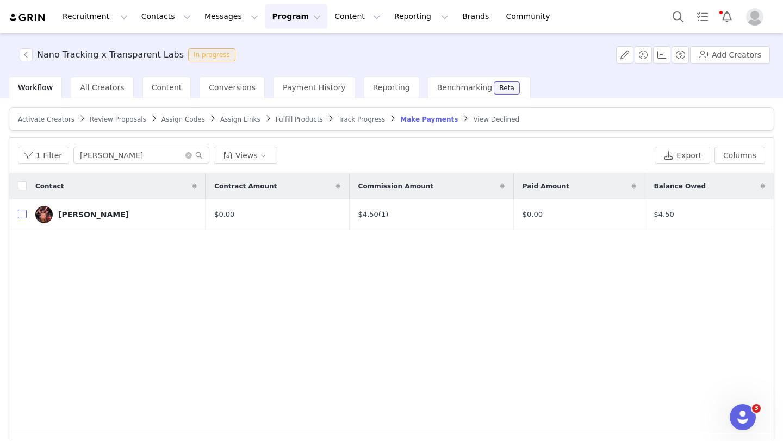
click at [22, 217] on input "checkbox" at bounding box center [22, 214] width 9 height 9
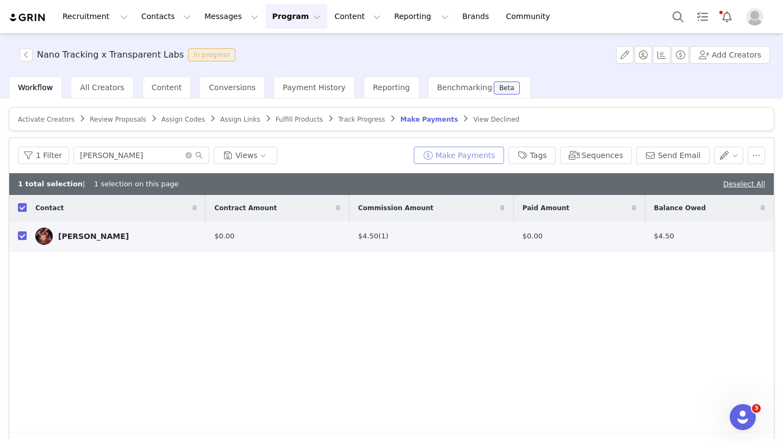
click at [455, 158] on button "Make Payments" at bounding box center [459, 155] width 90 height 17
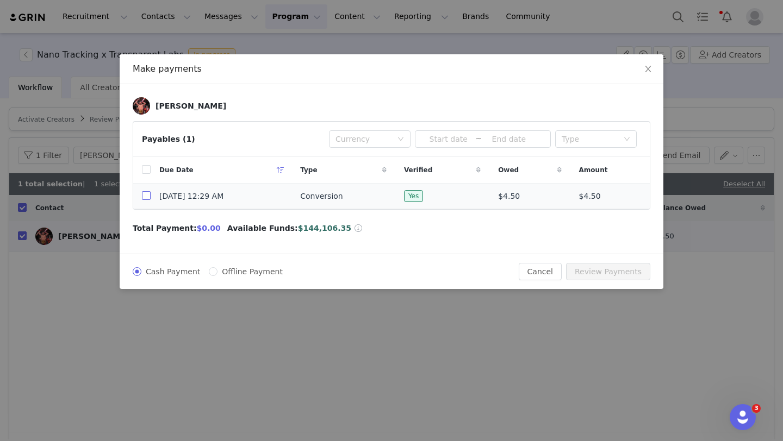
click at [145, 197] on input "checkbox" at bounding box center [146, 195] width 9 height 9
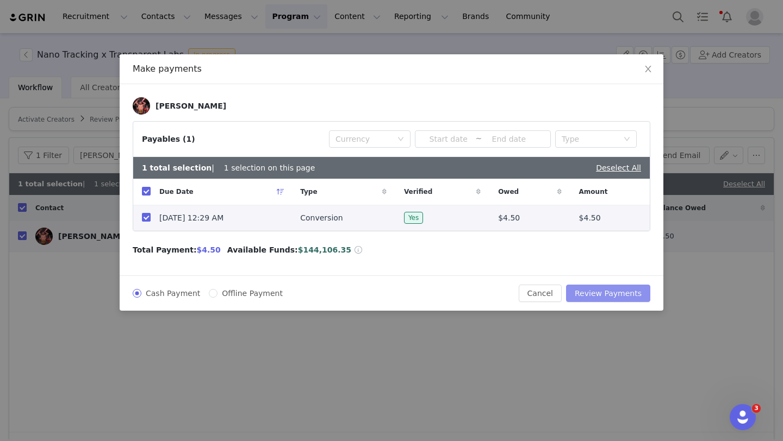
click at [600, 289] on button "Review Payments" at bounding box center [608, 293] width 84 height 17
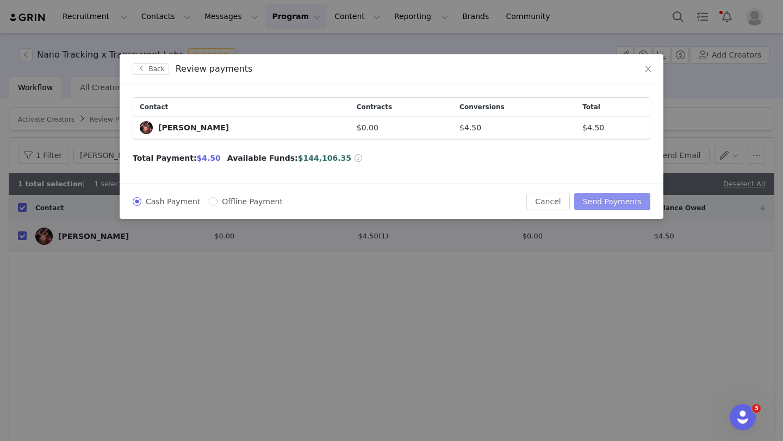
click at [600, 204] on button "Send Payments" at bounding box center [612, 201] width 76 height 17
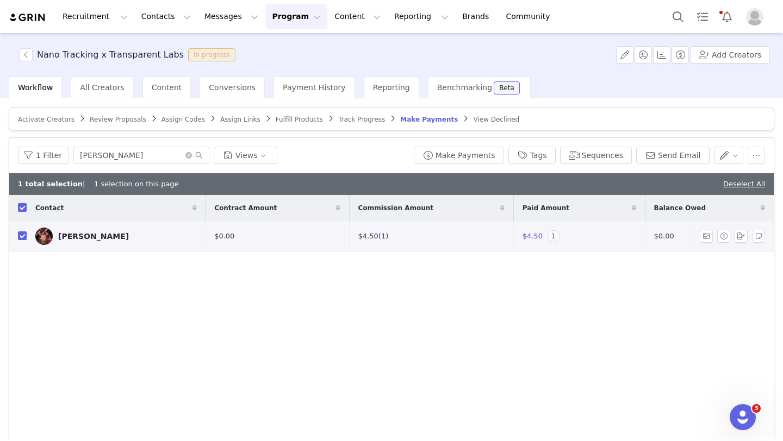
click at [24, 239] on input "checkbox" at bounding box center [22, 236] width 9 height 9
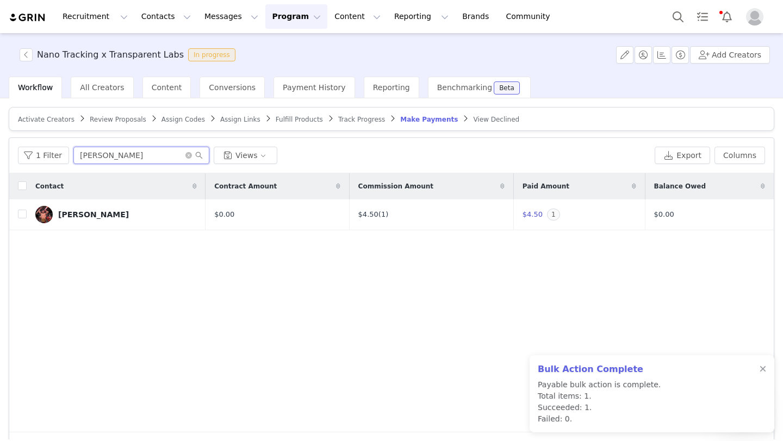
drag, startPoint x: 103, startPoint y: 156, endPoint x: 77, endPoint y: 152, distance: 26.4
click at [77, 153] on input "adam" at bounding box center [141, 155] width 136 height 17
click at [21, 217] on input "checkbox" at bounding box center [22, 214] width 9 height 9
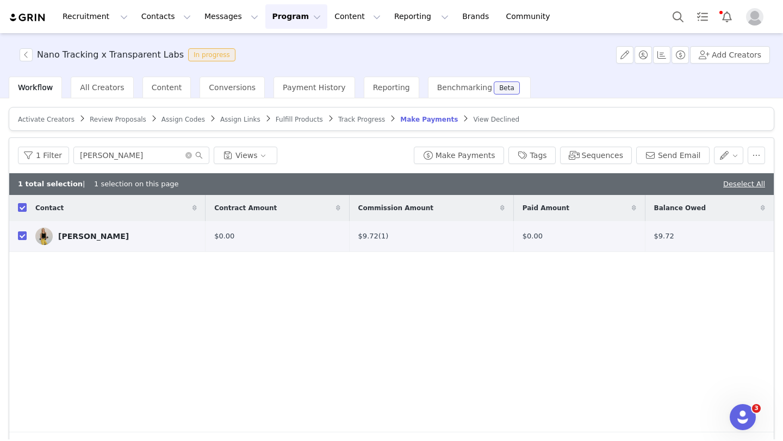
click at [385, 314] on div "Contact Contract Amount Commission Amount Paid Amount Balance Owed Nichelle Hol…" at bounding box center [391, 314] width 764 height 238
click at [470, 158] on button "Make Payments" at bounding box center [459, 155] width 90 height 17
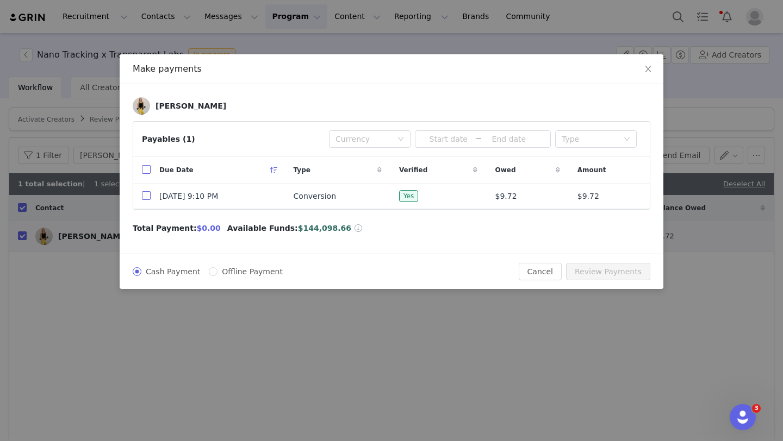
click at [147, 197] on input "checkbox" at bounding box center [146, 195] width 9 height 9
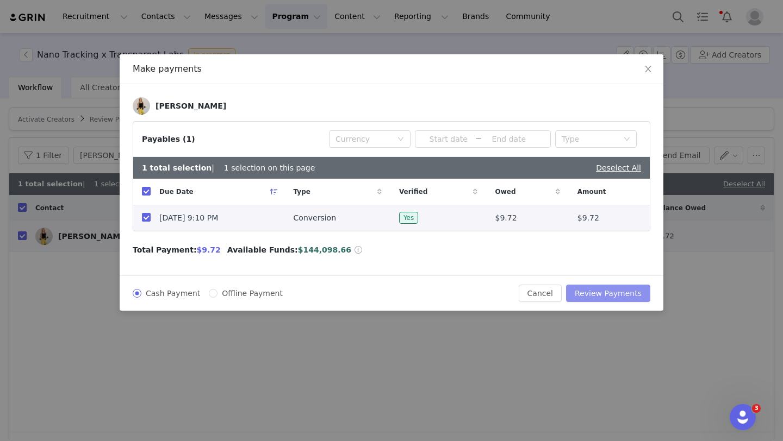
click at [603, 290] on button "Review Payments" at bounding box center [608, 293] width 84 height 17
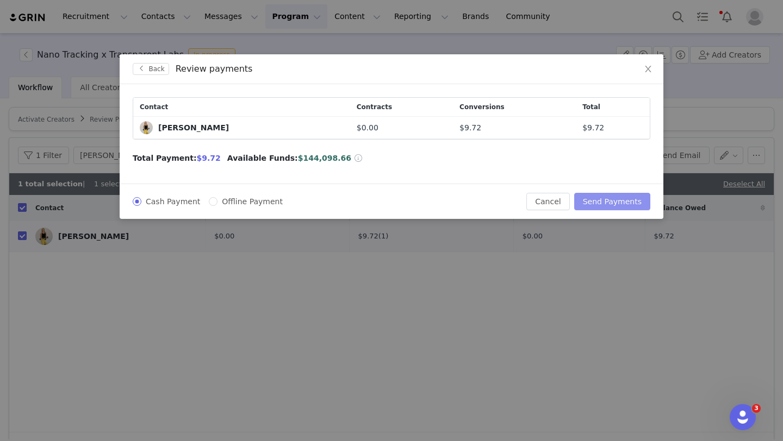
click at [614, 203] on button "Send Payments" at bounding box center [612, 201] width 76 height 17
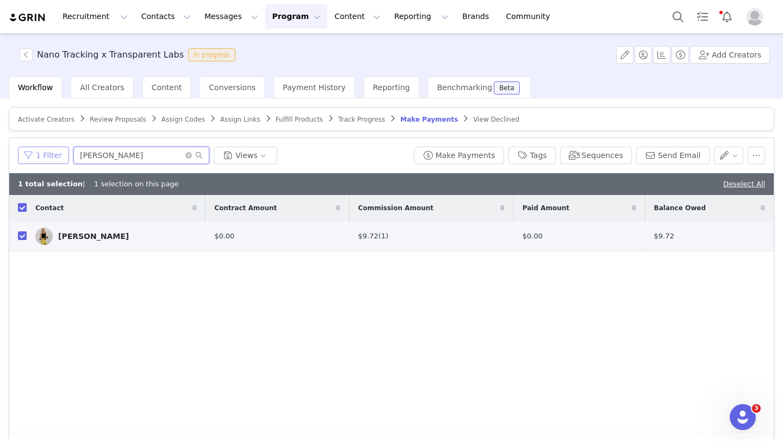
drag, startPoint x: 118, startPoint y: 155, endPoint x: 61, endPoint y: 147, distance: 57.1
click at [61, 148] on div "1 Filter nichelle Views" at bounding box center [213, 155] width 391 height 17
click at [23, 236] on input "checkbox" at bounding box center [22, 236] width 9 height 9
click at [439, 151] on button "Make Payments" at bounding box center [459, 155] width 90 height 17
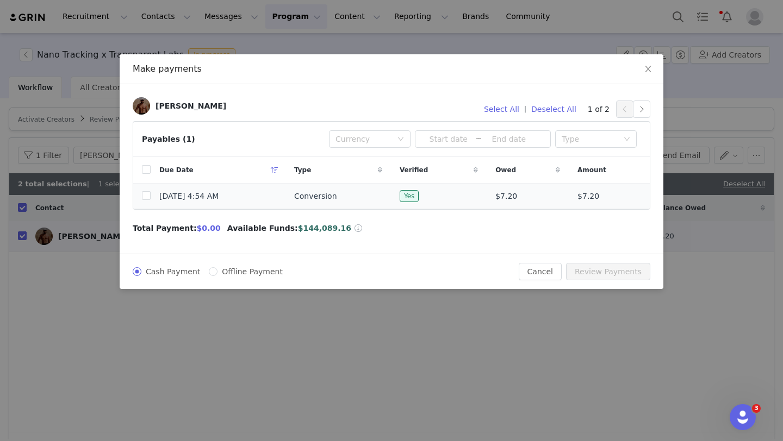
click at [140, 197] on td at bounding box center [141, 197] width 17 height 26
click at [148, 198] on input "checkbox" at bounding box center [146, 195] width 9 height 9
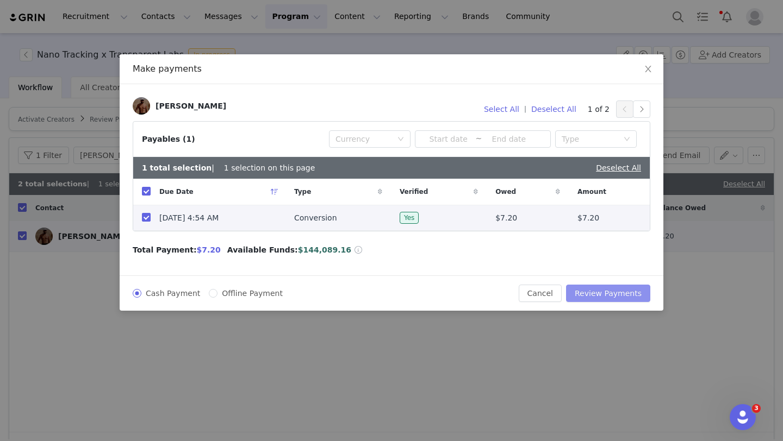
click at [624, 290] on button "Review Payments" at bounding box center [608, 293] width 84 height 17
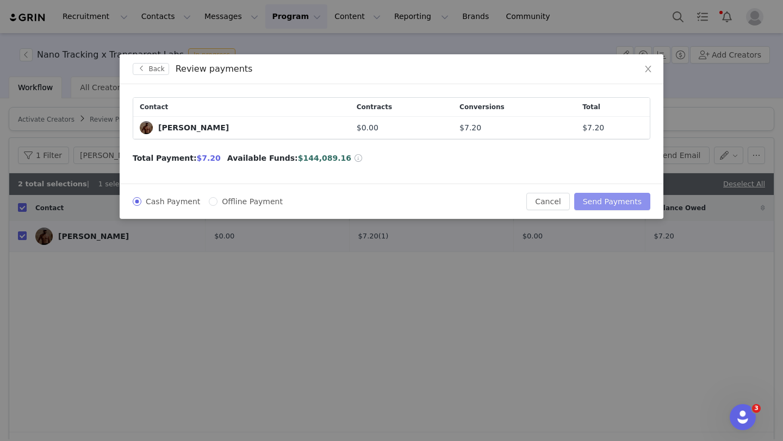
click at [617, 206] on button "Send Payments" at bounding box center [612, 201] width 76 height 17
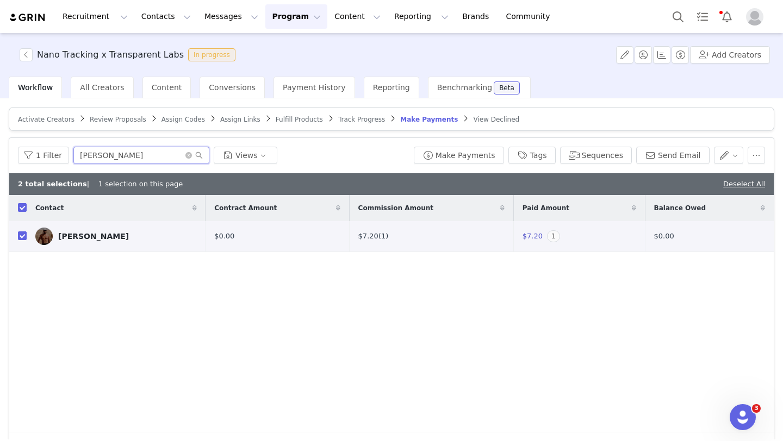
drag, startPoint x: 127, startPoint y: 148, endPoint x: 23, endPoint y: 135, distance: 105.3
click at [23, 135] on div "Activate Creators Review Proposals Assign Codes Assign Links Fulfill Products T…" at bounding box center [391, 285] width 765 height 357
drag, startPoint x: 117, startPoint y: 155, endPoint x: 53, endPoint y: 148, distance: 65.0
click at [53, 148] on div "1 Filter winston Views" at bounding box center [213, 155] width 391 height 17
click at [24, 236] on input "checkbox" at bounding box center [22, 236] width 9 height 9
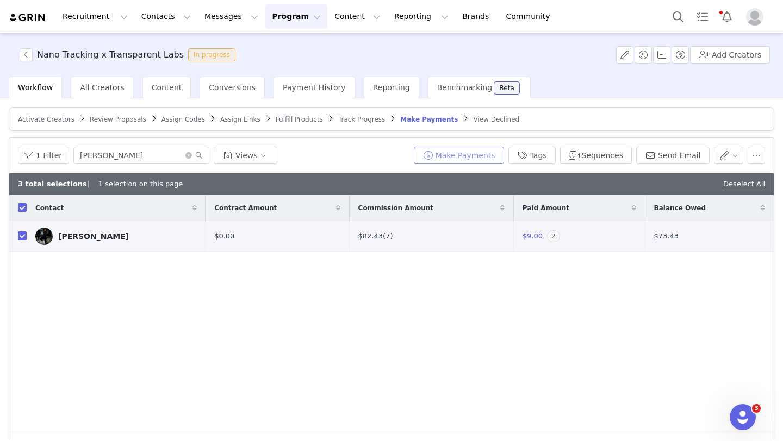
click at [451, 155] on button "Make Payments" at bounding box center [459, 155] width 90 height 17
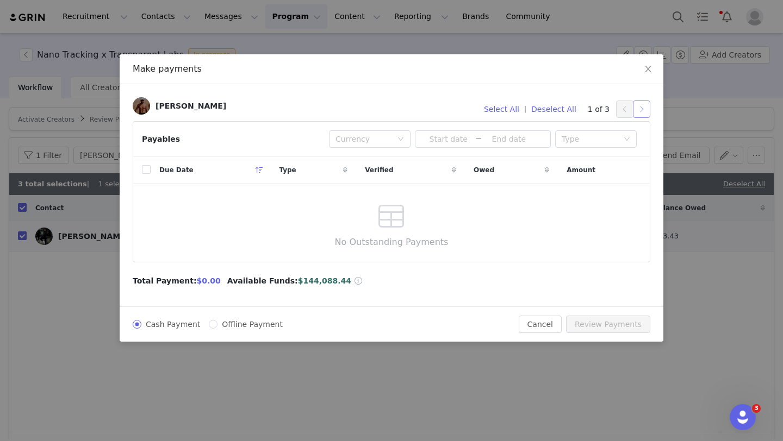
click at [638, 112] on button "button" at bounding box center [641, 109] width 17 height 17
click at [638, 113] on button "button" at bounding box center [641, 109] width 17 height 17
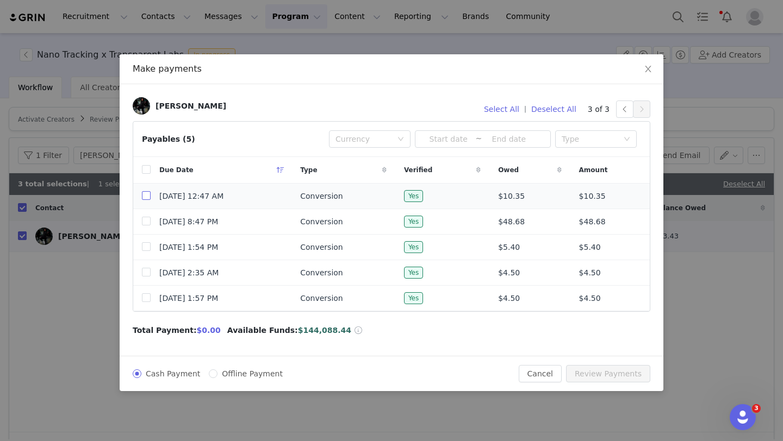
click at [145, 194] on input "checkbox" at bounding box center [146, 195] width 9 height 9
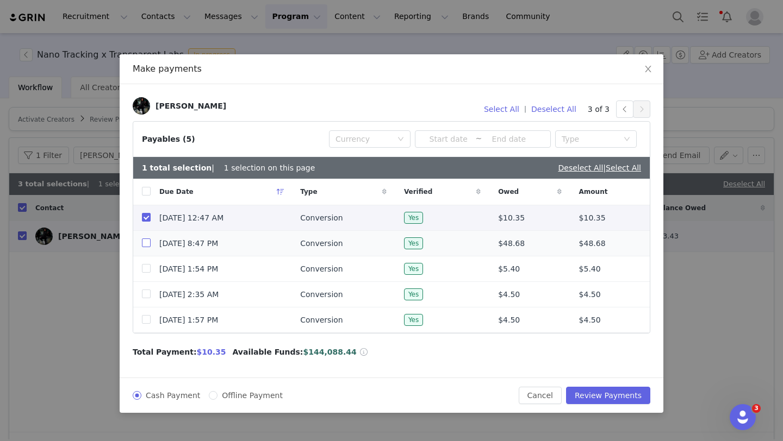
click at [147, 242] on input "checkbox" at bounding box center [146, 243] width 9 height 9
click at [148, 277] on td at bounding box center [141, 270] width 17 height 26
click at [146, 271] on input "checkbox" at bounding box center [146, 268] width 9 height 9
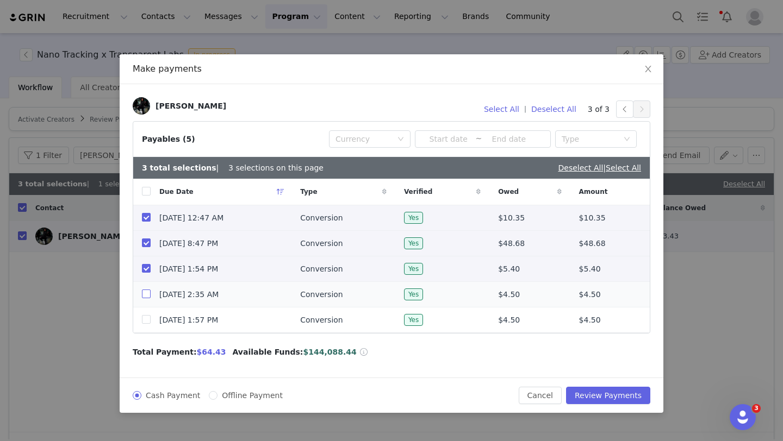
click at [146, 297] on input "checkbox" at bounding box center [146, 294] width 9 height 9
click at [607, 394] on button "Review Payments" at bounding box center [608, 395] width 84 height 17
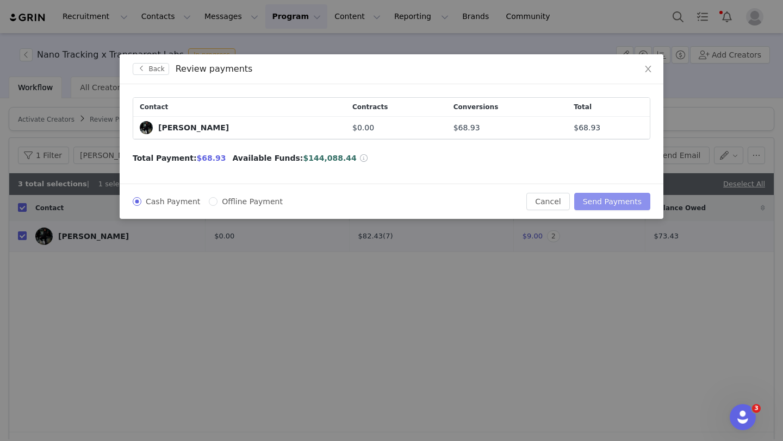
click at [631, 202] on button "Send Payments" at bounding box center [612, 201] width 76 height 17
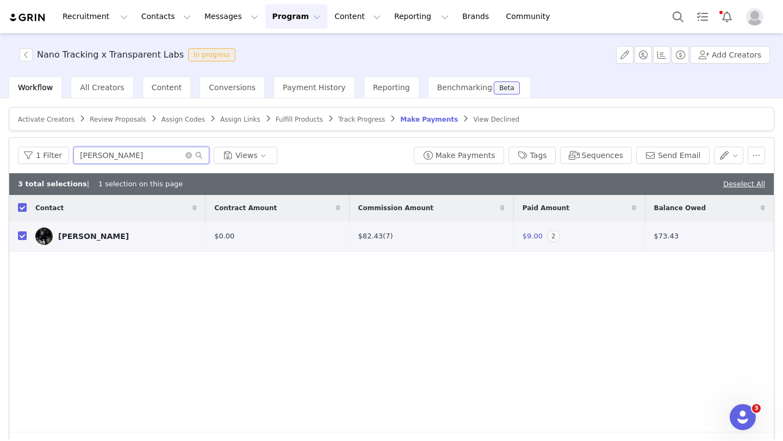
drag, startPoint x: 146, startPoint y: 150, endPoint x: 104, endPoint y: 150, distance: 41.9
click at [104, 151] on input "hannah munoz" at bounding box center [141, 155] width 136 height 17
drag, startPoint x: 136, startPoint y: 164, endPoint x: 80, endPoint y: 152, distance: 57.8
click at [77, 152] on div "1 Filter hannah munoz Views Make Payments Tags Sequences Send Email" at bounding box center [391, 155] width 764 height 35
click at [141, 154] on input "hannah munoz" at bounding box center [141, 155] width 136 height 17
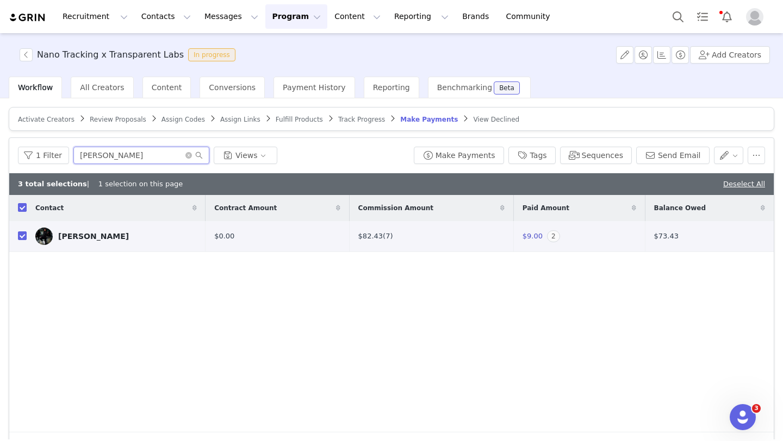
drag, startPoint x: 142, startPoint y: 155, endPoint x: 78, endPoint y: 152, distance: 63.7
click at [78, 152] on input "hannah munoz" at bounding box center [141, 155] width 136 height 17
click at [26, 235] on input "checkbox" at bounding box center [22, 236] width 9 height 9
click at [486, 152] on button "Make Payments" at bounding box center [459, 155] width 90 height 17
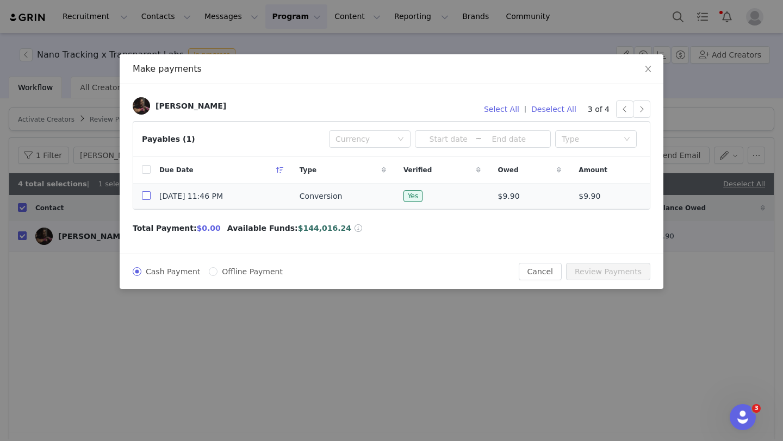
click at [147, 200] on input "checkbox" at bounding box center [146, 195] width 9 height 9
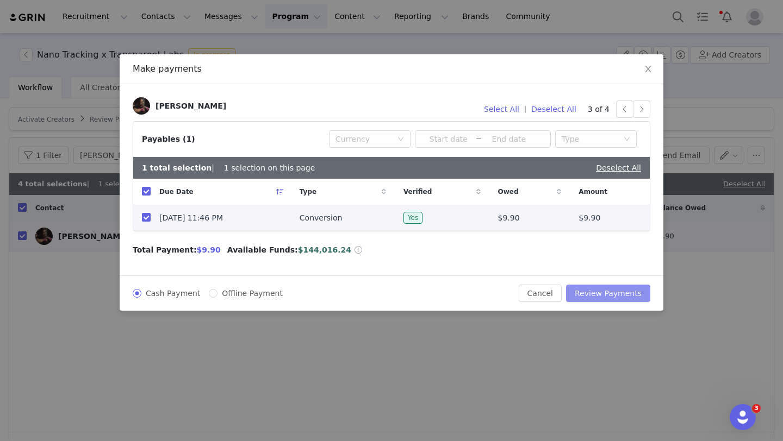
click at [604, 293] on button "Review Payments" at bounding box center [608, 293] width 84 height 17
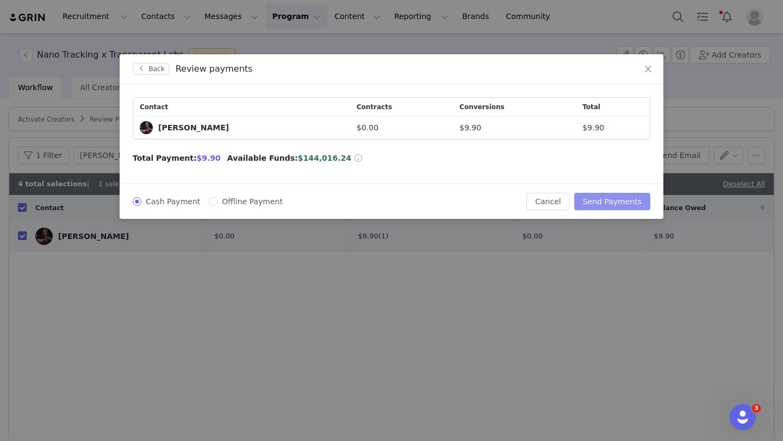
click at [608, 204] on button "Send Payments" at bounding box center [612, 201] width 76 height 17
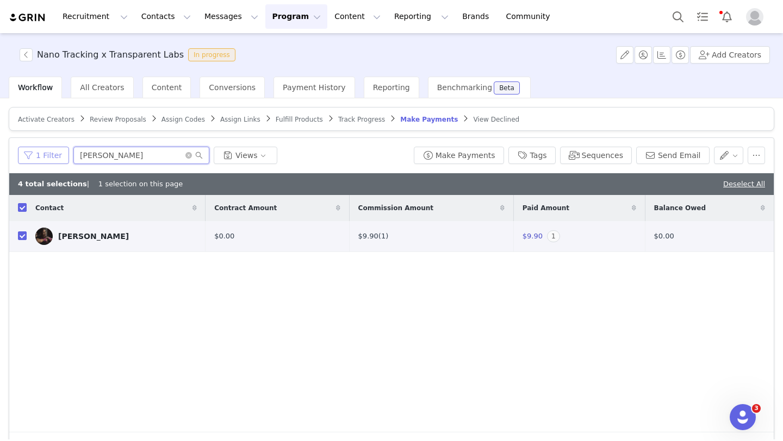
drag, startPoint x: 108, startPoint y: 160, endPoint x: 55, endPoint y: 150, distance: 54.3
click at [56, 150] on div "1 Filter jenelle Views" at bounding box center [213, 155] width 391 height 17
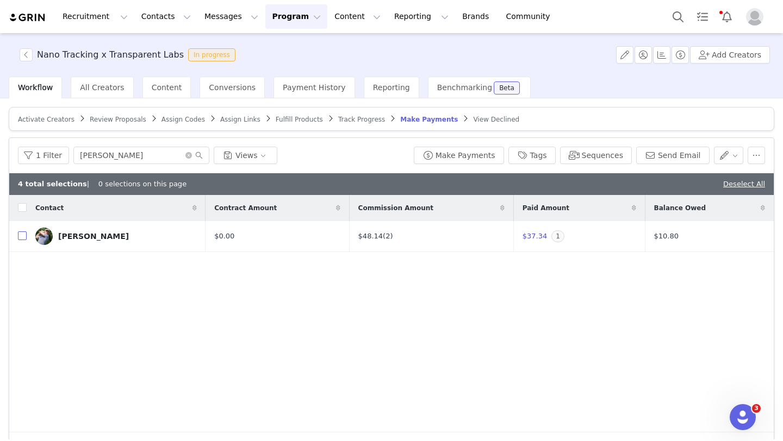
drag, startPoint x: 22, startPoint y: 236, endPoint x: 268, endPoint y: 211, distance: 247.1
click at [22, 236] on input "checkbox" at bounding box center [22, 236] width 9 height 9
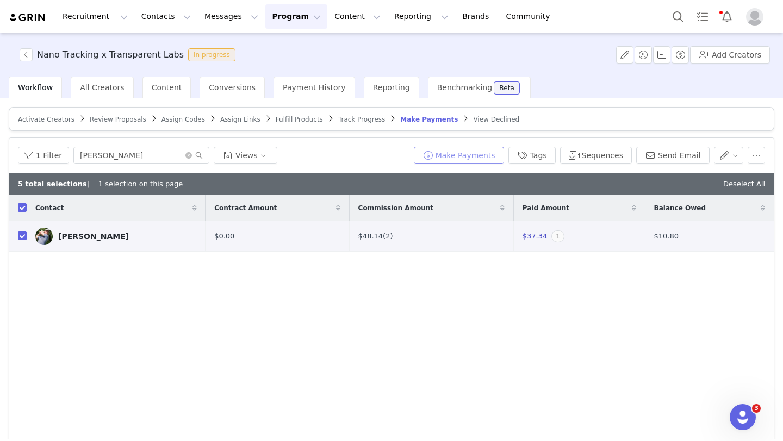
click at [440, 151] on button "Make Payments" at bounding box center [459, 155] width 90 height 17
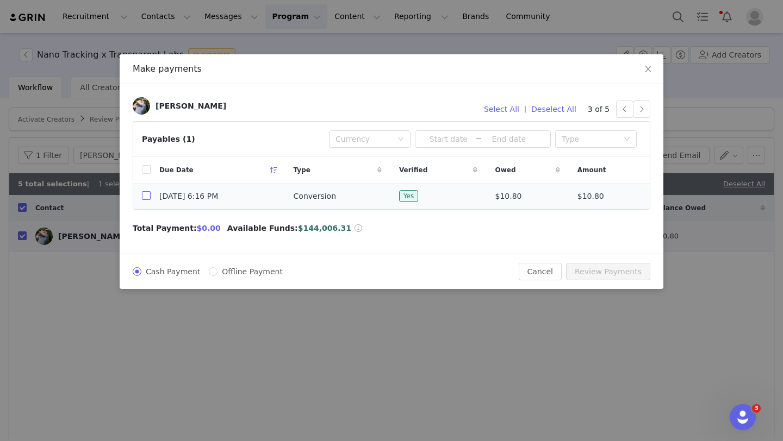
click at [147, 194] on input "checkbox" at bounding box center [146, 195] width 9 height 9
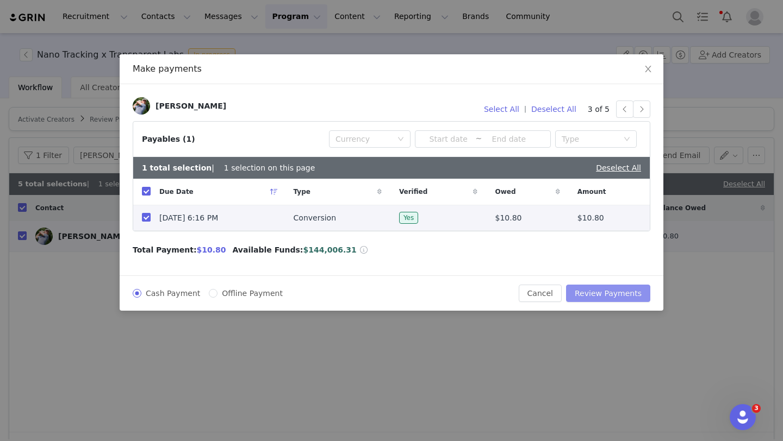
click at [615, 295] on button "Review Payments" at bounding box center [608, 293] width 84 height 17
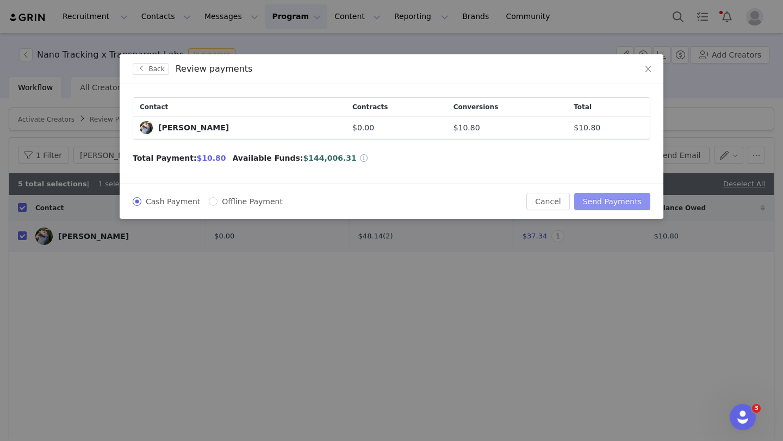
click at [619, 205] on button "Send Payments" at bounding box center [612, 201] width 76 height 17
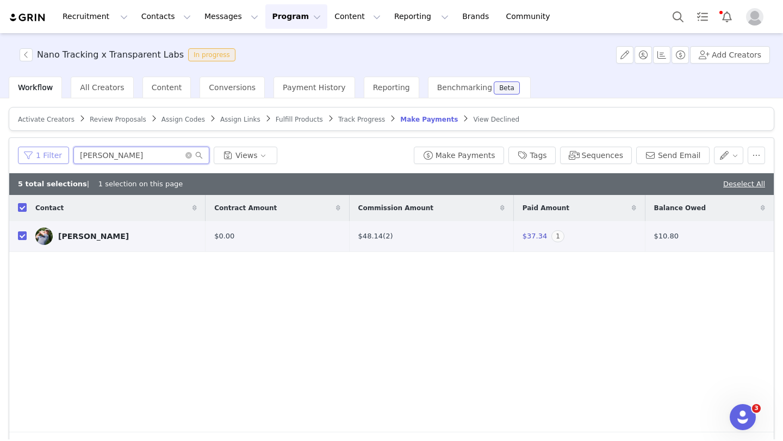
drag, startPoint x: 118, startPoint y: 158, endPoint x: 65, endPoint y: 154, distance: 53.4
click at [65, 154] on div "1 Filter tyson Views" at bounding box center [213, 155] width 391 height 17
click at [23, 235] on input "checkbox" at bounding box center [22, 236] width 9 height 9
click at [460, 154] on button "Make Payments" at bounding box center [459, 155] width 90 height 17
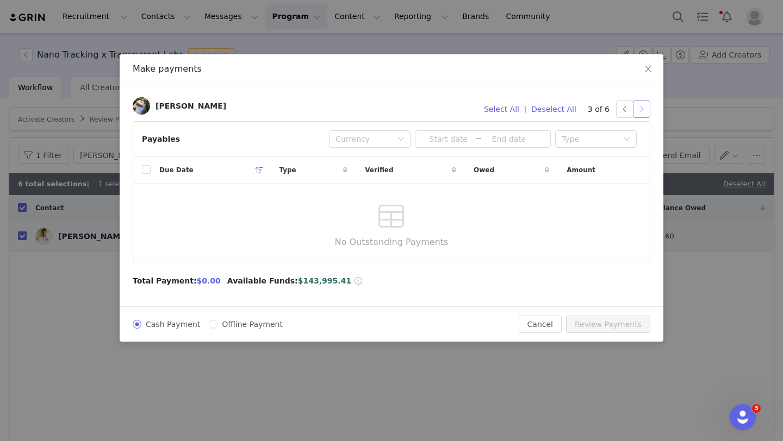
click at [639, 108] on button "button" at bounding box center [641, 109] width 17 height 17
click at [644, 109] on button "button" at bounding box center [641, 109] width 17 height 17
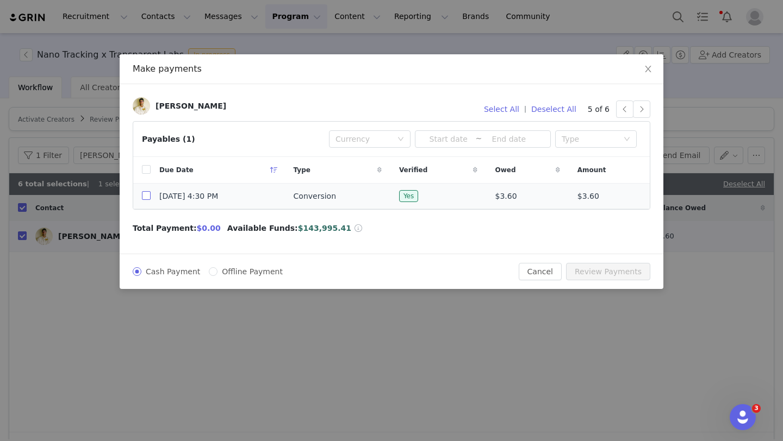
click at [146, 197] on input "checkbox" at bounding box center [146, 195] width 9 height 9
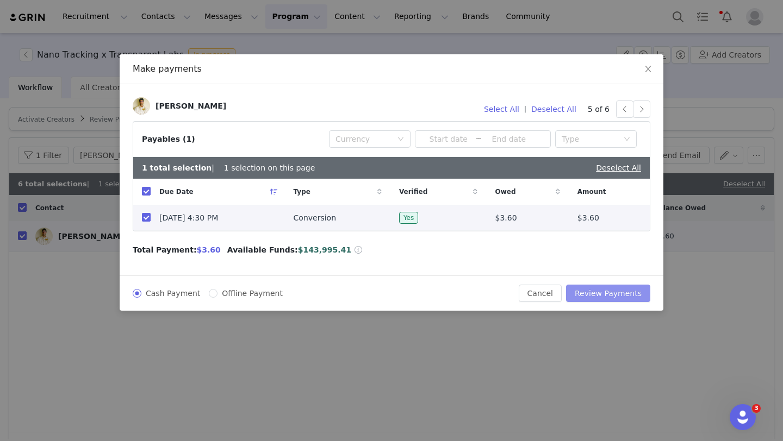
click at [607, 292] on button "Review Payments" at bounding box center [608, 293] width 84 height 17
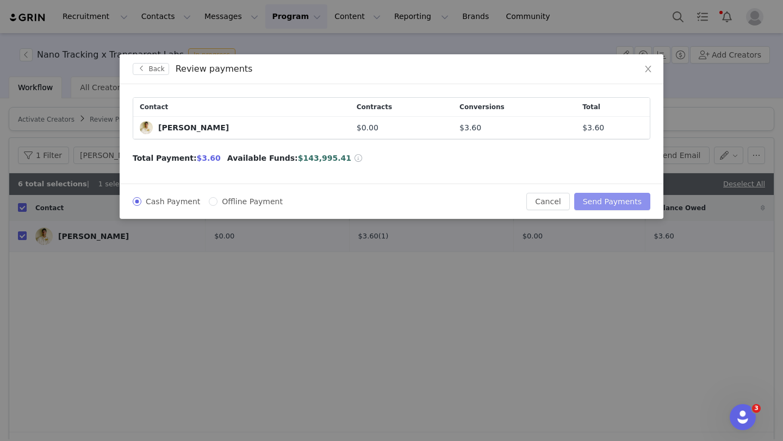
click at [614, 201] on button "Send Payments" at bounding box center [612, 201] width 76 height 17
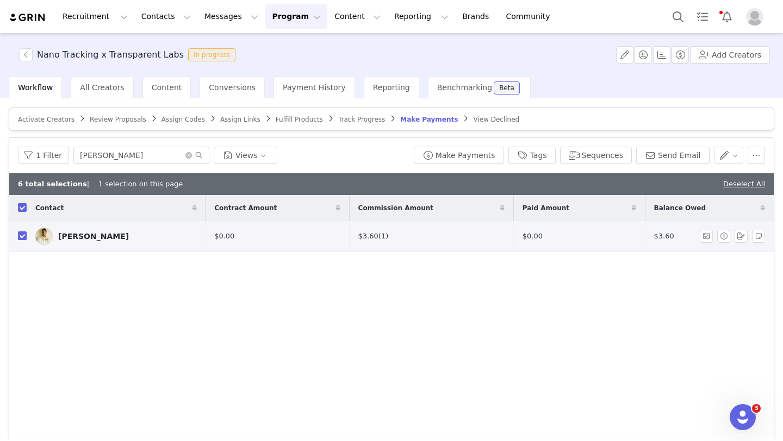
click at [21, 237] on input "checkbox" at bounding box center [22, 236] width 9 height 9
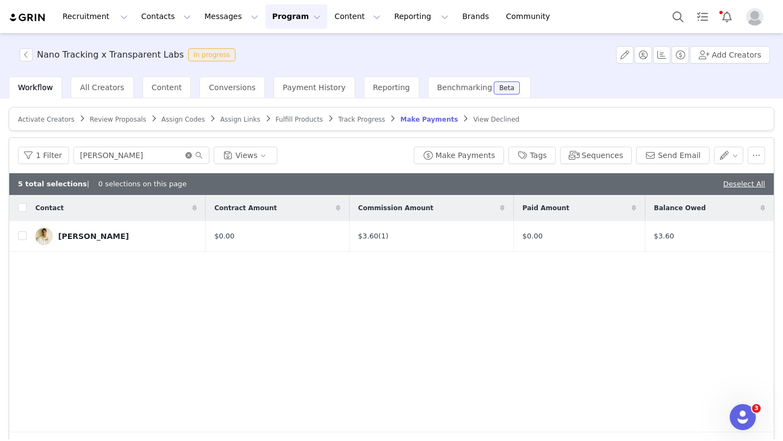
click at [187, 154] on icon "icon: close-circle" at bounding box center [188, 155] width 7 height 7
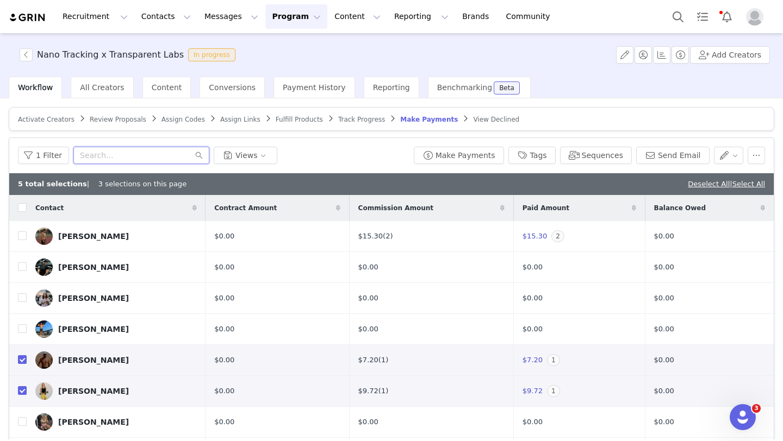
click at [106, 151] on input "text" at bounding box center [141, 155] width 136 height 17
click at [22, 362] on input "checkbox" at bounding box center [22, 360] width 9 height 9
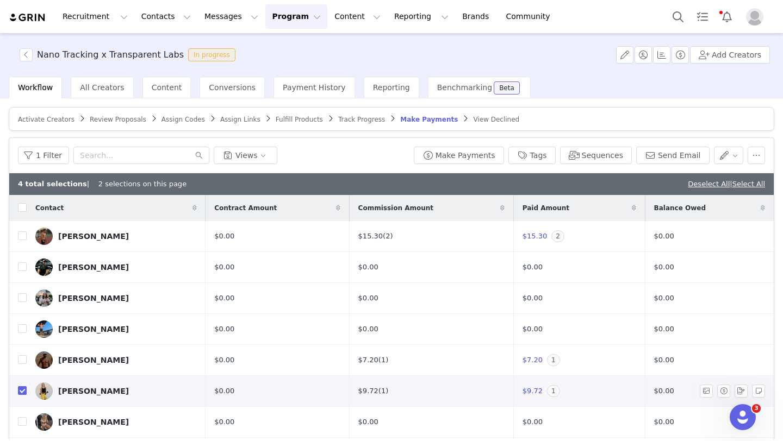
click at [26, 394] on input "checkbox" at bounding box center [22, 391] width 9 height 9
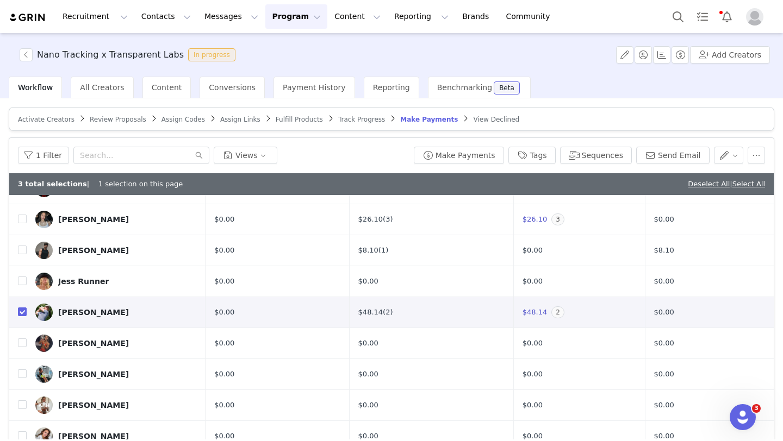
scroll to position [4, 0]
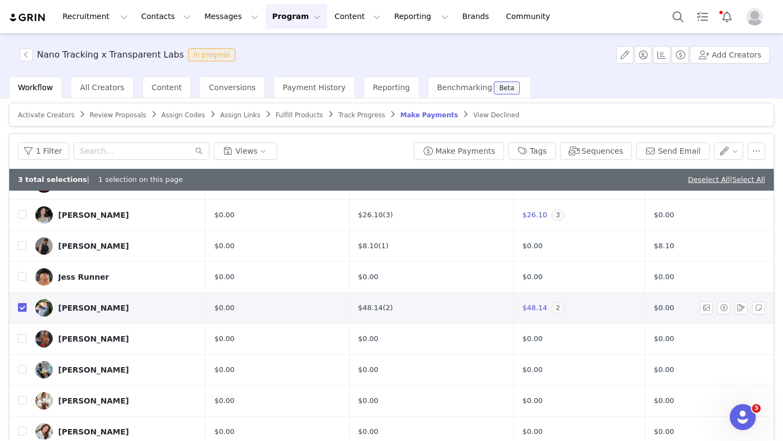
click at [22, 308] on input "checkbox" at bounding box center [22, 307] width 9 height 9
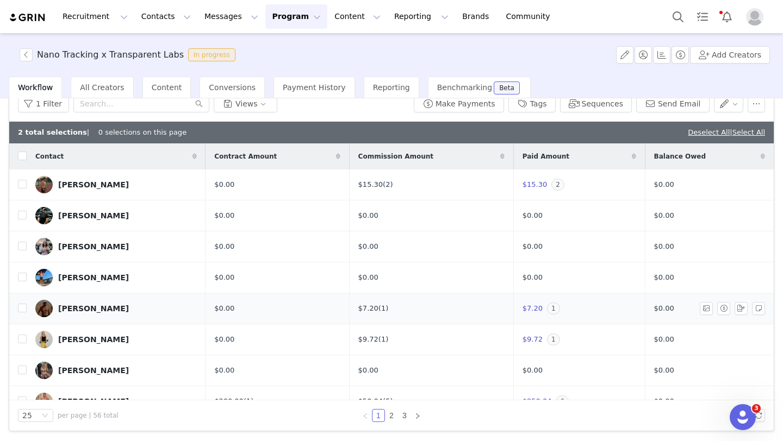
scroll to position [0, 0]
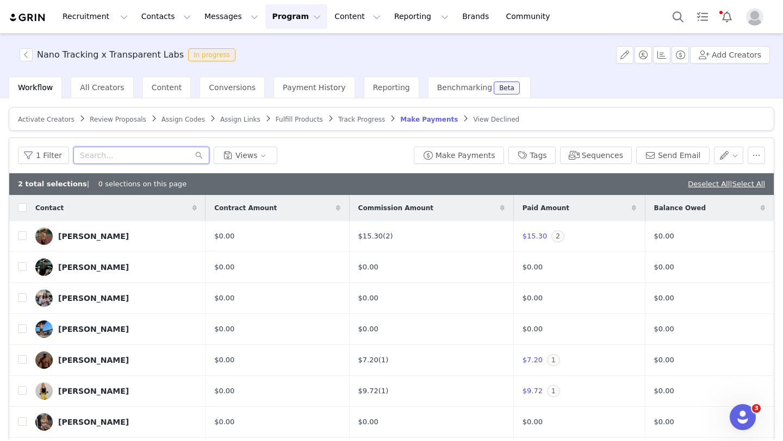
click at [104, 155] on input "text" at bounding box center [141, 155] width 136 height 17
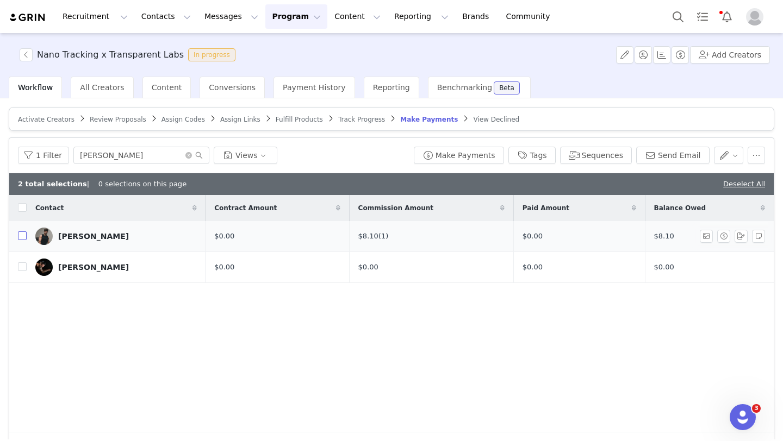
click at [21, 236] on input "checkbox" at bounding box center [22, 236] width 9 height 9
click at [482, 154] on button "Make Payments" at bounding box center [459, 155] width 90 height 17
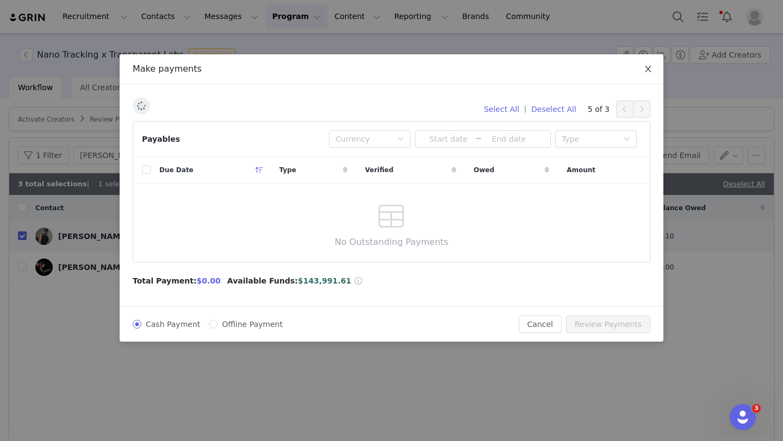
click at [644, 64] on span "Close" at bounding box center [648, 69] width 30 height 30
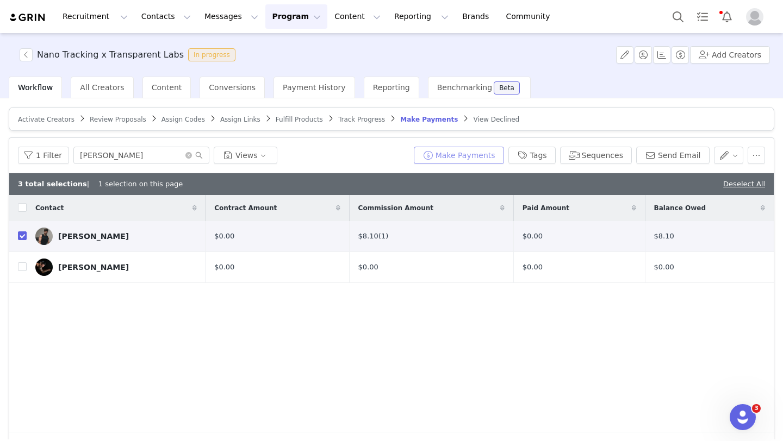
click at [466, 157] on button "Make Payments" at bounding box center [459, 155] width 90 height 17
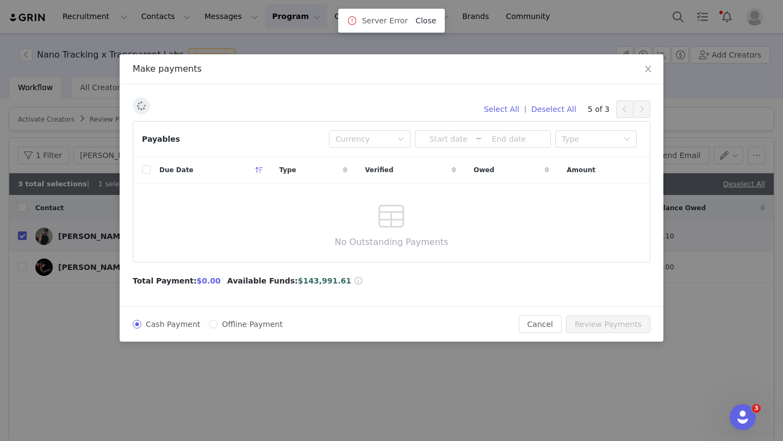
click at [427, 20] on link "Close" at bounding box center [425, 20] width 21 height 9
click at [652, 65] on span "Close" at bounding box center [648, 69] width 30 height 30
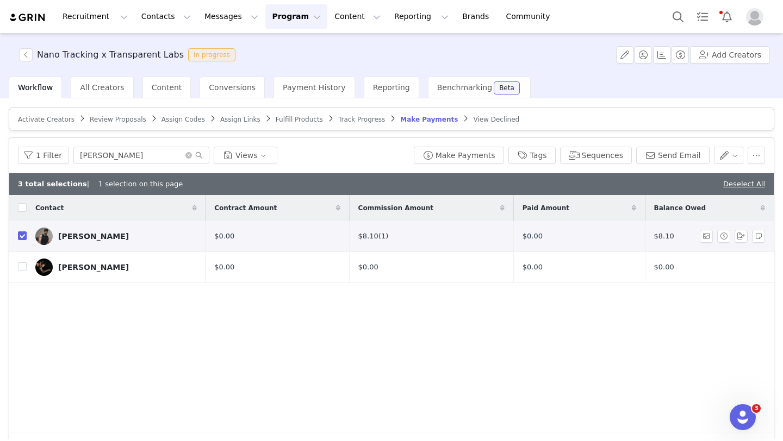
click at [27, 233] on td "[PERSON_NAME]" at bounding box center [116, 236] width 179 height 31
click at [22, 240] on input "checkbox" at bounding box center [22, 236] width 9 height 9
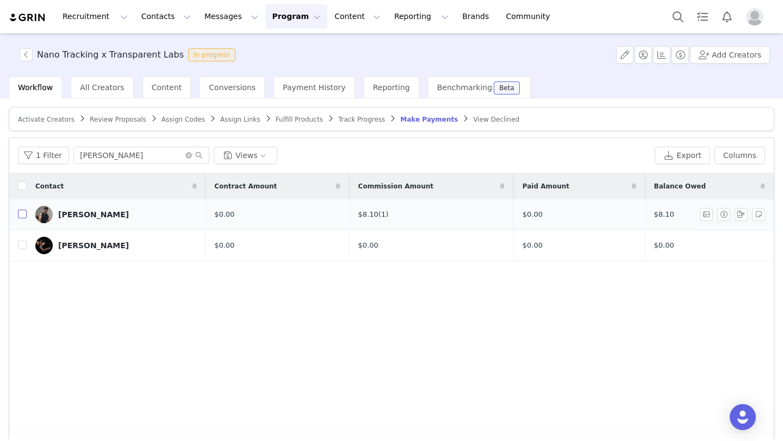
click at [22, 216] on input "checkbox" at bounding box center [22, 214] width 9 height 9
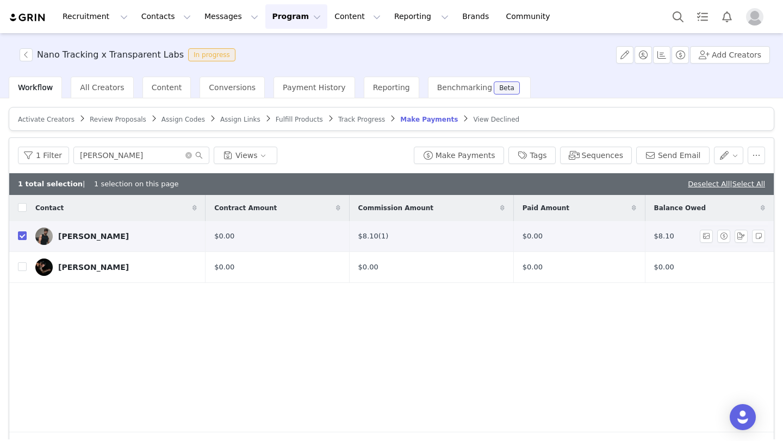
checkbox input "true"
click at [454, 155] on button "Make Payments" at bounding box center [459, 155] width 90 height 17
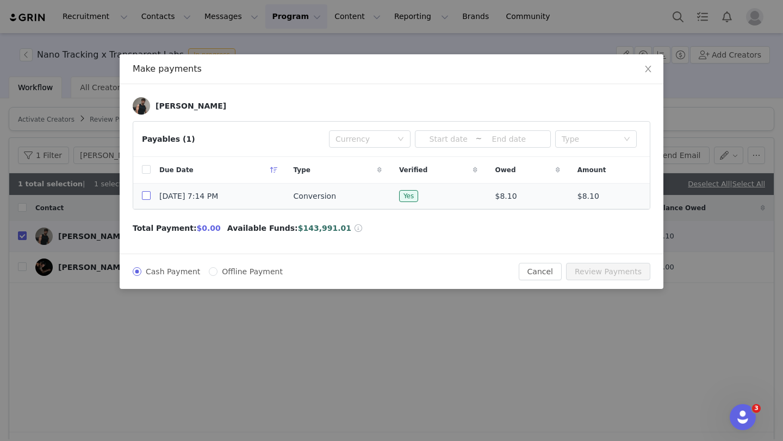
click at [144, 195] on input "checkbox" at bounding box center [146, 195] width 9 height 9
checkbox input "true"
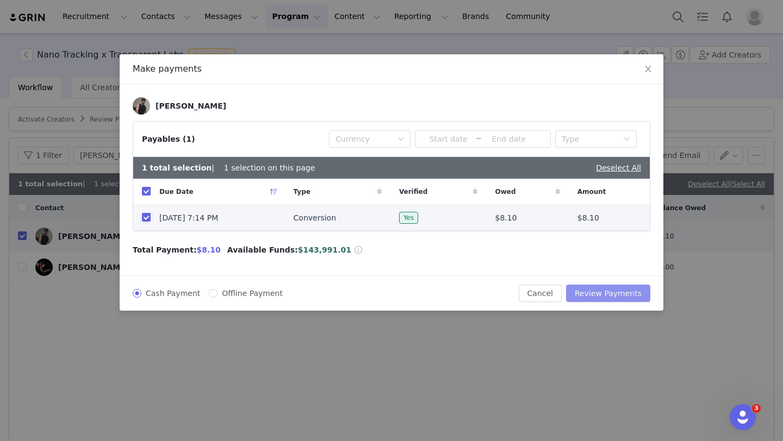
click at [607, 298] on button "Review Payments" at bounding box center [608, 293] width 84 height 17
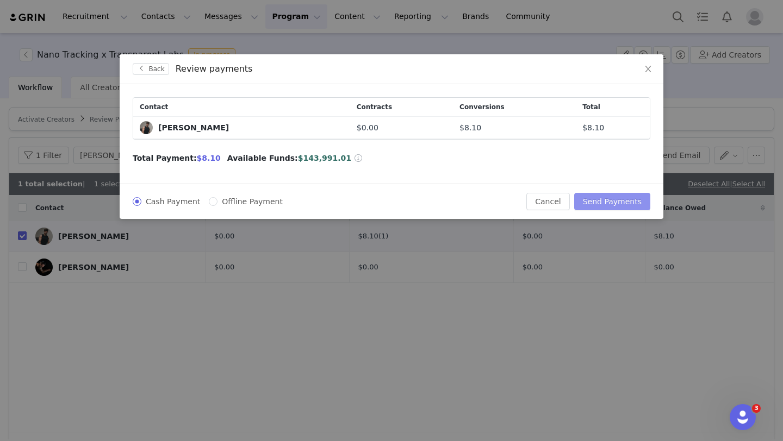
click at [620, 207] on button "Send Payments" at bounding box center [612, 201] width 76 height 17
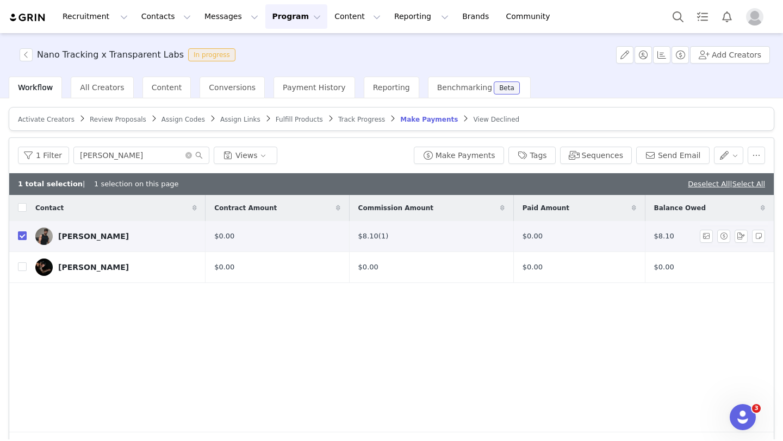
click at [24, 235] on input "checkbox" at bounding box center [22, 236] width 9 height 9
checkbox input "false"
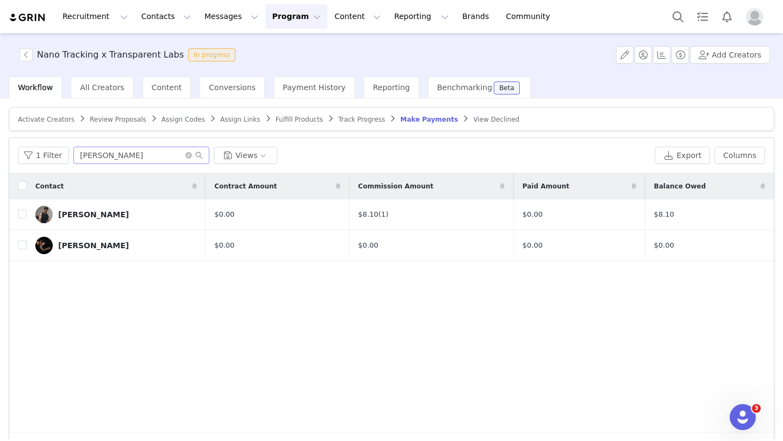
click at [190, 158] on span at bounding box center [193, 156] width 17 height 8
click at [186, 156] on icon "icon: close-circle" at bounding box center [188, 155] width 7 height 7
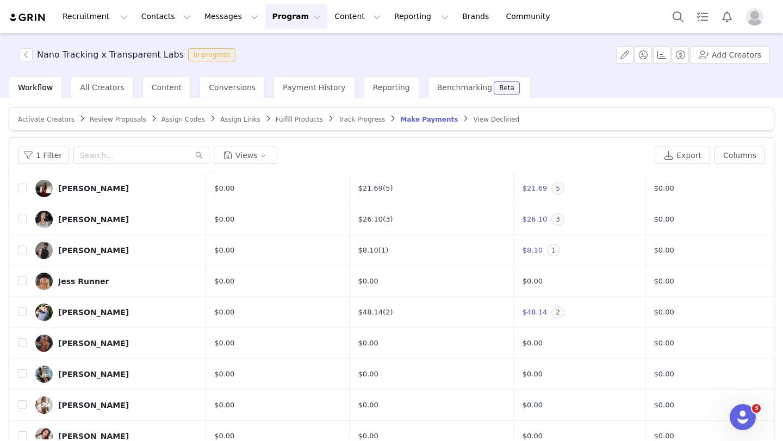
click at [289, 18] on button "Program Program" at bounding box center [296, 16] width 62 height 24
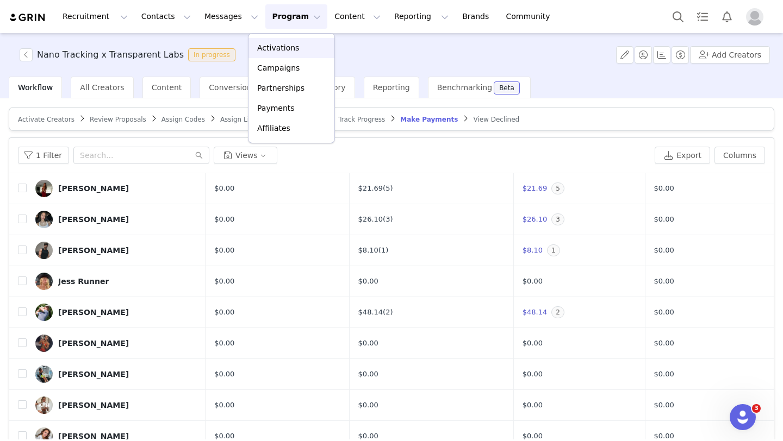
click at [308, 52] on div "Activations" at bounding box center [291, 47] width 73 height 11
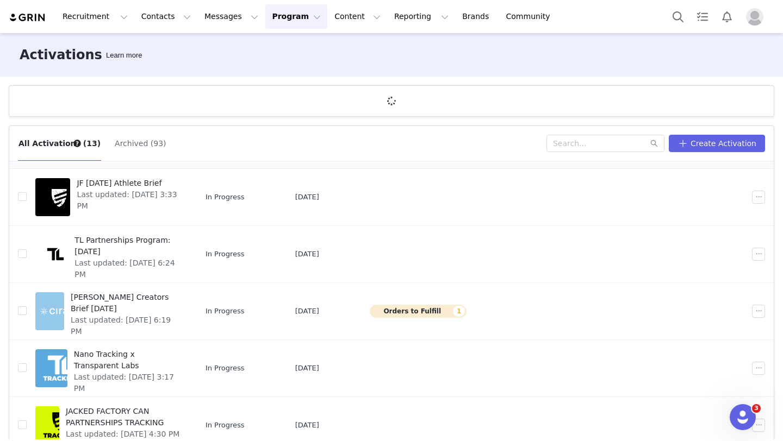
scroll to position [133, 0]
click at [762, 253] on button "button" at bounding box center [758, 254] width 13 height 13
click at [744, 295] on div "Duplicate" at bounding box center [717, 291] width 94 height 12
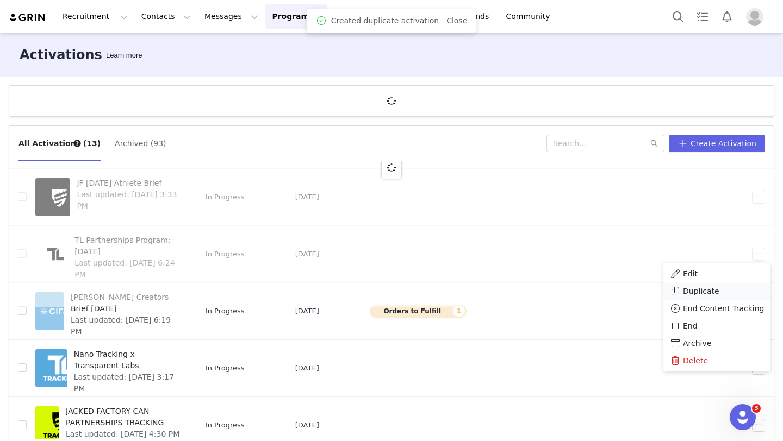
scroll to position [0, 0]
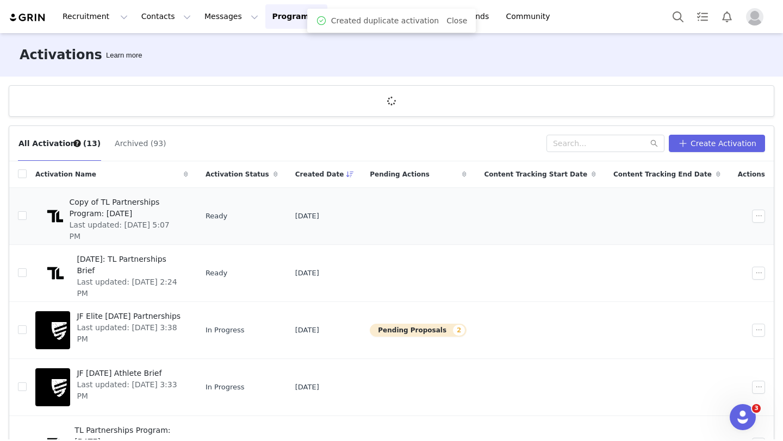
click at [475, 229] on td at bounding box center [418, 216] width 114 height 57
click at [276, 202] on td "Ready" at bounding box center [242, 216] width 90 height 57
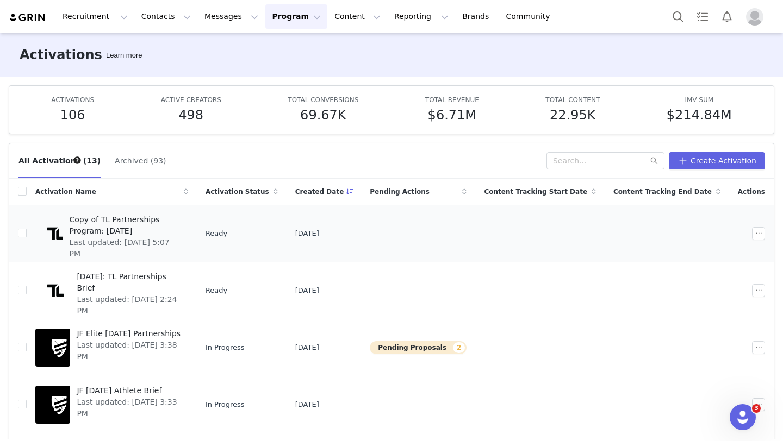
click at [119, 225] on span "Copy of TL Partnerships Program: September 2025" at bounding box center [126, 225] width 112 height 23
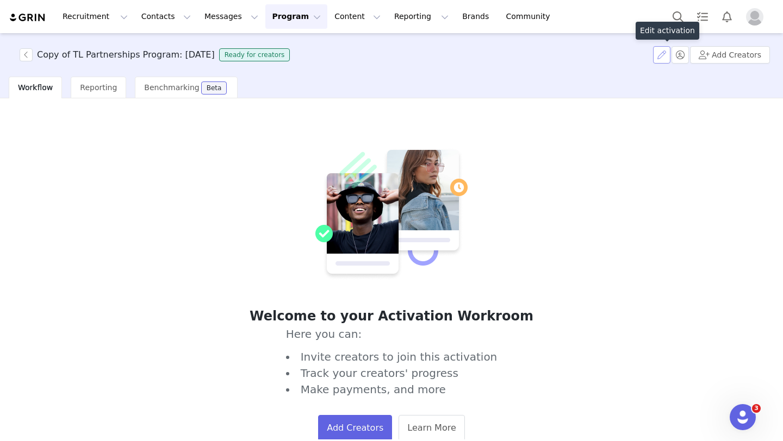
click at [665, 57] on button "button" at bounding box center [661, 54] width 17 height 17
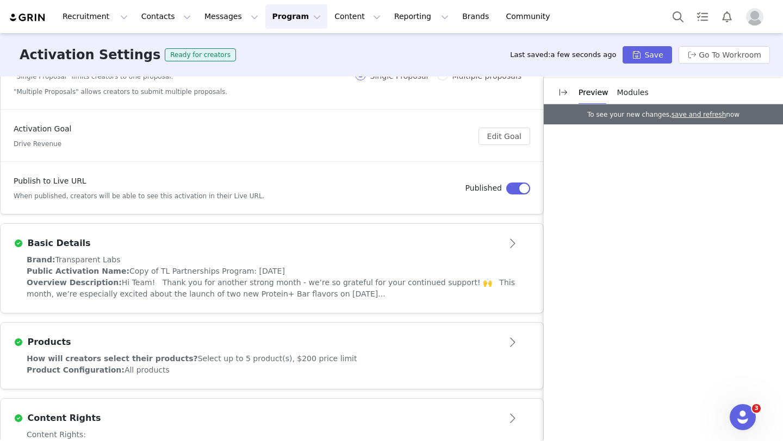
scroll to position [107, 0]
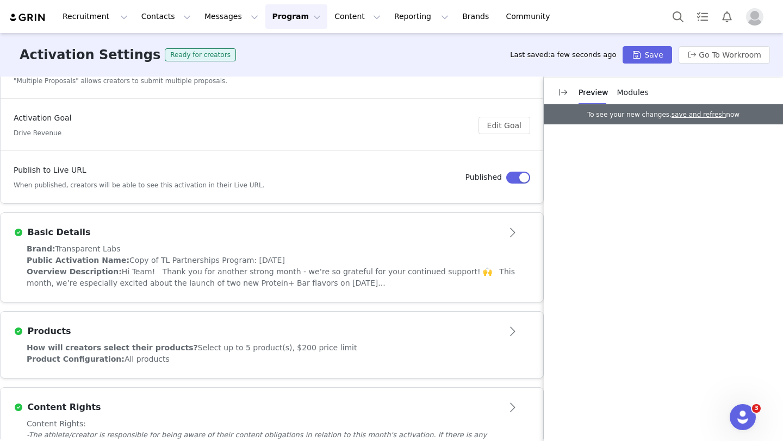
click at [518, 224] on button "Open module" at bounding box center [513, 232] width 34 height 17
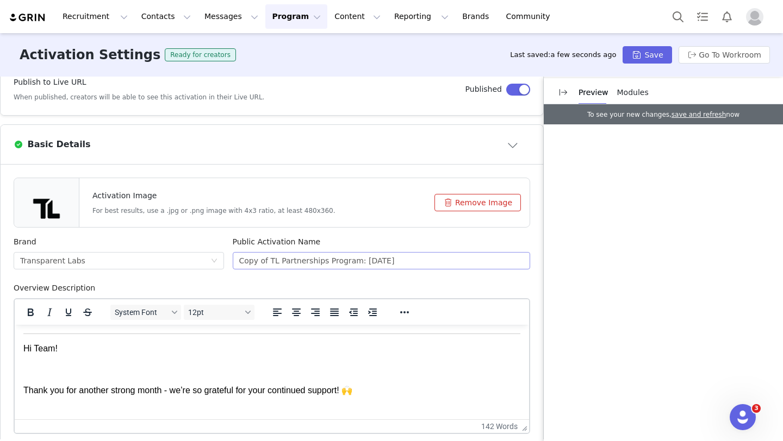
scroll to position [0, 0]
click at [240, 258] on input "Copy of TL Partnerships Program: September 2025" at bounding box center [382, 260] width 298 height 17
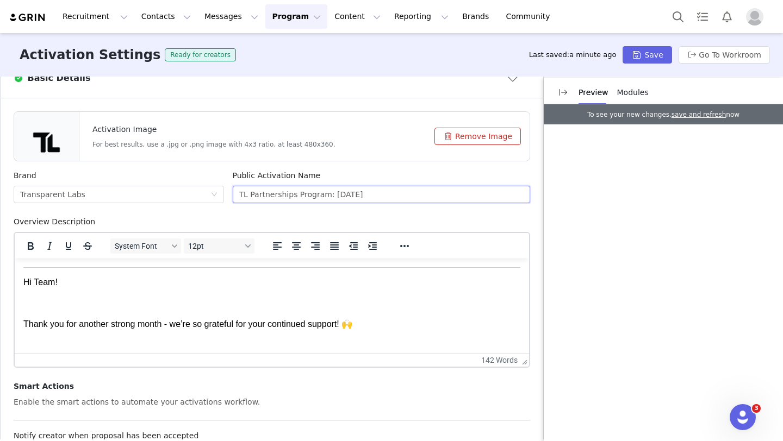
scroll to position [263, 0]
type input "TL Partnerships Program: [DATE]"
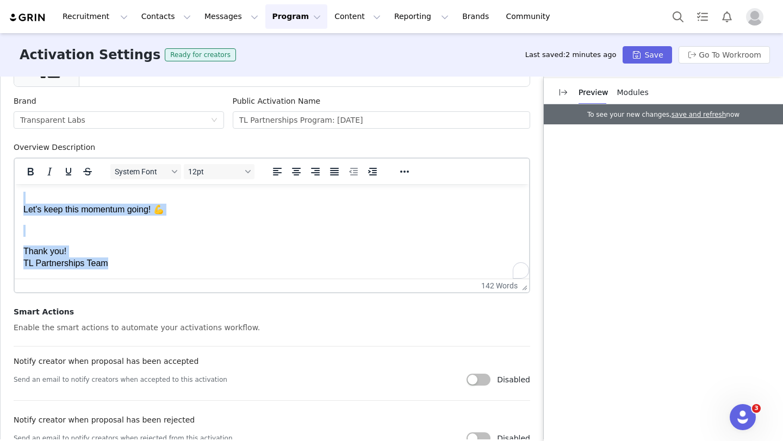
scroll to position [358, 0]
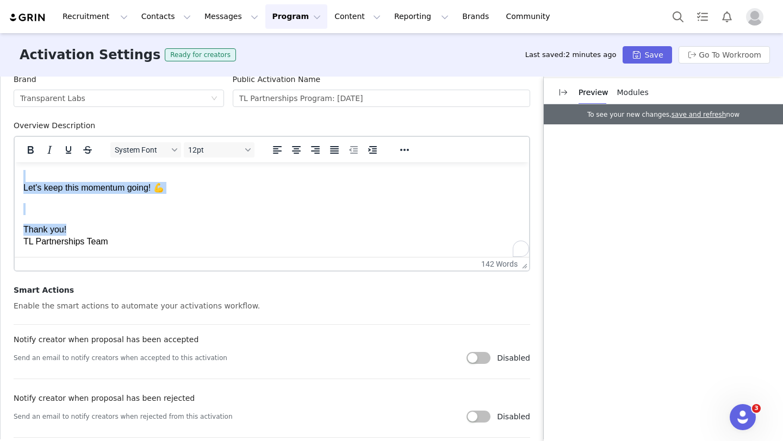
drag, startPoint x: 25, startPoint y: 186, endPoint x: 115, endPoint y: 244, distance: 106.6
click at [115, 244] on body "Hi Team! Thank you for another strong month - we’re so grateful for your contin…" at bounding box center [271, 5] width 497 height 488
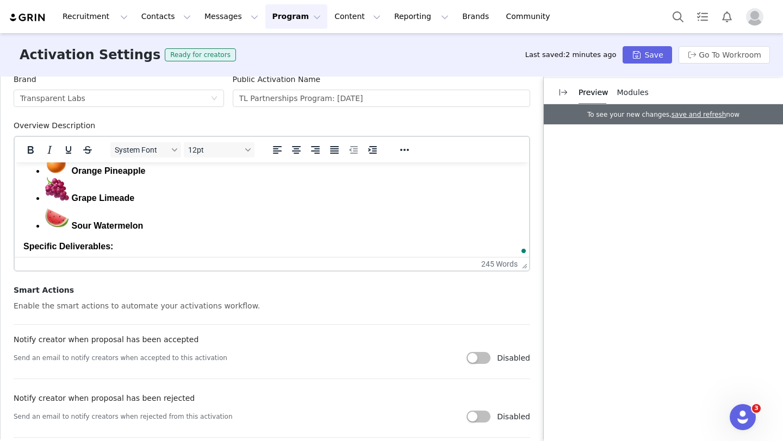
scroll to position [0, 0]
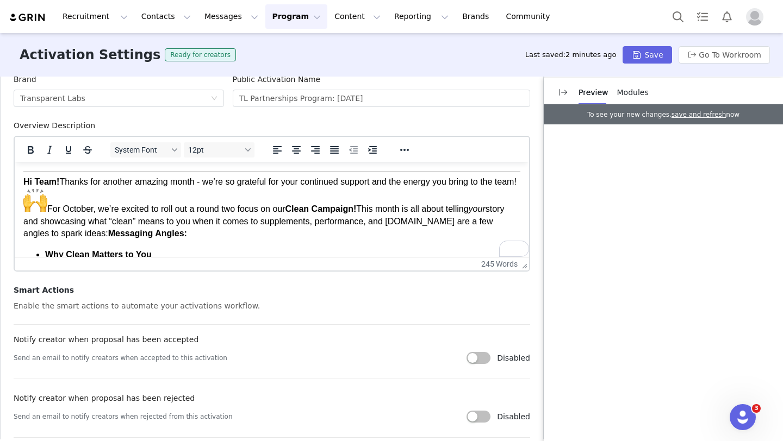
click at [61, 181] on div "Hi Team! Thanks for another amazing month - we’re so grateful for your continue…" at bounding box center [271, 208] width 497 height 64
click at [61, 180] on div "Hi Team! Thanks for another amazing month - we’re so grateful for your continue…" at bounding box center [271, 208] width 497 height 64
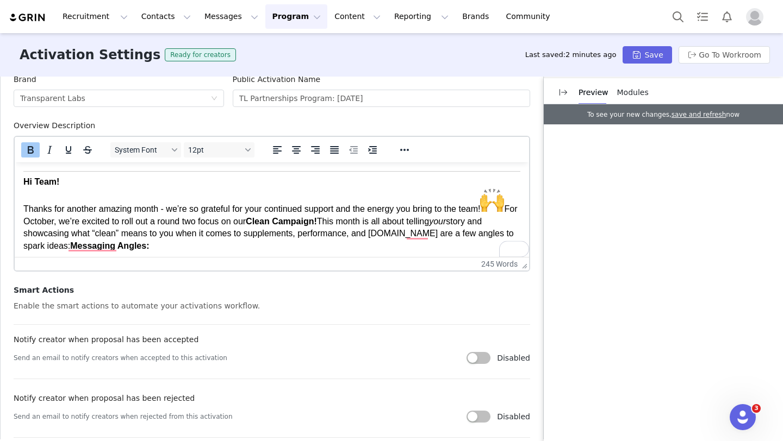
scroll to position [358, 0]
drag, startPoint x: 68, startPoint y: 183, endPoint x: 21, endPoint y: 183, distance: 47.3
click at [21, 183] on html "Hi Team! Thanks for another amazing month - we’re so grateful for your continue…" at bounding box center [272, 389] width 514 height 453
click at [239, 228] on div "Hi Team! Thanks for another amazing month - we’re so grateful for your continue…" at bounding box center [271, 214] width 497 height 76
click at [24, 220] on div "Hi Team! Thanks for another amazing month - we’re so grateful for your continue…" at bounding box center [271, 214] width 497 height 76
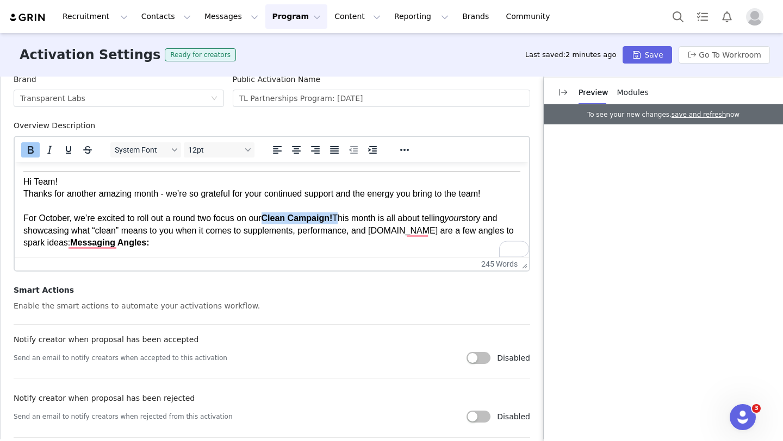
drag, startPoint x: 343, startPoint y: 219, endPoint x: 269, endPoint y: 215, distance: 74.1
click at [269, 215] on div "For October, we’re excited to roll out a round two focus on our Clean Campaign!…" at bounding box center [271, 231] width 497 height 36
click at [443, 211] on div "To enrich screen reader interactions, please activate Accessibility in Grammarl…" at bounding box center [271, 207] width 497 height 12
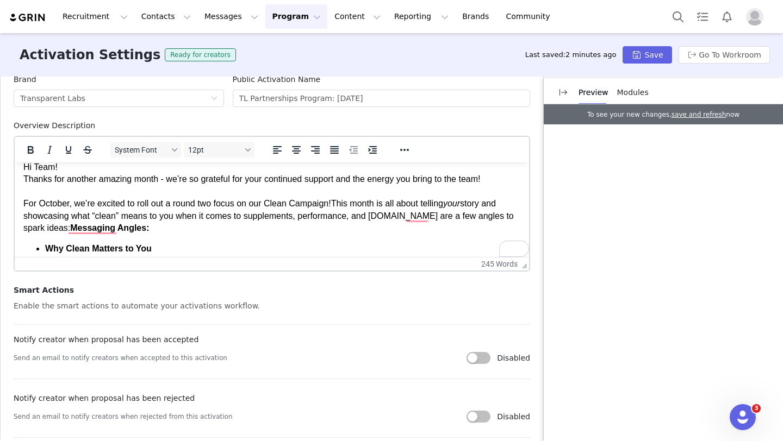
scroll to position [17, 0]
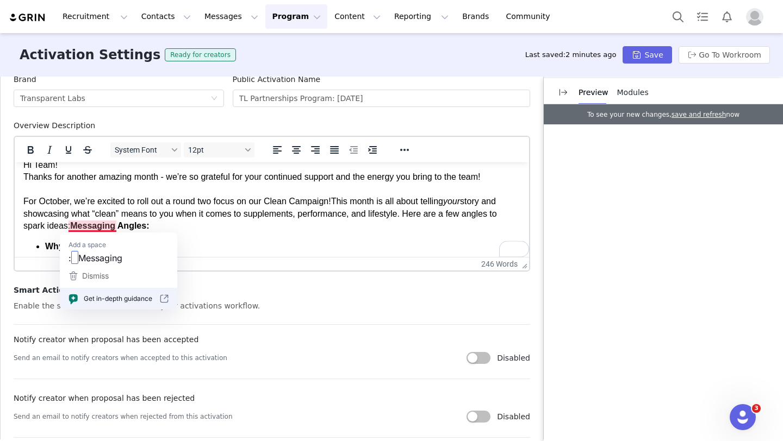
click at [69, 226] on div "For October, we’re excited to roll out a round two focus on our Clean Campaign!…" at bounding box center [271, 214] width 497 height 36
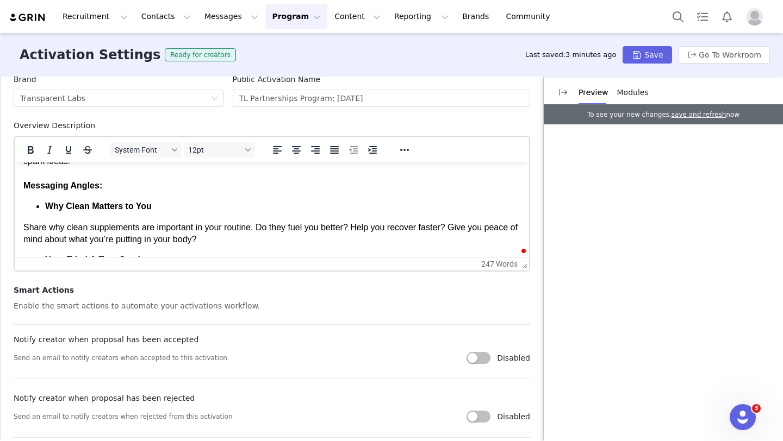
scroll to position [85, 0]
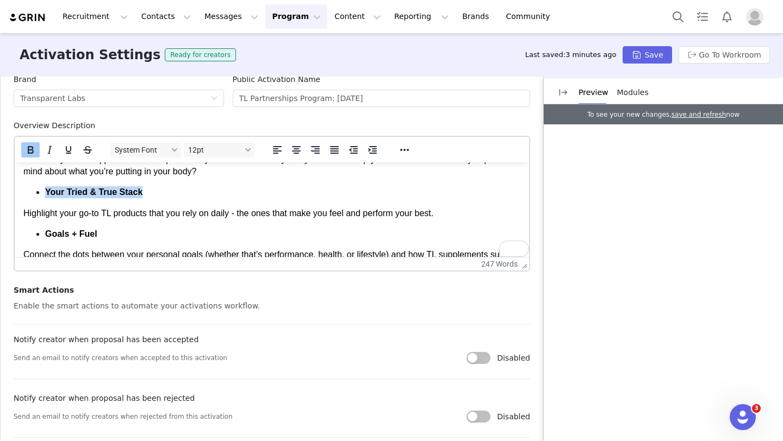
drag, startPoint x: 146, startPoint y: 193, endPoint x: 47, endPoint y: 194, distance: 99.5
click at [47, 194] on li "Your Tried & True Stack" at bounding box center [282, 192] width 475 height 12
copy strong "Your Tried & True Stack"
click at [144, 196] on li "Your Tried & True Stack" at bounding box center [282, 192] width 475 height 12
drag, startPoint x: 146, startPoint y: 196, endPoint x: 48, endPoint y: 195, distance: 98.4
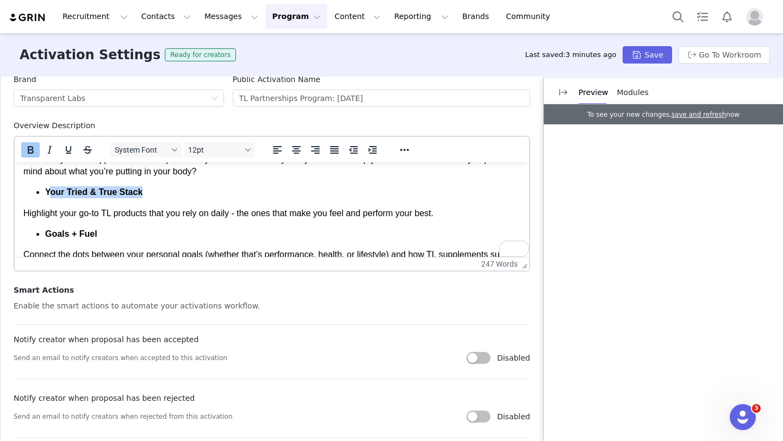
click at [48, 195] on li "Your Tried & True Stack" at bounding box center [282, 192] width 475 height 12
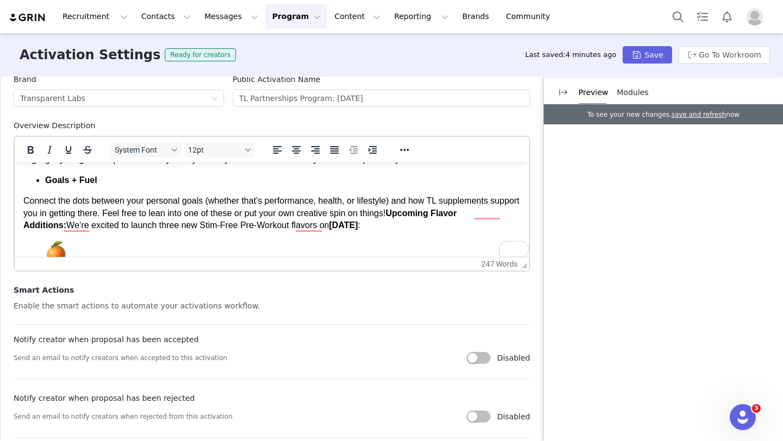
click at [429, 213] on strong "Upcoming Flavor Additions:" at bounding box center [239, 219] width 433 height 21
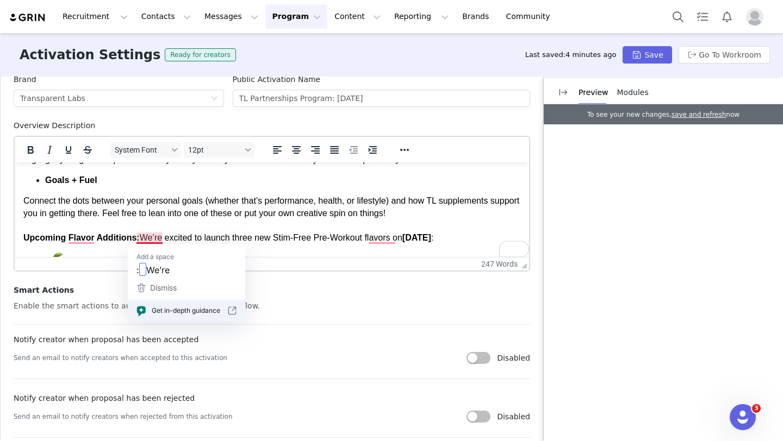
click at [139, 239] on div "Connect the dots between your personal goals (whether that’s performance, healt…" at bounding box center [271, 219] width 497 height 49
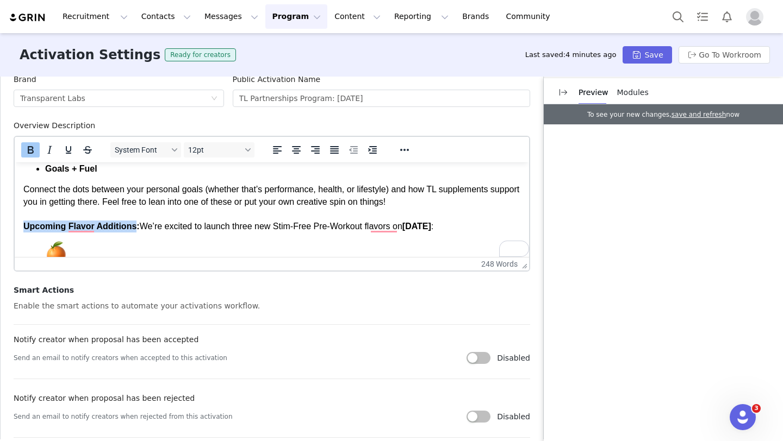
drag, startPoint x: 138, startPoint y: 229, endPoint x: 25, endPoint y: 228, distance: 112.5
click at [25, 228] on strong "Upcoming Flavor Additions:" at bounding box center [81, 226] width 116 height 9
click at [227, 223] on div "Connect the dots between your personal goals (whether that’s performance, healt…" at bounding box center [271, 208] width 497 height 49
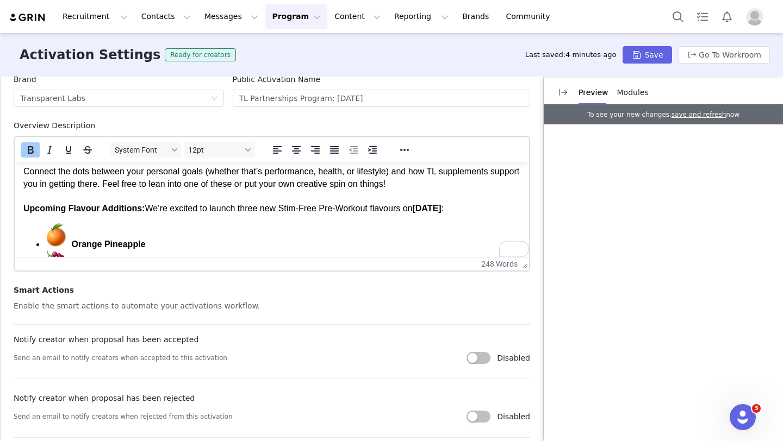
drag, startPoint x: 469, startPoint y: 213, endPoint x: 422, endPoint y: 209, distance: 46.3
click at [422, 209] on div "Connect the dots between your personal goals (whether that’s performance, healt…" at bounding box center [271, 190] width 497 height 49
click at [483, 214] on div "Connect the dots between your personal goals (whether that’s performance, healt…" at bounding box center [271, 190] width 497 height 49
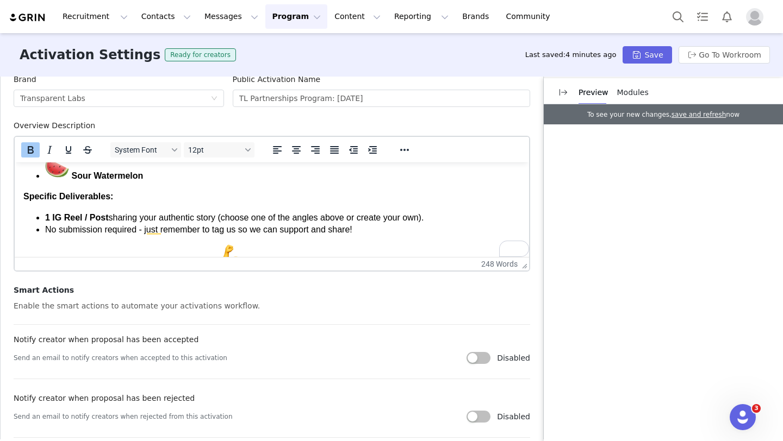
click at [107, 215] on li "1 IG Reel / Post sharing your authentic story (choose one of the angles above o…" at bounding box center [282, 218] width 475 height 12
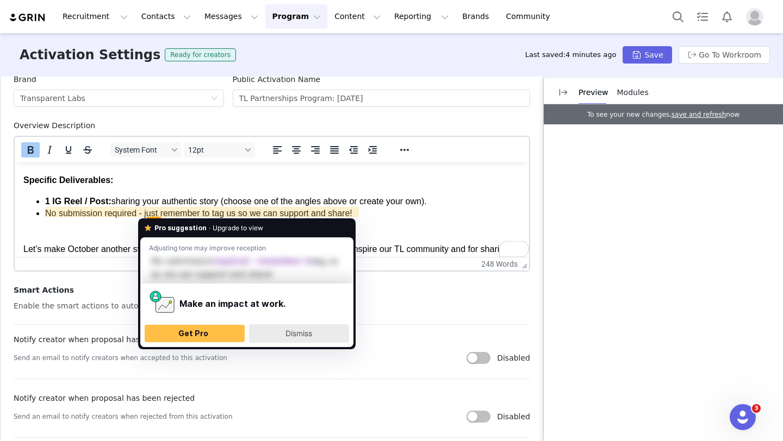
click at [308, 337] on span "Dismiss" at bounding box center [298, 333] width 27 height 9
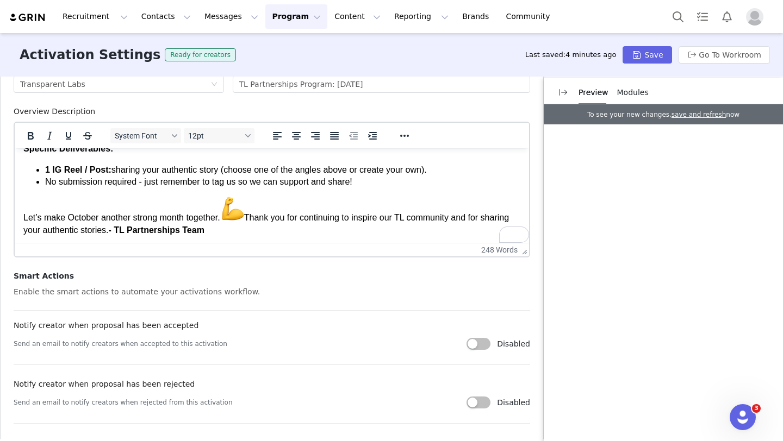
click at [253, 212] on div "Let’s make October another strong month together. Thank you for continuing to i…" at bounding box center [271, 217] width 497 height 40
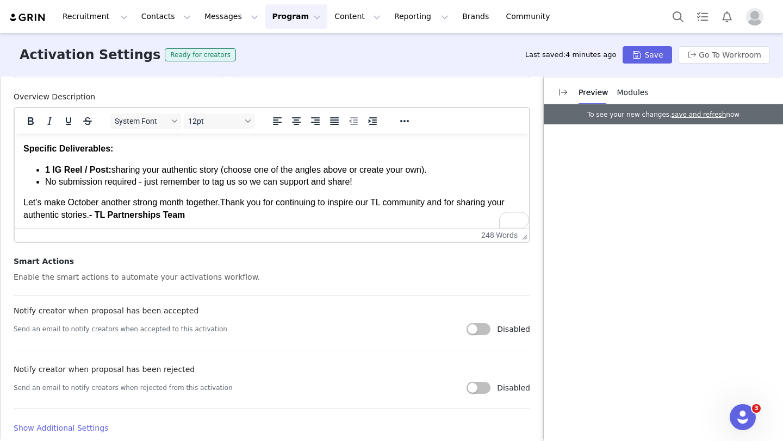
click at [91, 215] on strong "- TL Partnerships Team" at bounding box center [137, 214] width 96 height 9
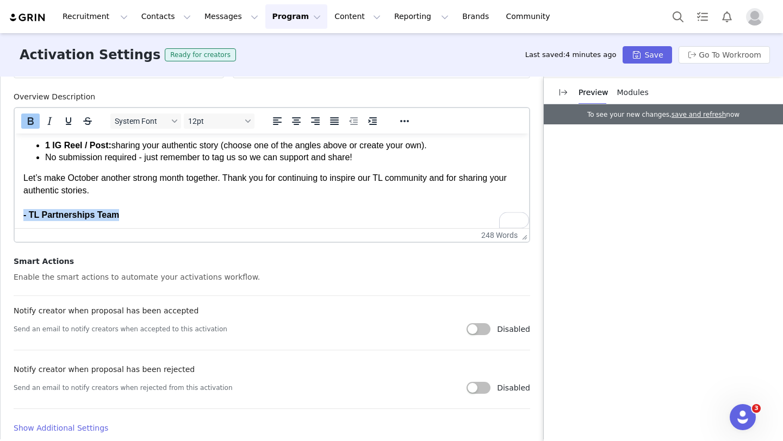
drag, startPoint x: 135, startPoint y: 226, endPoint x: 21, endPoint y: 212, distance: 115.6
click at [155, 214] on div "- TL Partnerships Team" at bounding box center [271, 215] width 497 height 12
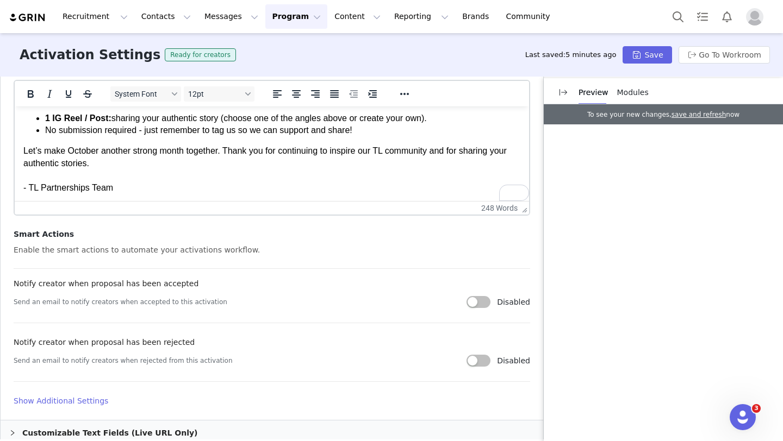
click at [409, 242] on div "Smart Actions Enable the smart actions to automate your activations workflow. N…" at bounding box center [272, 306] width 516 height 154
click at [650, 57] on button "Save" at bounding box center [647, 54] width 49 height 17
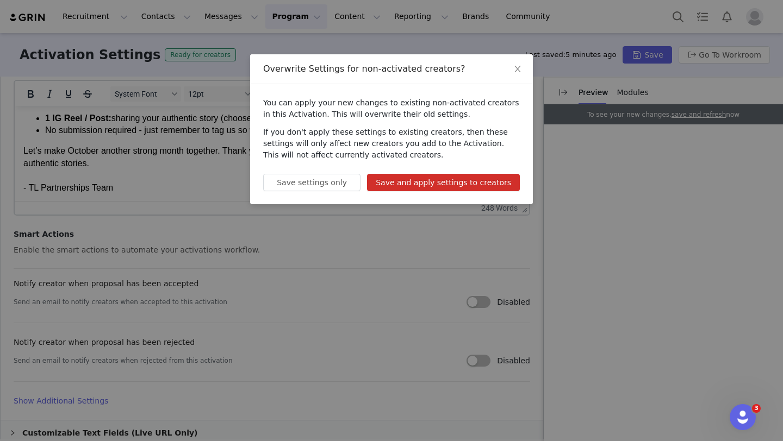
click at [422, 185] on button "Save and apply settings to creators" at bounding box center [443, 182] width 153 height 17
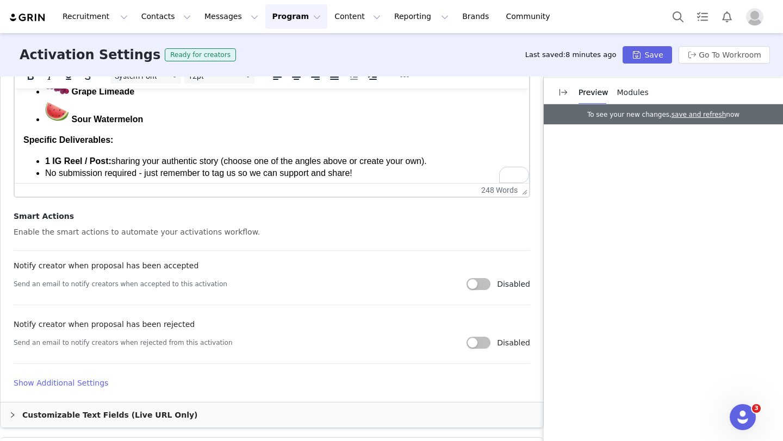
scroll to position [334, 0]
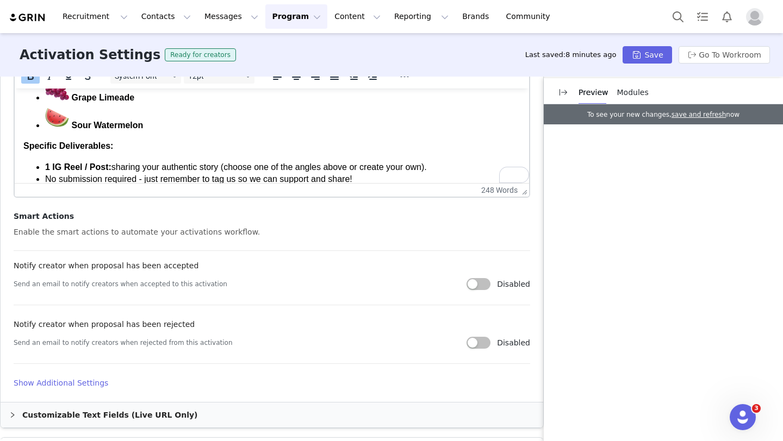
click at [160, 124] on li "Sour Watermelon" at bounding box center [282, 117] width 475 height 27
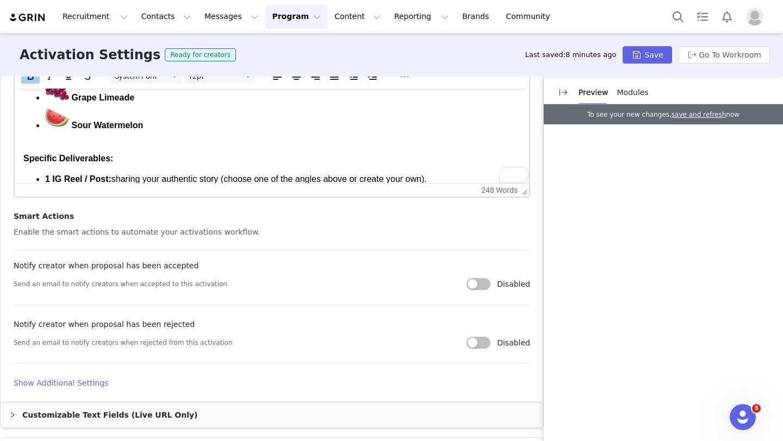
click at [660, 46] on div "Activation Settings Ready for creators Last saved: 8 minutes ago Save Go To Wor…" at bounding box center [391, 54] width 783 height 43
click at [656, 55] on button "Save" at bounding box center [647, 54] width 49 height 17
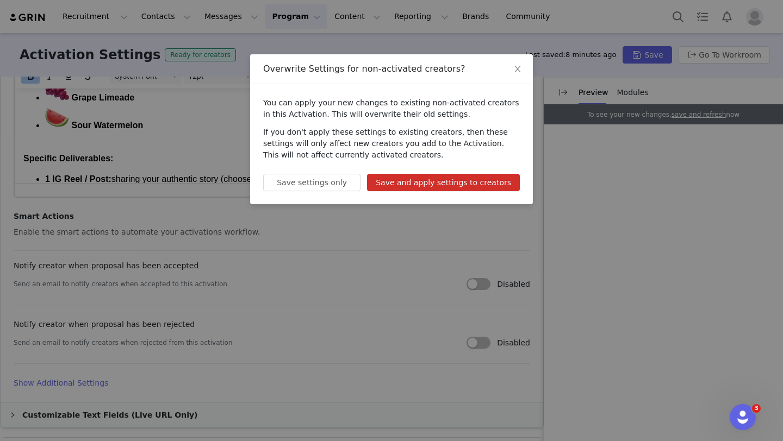
click at [489, 184] on button "Save and apply settings to creators" at bounding box center [443, 182] width 153 height 17
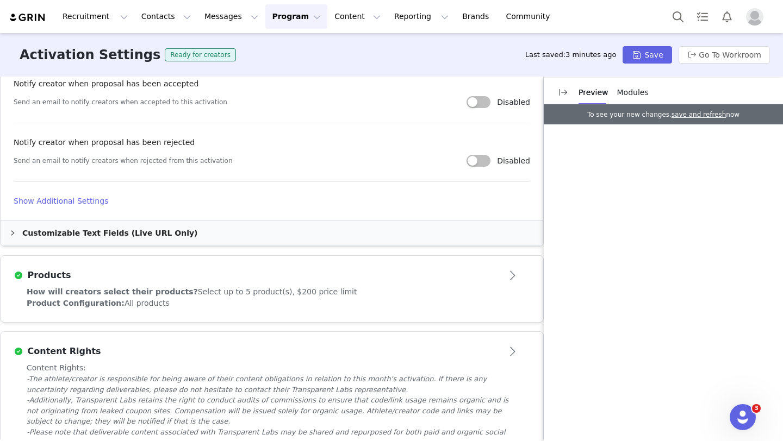
scroll to position [657, 0]
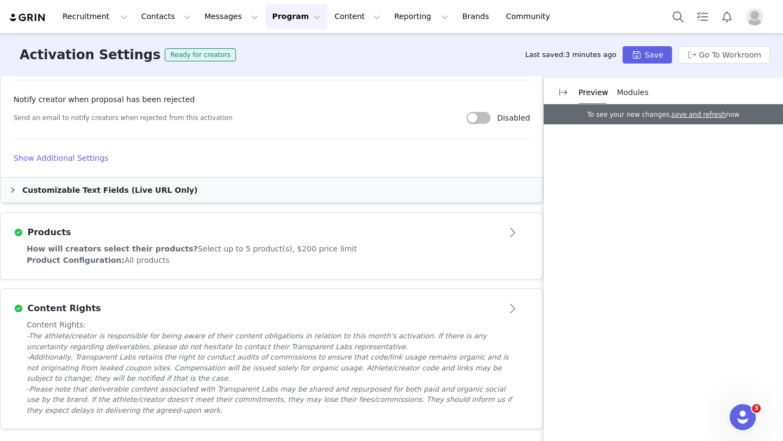
click at [208, 254] on div "How will creators select their products? Select up to 5 product(s), $200 price …" at bounding box center [272, 249] width 490 height 11
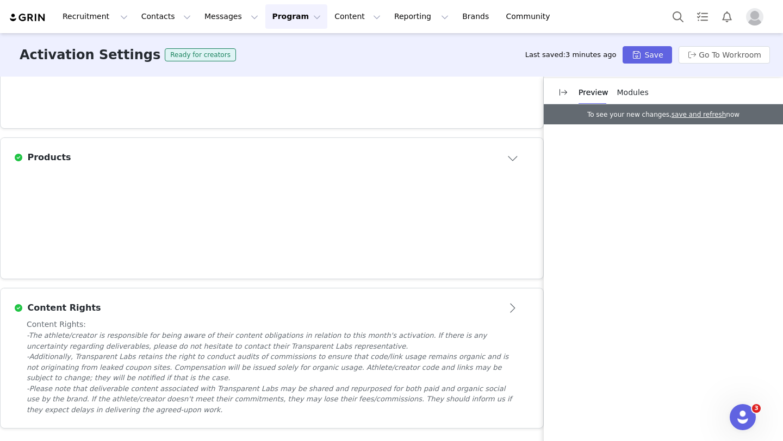
scroll to position [281, 0]
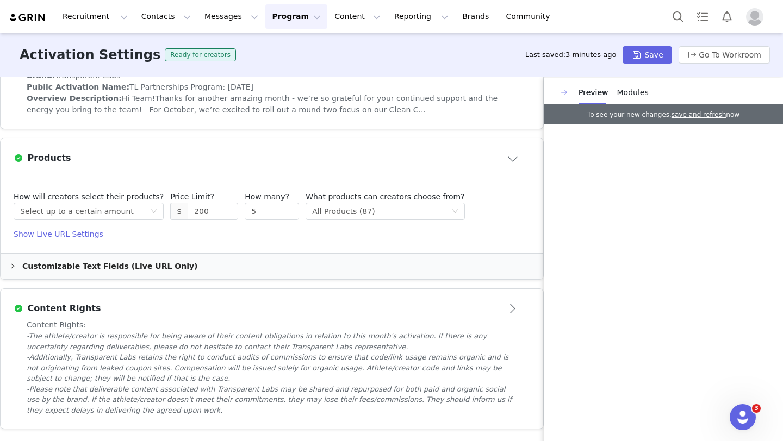
click at [562, 95] on button "button" at bounding box center [563, 92] width 17 height 17
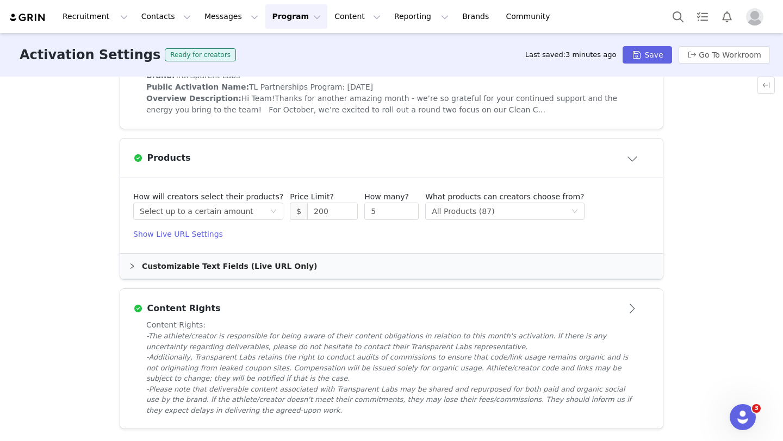
click at [195, 233] on h4 "Show Live URL Settings" at bounding box center [391, 234] width 516 height 11
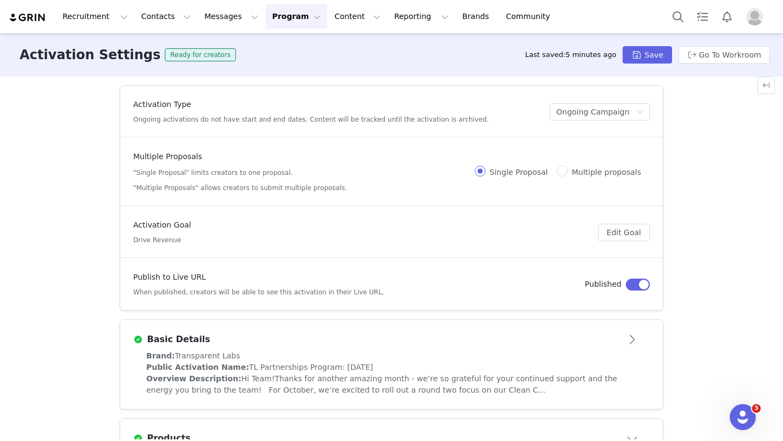
click at [289, 22] on button "Program Program" at bounding box center [296, 16] width 62 height 24
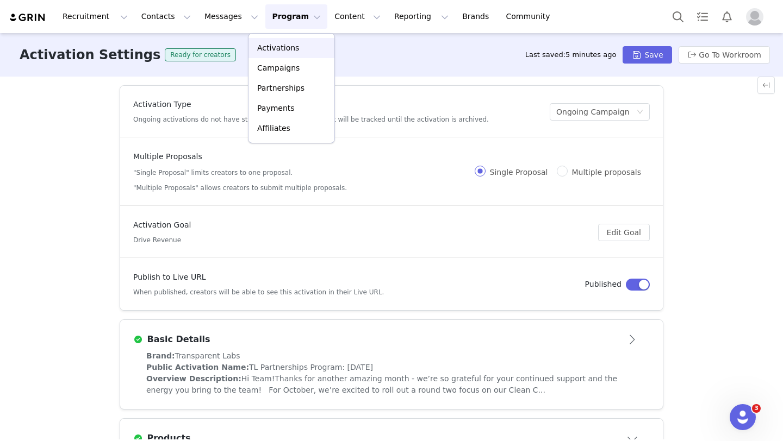
click at [272, 46] on p "Activations" at bounding box center [278, 47] width 42 height 11
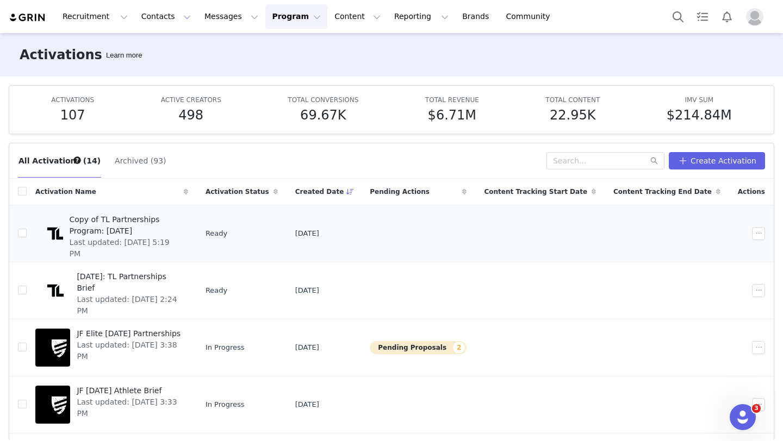
click at [250, 244] on td "Ready" at bounding box center [242, 233] width 90 height 57
click at [182, 228] on span "Copy of TL Partnerships Program: September 2025" at bounding box center [126, 225] width 112 height 23
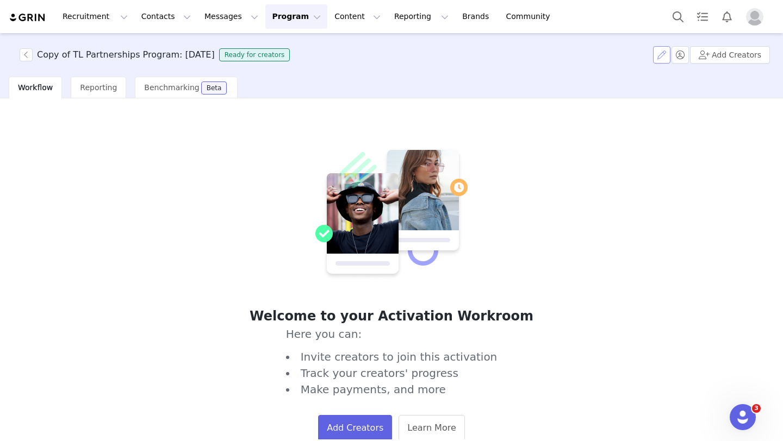
click at [663, 54] on button "button" at bounding box center [661, 54] width 17 height 17
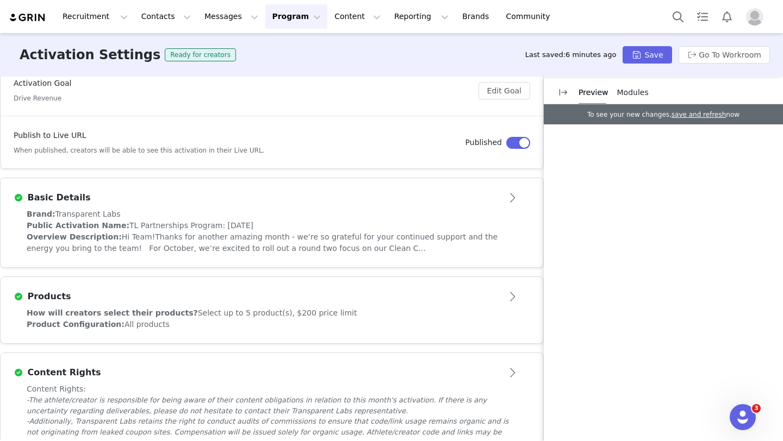
scroll to position [206, 0]
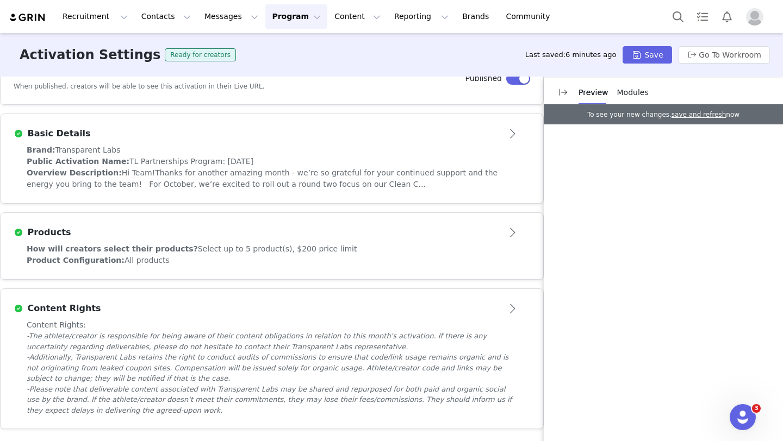
click at [420, 314] on div "Content Rights" at bounding box center [254, 308] width 481 height 13
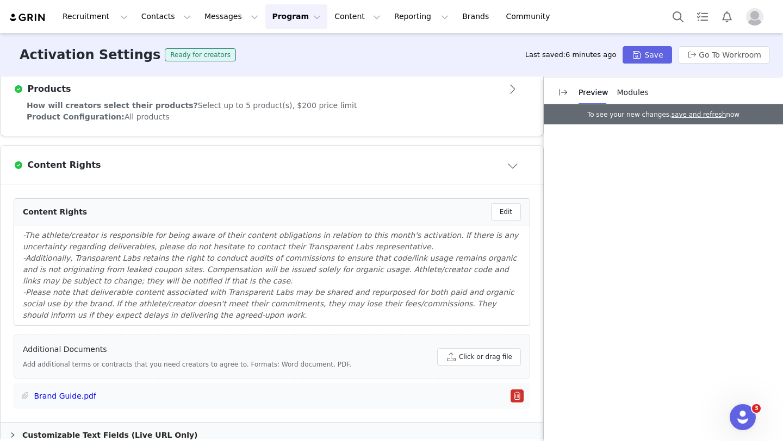
scroll to position [369, 0]
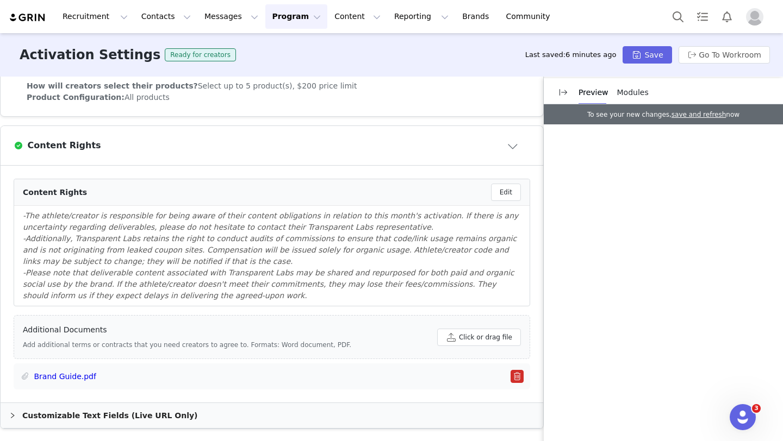
click at [313, 415] on div "Customizable Text Fields (Live URL Only)" at bounding box center [272, 415] width 543 height 25
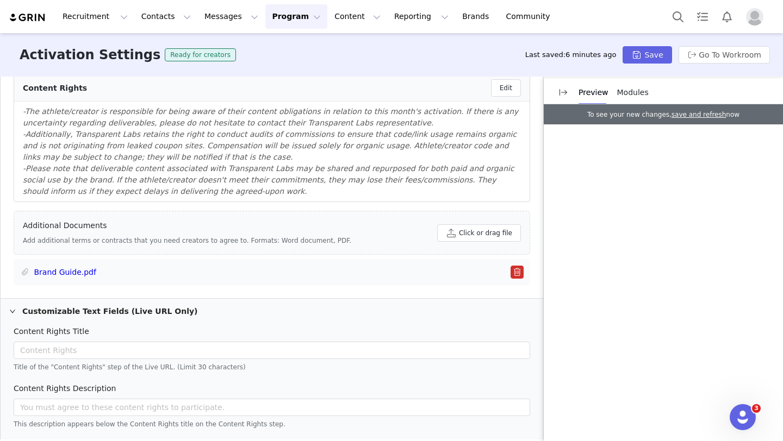
scroll to position [494, 0]
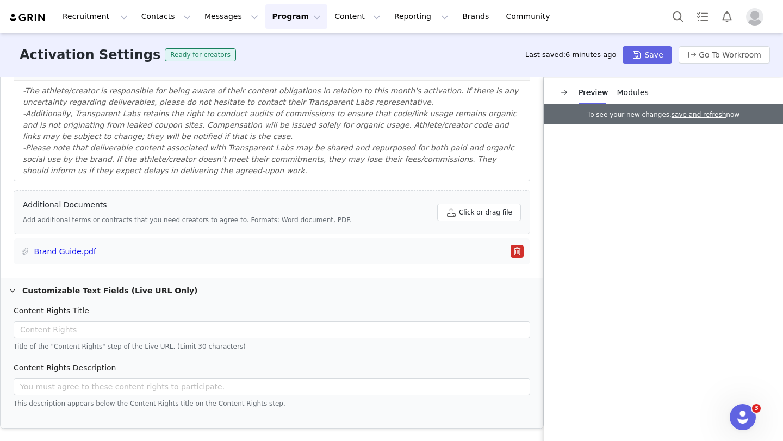
click at [14, 288] on icon "icon: right" at bounding box center [12, 291] width 7 height 7
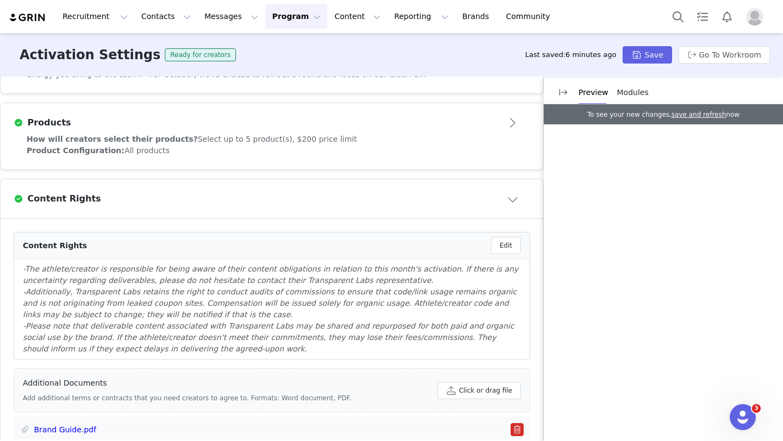
scroll to position [314, 0]
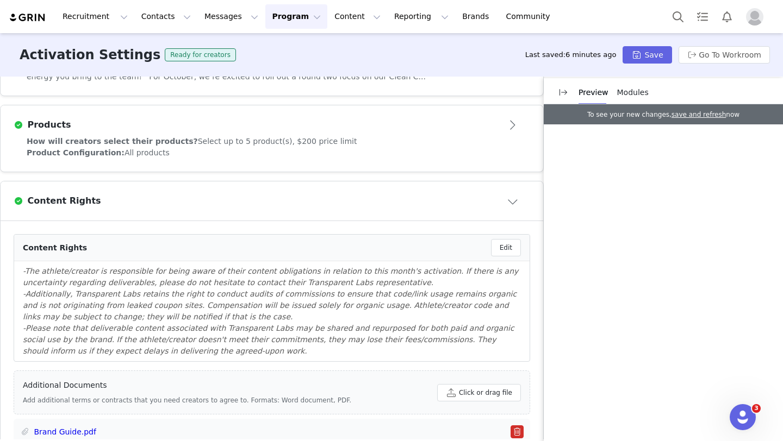
click at [513, 196] on button "Close module" at bounding box center [513, 200] width 34 height 17
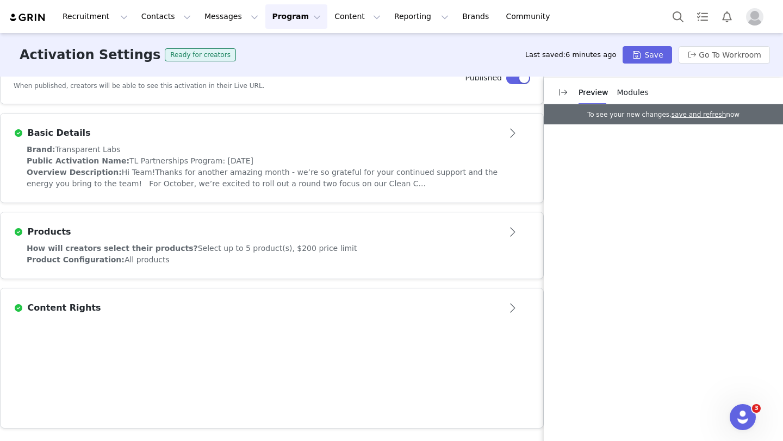
scroll to position [206, 0]
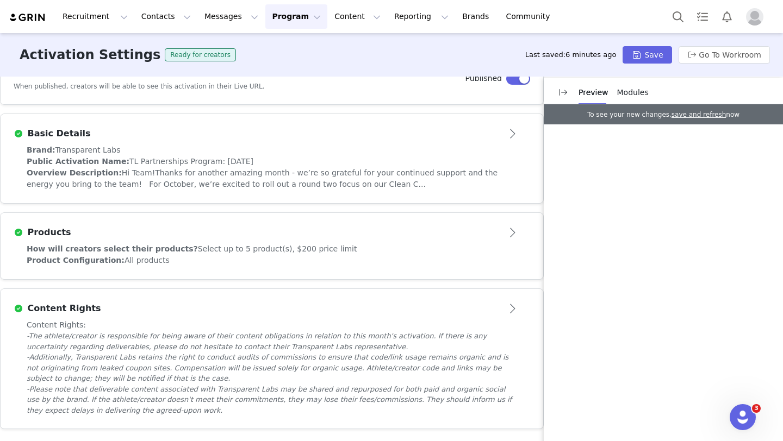
click at [500, 141] on button "Open module" at bounding box center [513, 133] width 34 height 17
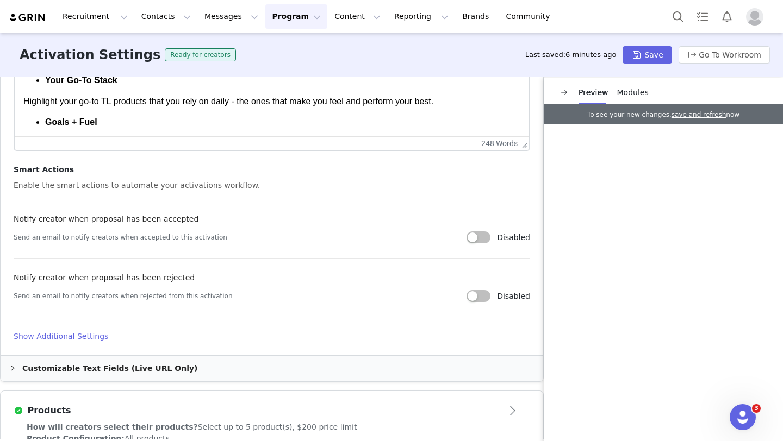
scroll to position [503, 0]
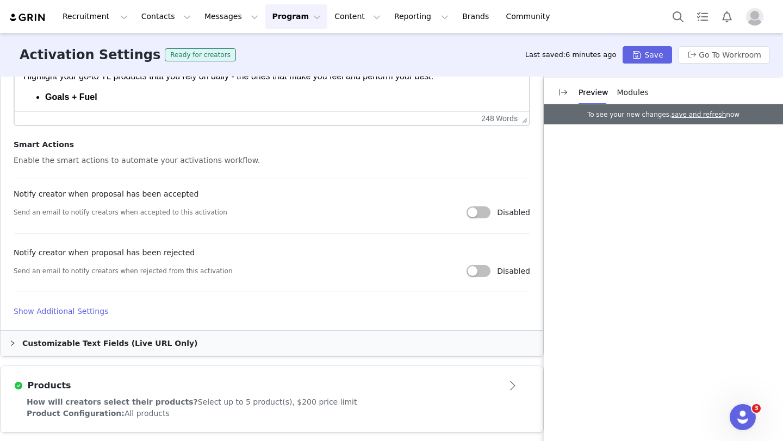
click at [79, 310] on h4 "Show Additional Settings" at bounding box center [272, 311] width 516 height 11
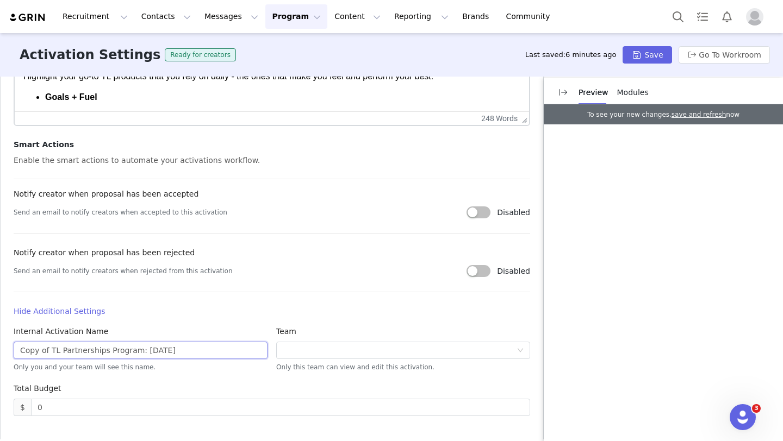
drag, startPoint x: 48, startPoint y: 350, endPoint x: 11, endPoint y: 343, distance: 38.1
click at [11, 344] on div "Internal Activation Name Copy of TL Partnerships Program: September 2025 Only y…" at bounding box center [140, 354] width 263 height 57
drag, startPoint x: 149, startPoint y: 353, endPoint x: 112, endPoint y: 349, distance: 37.2
click at [112, 349] on input "TL Partnerships Program: [DATE]" at bounding box center [141, 350] width 254 height 17
type input "TL Partnerships Program: [DATE]"
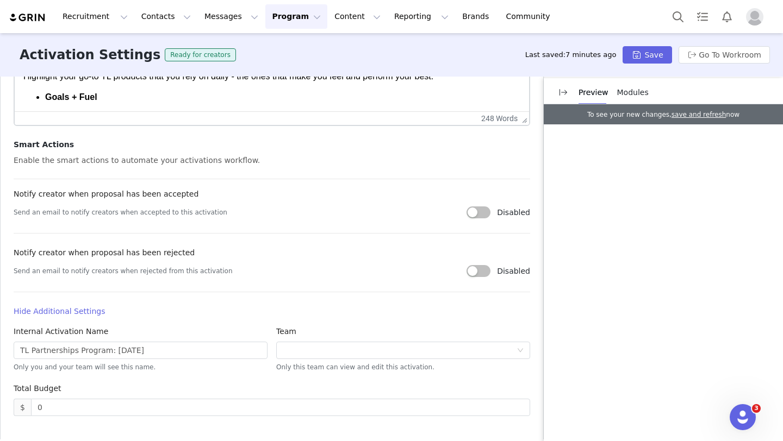
click at [216, 308] on h4 "Hide Additional Settings" at bounding box center [272, 311] width 516 height 11
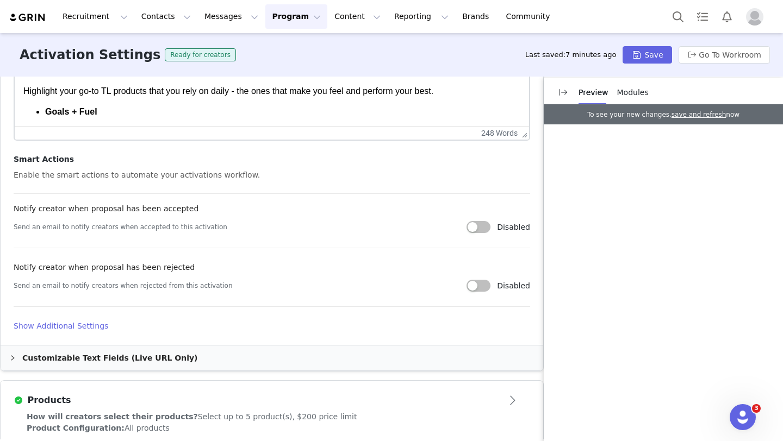
scroll to position [490, 0]
click at [53, 322] on h4 "Show Additional Settings" at bounding box center [272, 325] width 516 height 11
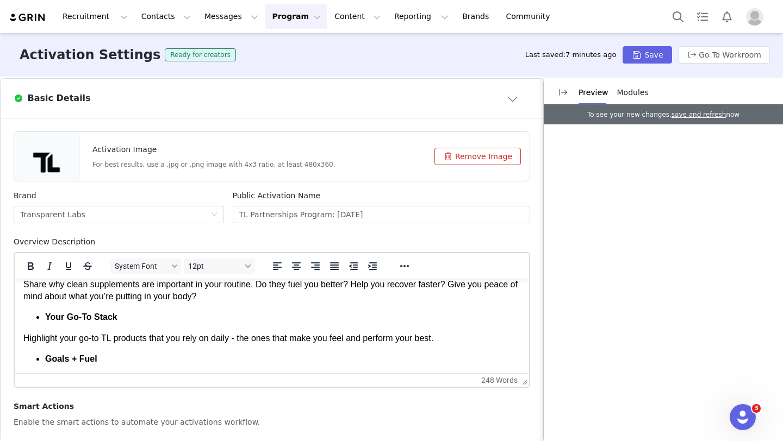
scroll to position [200, 0]
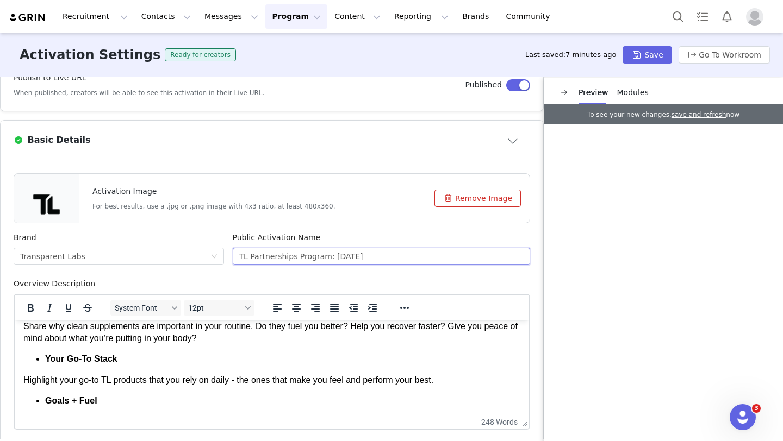
drag, startPoint x: 370, startPoint y: 257, endPoint x: 332, endPoint y: 260, distance: 38.2
click at [332, 260] on input "TL Partnerships Program: [DATE]" at bounding box center [382, 256] width 298 height 17
type input "TL Partnerships Program: [DATE]"
click at [659, 55] on button "Save" at bounding box center [647, 54] width 49 height 17
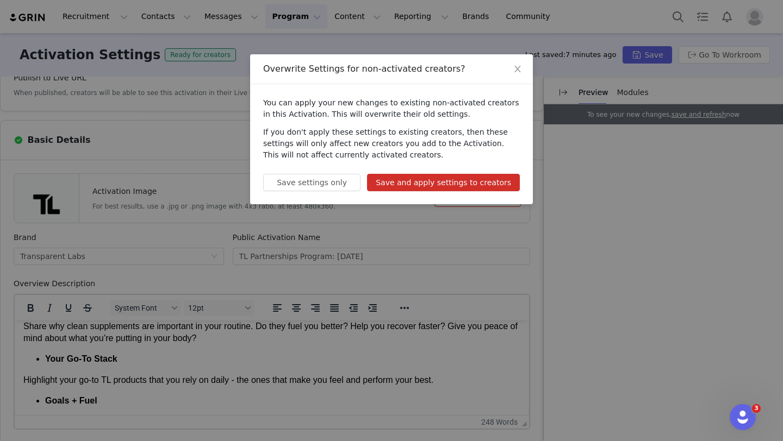
click at [457, 186] on button "Save and apply settings to creators" at bounding box center [443, 182] width 153 height 17
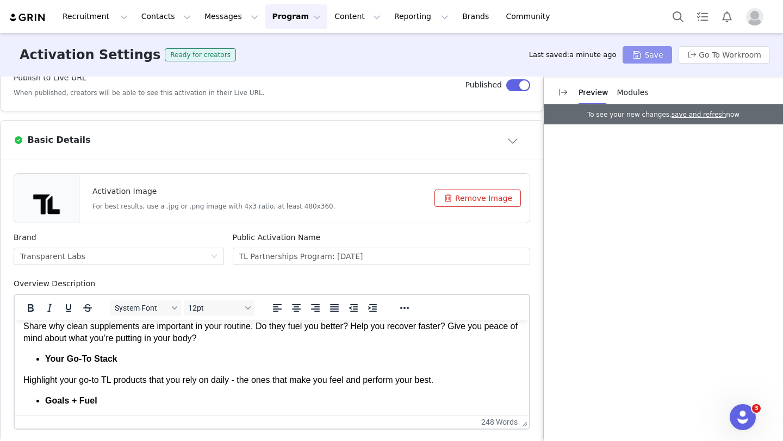
click at [659, 57] on button "Save" at bounding box center [647, 54] width 49 height 17
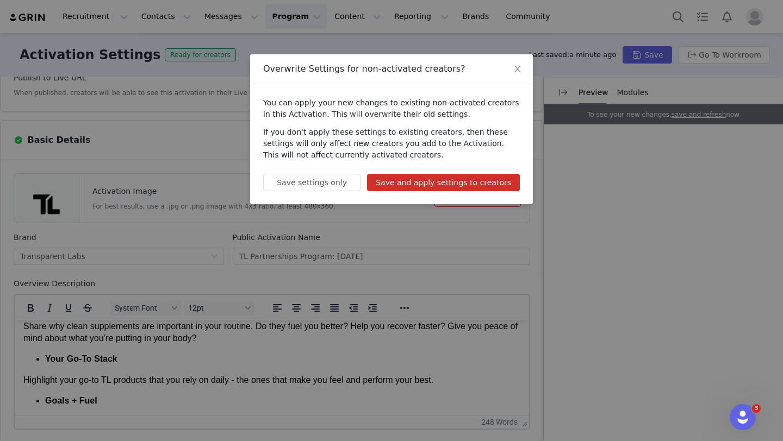
click at [491, 177] on button "Save and apply settings to creators" at bounding box center [443, 182] width 153 height 17
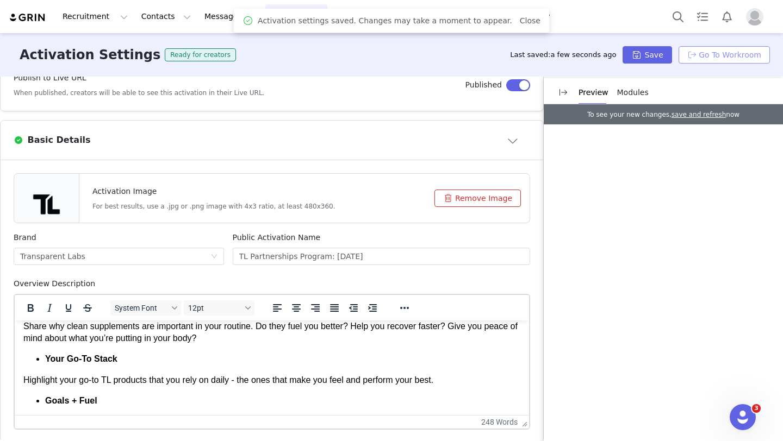
click at [714, 55] on button "Go To Workroom" at bounding box center [724, 54] width 91 height 17
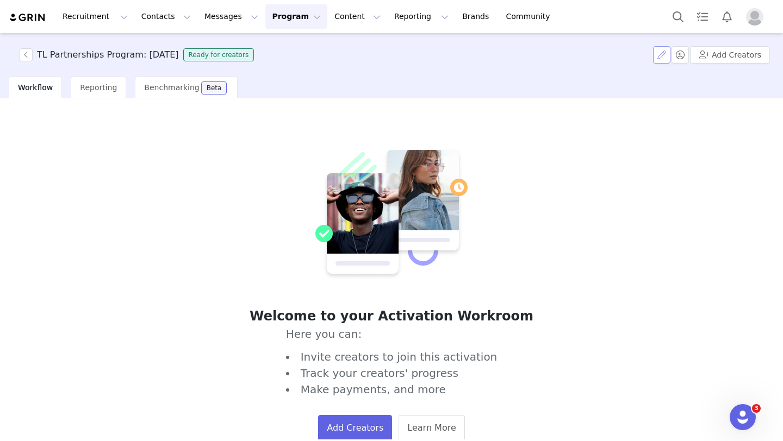
click at [659, 49] on button "button" at bounding box center [661, 54] width 17 height 17
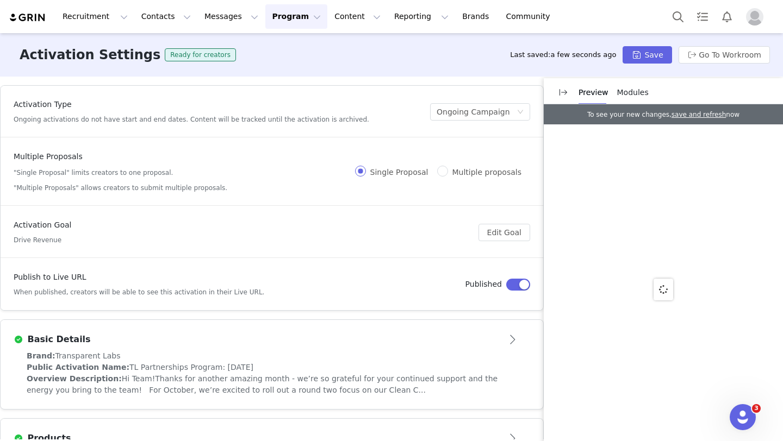
click at [520, 283] on button "button" at bounding box center [518, 285] width 24 height 12
click at [661, 54] on button "Save" at bounding box center [647, 54] width 49 height 17
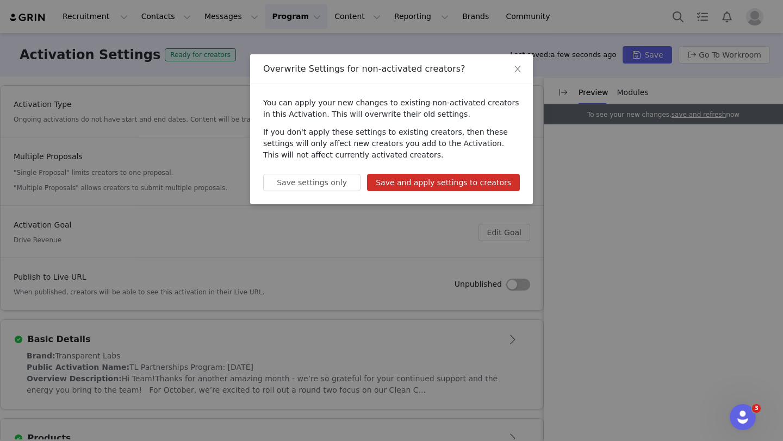
click at [450, 180] on button "Save and apply settings to creators" at bounding box center [443, 182] width 153 height 17
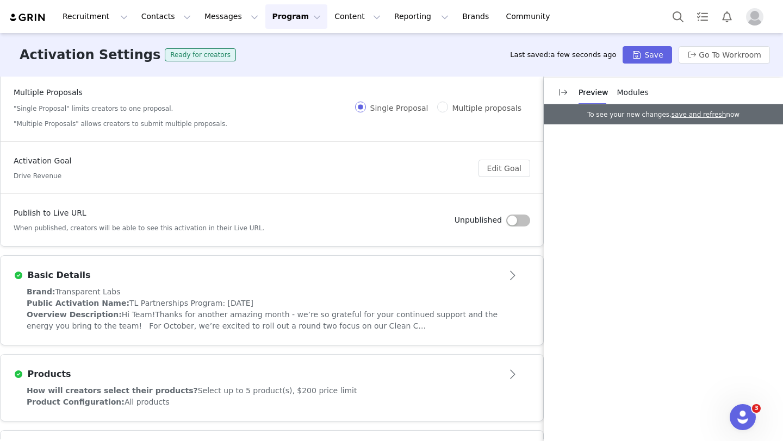
scroll to position [65, 0]
click at [721, 50] on button "Go To Workroom" at bounding box center [724, 54] width 91 height 17
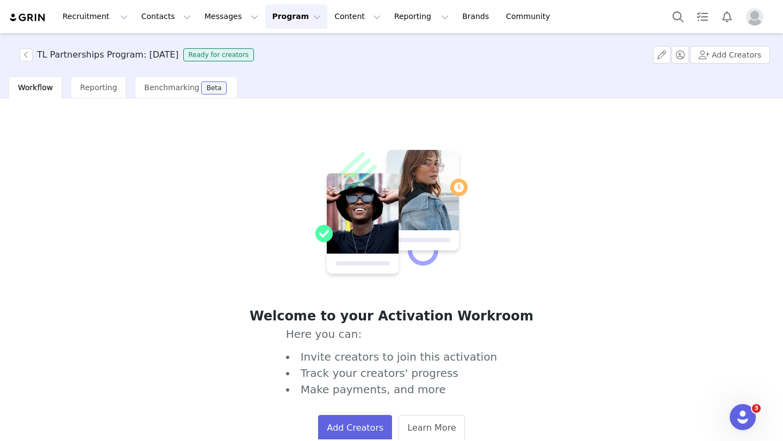
scroll to position [21, 0]
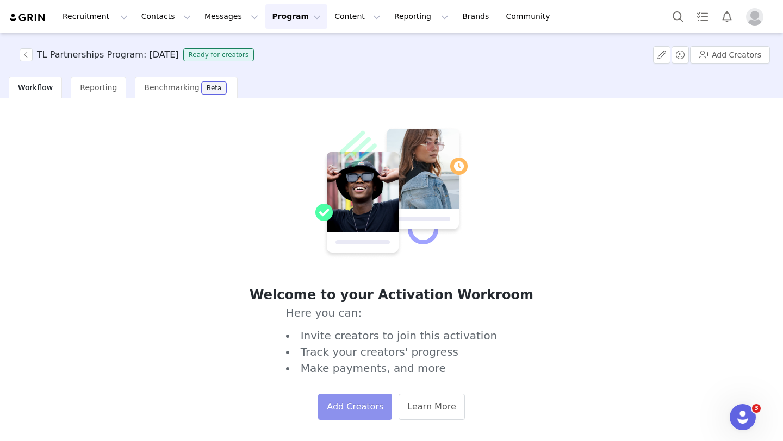
click at [365, 409] on button "Add Creators" at bounding box center [355, 407] width 74 height 26
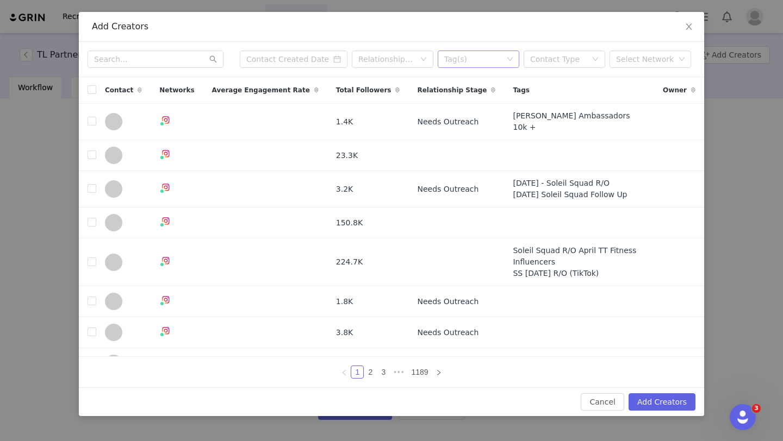
click at [463, 61] on div "Tag(s)" at bounding box center [473, 59] width 59 height 11
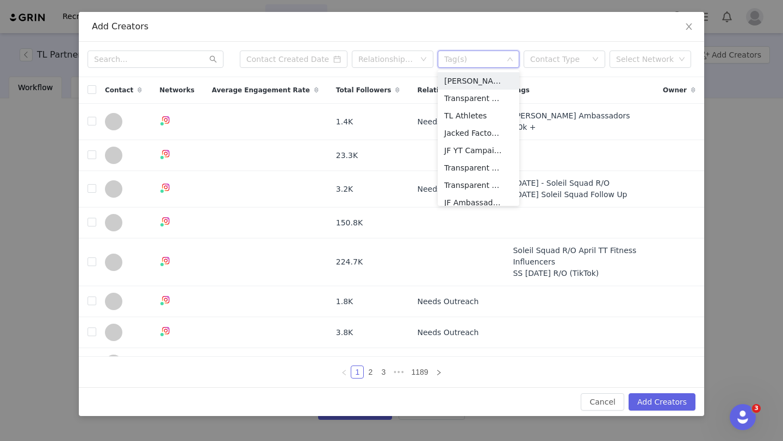
click at [468, 62] on div "Tag(s)" at bounding box center [473, 59] width 59 height 11
type input "tlnano"
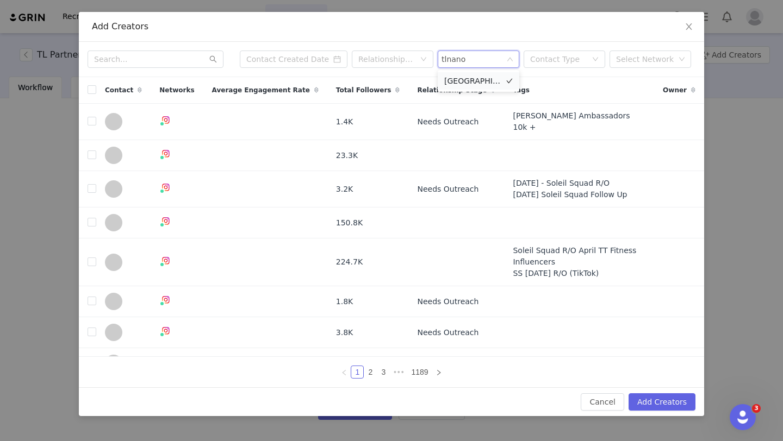
click at [483, 79] on li "[GEOGRAPHIC_DATA]" at bounding box center [479, 80] width 82 height 17
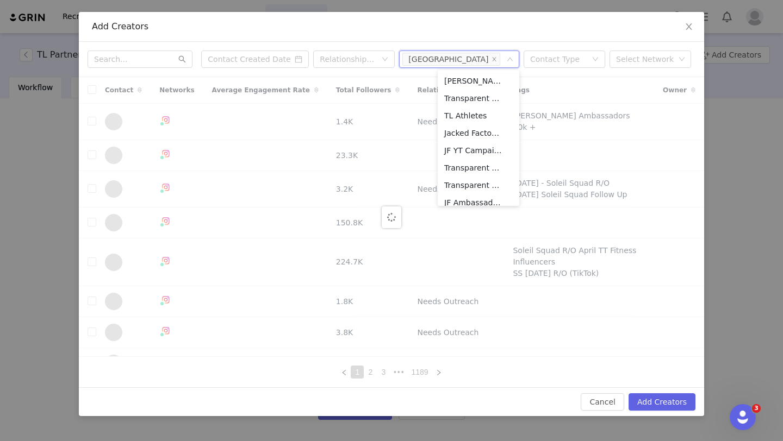
click at [338, 29] on div "Add Creators" at bounding box center [391, 27] width 599 height 12
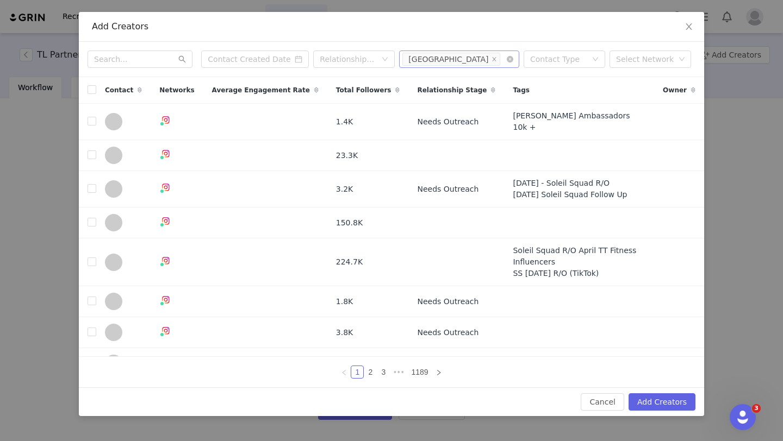
click at [502, 59] on input at bounding box center [505, 59] width 6 height 13
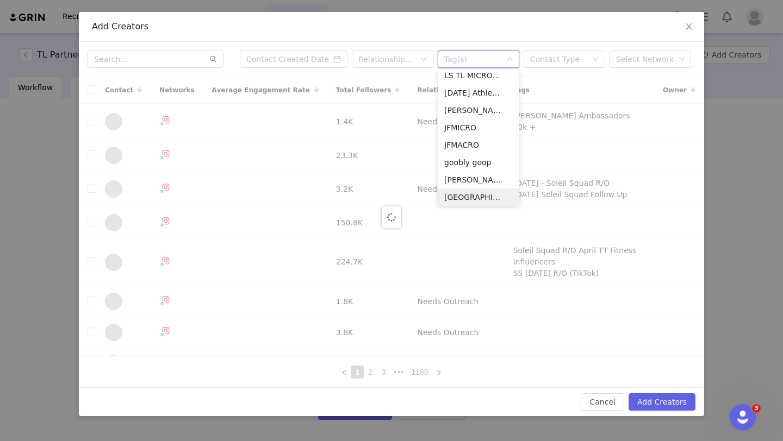
scroll to position [6530, 0]
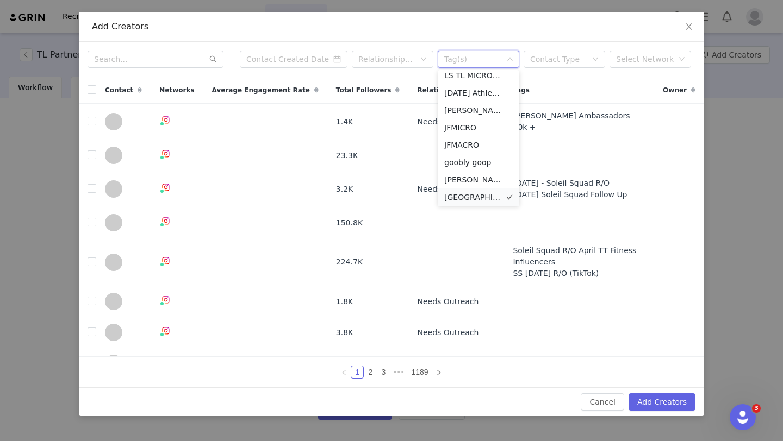
click at [475, 198] on li "[GEOGRAPHIC_DATA]" at bounding box center [479, 197] width 82 height 17
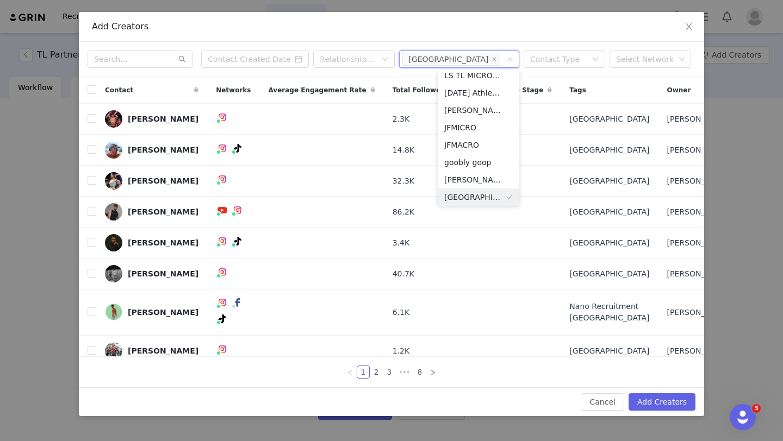
click at [416, 37] on div "Add Creators" at bounding box center [391, 27] width 625 height 30
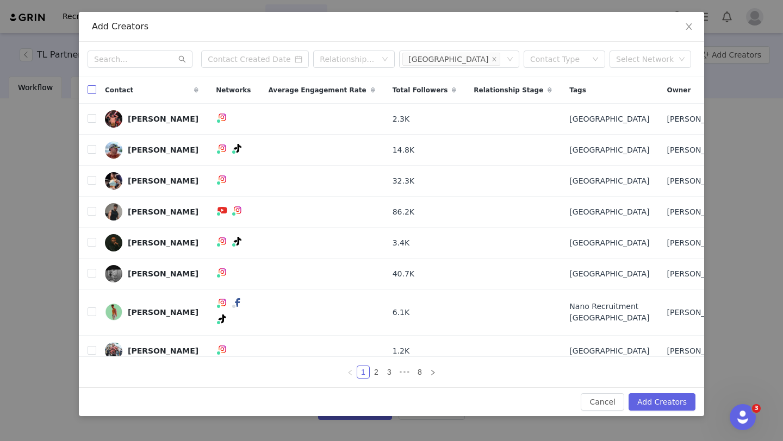
click at [95, 89] on input "checkbox" at bounding box center [92, 89] width 9 height 9
checkbox input "true"
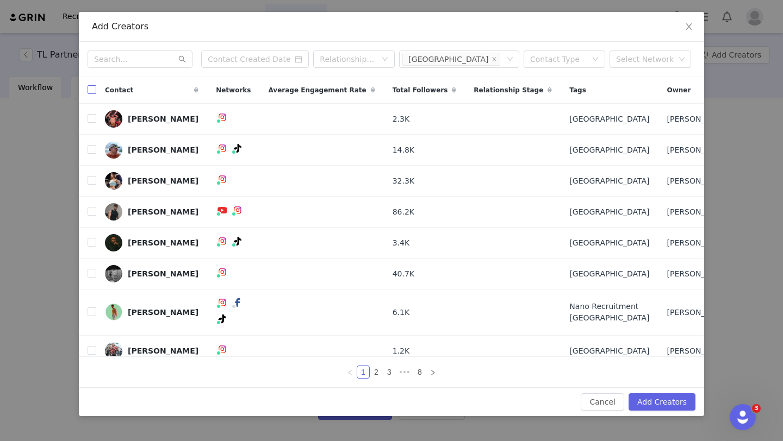
checkbox input "true"
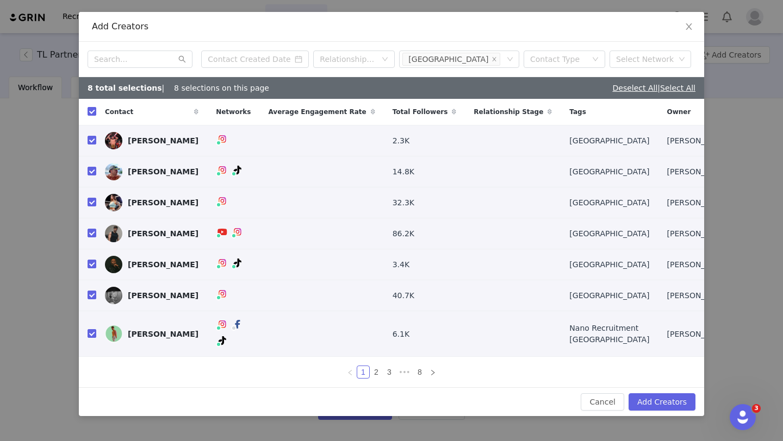
scroll to position [22, 0]
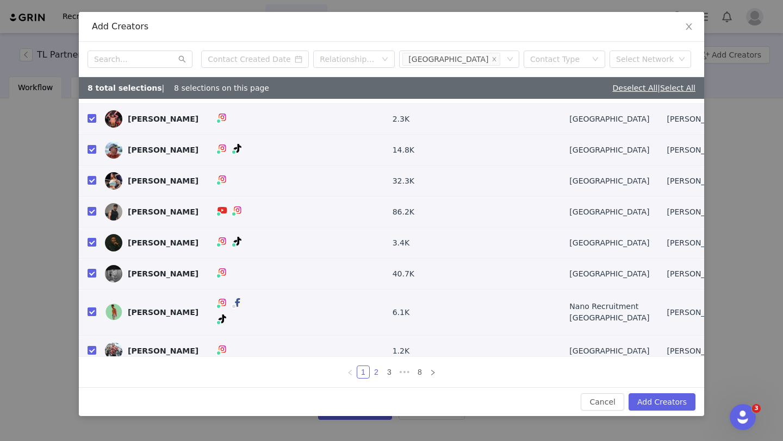
click at [376, 374] on link "2" at bounding box center [376, 372] width 12 height 12
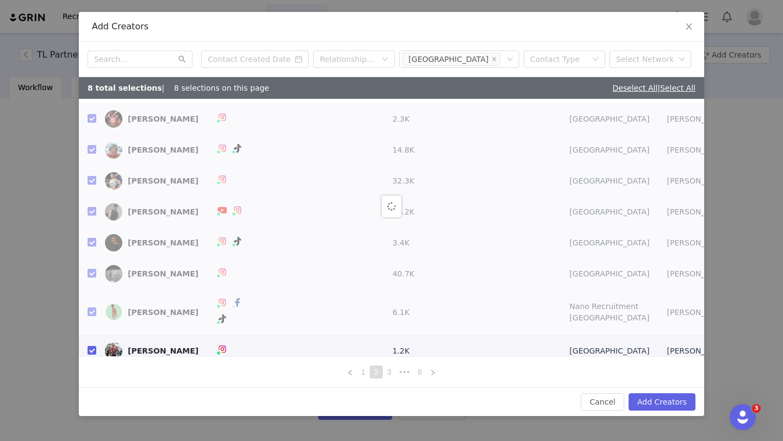
scroll to position [0, 0]
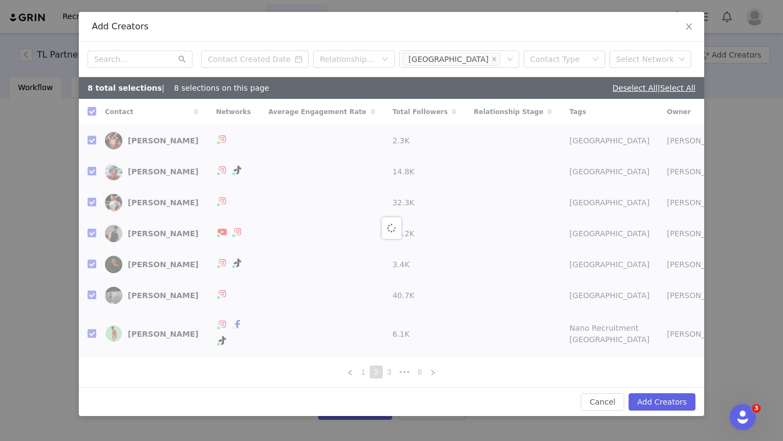
checkbox input "false"
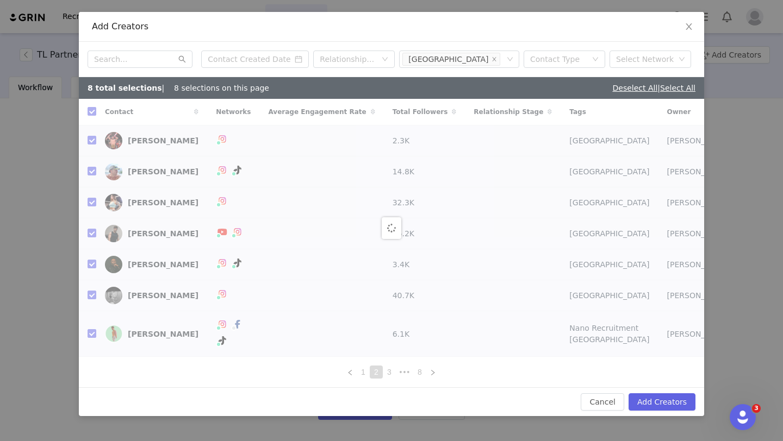
checkbox input "false"
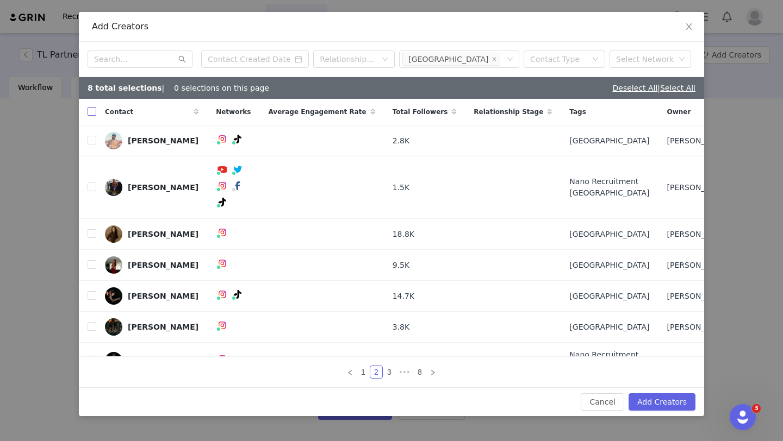
click at [93, 114] on input "checkbox" at bounding box center [92, 111] width 9 height 9
checkbox input "true"
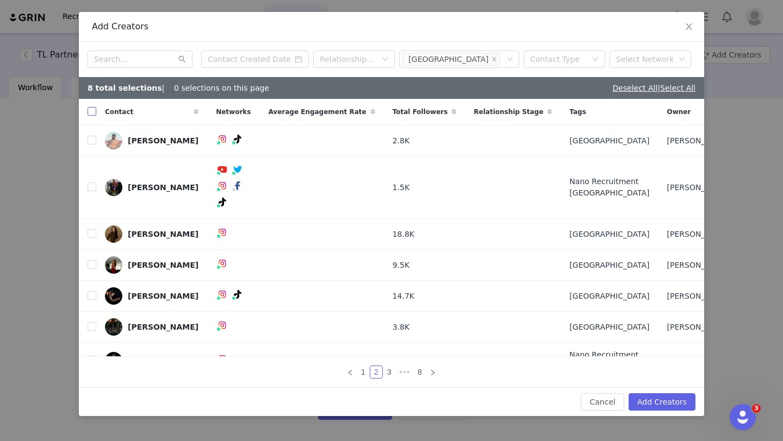
checkbox input "true"
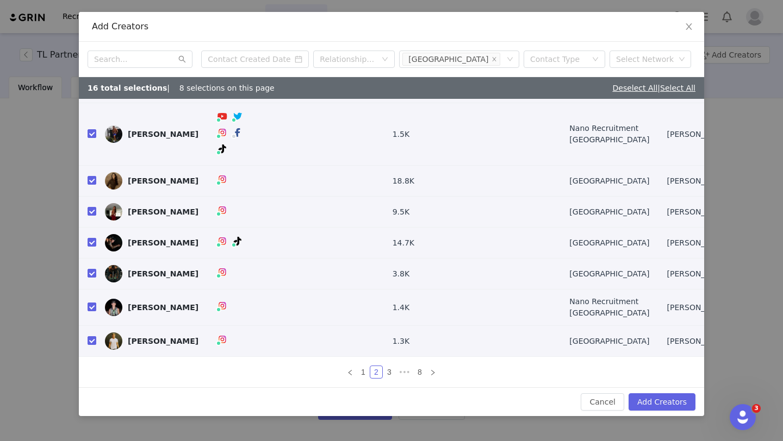
scroll to position [83, 0]
click at [389, 371] on link "3" at bounding box center [389, 372] width 12 height 12
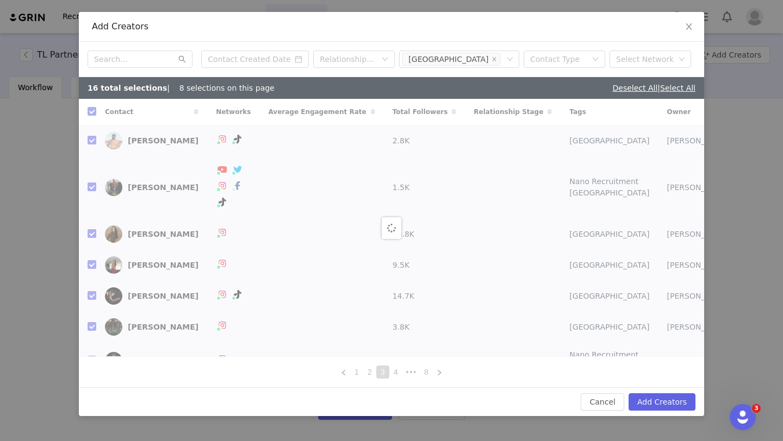
checkbox input "false"
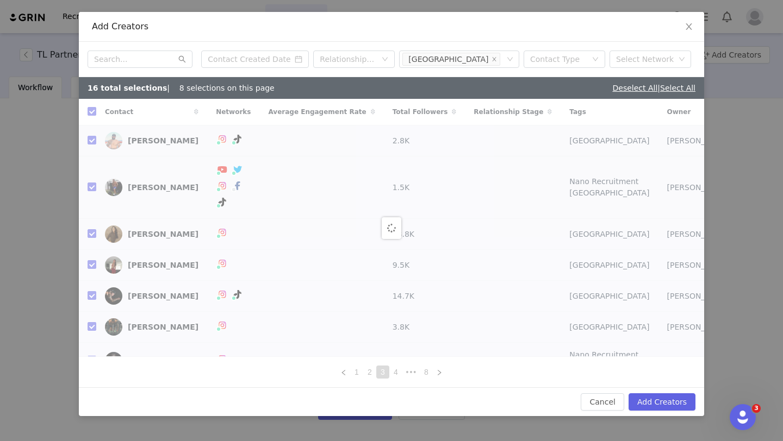
checkbox input "false"
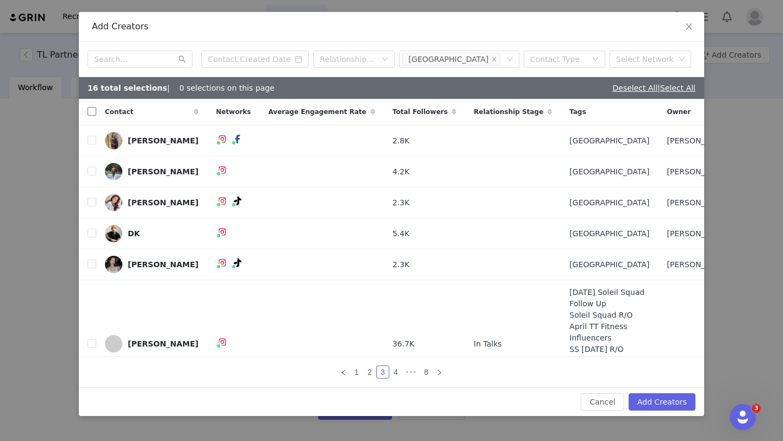
click at [91, 109] on input "checkbox" at bounding box center [92, 111] width 9 height 9
checkbox input "true"
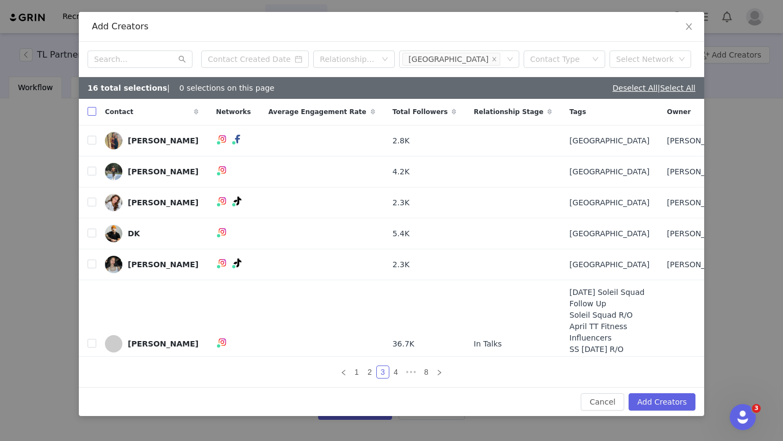
checkbox input "true"
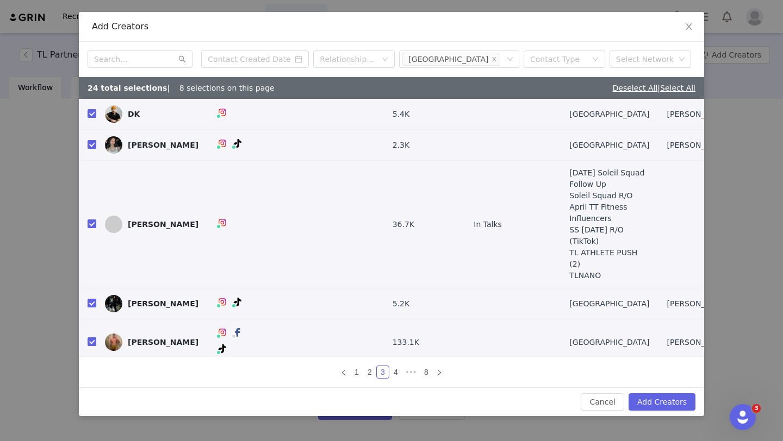
scroll to position [126, 0]
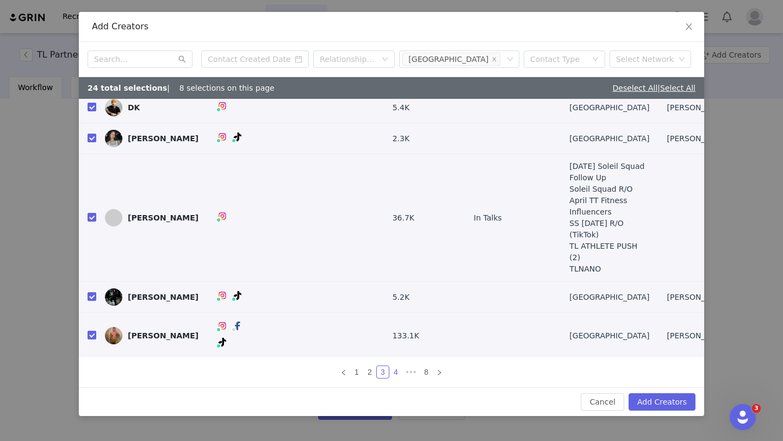
click at [396, 371] on link "4" at bounding box center [396, 372] width 12 height 12
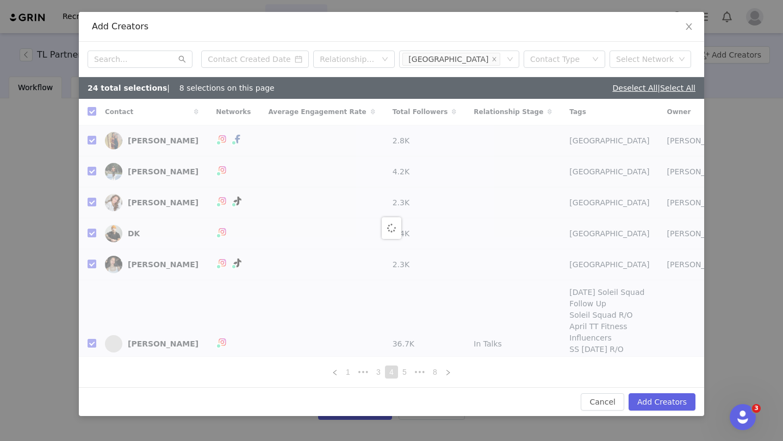
checkbox input "false"
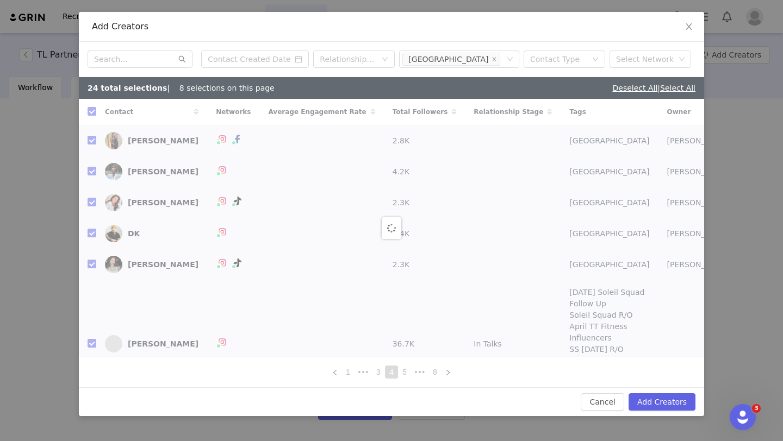
checkbox input "false"
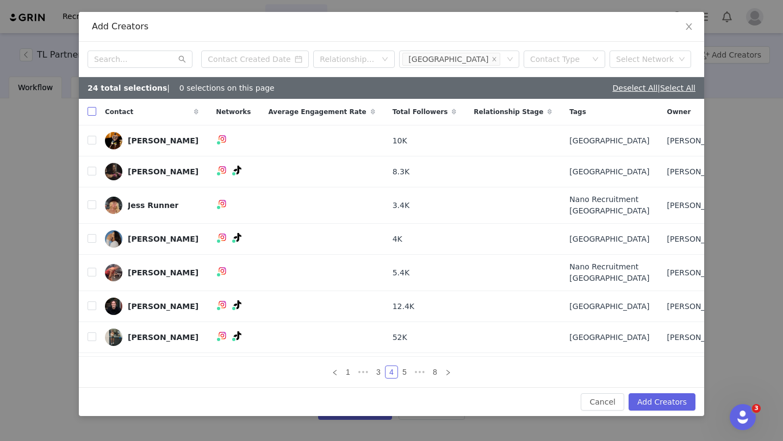
click at [95, 110] on input "checkbox" at bounding box center [92, 111] width 9 height 9
checkbox input "true"
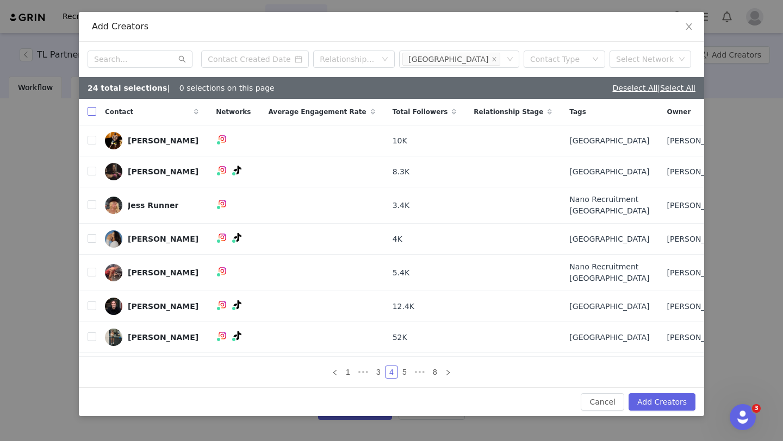
checkbox input "true"
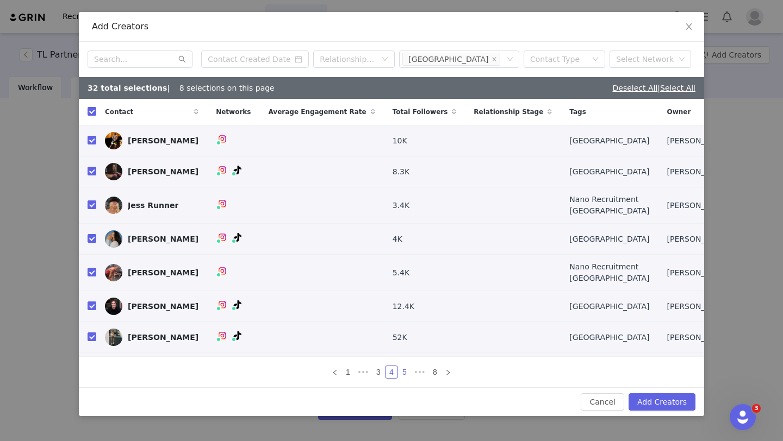
click at [407, 370] on link "5" at bounding box center [405, 372] width 12 height 12
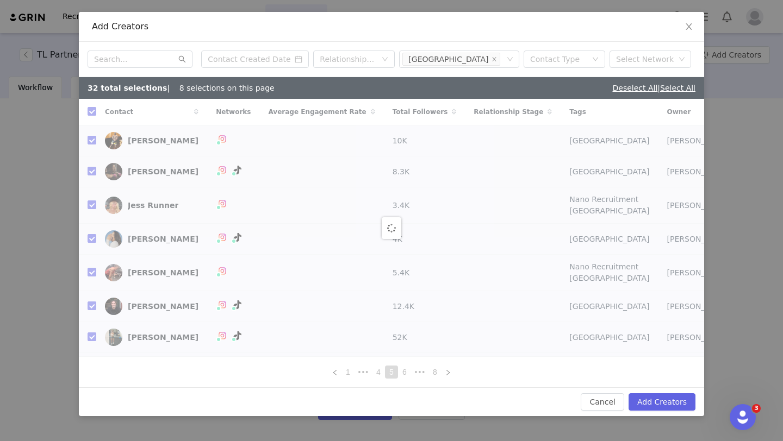
checkbox input "false"
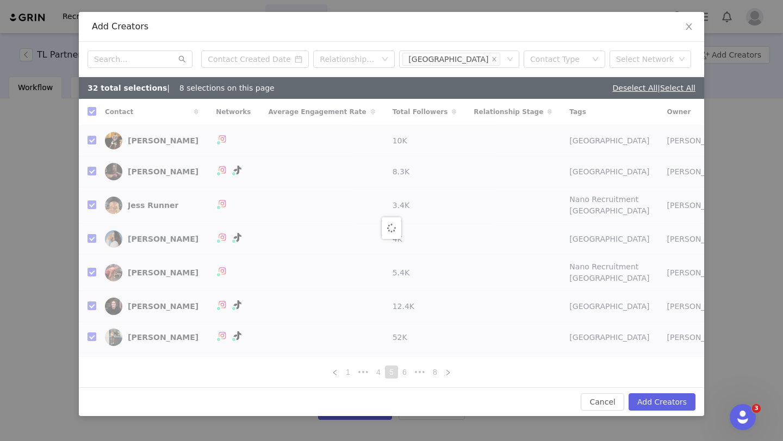
checkbox input "false"
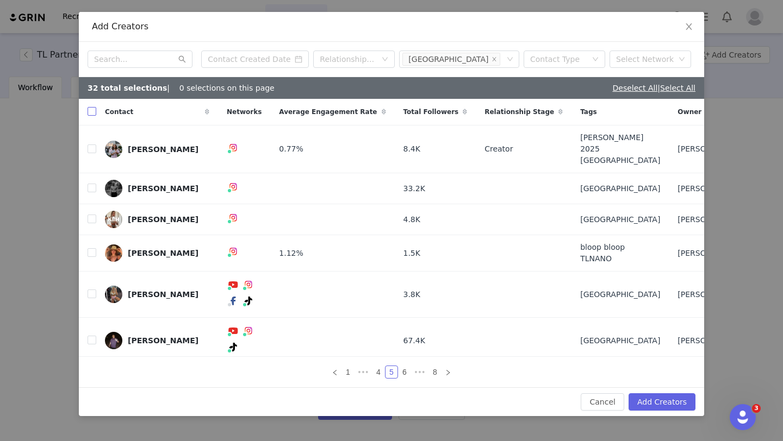
click at [90, 113] on input "checkbox" at bounding box center [92, 111] width 9 height 9
checkbox input "true"
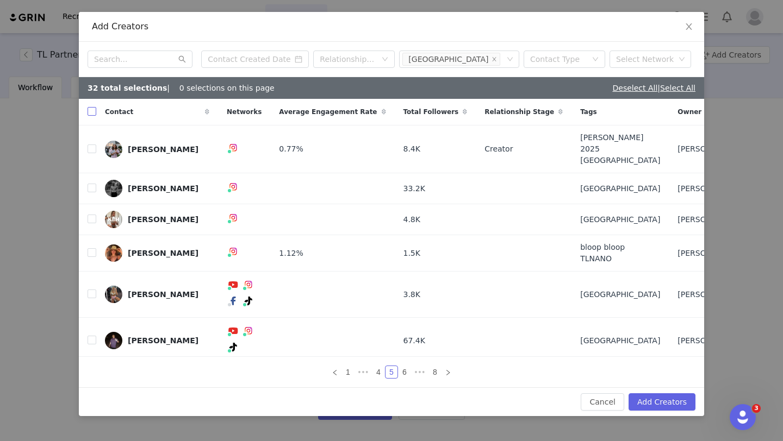
checkbox input "true"
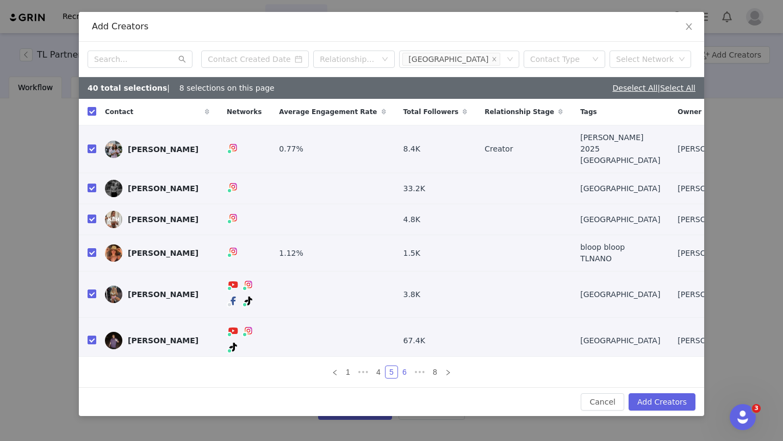
click at [405, 372] on link "6" at bounding box center [405, 372] width 12 height 12
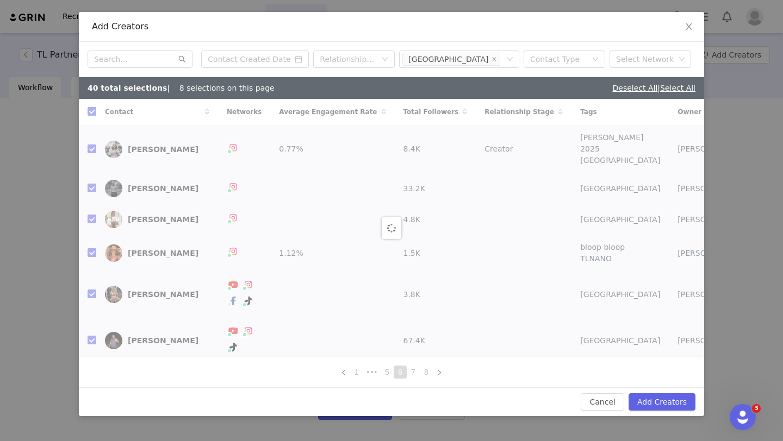
checkbox input "false"
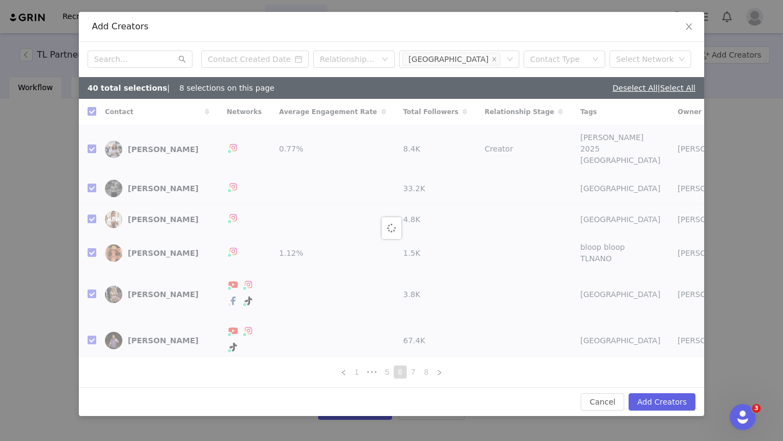
checkbox input "false"
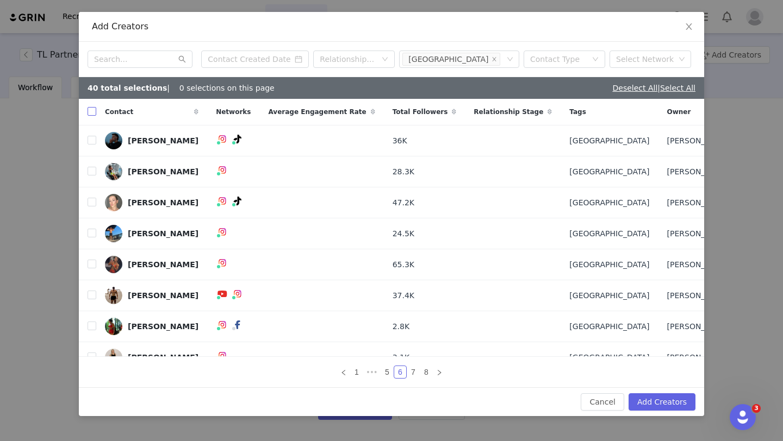
click at [91, 112] on input "checkbox" at bounding box center [92, 111] width 9 height 9
checkbox input "true"
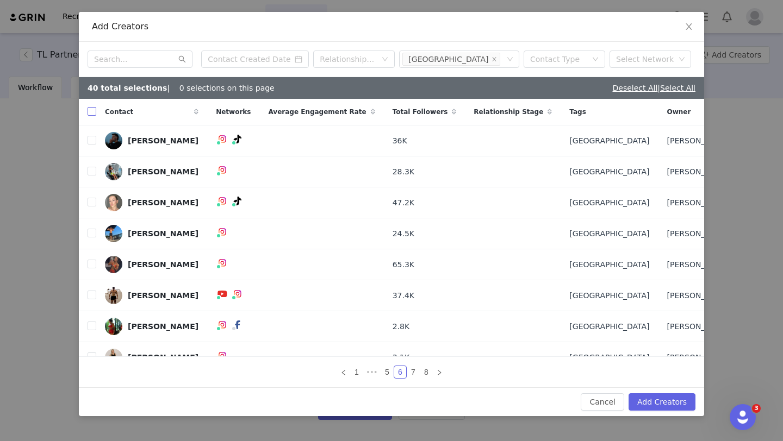
checkbox input "true"
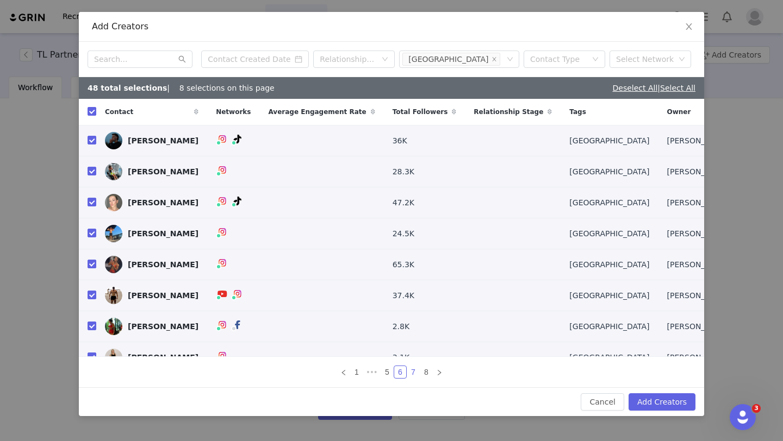
click at [414, 374] on link "7" at bounding box center [413, 372] width 12 height 12
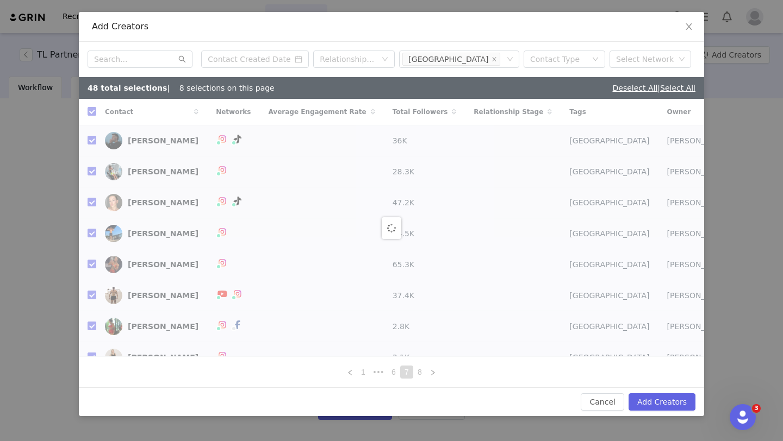
checkbox input "false"
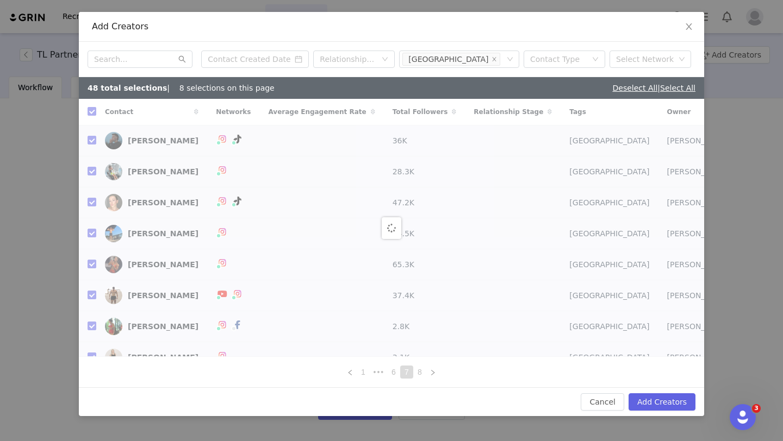
checkbox input "false"
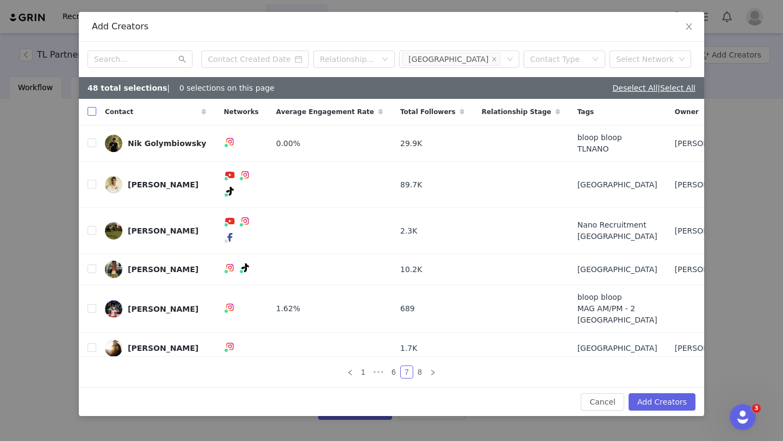
click at [91, 112] on input "checkbox" at bounding box center [92, 111] width 9 height 9
checkbox input "true"
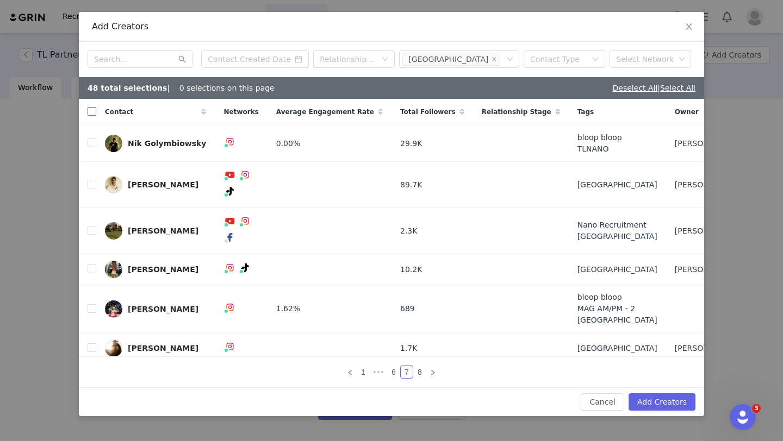
checkbox input "true"
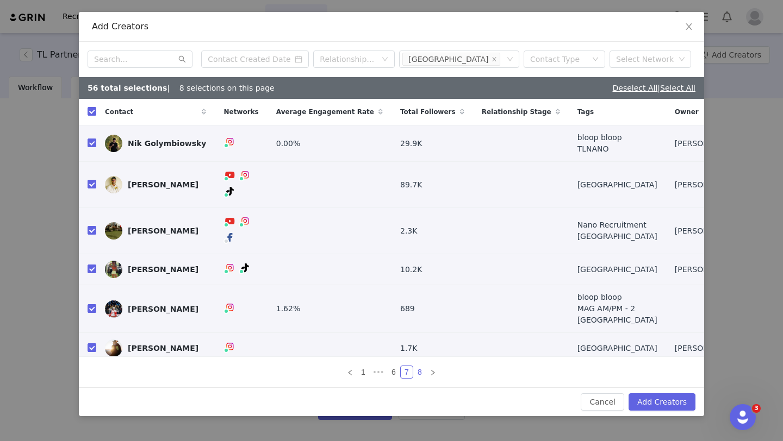
click at [420, 371] on link "8" at bounding box center [420, 372] width 12 height 12
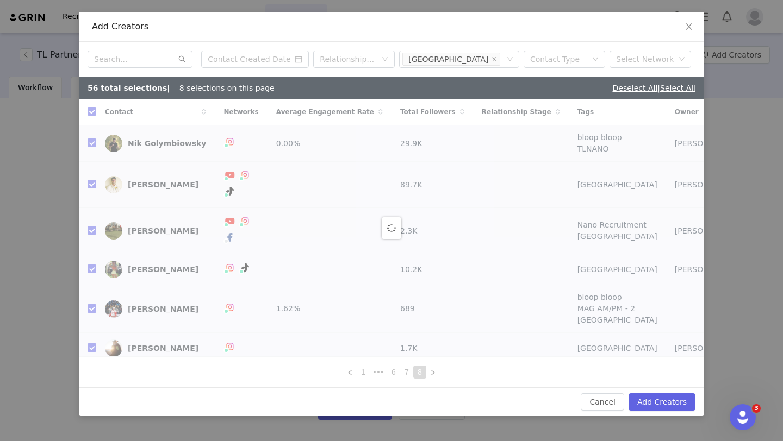
checkbox input "false"
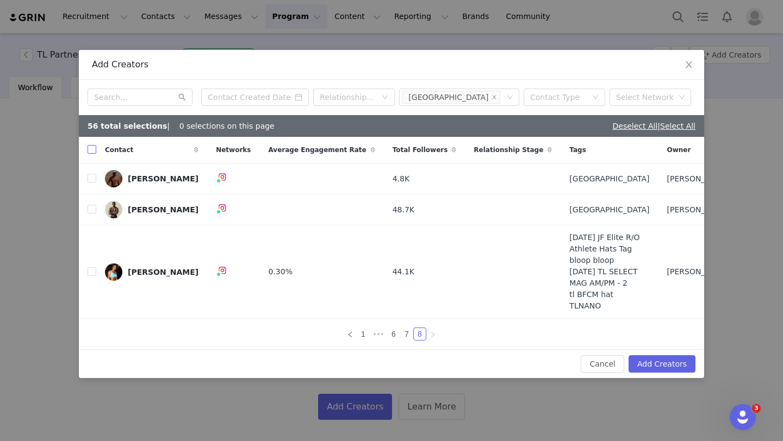
click at [95, 150] on input "checkbox" at bounding box center [92, 149] width 9 height 9
checkbox input "true"
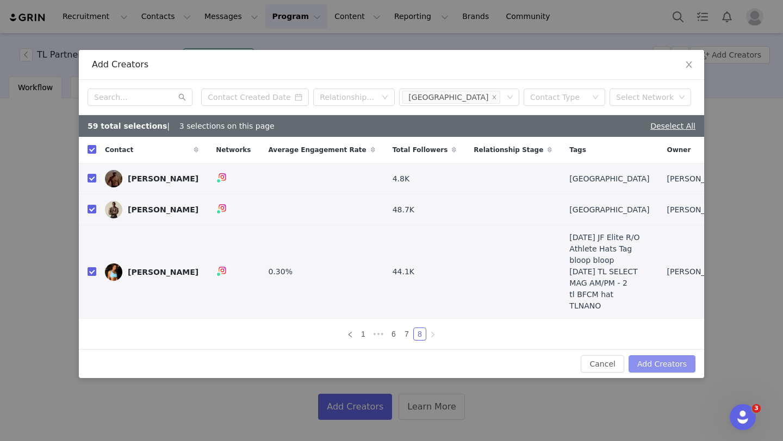
click at [675, 362] on button "Add Creators" at bounding box center [661, 364] width 67 height 17
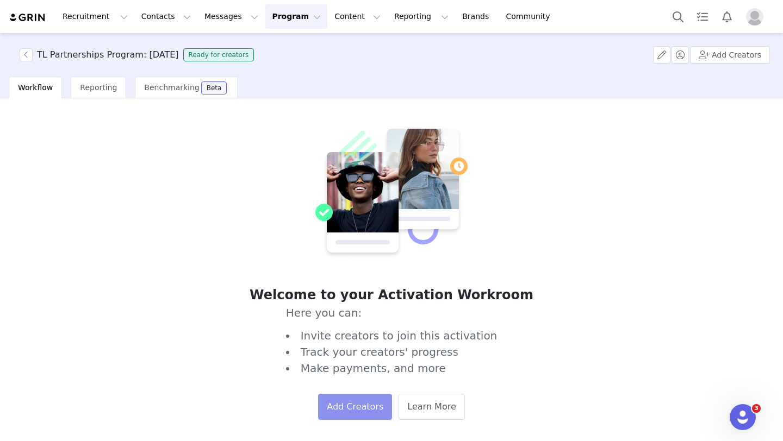
scroll to position [51, 0]
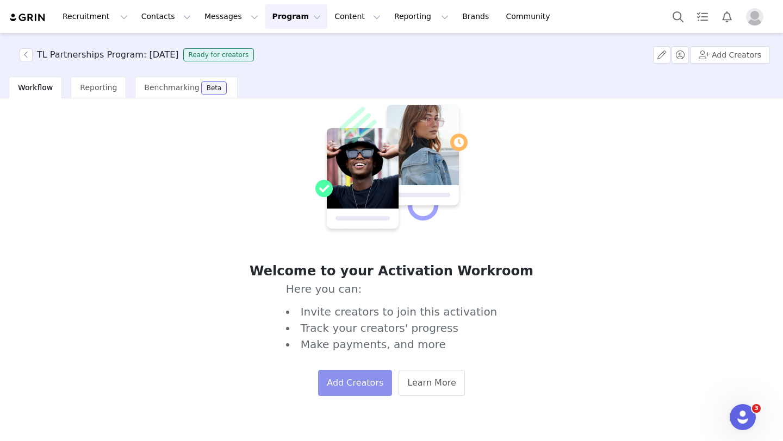
click at [360, 386] on button "Add Creators" at bounding box center [355, 383] width 74 height 26
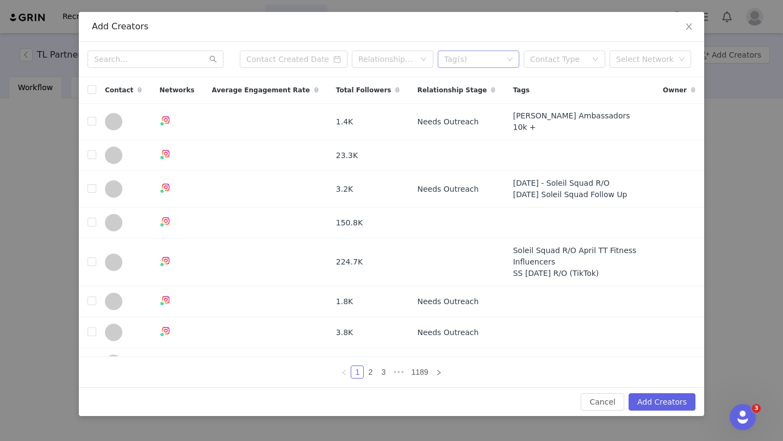
click at [457, 64] on div "Tag(s)" at bounding box center [473, 59] width 59 height 11
type input "tlnano"
click at [470, 83] on li "TLNANO" at bounding box center [479, 80] width 82 height 17
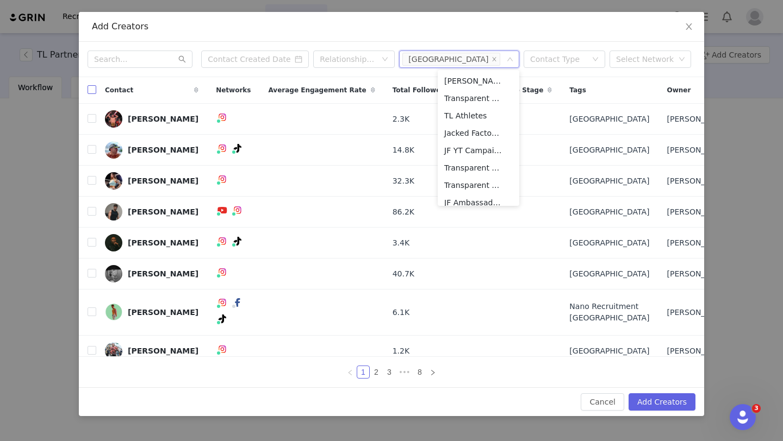
click at [91, 91] on input "checkbox" at bounding box center [92, 89] width 9 height 9
checkbox input "true"
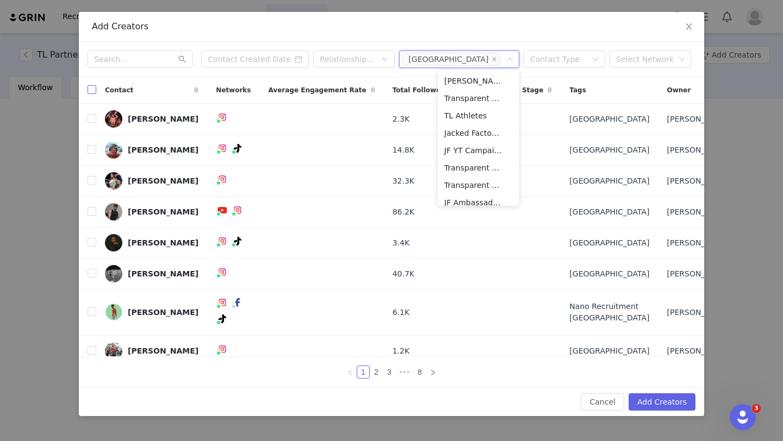
checkbox input "true"
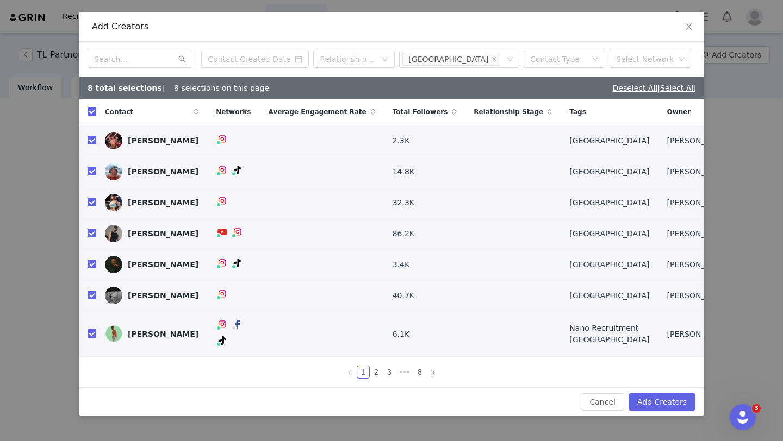
scroll to position [22, 0]
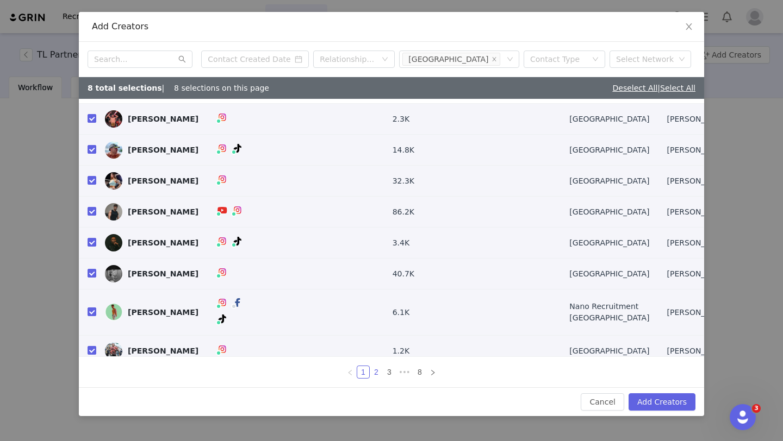
click at [378, 372] on link "2" at bounding box center [376, 372] width 12 height 12
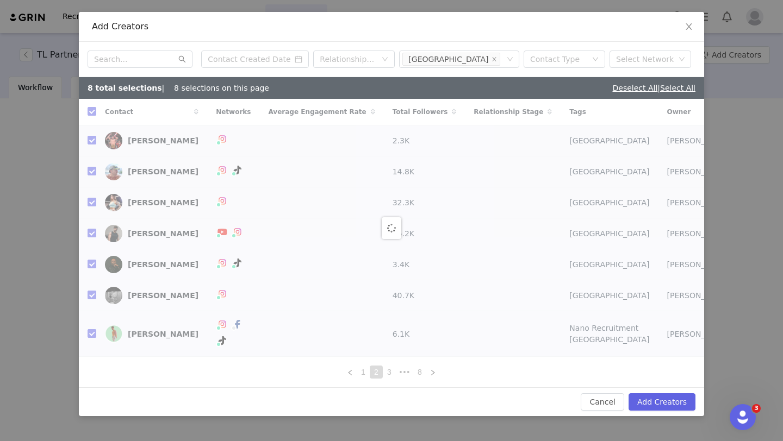
checkbox input "false"
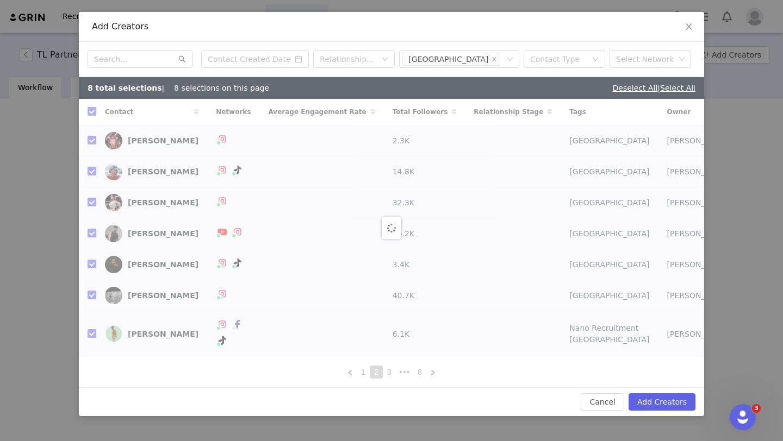
checkbox input "false"
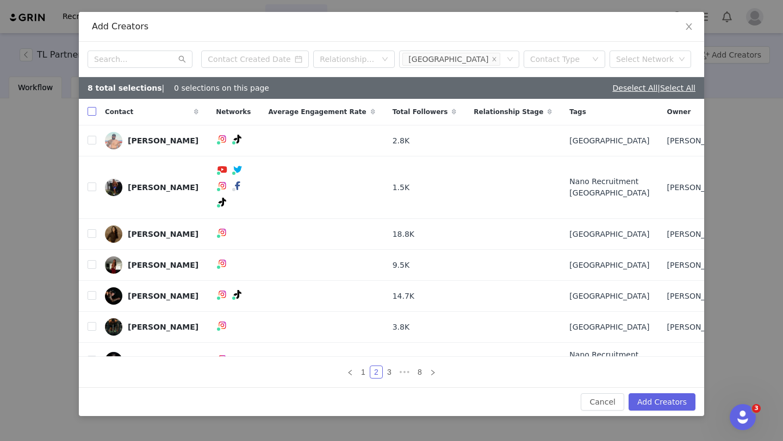
click at [94, 112] on input "checkbox" at bounding box center [92, 111] width 9 height 9
checkbox input "true"
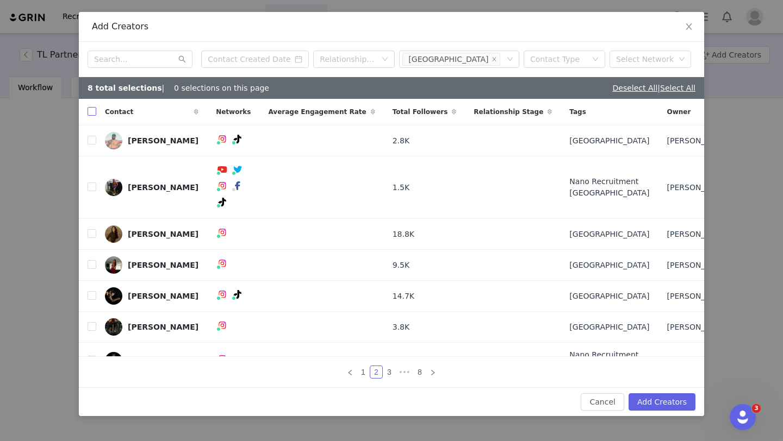
checkbox input "true"
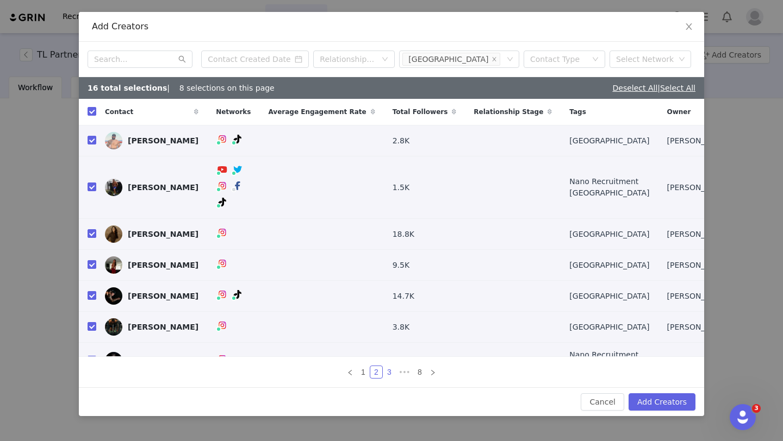
click at [391, 369] on link "3" at bounding box center [389, 372] width 12 height 12
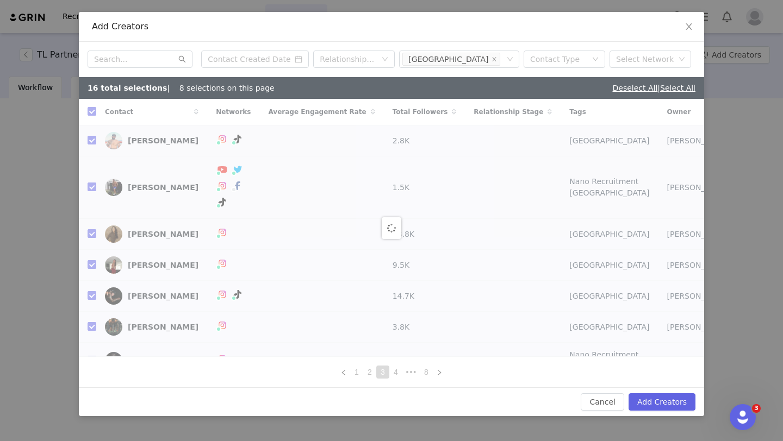
checkbox input "false"
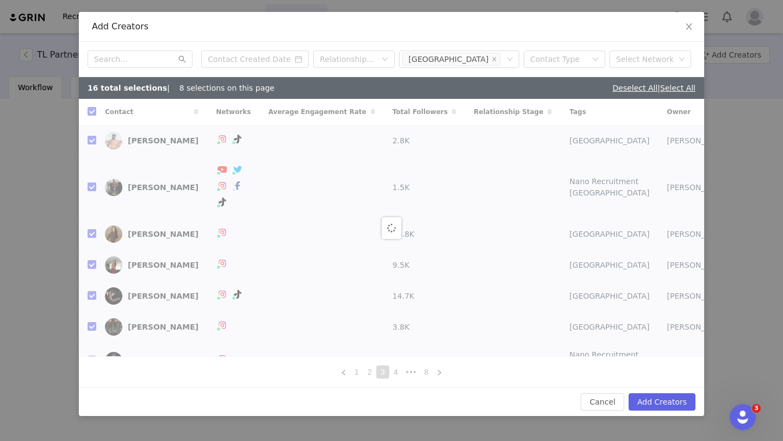
checkbox input "false"
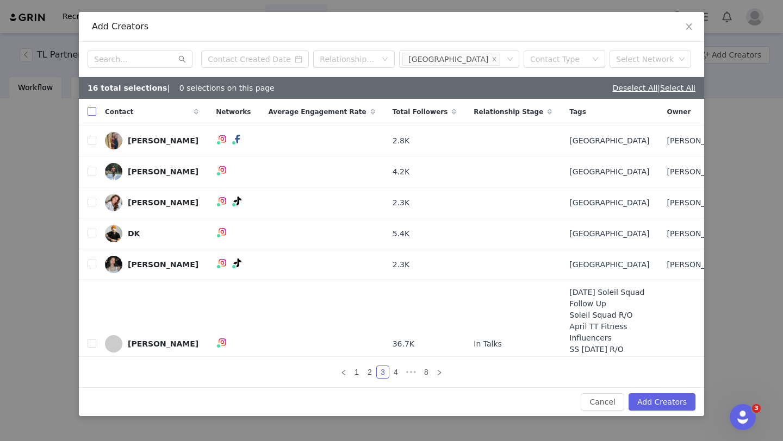
click at [91, 110] on input "checkbox" at bounding box center [92, 111] width 9 height 9
checkbox input "true"
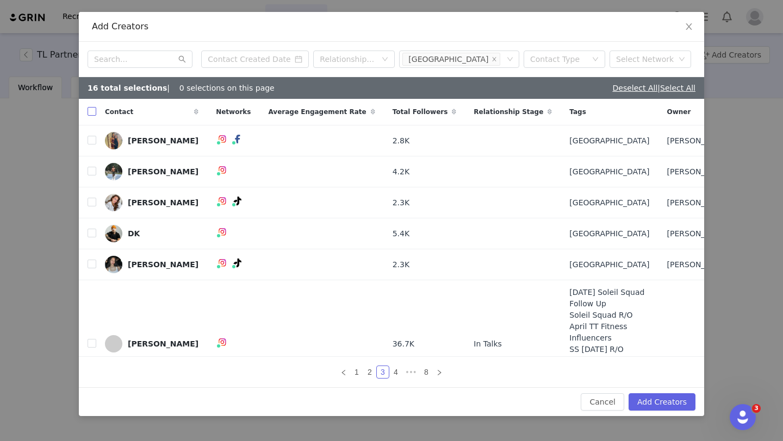
checkbox input "true"
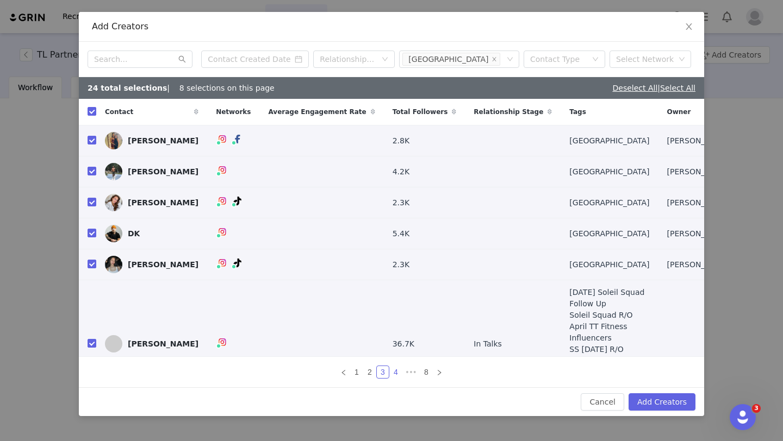
click at [394, 374] on link "4" at bounding box center [396, 372] width 12 height 12
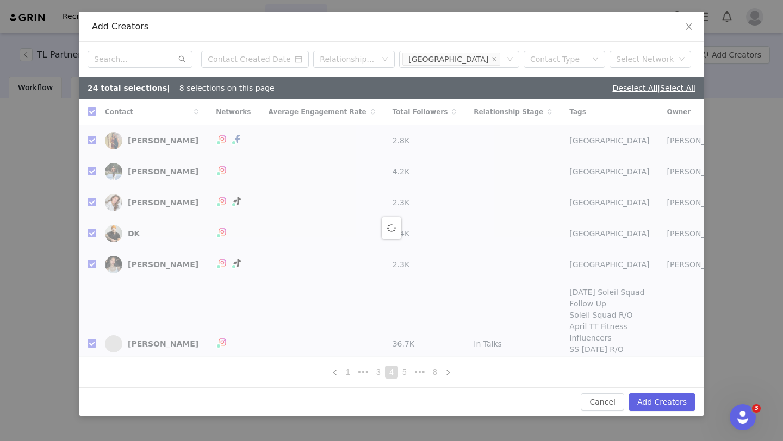
checkbox input "false"
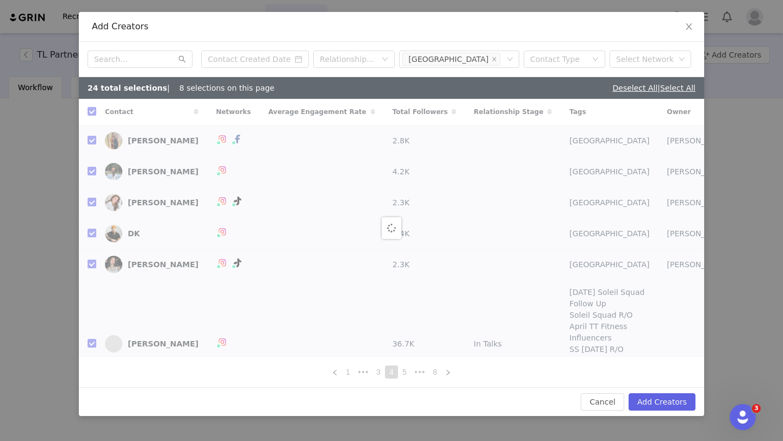
checkbox input "false"
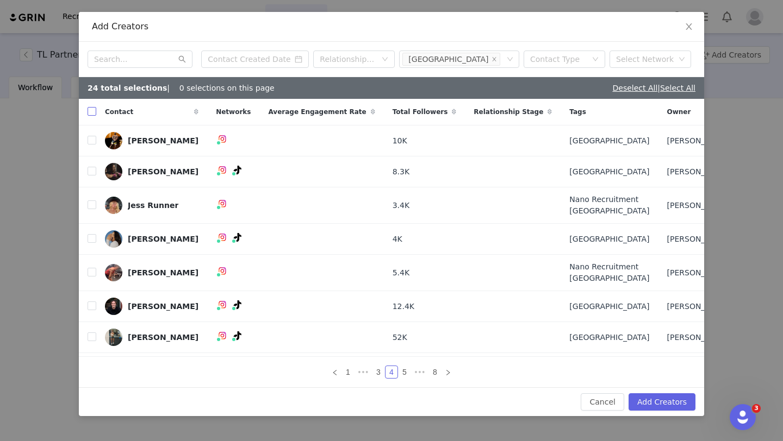
click at [94, 114] on input "checkbox" at bounding box center [92, 111] width 9 height 9
checkbox input "true"
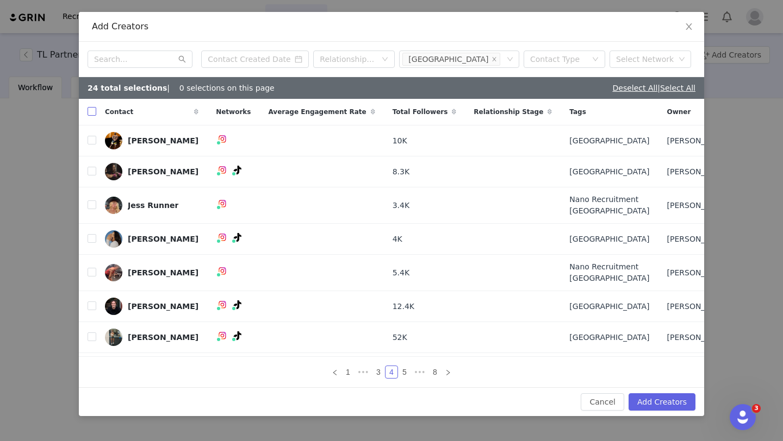
checkbox input "true"
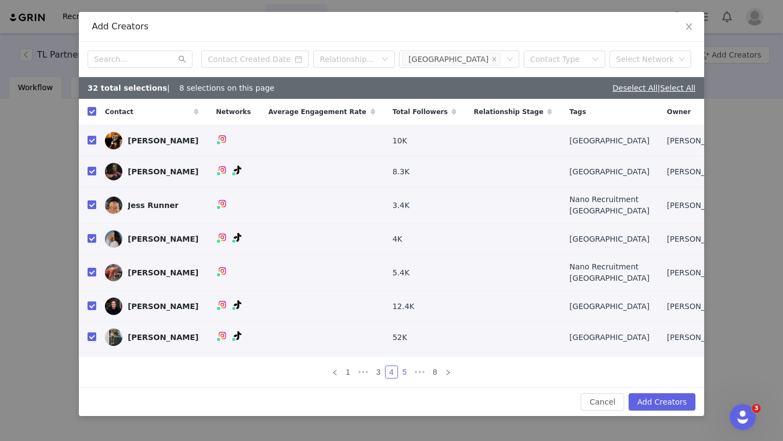
click at [406, 372] on link "5" at bounding box center [405, 372] width 12 height 12
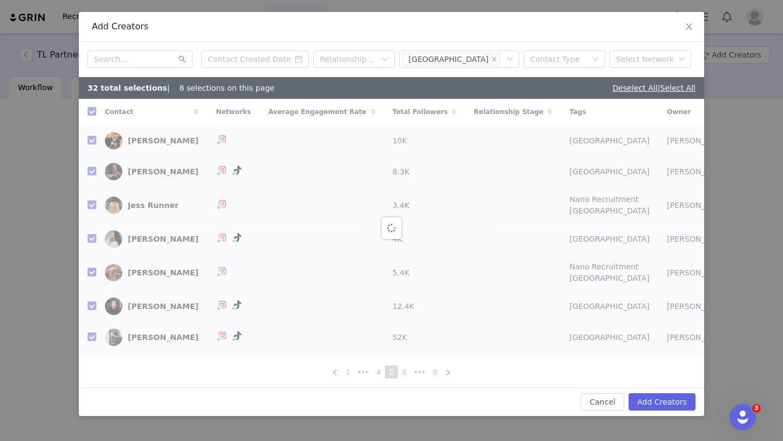
checkbox input "false"
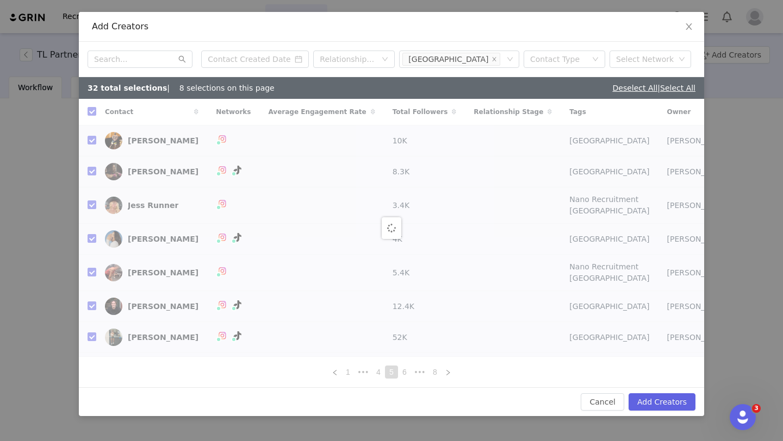
checkbox input "false"
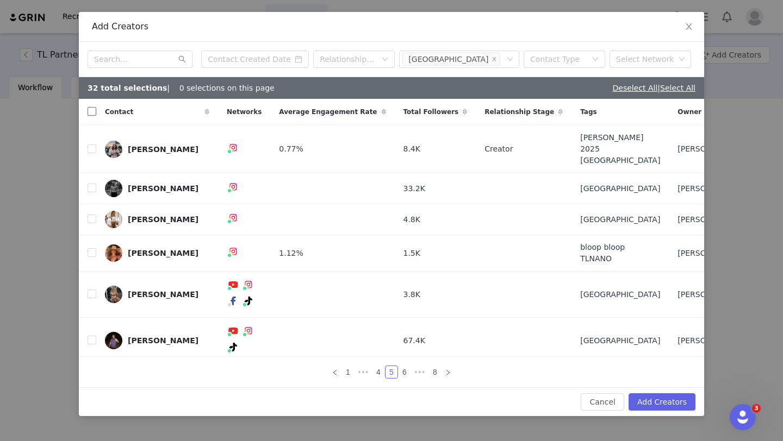
click at [90, 113] on input "checkbox" at bounding box center [92, 111] width 9 height 9
checkbox input "true"
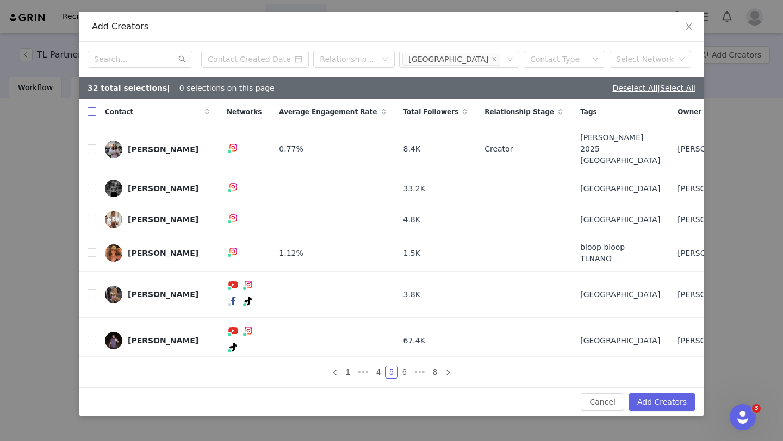
checkbox input "true"
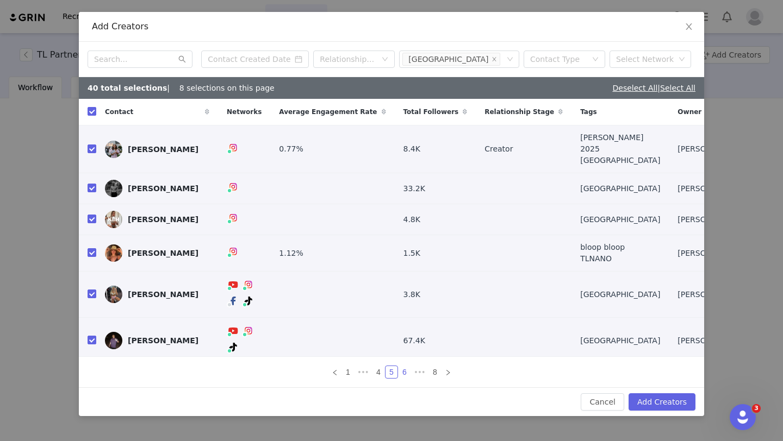
click at [404, 371] on link "6" at bounding box center [405, 372] width 12 height 12
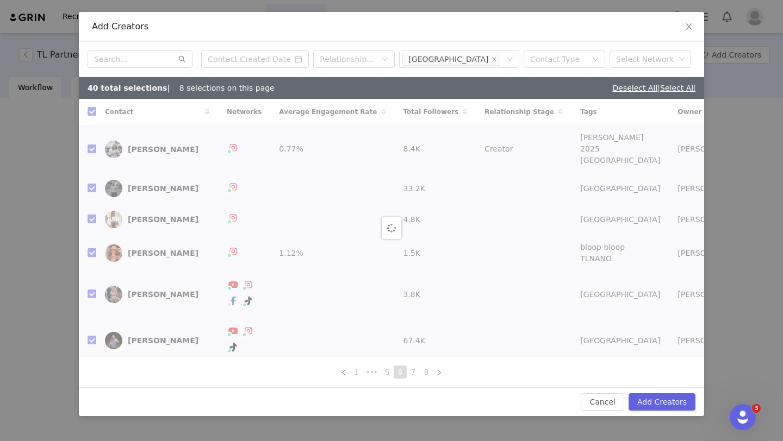
checkbox input "false"
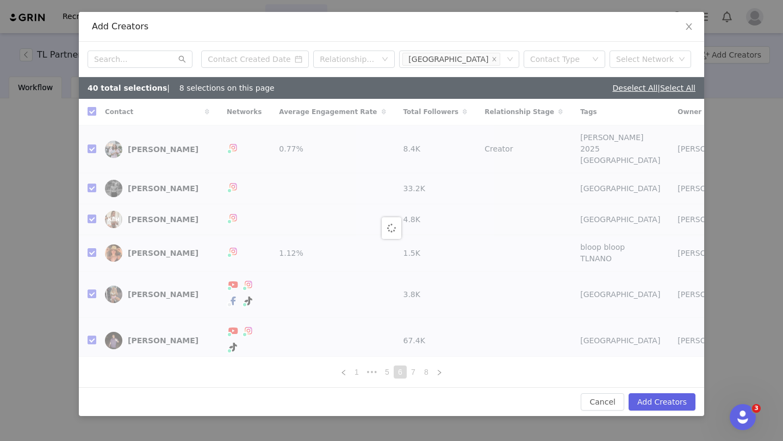
checkbox input "false"
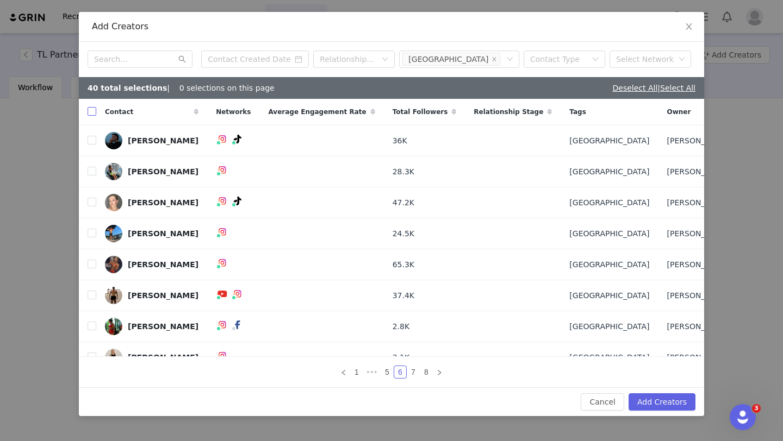
click at [94, 114] on input "checkbox" at bounding box center [92, 111] width 9 height 9
checkbox input "true"
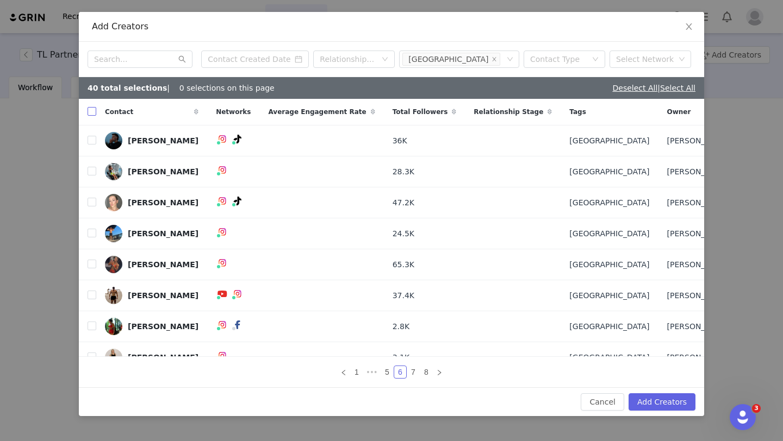
checkbox input "true"
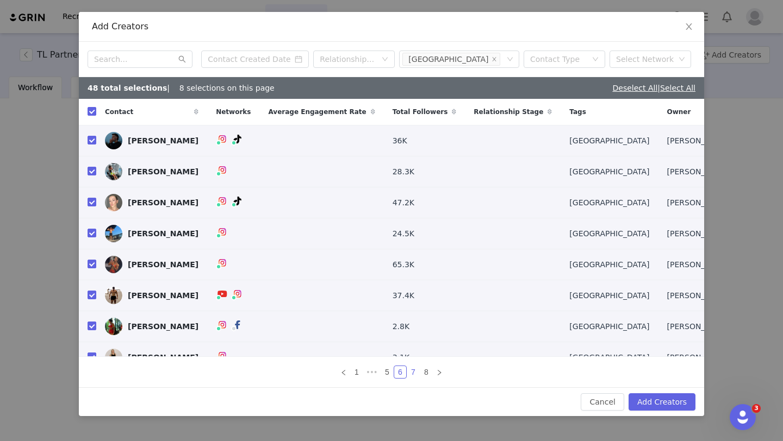
click at [414, 371] on link "7" at bounding box center [413, 372] width 12 height 12
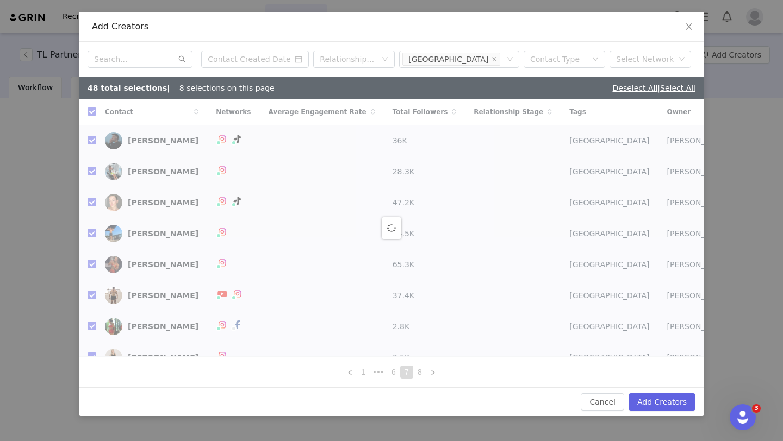
checkbox input "false"
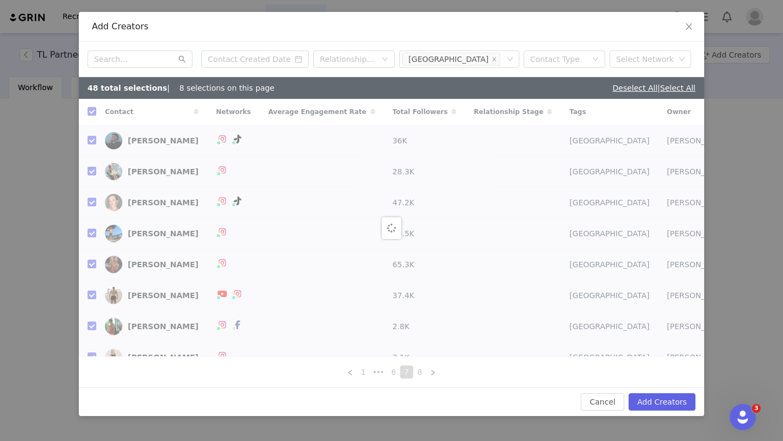
checkbox input "false"
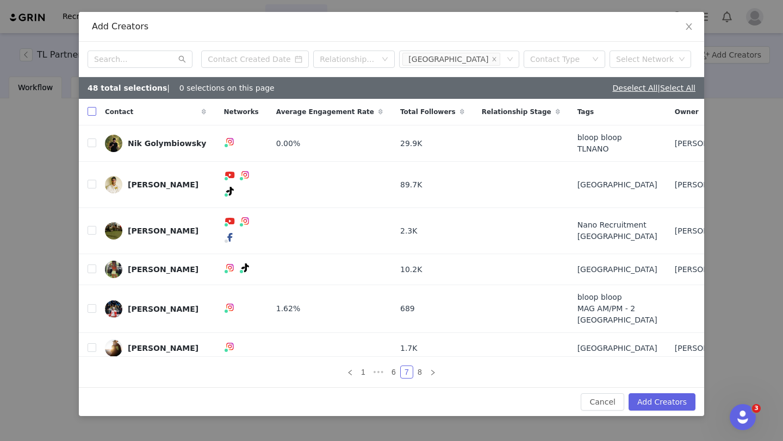
click at [91, 116] on input "checkbox" at bounding box center [92, 111] width 9 height 9
checkbox input "true"
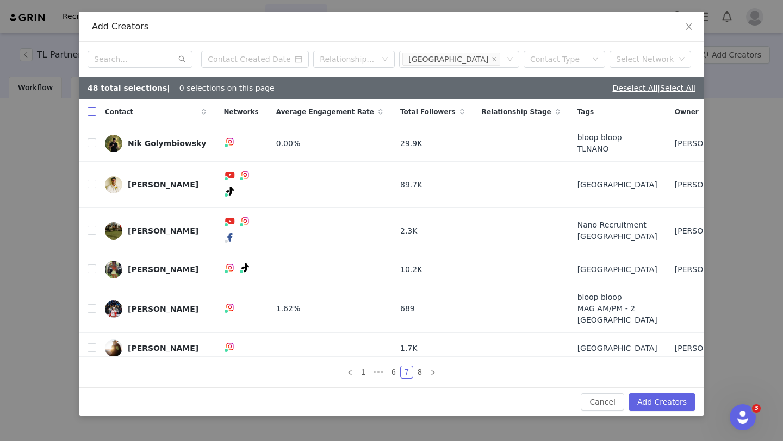
checkbox input "true"
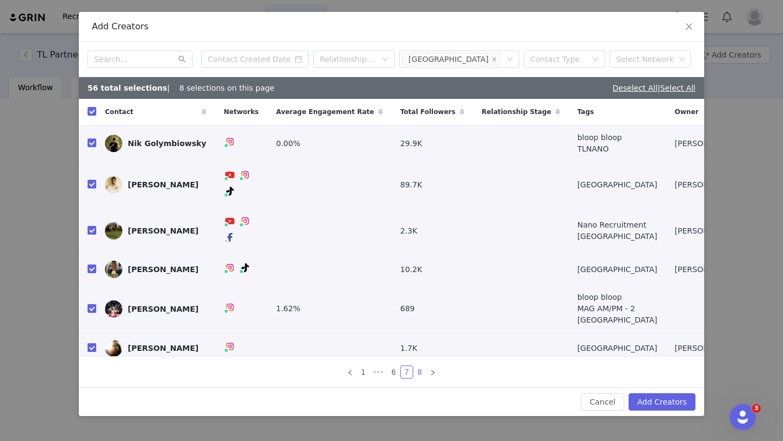
click at [421, 371] on link "8" at bounding box center [420, 372] width 12 height 12
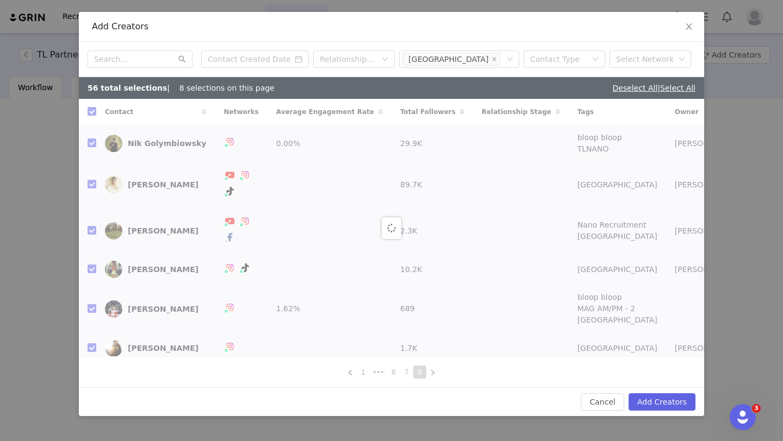
checkbox input "false"
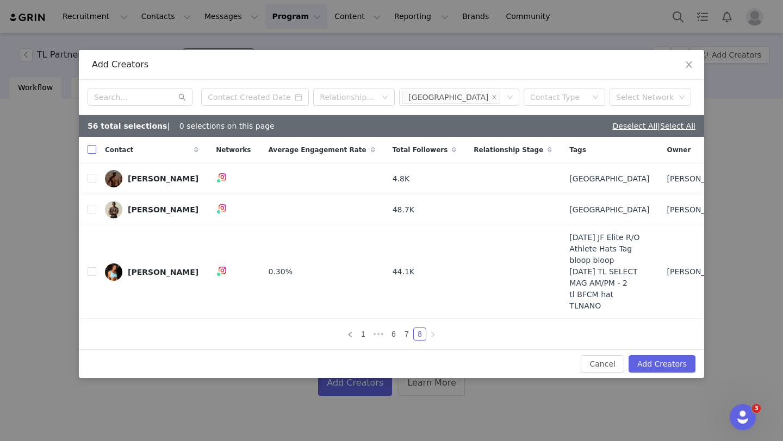
click at [94, 148] on input "checkbox" at bounding box center [92, 149] width 9 height 9
checkbox input "true"
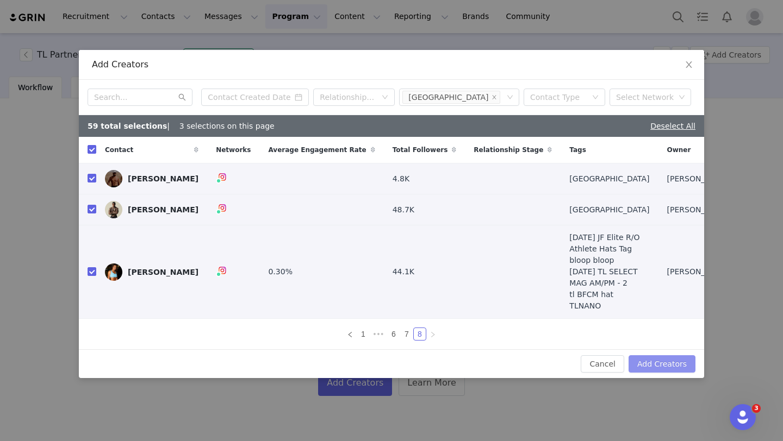
click at [661, 365] on button "Add Creators" at bounding box center [661, 364] width 67 height 17
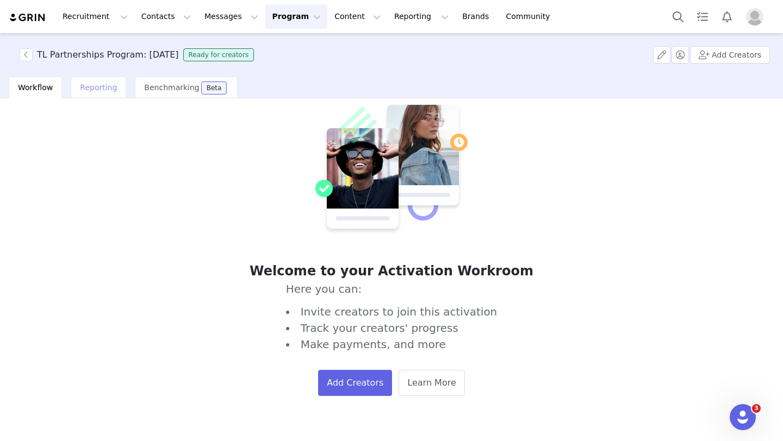
click at [97, 84] on span "Reporting" at bounding box center [98, 87] width 37 height 9
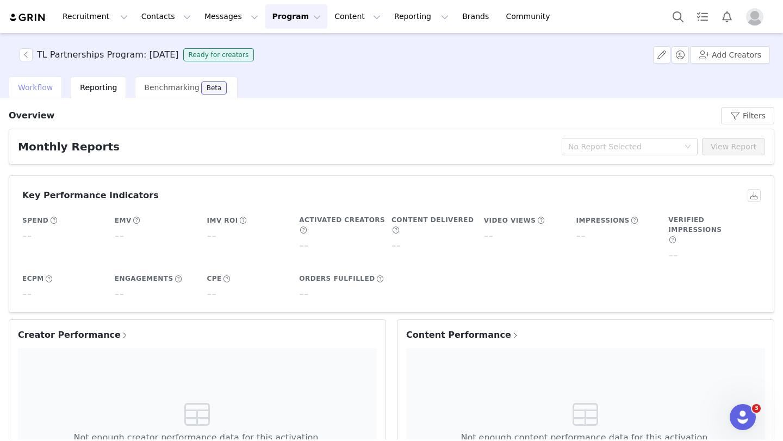
click at [38, 94] on div "Workflow" at bounding box center [35, 88] width 53 height 22
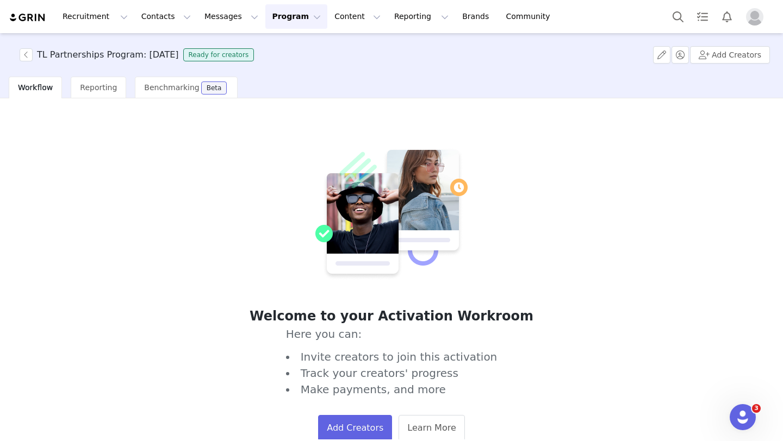
click at [271, 15] on button "Program Program" at bounding box center [296, 16] width 62 height 24
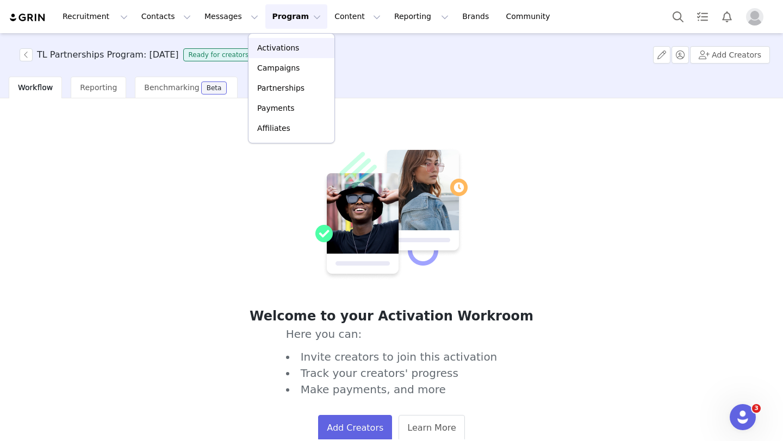
click at [269, 47] on p "Activations" at bounding box center [278, 47] width 42 height 11
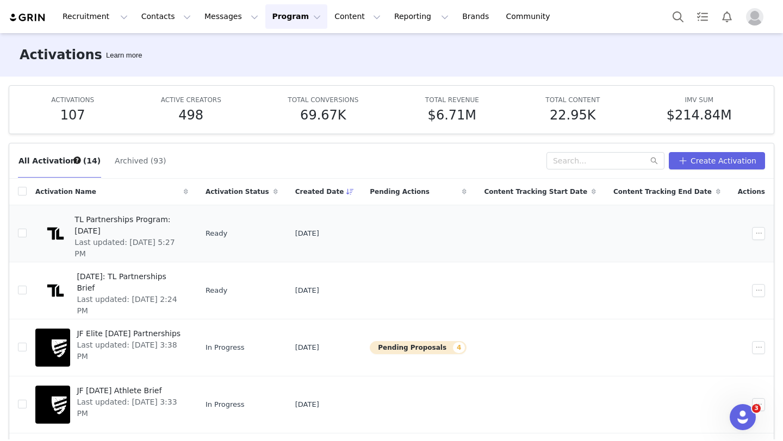
click at [182, 237] on span "Last updated: [DATE] 5:27 PM" at bounding box center [127, 248] width 107 height 23
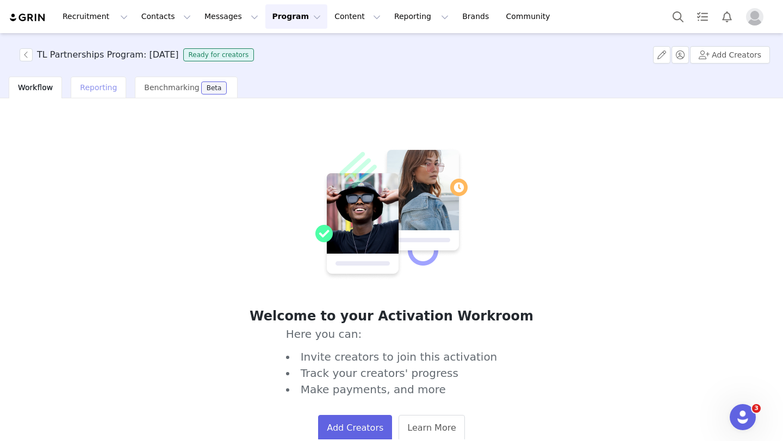
click at [100, 88] on span "Reporting" at bounding box center [98, 87] width 37 height 9
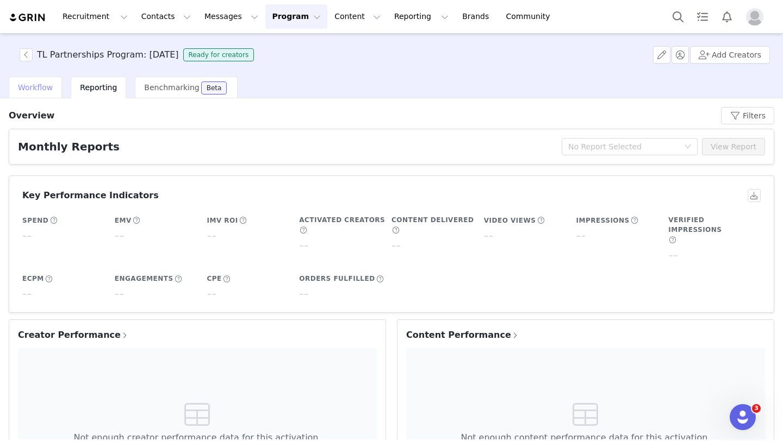
click at [46, 84] on span "Workflow" at bounding box center [35, 87] width 35 height 9
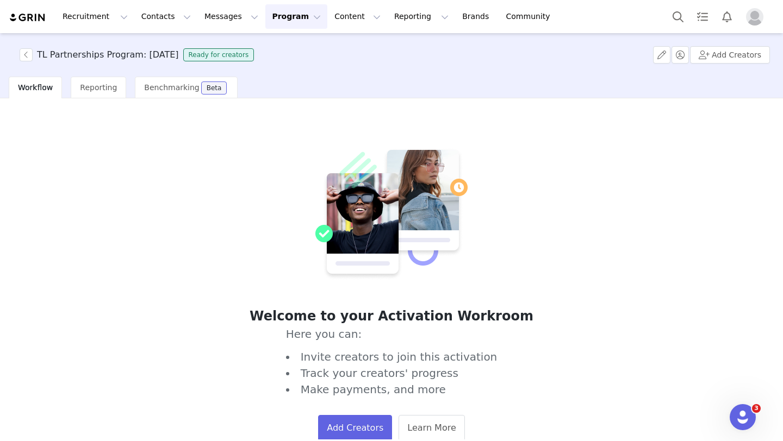
scroll to position [51, 0]
click at [269, 30] on div "Recruitment Recruitment Creator Search Curated Lists Landing Pages Web Extensio…" at bounding box center [391, 16] width 783 height 33
click at [266, 26] on button "Program Program" at bounding box center [296, 16] width 62 height 24
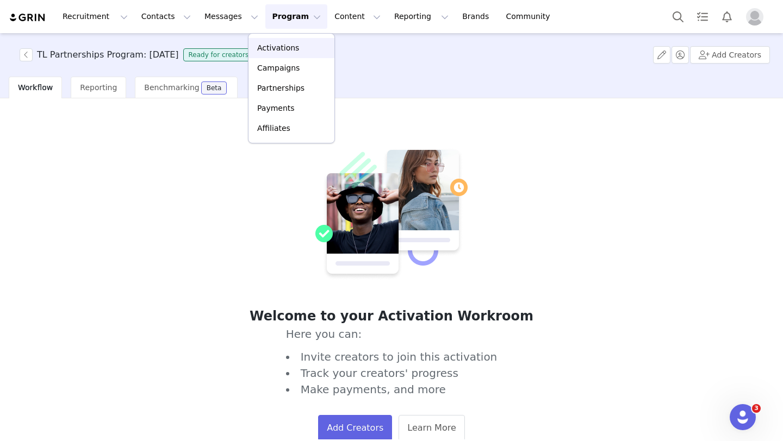
click at [288, 45] on p "Activations" at bounding box center [278, 47] width 42 height 11
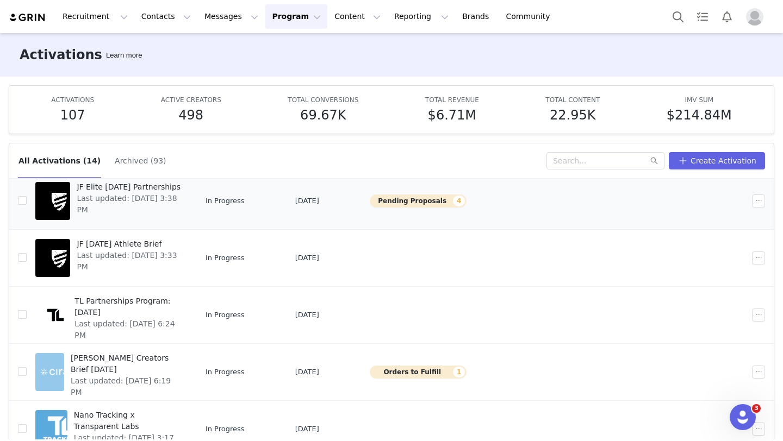
scroll to position [160, 0]
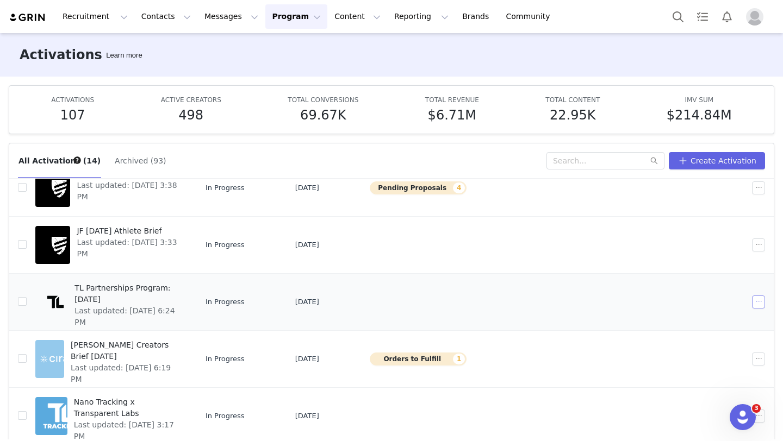
click at [761, 303] on button "button" at bounding box center [758, 302] width 13 height 13
click at [705, 356] on span "End Content Tracking" at bounding box center [723, 357] width 81 height 12
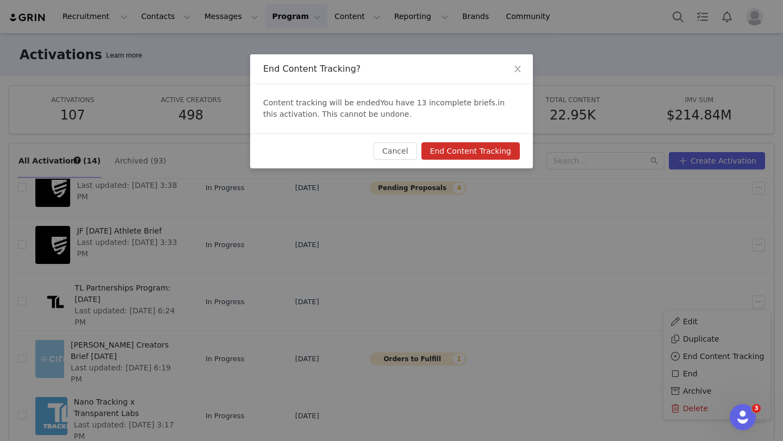
click at [491, 149] on button "End Content Tracking" at bounding box center [470, 150] width 98 height 17
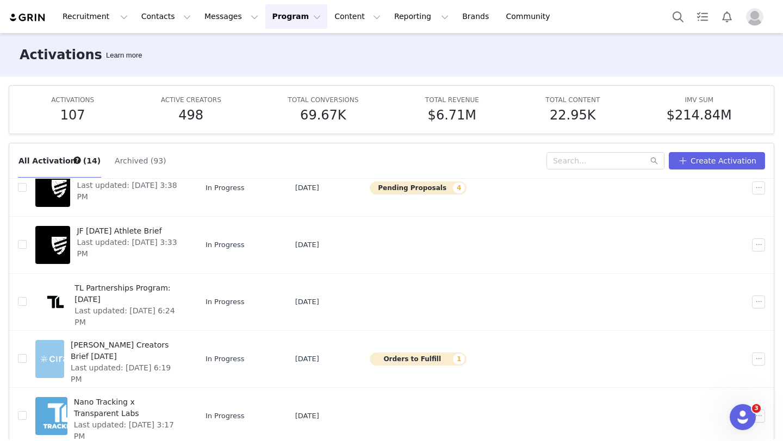
scroll to position [0, 0]
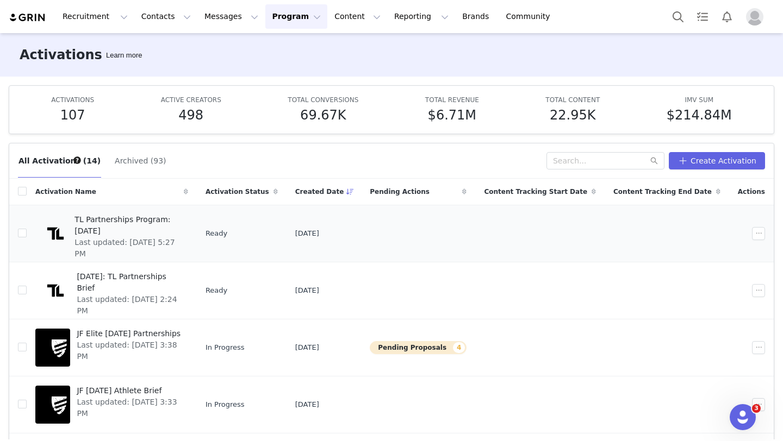
click at [163, 223] on span "TL Partnerships Program: October 2025" at bounding box center [127, 225] width 107 height 23
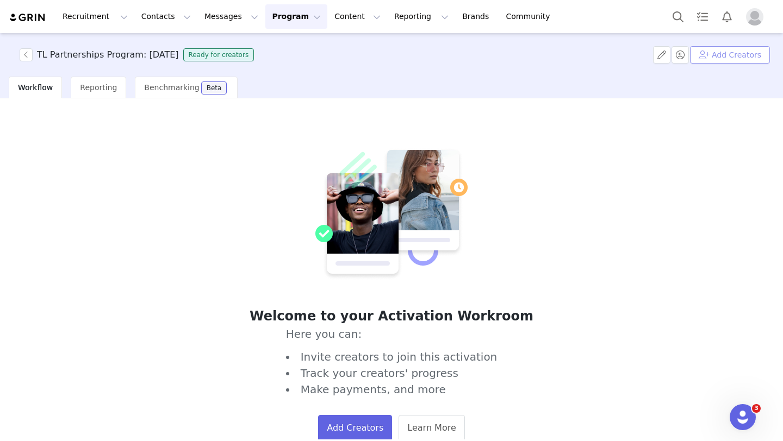
click at [738, 50] on button "Add Creators" at bounding box center [730, 54] width 80 height 17
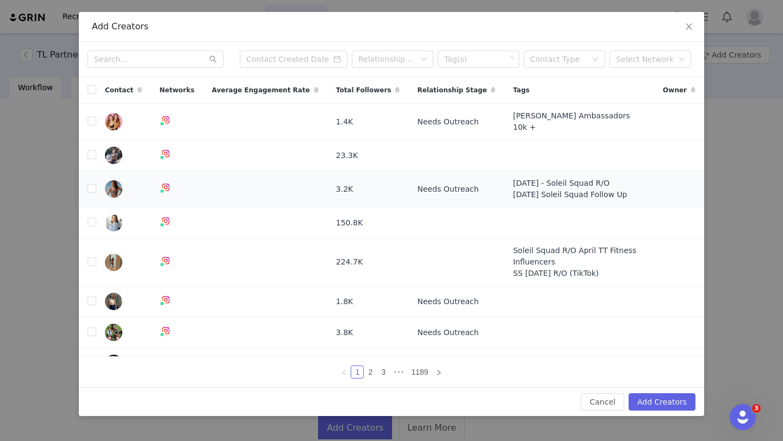
click at [689, 172] on td at bounding box center [679, 189] width 50 height 36
click at [691, 30] on icon "icon: close" at bounding box center [688, 26] width 9 height 9
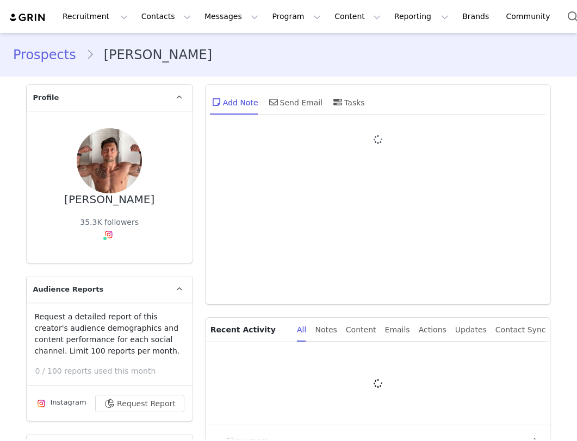
type input "+1 ([GEOGRAPHIC_DATA])"
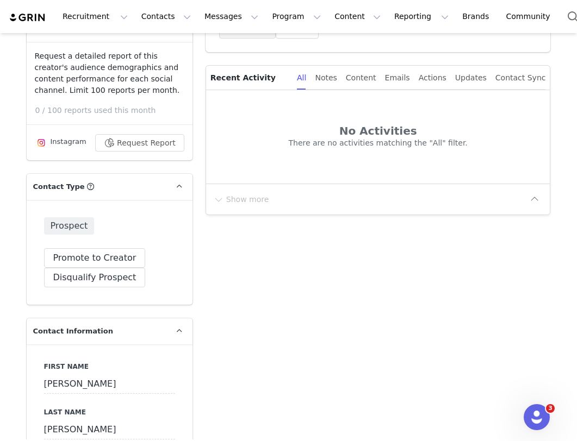
scroll to position [449, 0]
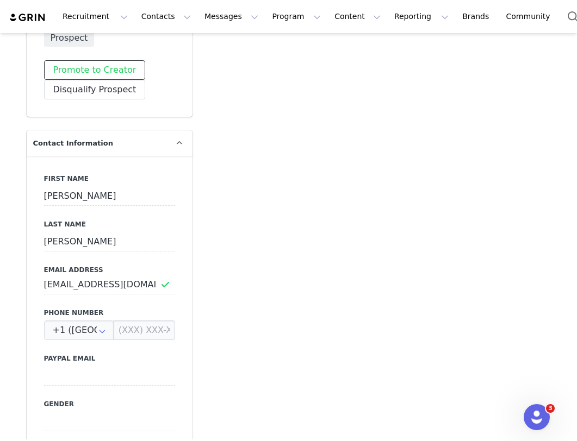
click at [116, 68] on button "Promote to Creator" at bounding box center [95, 70] width 102 height 20
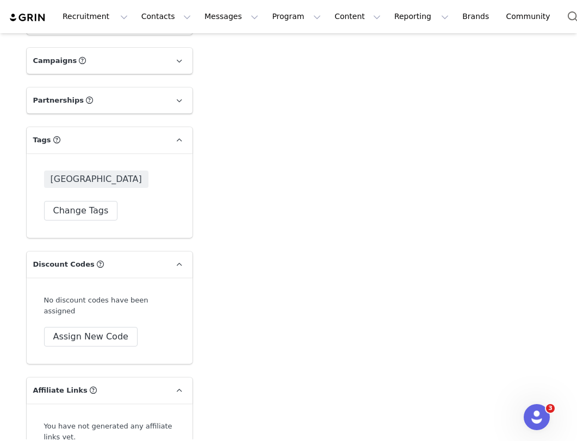
scroll to position [1672, 0]
click at [96, 328] on button "Assign New Code" at bounding box center [91, 336] width 94 height 20
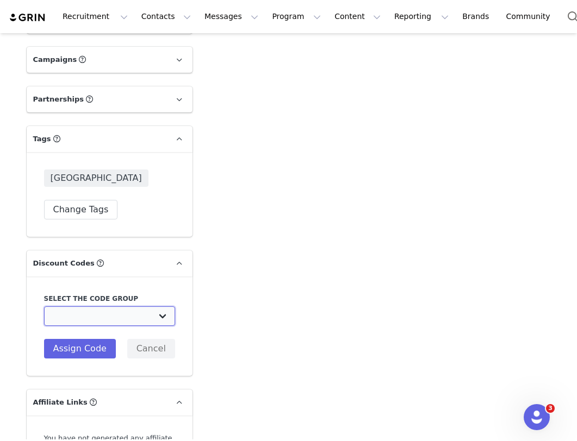
click at [84, 314] on select "Transparent Labs: TL Athletes Transparent Labs: CC // Discount Code Group Test …" at bounding box center [109, 317] width 131 height 20
select select "10009762"
click at [44, 307] on select "Transparent Labs: TL Athletes Transparent Labs: CC // Discount Code Group Test …" at bounding box center [109, 317] width 131 height 20
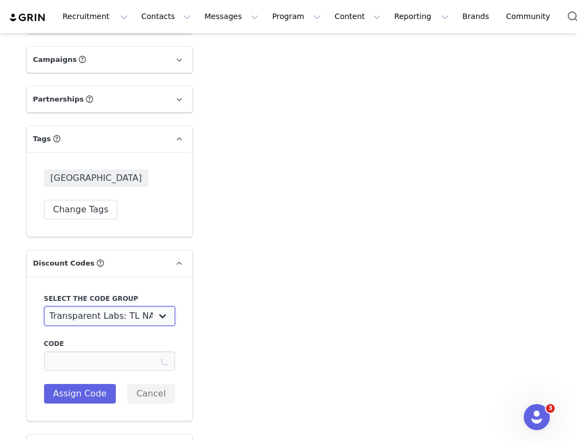
type input "[PERSON_NAME]"
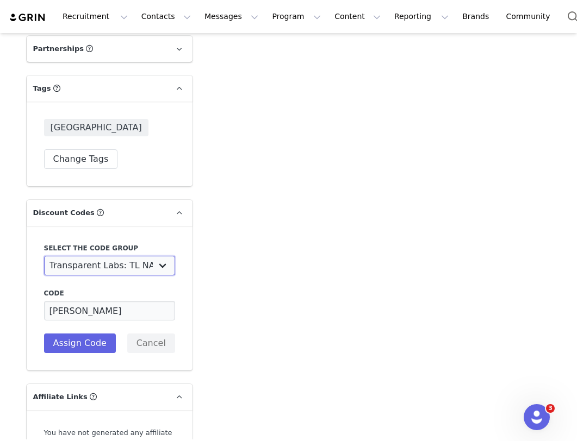
scroll to position [1730, 0]
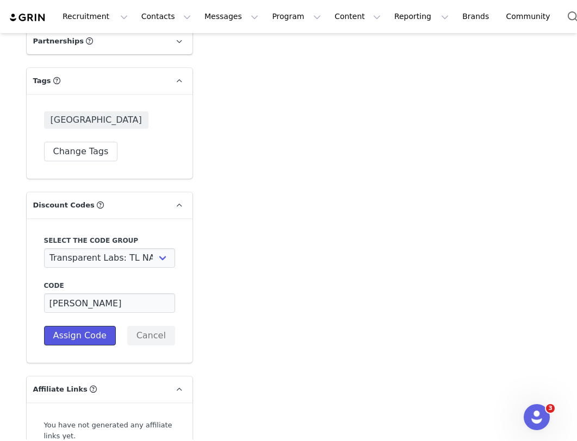
click at [100, 338] on button "Assign Code" at bounding box center [80, 336] width 72 height 20
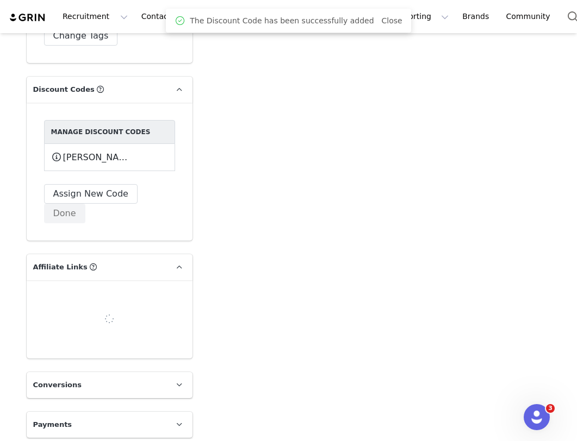
scroll to position [1840, 0]
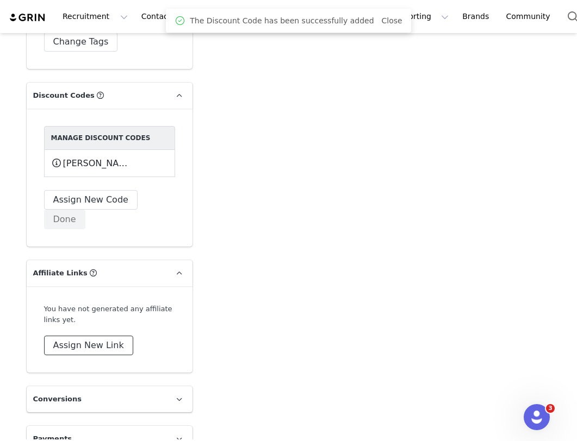
click at [113, 336] on button "Assign New Link" at bounding box center [88, 346] width 89 height 20
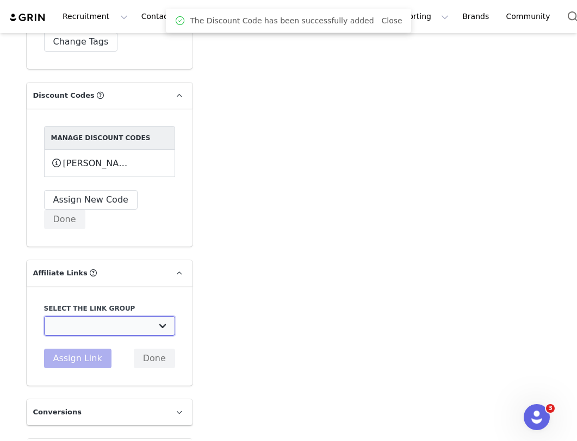
click at [117, 316] on select "Transparent Labs Ambassador Affiliate Link: [URL][DOMAIN_NAME] JF Athlete Affil…" at bounding box center [109, 326] width 131 height 20
select select "32606"
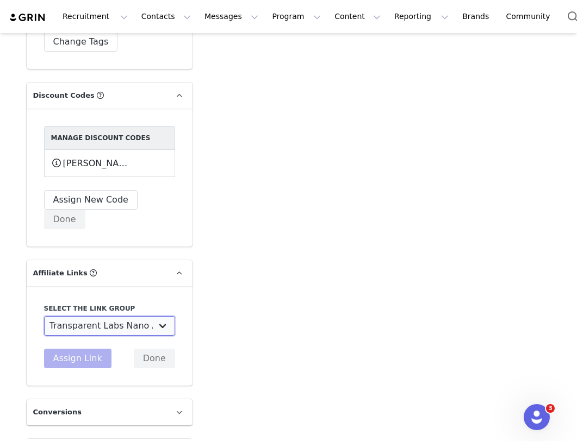
click at [44, 316] on select "Transparent Labs Ambassador Affiliate Link: [URL][DOMAIN_NAME] JF Athlete Affil…" at bounding box center [109, 326] width 131 height 20
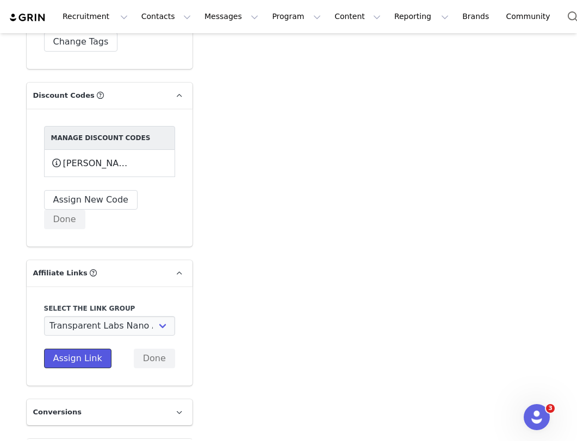
click at [73, 349] on button "Assign Link" at bounding box center [77, 359] width 67 height 20
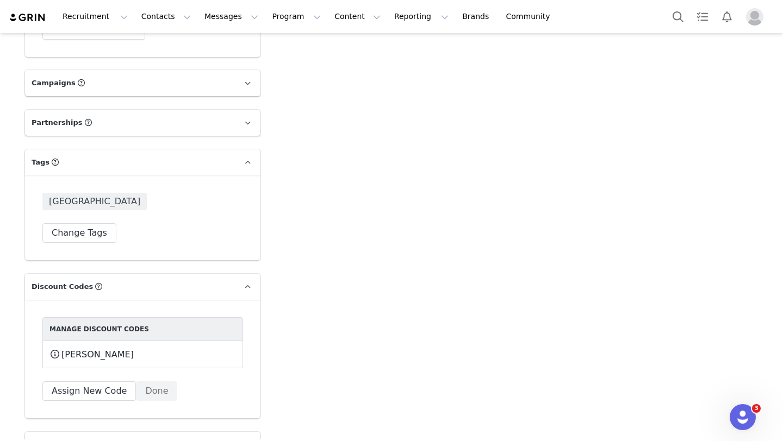
scroll to position [1931, 0]
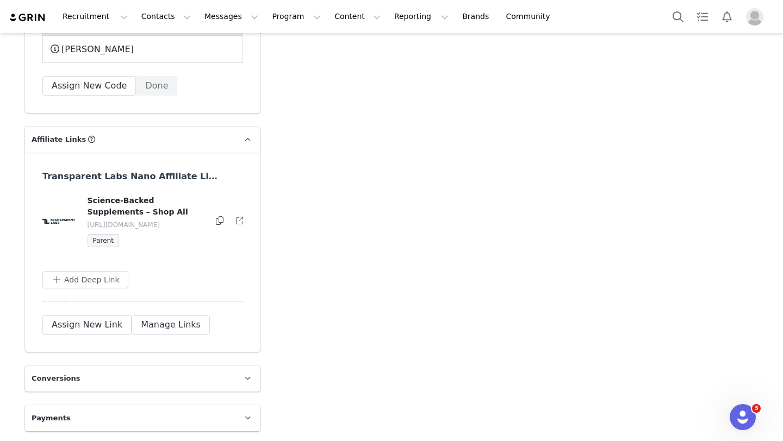
click at [222, 216] on icon at bounding box center [220, 220] width 8 height 9
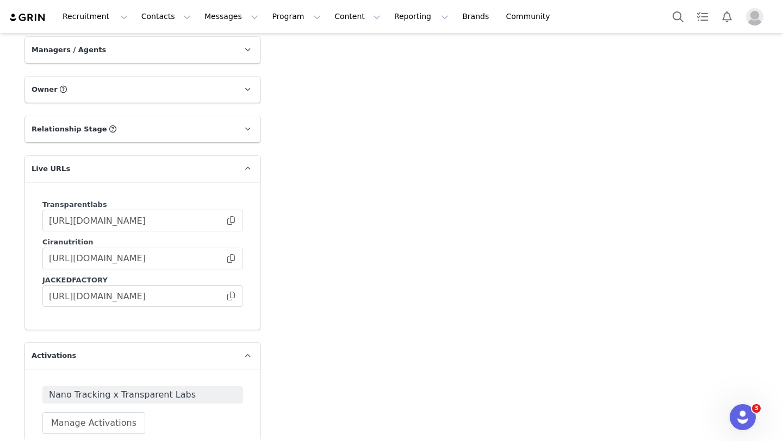
scroll to position [1225, 0]
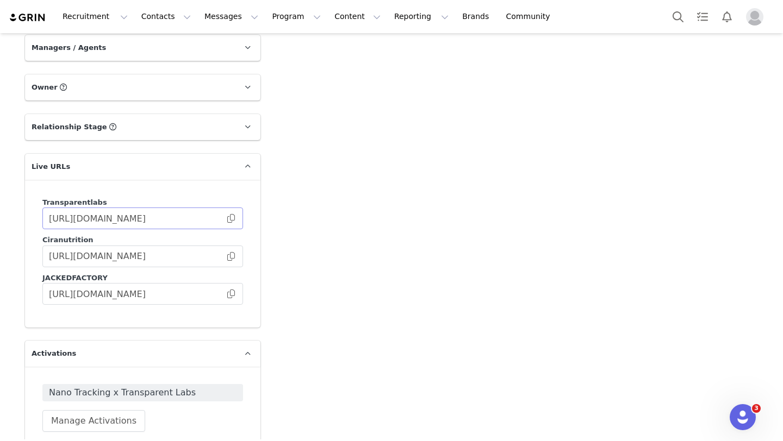
click at [233, 219] on span at bounding box center [231, 219] width 11 height 0
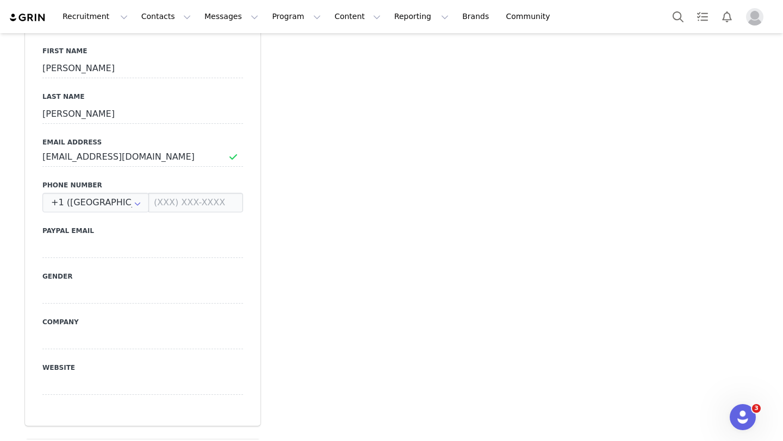
scroll to position [416, 0]
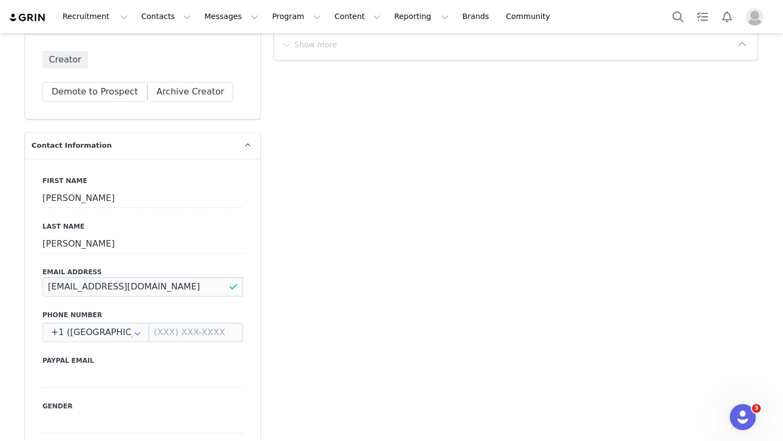
drag, startPoint x: 147, startPoint y: 291, endPoint x: 35, endPoint y: 291, distance: 111.5
click at [35, 291] on div "First Name [PERSON_NAME] Last Name [PERSON_NAME] Address [EMAIL_ADDRESS][DOMAIN…" at bounding box center [142, 357] width 235 height 397
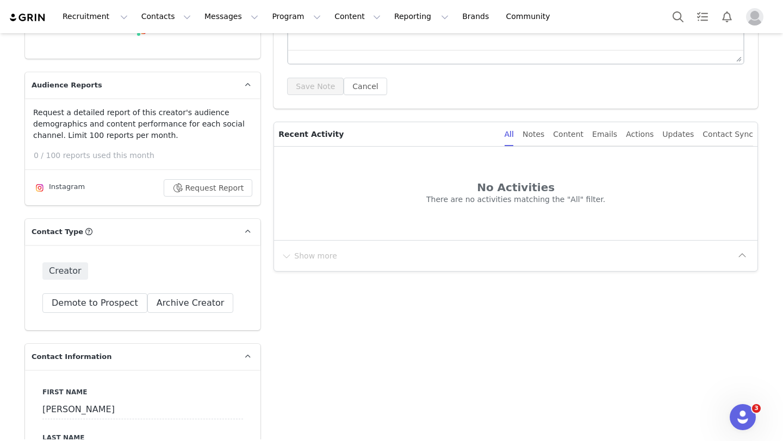
scroll to position [0, 0]
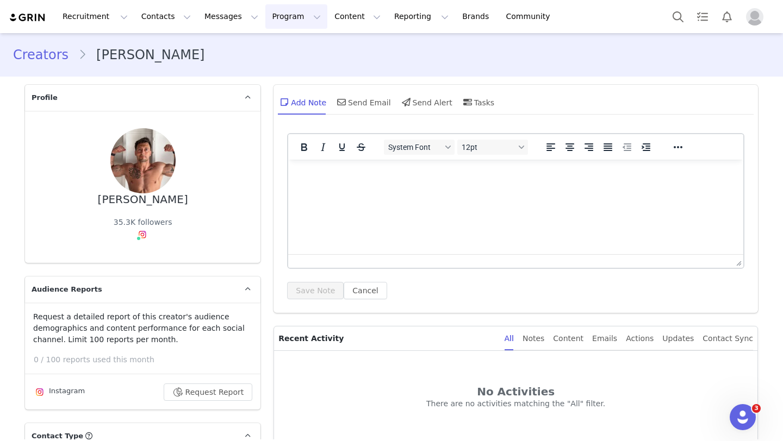
click at [276, 13] on button "Program Program" at bounding box center [296, 16] width 62 height 24
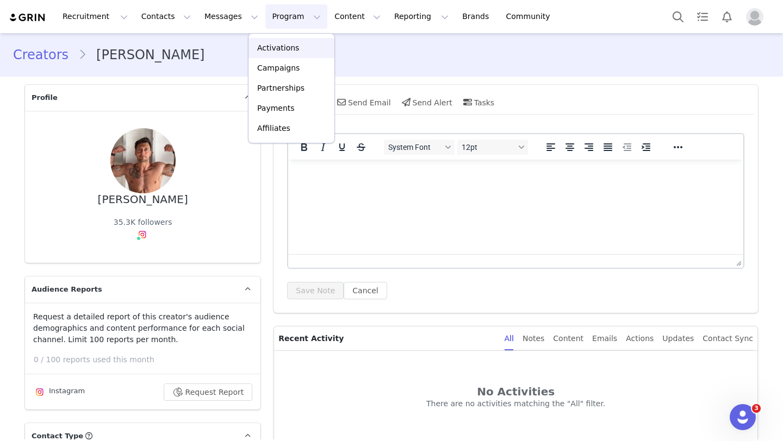
click at [294, 45] on p "Activations" at bounding box center [278, 47] width 42 height 11
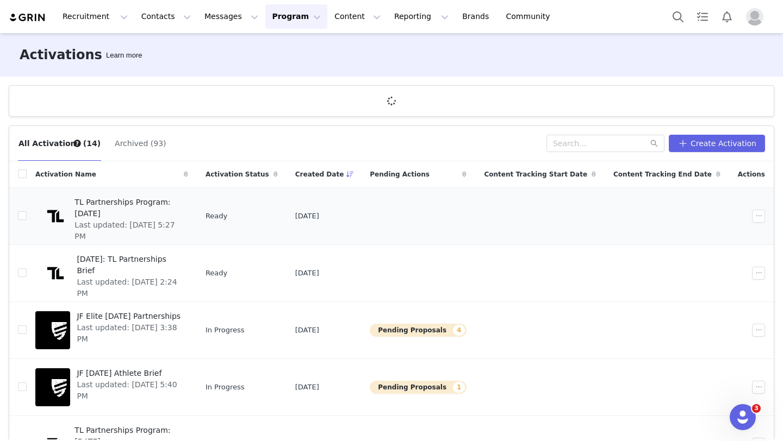
click at [264, 198] on td "Ready" at bounding box center [242, 216] width 90 height 57
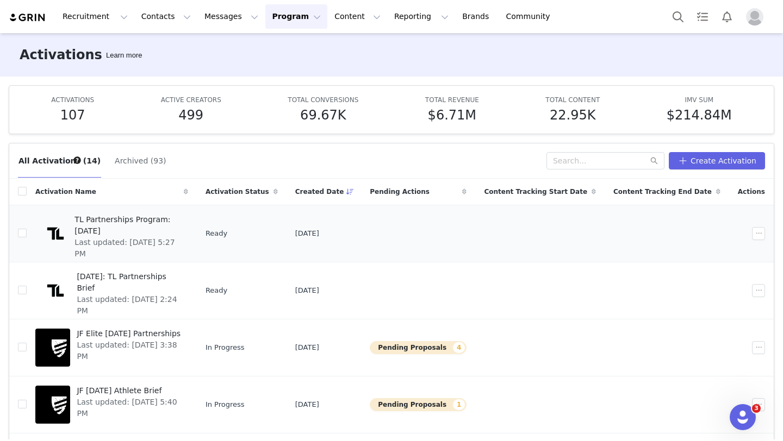
click at [182, 219] on span "TL Partnerships Program: [DATE]" at bounding box center [127, 225] width 107 height 23
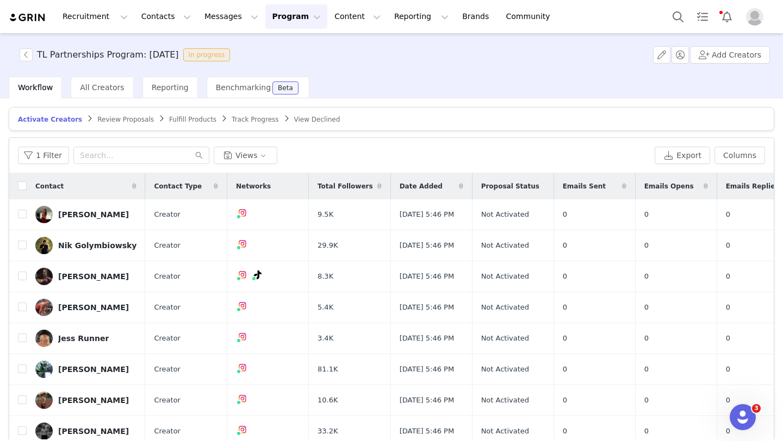
click at [27, 17] on img at bounding box center [28, 18] width 38 height 10
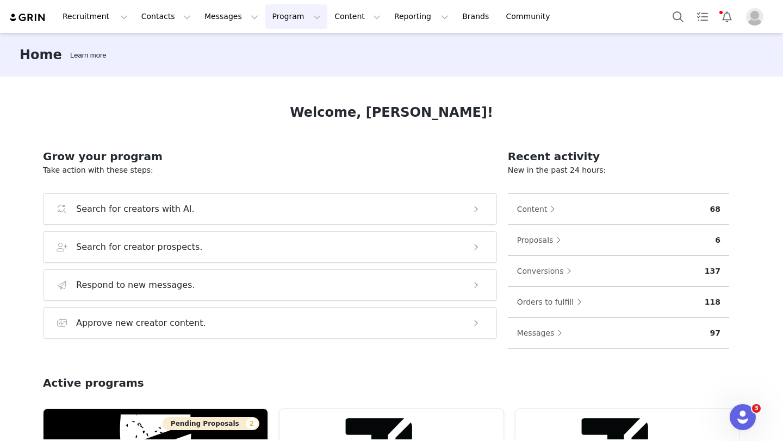
click at [282, 19] on button "Program Program" at bounding box center [296, 16] width 62 height 24
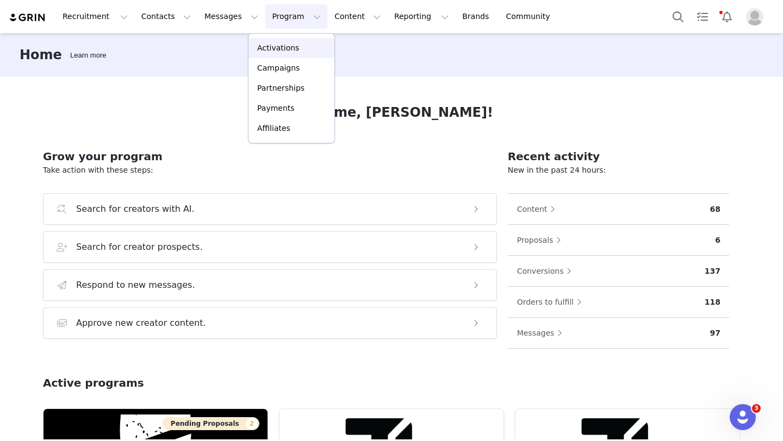
click at [289, 43] on p "Activations" at bounding box center [278, 47] width 42 height 11
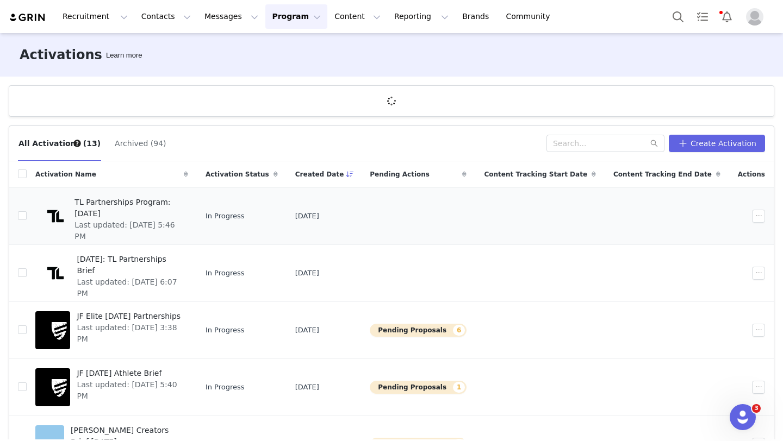
click at [182, 203] on span "TL Partnerships Program: [DATE]" at bounding box center [127, 208] width 107 height 23
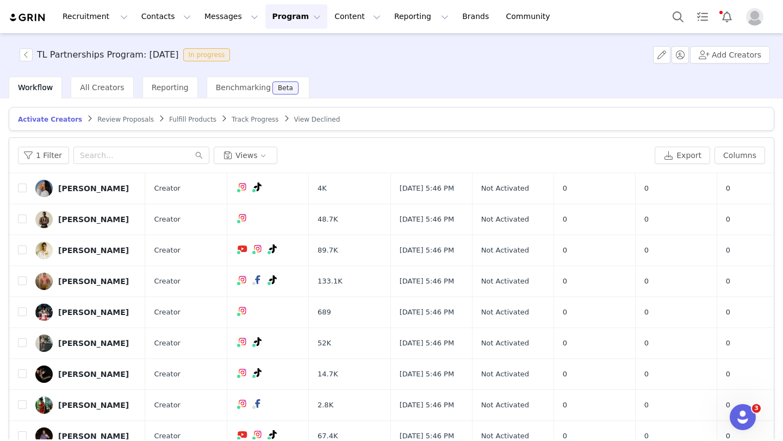
scroll to position [52, 0]
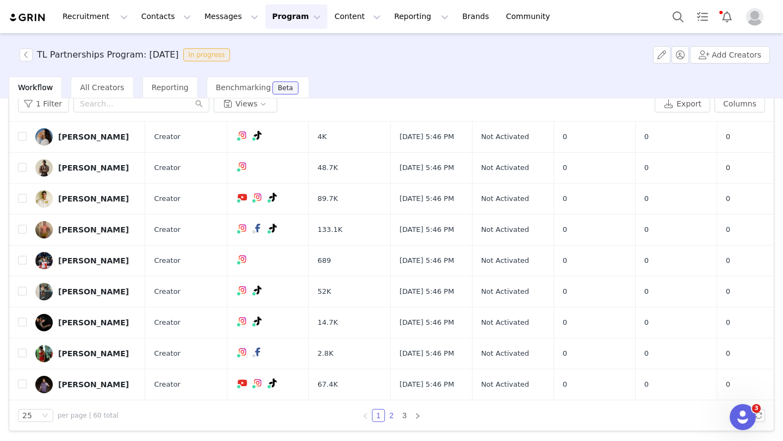
click at [393, 416] on link "2" at bounding box center [391, 416] width 12 height 12
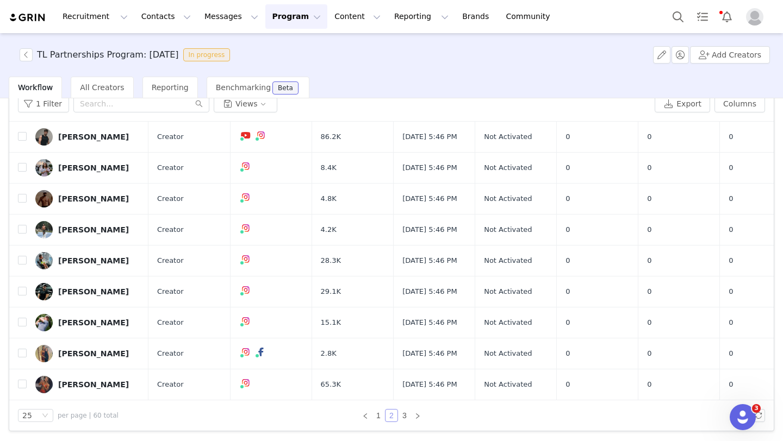
scroll to position [627, 0]
click at [403, 415] on link "3" at bounding box center [405, 416] width 12 height 12
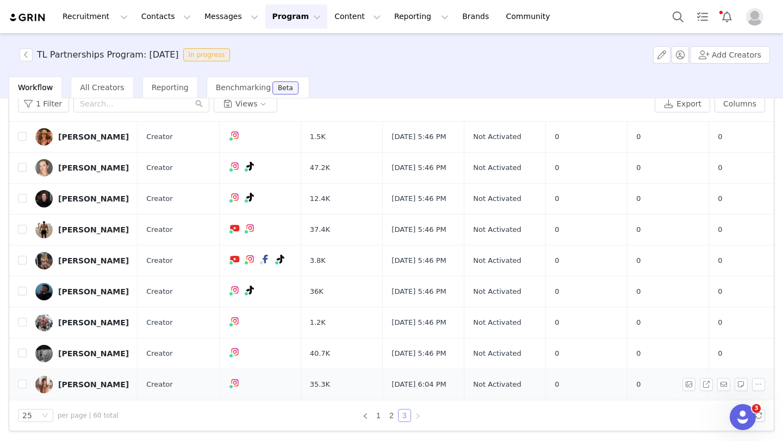
scroll to position [0, 0]
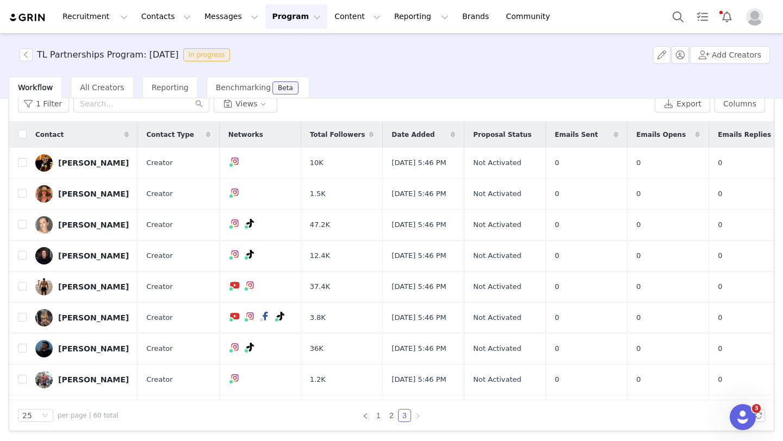
click at [381, 413] on link "1" at bounding box center [378, 416] width 12 height 12
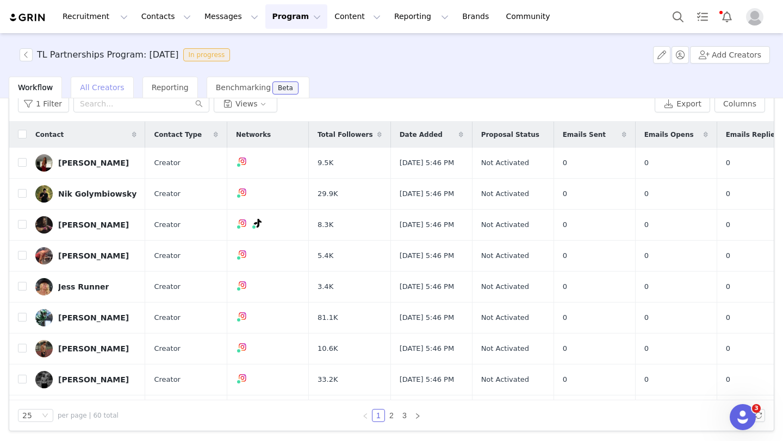
click at [92, 82] on div "All Creators" at bounding box center [102, 88] width 63 height 22
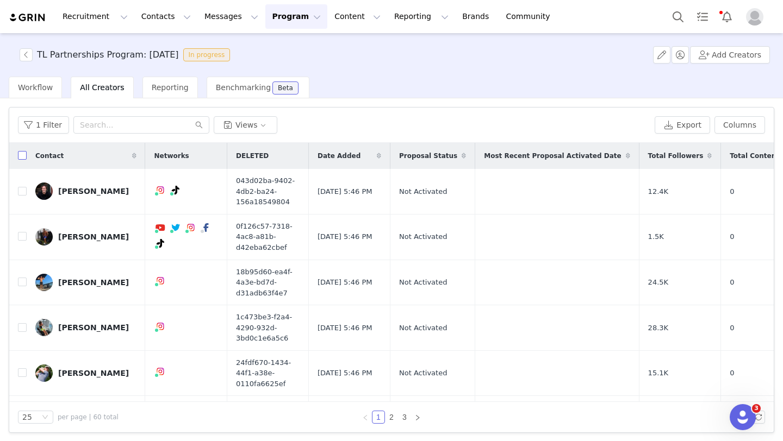
click at [25, 155] on input "checkbox" at bounding box center [22, 155] width 9 height 9
checkbox input "true"
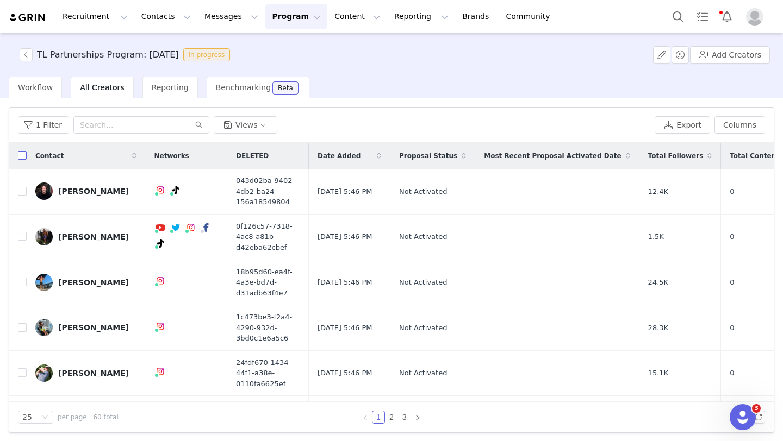
checkbox input "true"
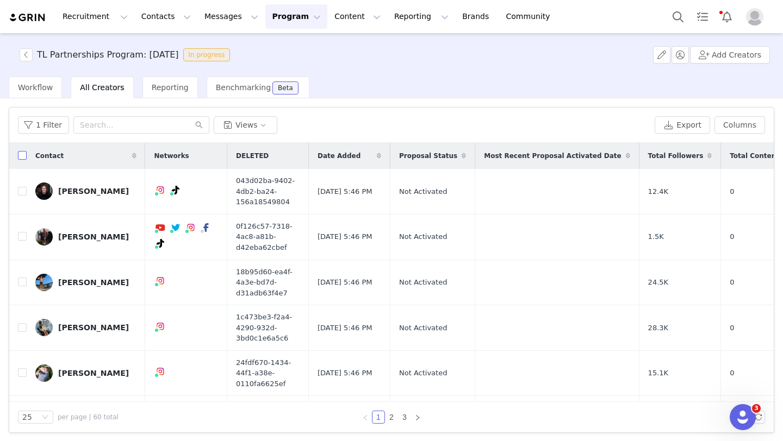
checkbox input "true"
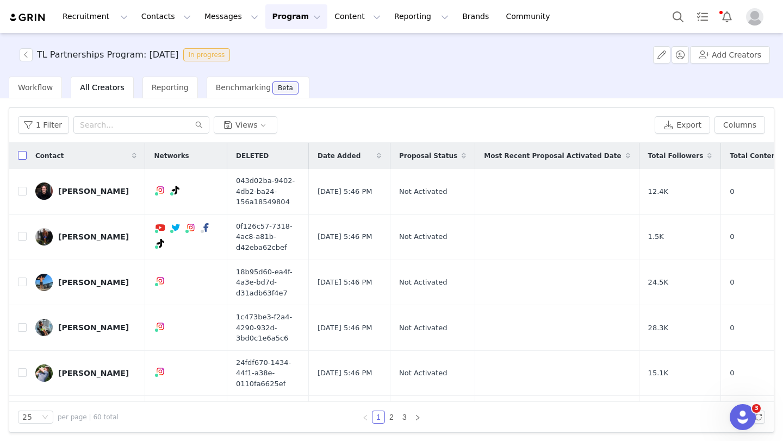
checkbox input "true"
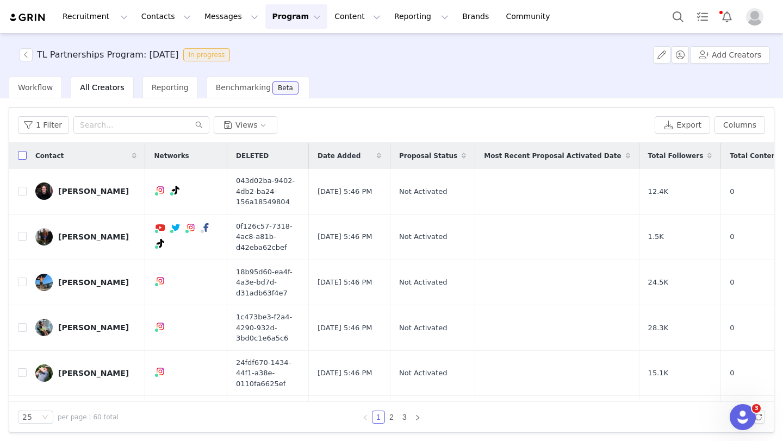
checkbox input "true"
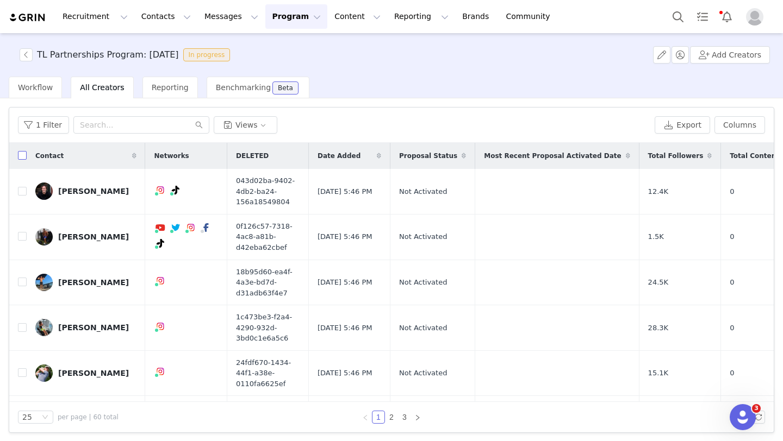
checkbox input "true"
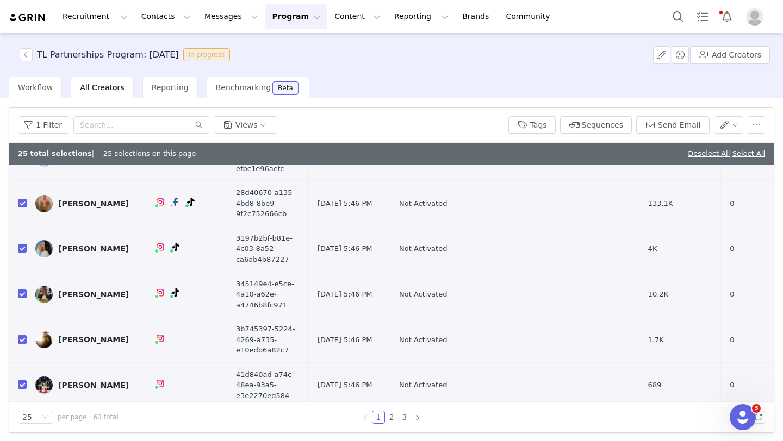
scroll to position [867, 0]
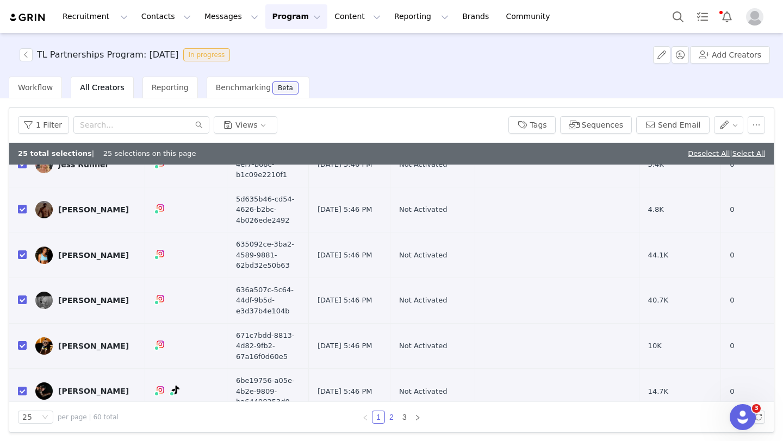
click at [390, 418] on link "2" at bounding box center [391, 418] width 12 height 12
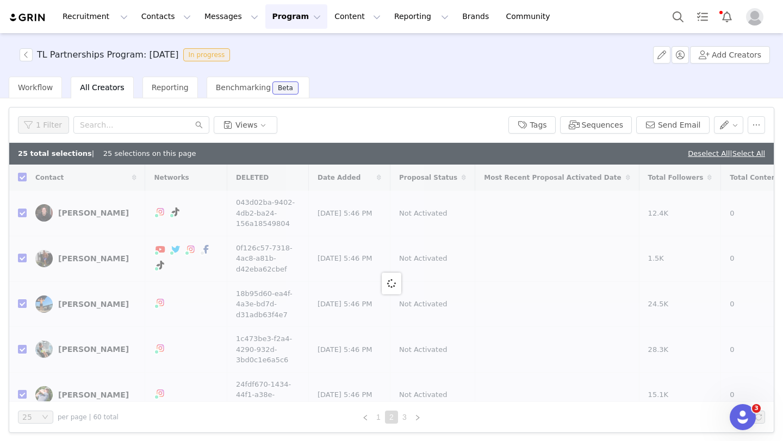
checkbox input "false"
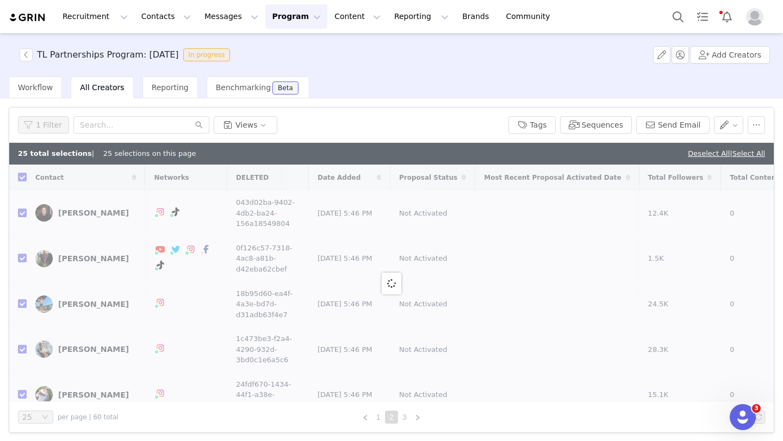
checkbox input "false"
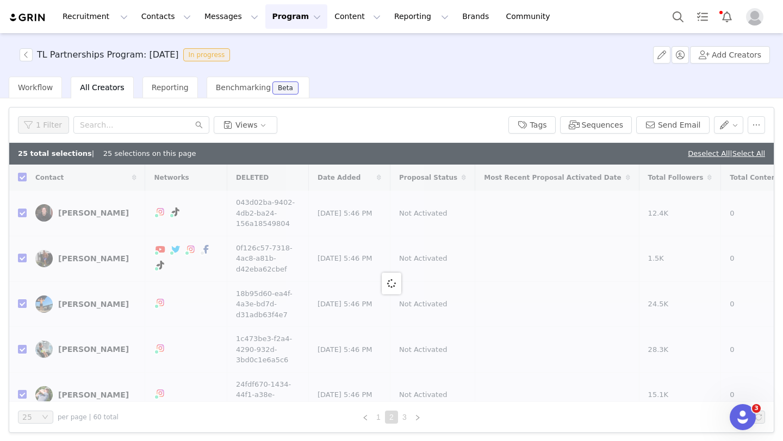
checkbox input "false"
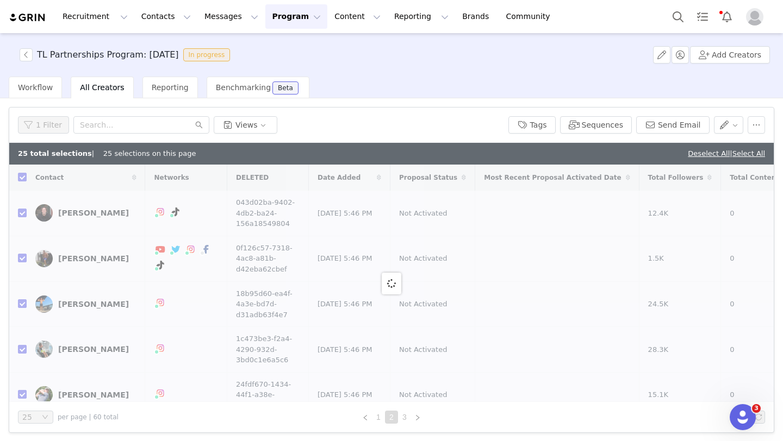
checkbox input "false"
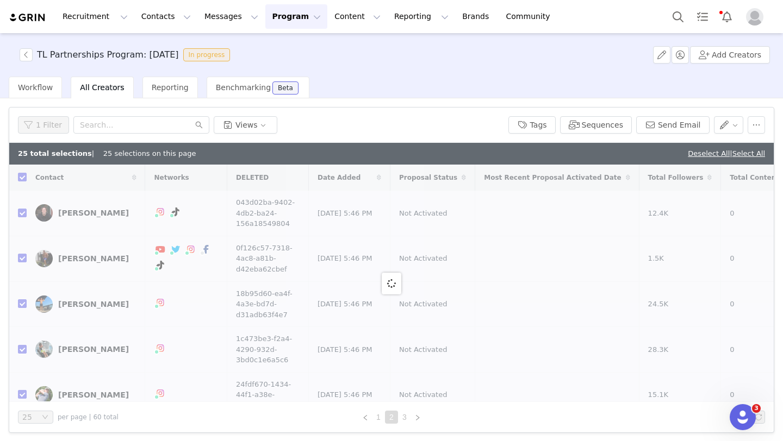
checkbox input "false"
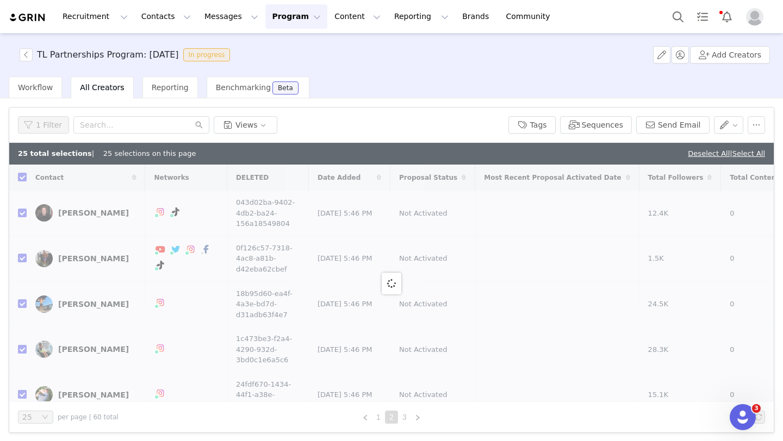
checkbox input "false"
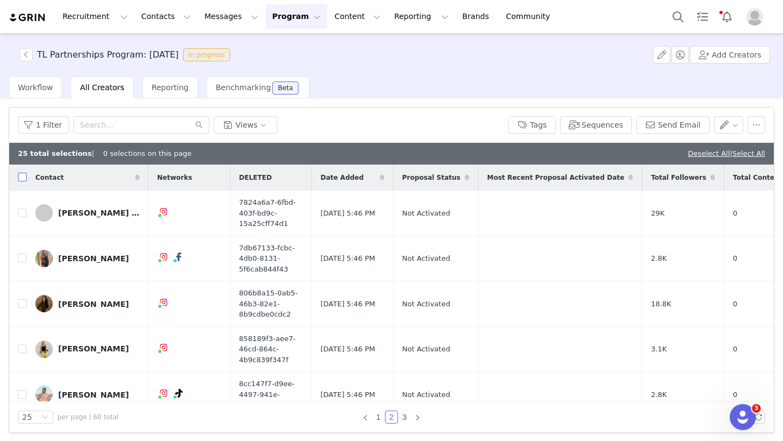
click at [23, 178] on input "checkbox" at bounding box center [22, 177] width 9 height 9
checkbox input "true"
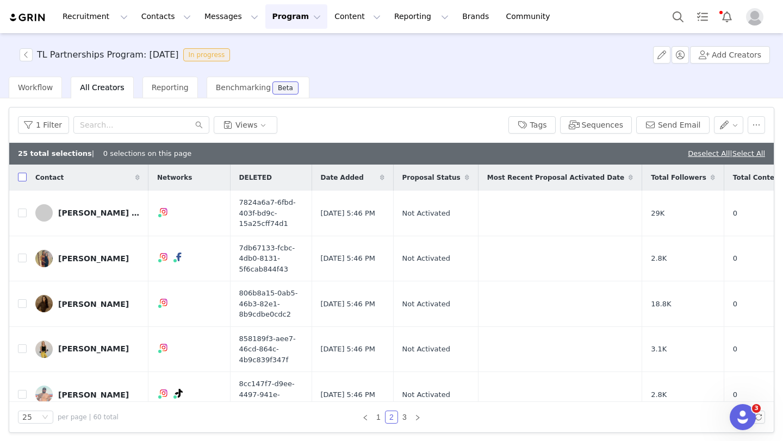
checkbox input "true"
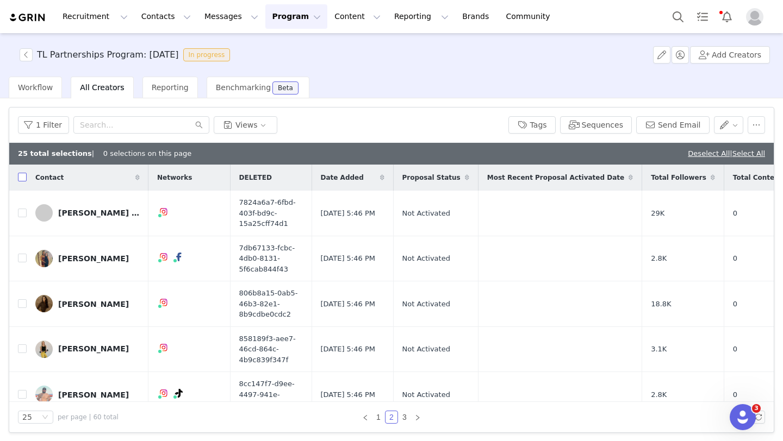
checkbox input "true"
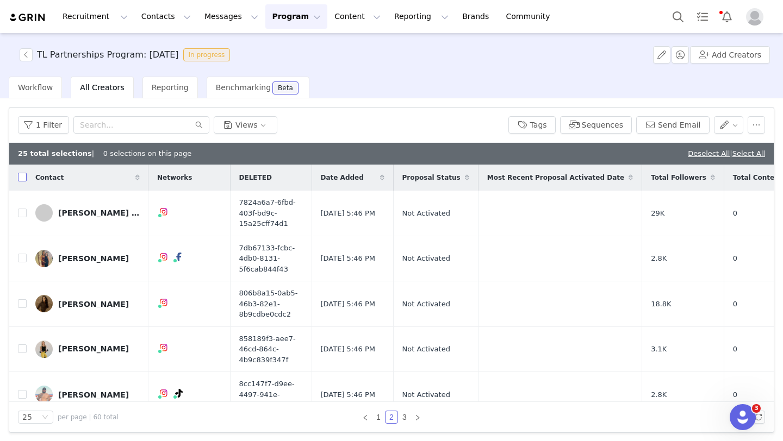
checkbox input "true"
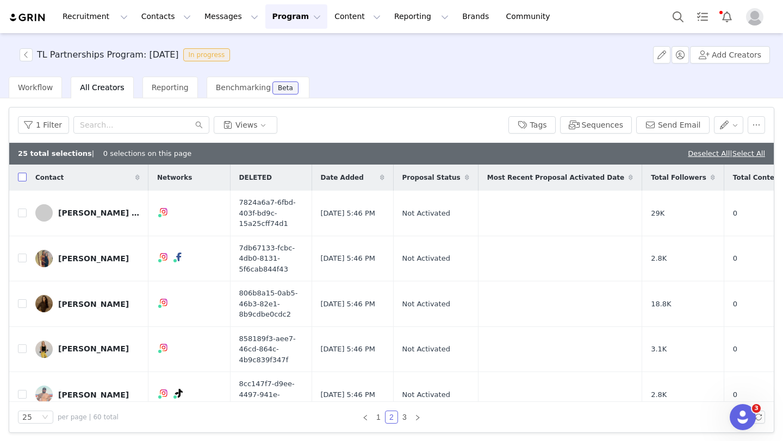
checkbox input "true"
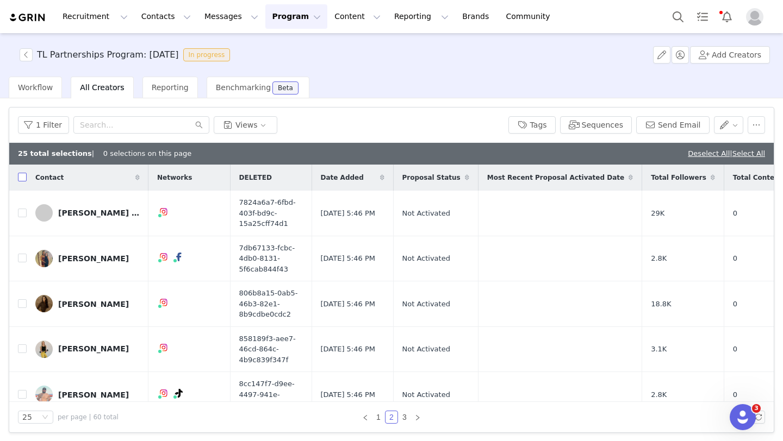
checkbox input "true"
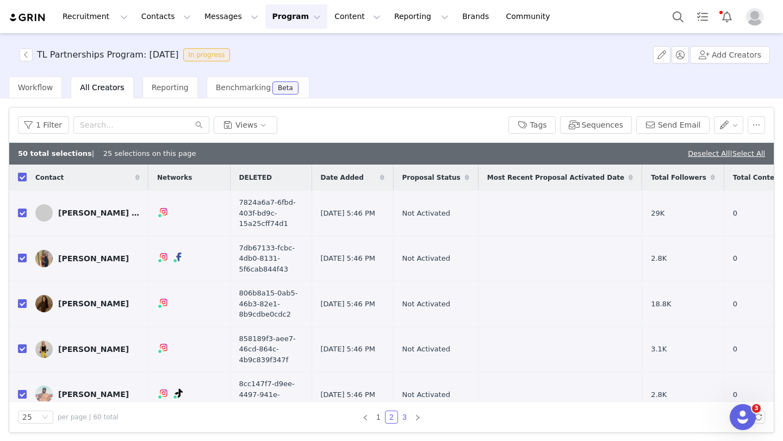
click at [403, 419] on link "3" at bounding box center [405, 418] width 12 height 12
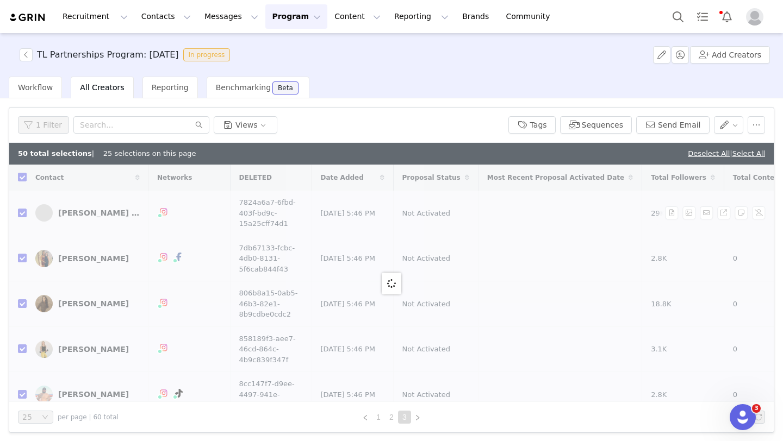
checkbox input "false"
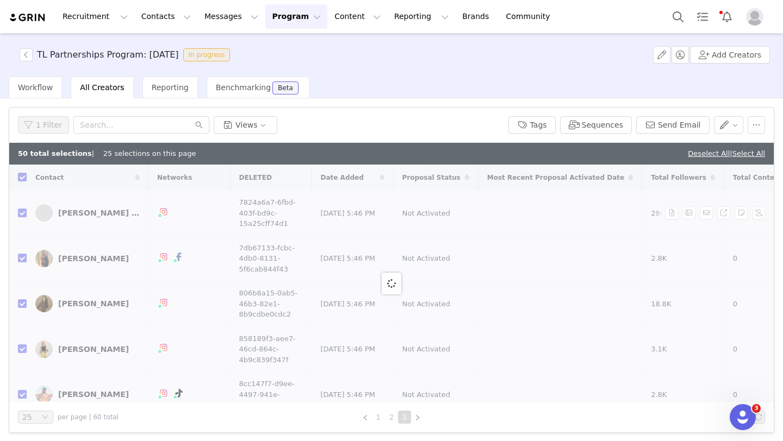
checkbox input "false"
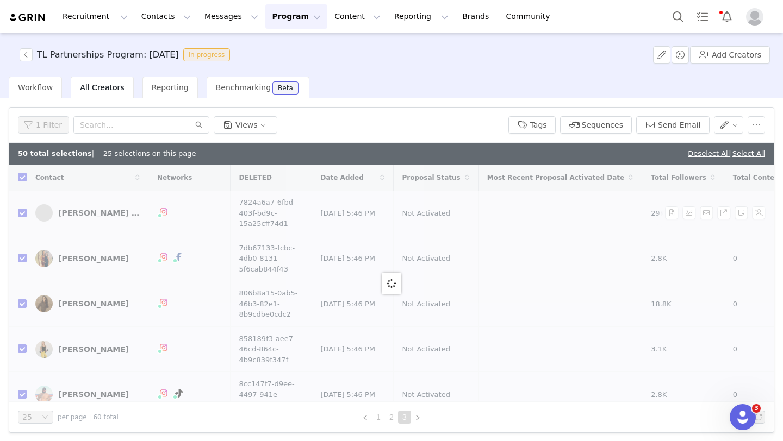
checkbox input "false"
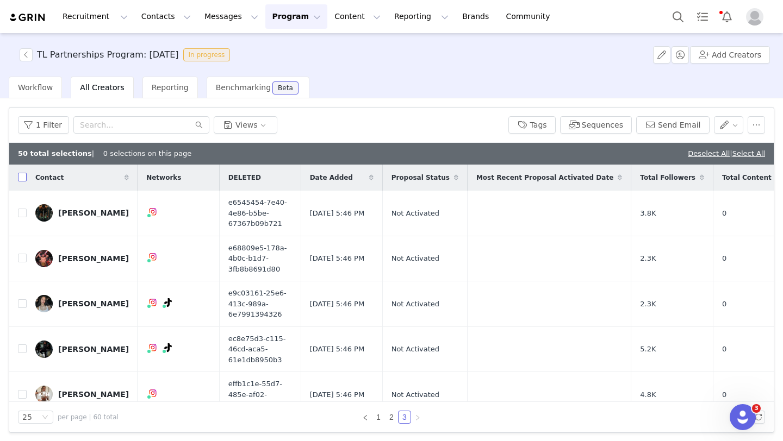
click at [25, 181] on input "checkbox" at bounding box center [22, 177] width 9 height 9
checkbox input "true"
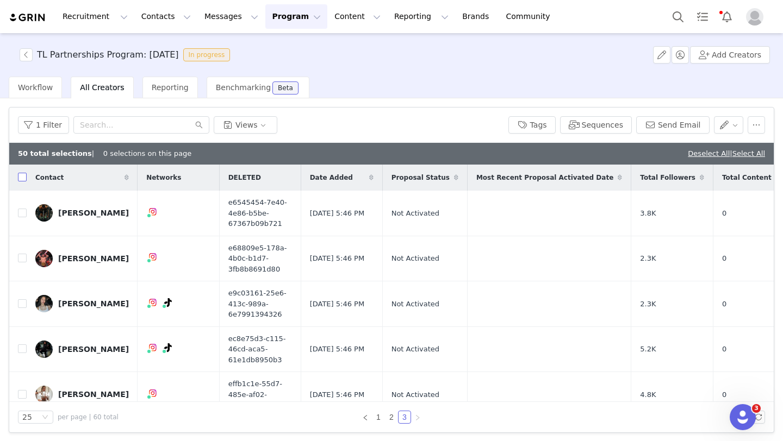
checkbox input "true"
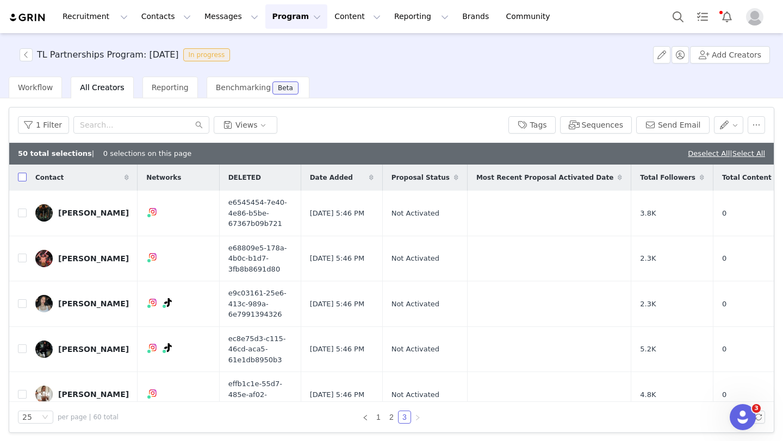
checkbox input "true"
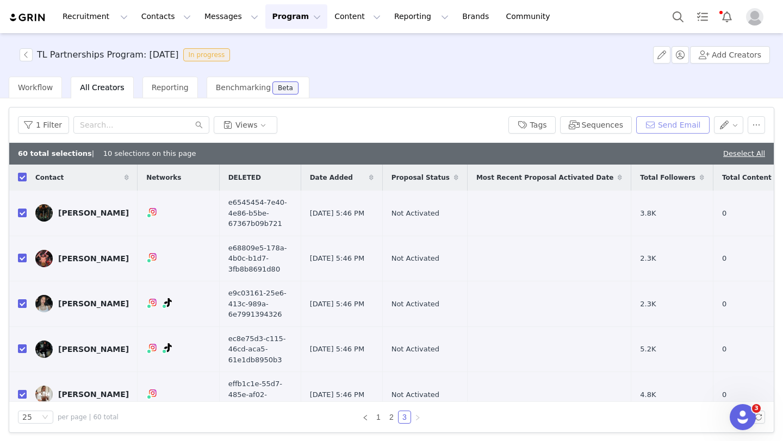
click at [576, 127] on button "Send Email" at bounding box center [672, 124] width 73 height 17
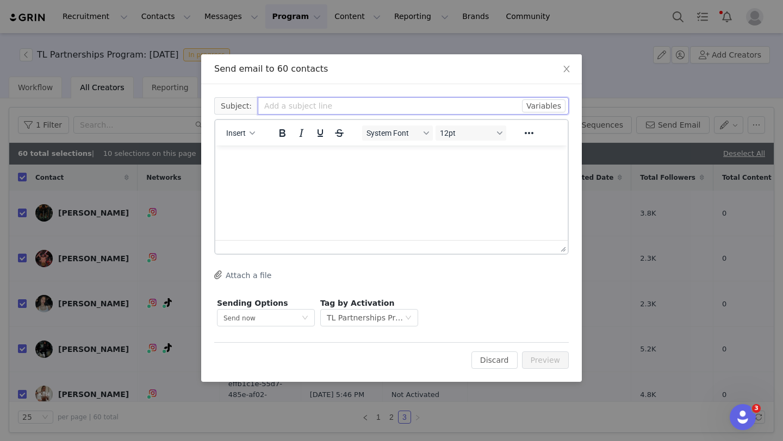
click at [315, 104] on input "text" at bounding box center [413, 105] width 311 height 17
click at [253, 165] on p "Rich Text Area. Press ALT-0 for help." at bounding box center [391, 160] width 335 height 12
click at [242, 132] on span "Insert" at bounding box center [236, 133] width 20 height 9
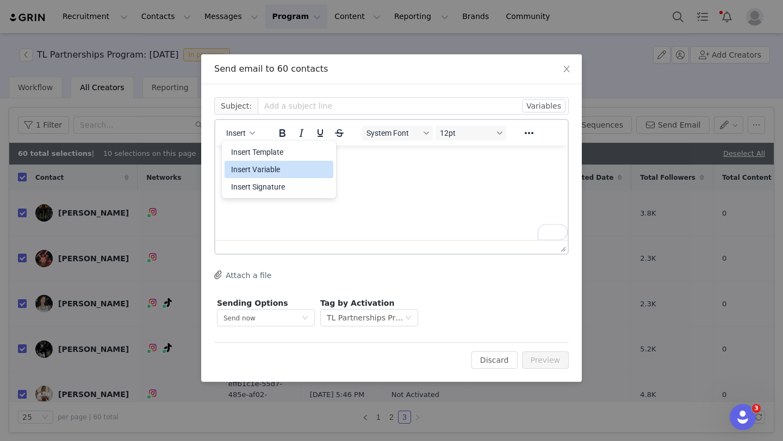
click at [268, 169] on div "Insert Variable" at bounding box center [280, 169] width 98 height 13
select select
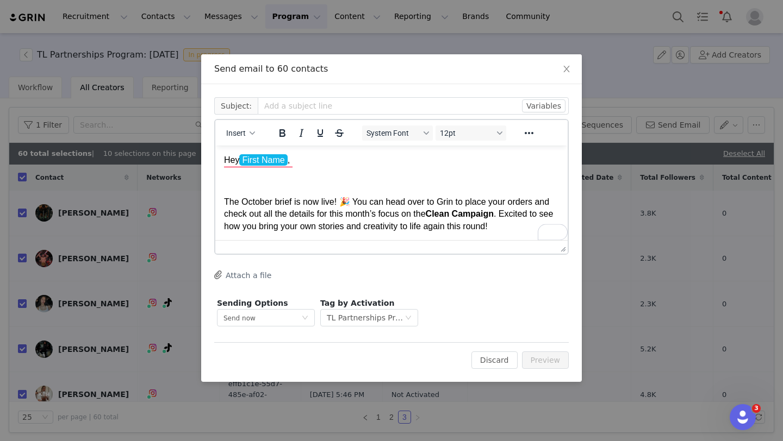
click at [225, 201] on p "The October brief is now live! 🎉 You can head over to Grin to place your orders…" at bounding box center [391, 214] width 335 height 36
click at [508, 215] on p "The October brief is now live! 🎉 You can head over to Grin to place your orders…" at bounding box center [391, 213] width 335 height 36
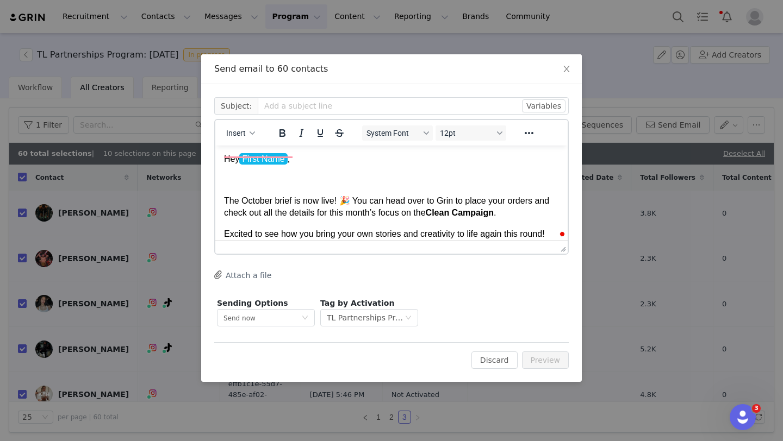
scroll to position [10, 0]
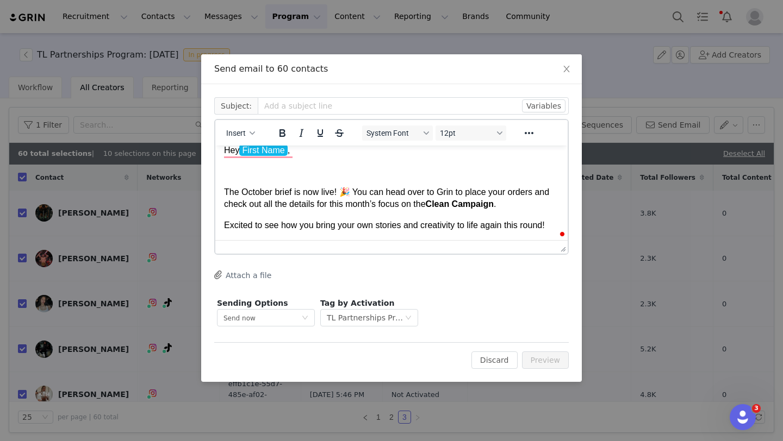
click at [553, 226] on p "Excited to see how you bring your own stories and creativity to life again this…" at bounding box center [391, 226] width 335 height 12
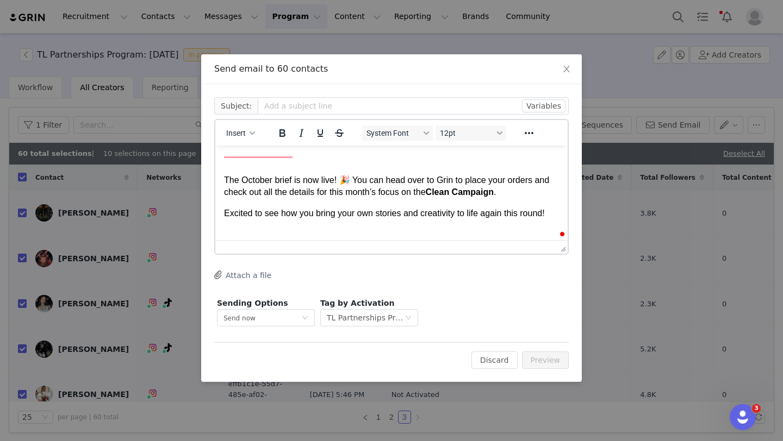
scroll to position [22, 0]
click at [517, 194] on p "The October brief is now live! 🎉 You can head over to Grin to place your orders…" at bounding box center [391, 187] width 335 height 24
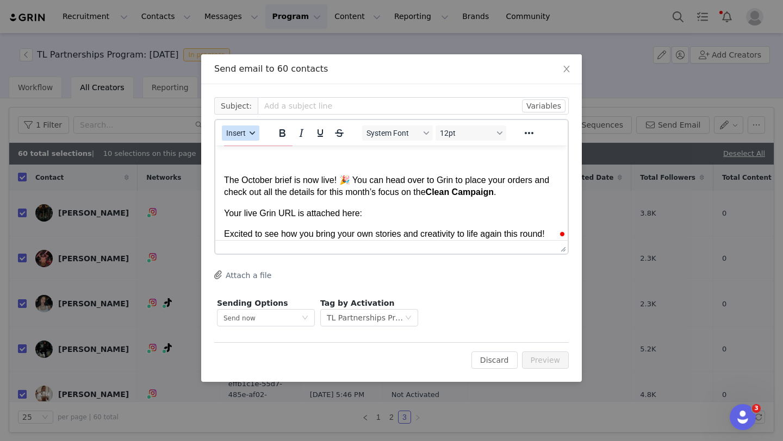
click at [244, 133] on span "Insert" at bounding box center [236, 133] width 20 height 9
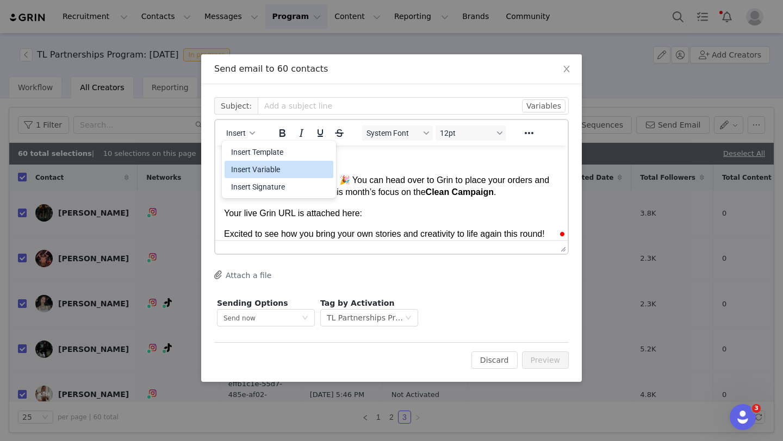
click at [264, 172] on div "Insert Variable" at bounding box center [280, 169] width 98 height 13
select select
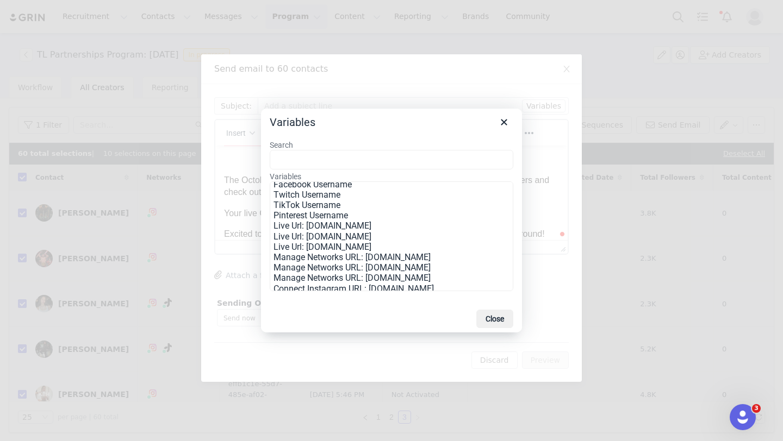
scroll to position [206, 0]
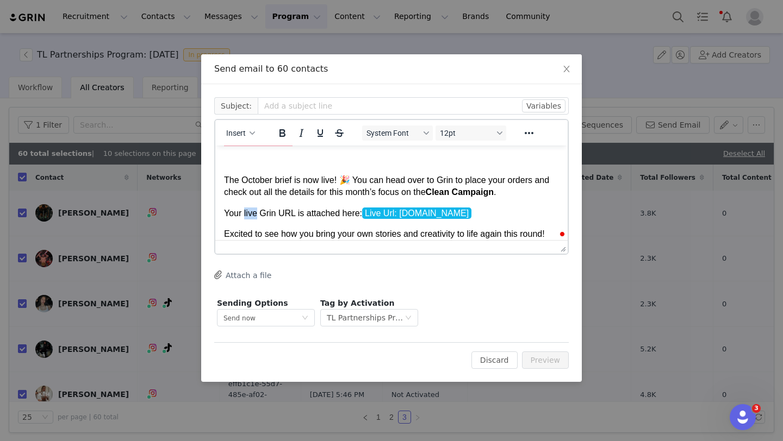
drag, startPoint x: 257, startPoint y: 216, endPoint x: 243, endPoint y: 216, distance: 14.1
click at [243, 216] on p "Your live Grin URL is attached here: Live Url: [DOMAIN_NAME]" at bounding box center [391, 214] width 335 height 12
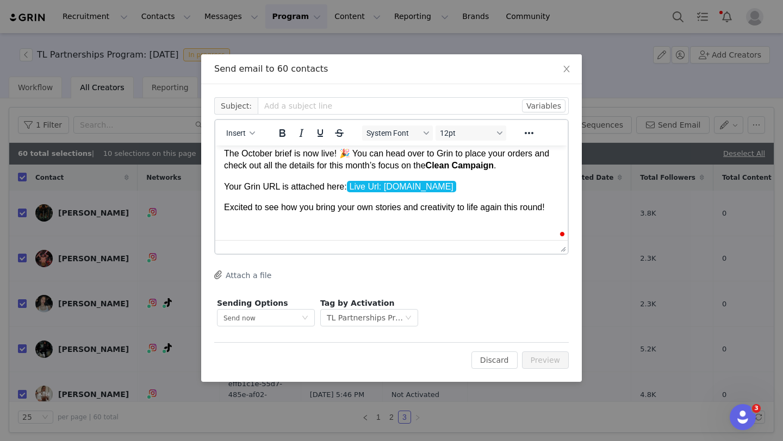
scroll to position [0, 0]
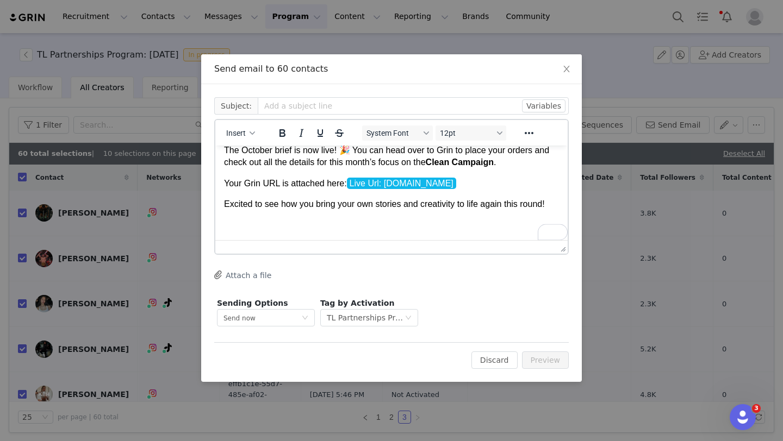
click at [553, 206] on p "Excited to see how you bring your own stories and creativity to life again this…" at bounding box center [391, 204] width 335 height 12
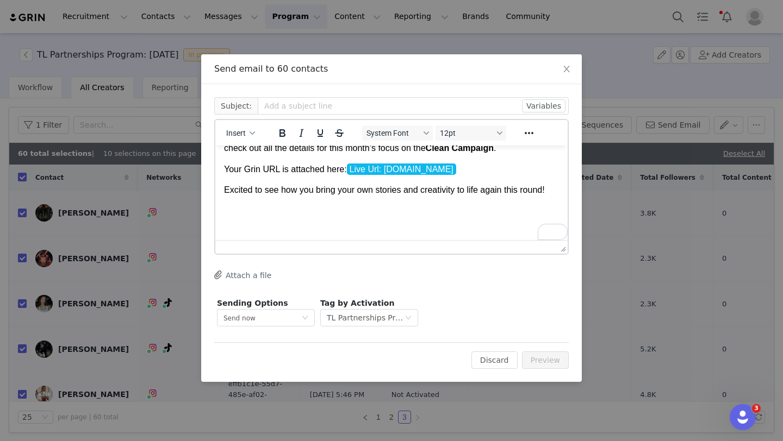
scroll to position [66, 0]
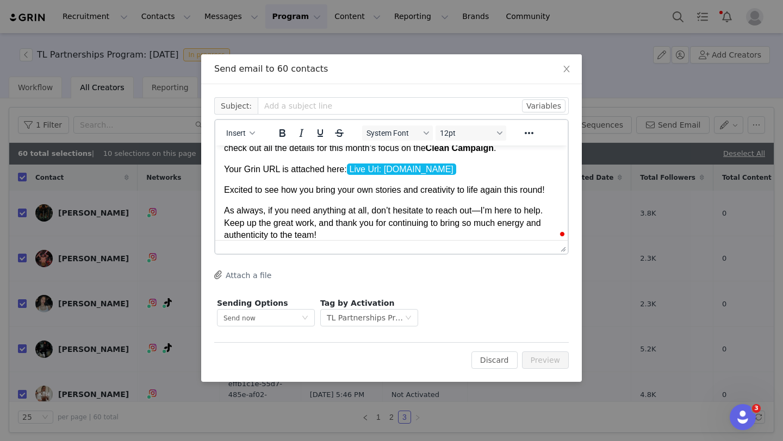
click at [480, 213] on p "As always, if you need anything at all, don’t hesitate to reach out—I’m here to…" at bounding box center [391, 223] width 335 height 36
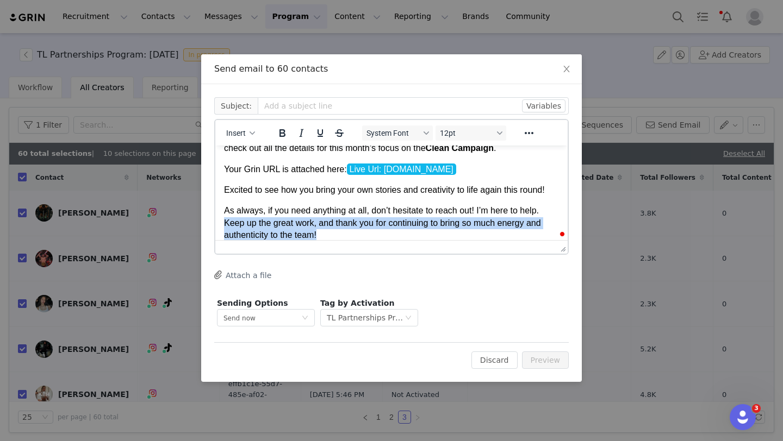
drag, startPoint x: 346, startPoint y: 234, endPoint x: 223, endPoint y: 226, distance: 123.1
click at [223, 226] on html "Hey First Name , The October brief is now live! 🎉 You can head over to Grin to …" at bounding box center [391, 175] width 352 height 191
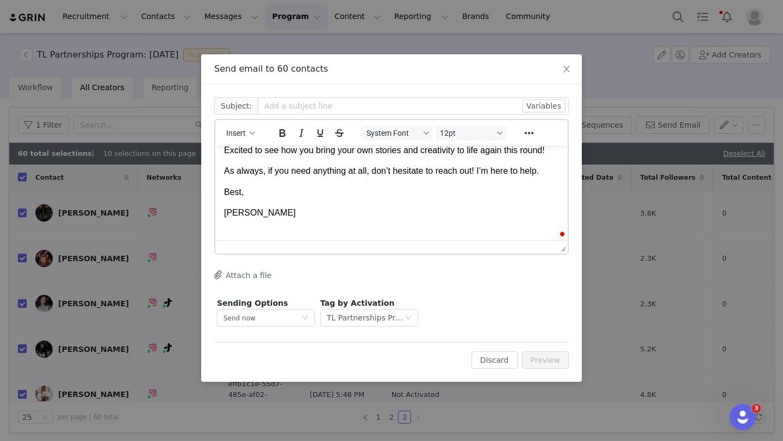
scroll to position [105, 0]
click at [427, 269] on div "Cc: Subject: Variables Insert System Font 12pt To open the popup, press Shift+E…" at bounding box center [391, 213] width 354 height 232
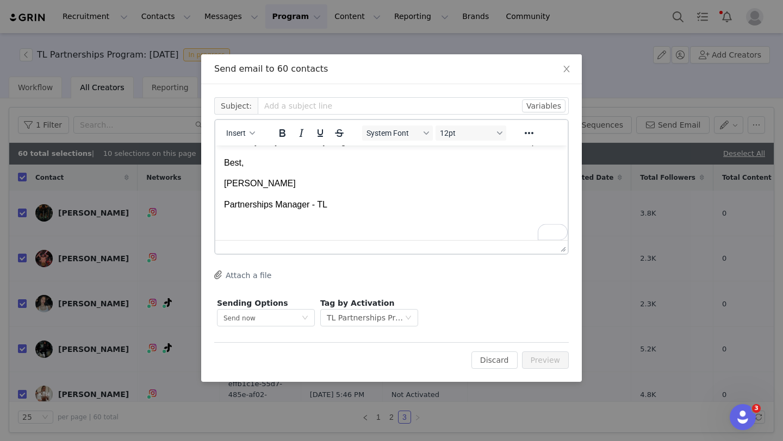
scroll to position [135, 0]
click at [223, 201] on html "Hey First Name , The October brief is now live! 🎉 You can head over to Grin to …" at bounding box center [391, 125] width 352 height 229
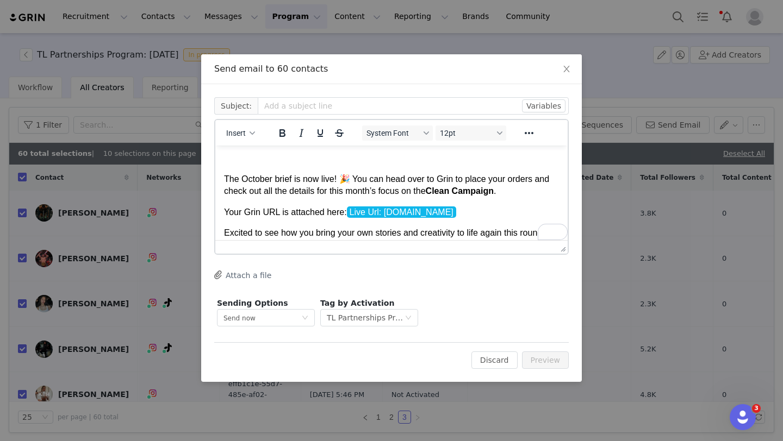
click at [520, 190] on p "The October brief is now live! 🎉 You can head over to Grin to place your orders…" at bounding box center [391, 185] width 335 height 24
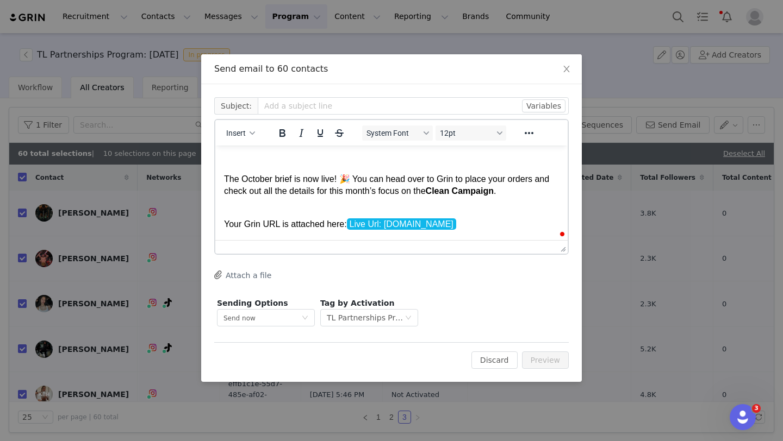
click at [516, 227] on p "Your Grin URL is attached here: Live Url: [DOMAIN_NAME]" at bounding box center [391, 225] width 335 height 12
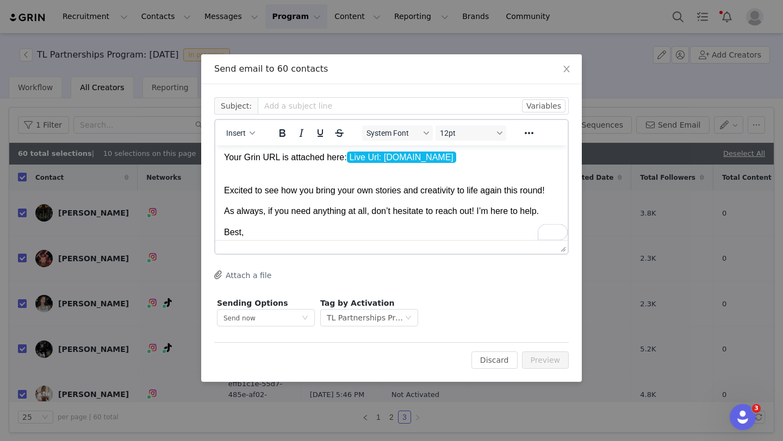
click at [555, 194] on p "Excited to see how you bring your own stories and creativity to life again this…" at bounding box center [391, 191] width 335 height 12
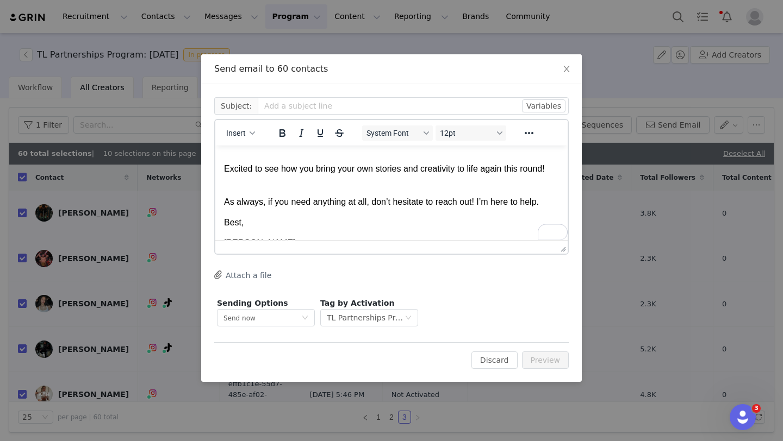
click at [552, 204] on p "As always, if you need anything at all, don’t hesitate to reach out! I’m here t…" at bounding box center [391, 202] width 335 height 12
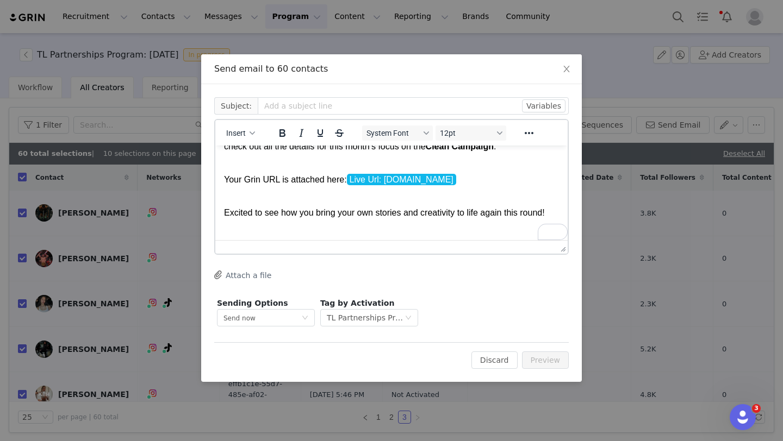
click at [503, 180] on p "Your Grin URL is attached here: Live Url: [DOMAIN_NAME]" at bounding box center [391, 186] width 335 height 24
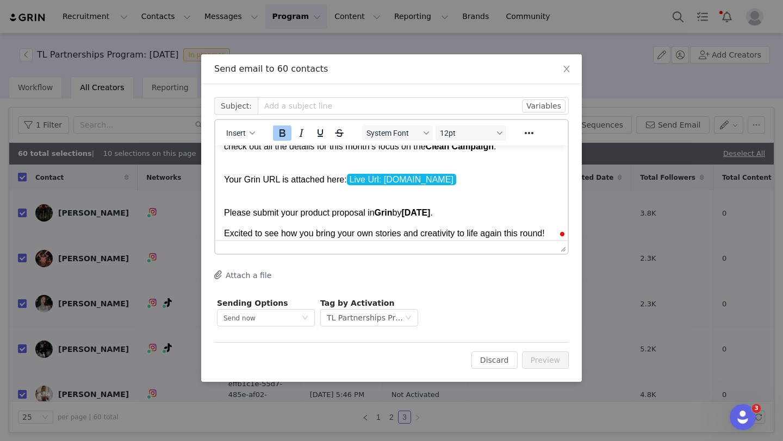
click at [430, 215] on strong "[DATE]" at bounding box center [415, 212] width 29 height 9
drag, startPoint x: 474, startPoint y: 213, endPoint x: 379, endPoint y: 214, distance: 94.6
click at [379, 214] on p "Please submit your product proposal in Grin by [DATE] ." at bounding box center [391, 213] width 335 height 12
click at [350, 225] on body "Hey First Name , The October brief is now live! 🎉 You can head over to Grin to …" at bounding box center [391, 228] width 335 height 282
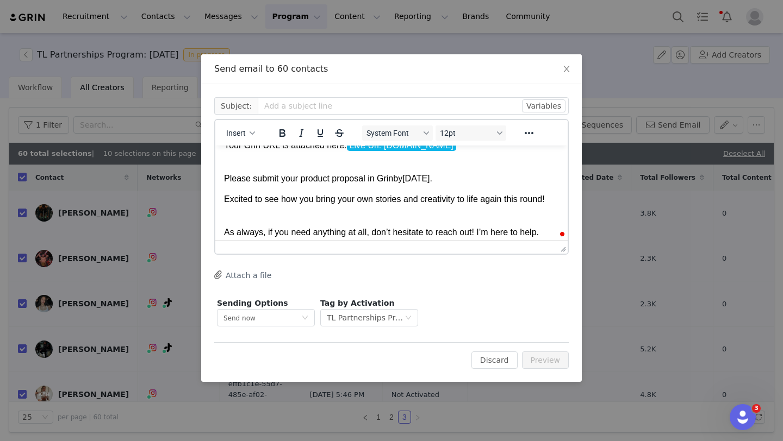
click at [471, 179] on p "Please submit your product proposal in Grin by [DATE] ." at bounding box center [391, 179] width 335 height 12
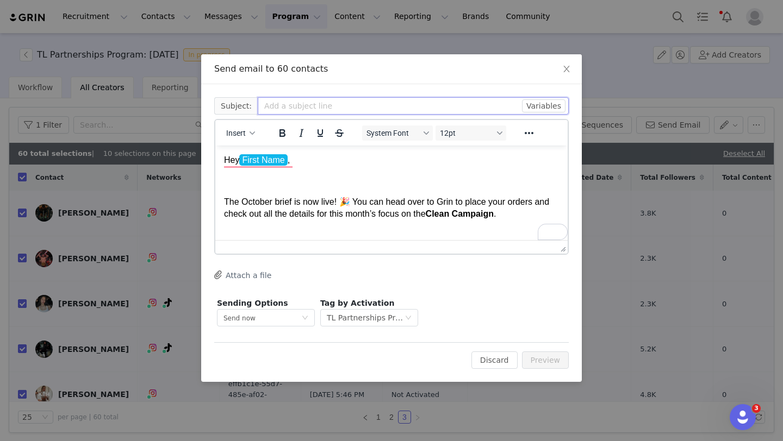
click at [342, 113] on input "text" at bounding box center [413, 105] width 311 height 17
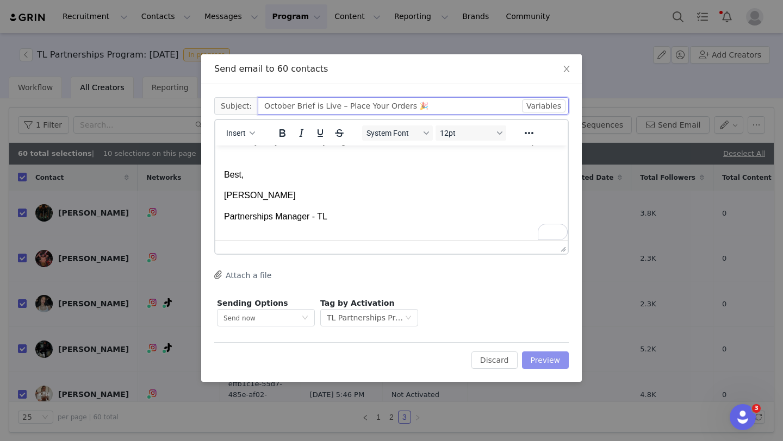
type input "October Brief is Live – Place Your Orders 🎉"
click at [552, 358] on button "Preview" at bounding box center [545, 360] width 47 height 17
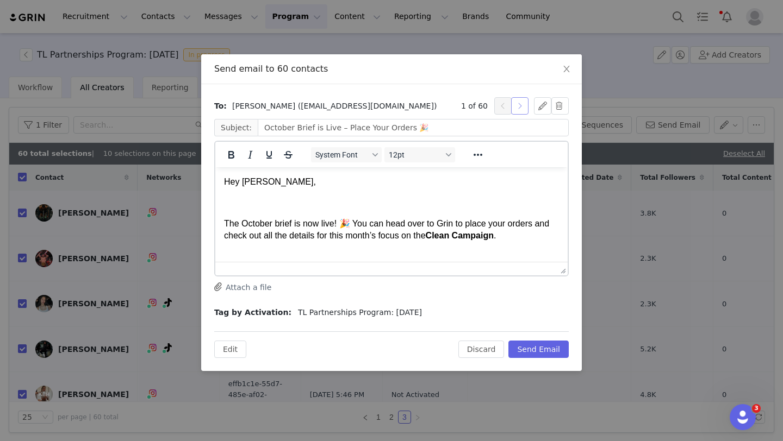
click at [519, 106] on button "button" at bounding box center [519, 105] width 17 height 17
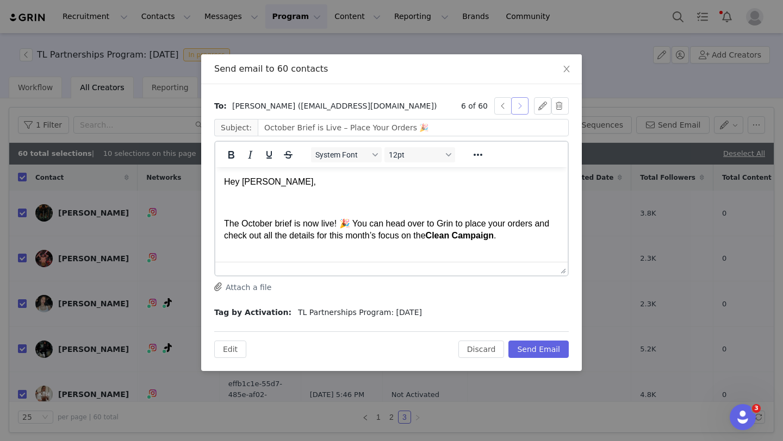
click at [519, 106] on button "button" at bounding box center [519, 105] width 17 height 17
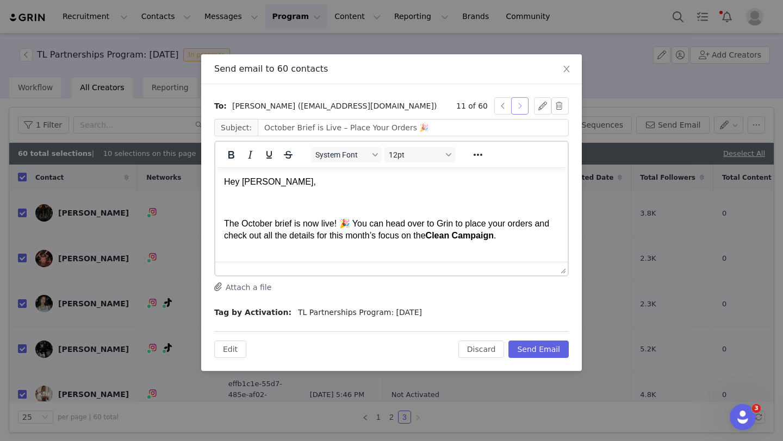
click at [519, 106] on button "button" at bounding box center [519, 105] width 17 height 17
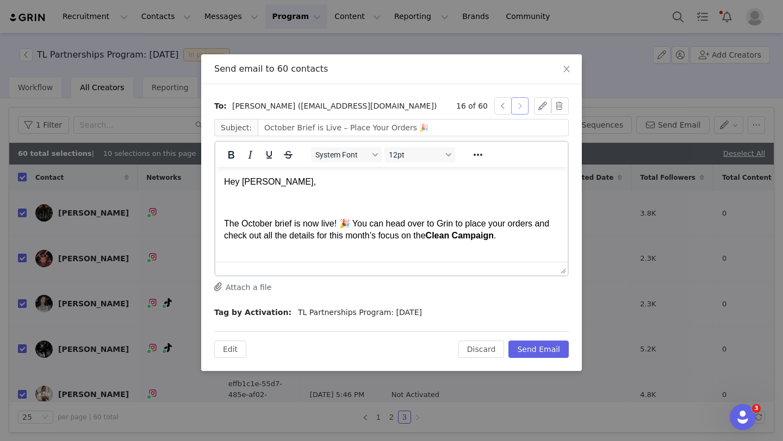
click at [519, 106] on button "button" at bounding box center [519, 105] width 17 height 17
click at [519, 107] on button "button" at bounding box center [519, 105] width 17 height 17
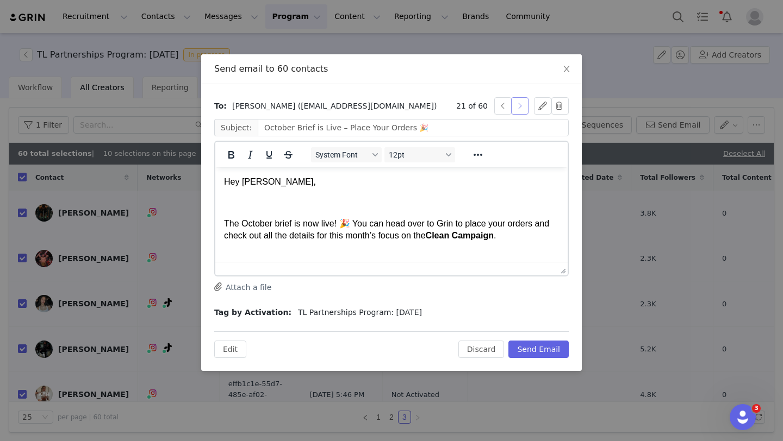
click at [519, 107] on button "button" at bounding box center [519, 105] width 17 height 17
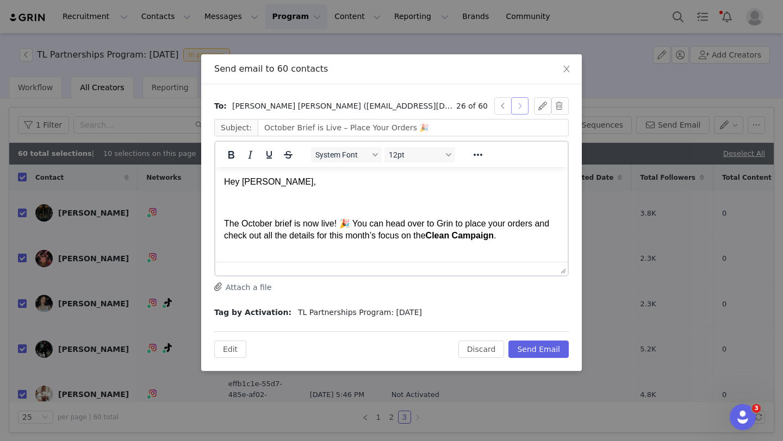
click at [519, 107] on button "button" at bounding box center [519, 105] width 17 height 17
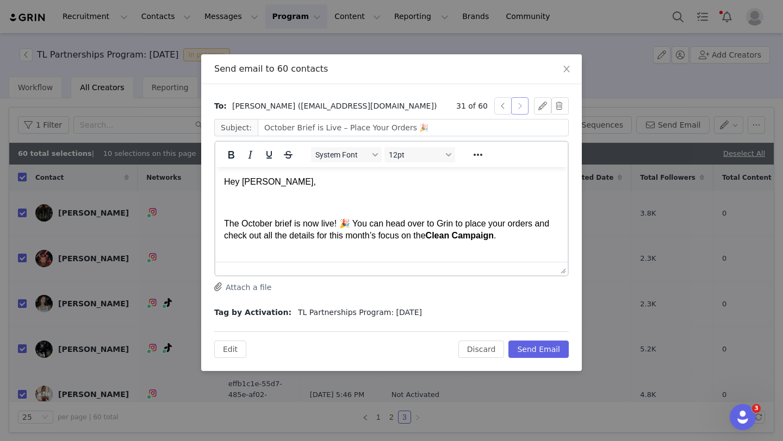
click at [519, 107] on button "button" at bounding box center [519, 105] width 17 height 17
click at [551, 344] on button "Send Email" at bounding box center [538, 349] width 60 height 17
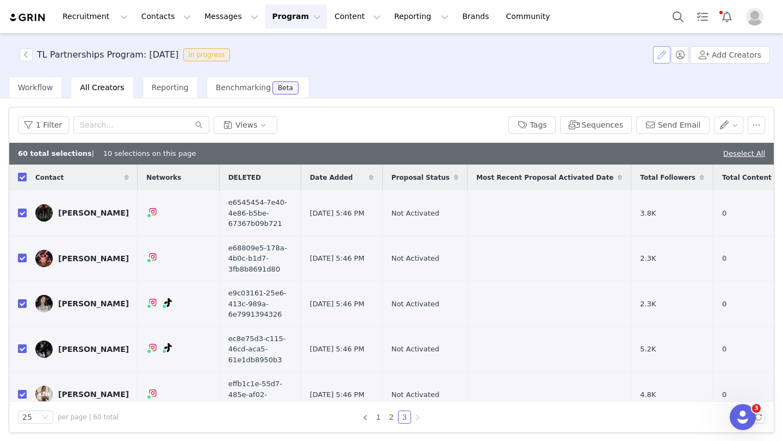
click at [576, 53] on button "button" at bounding box center [661, 54] width 17 height 17
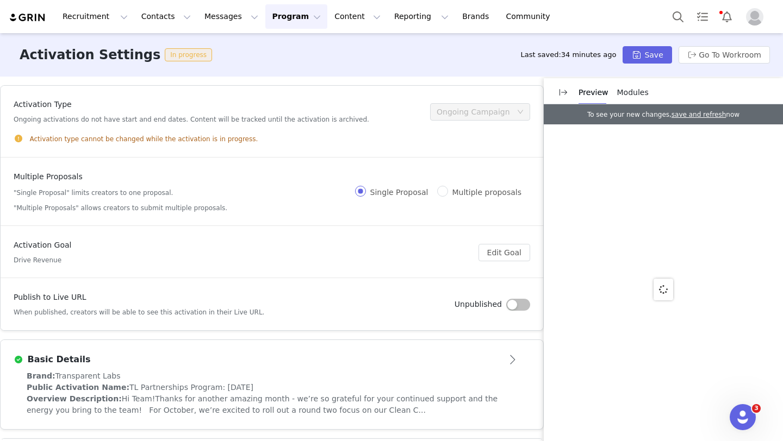
click at [512, 303] on button "button" at bounding box center [518, 305] width 24 height 12
click at [576, 58] on button "Save" at bounding box center [647, 54] width 49 height 17
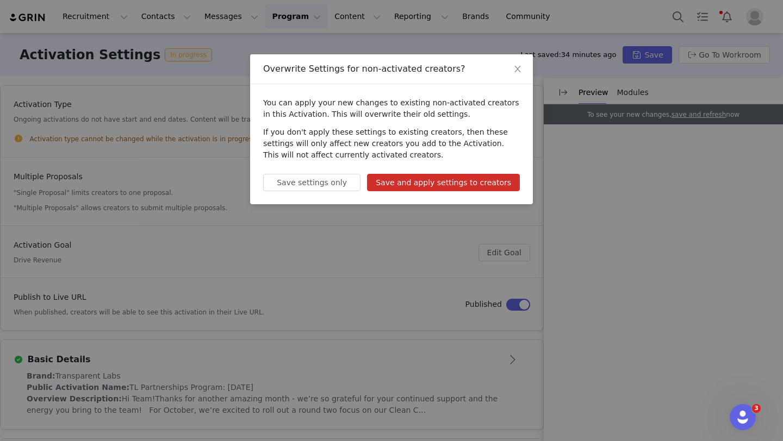
click at [495, 184] on button "Save and apply settings to creators" at bounding box center [443, 182] width 153 height 17
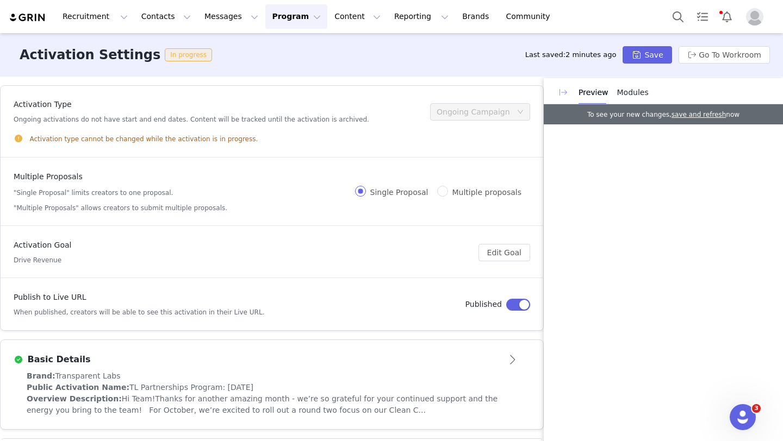
click at [565, 90] on button "button" at bounding box center [563, 92] width 17 height 17
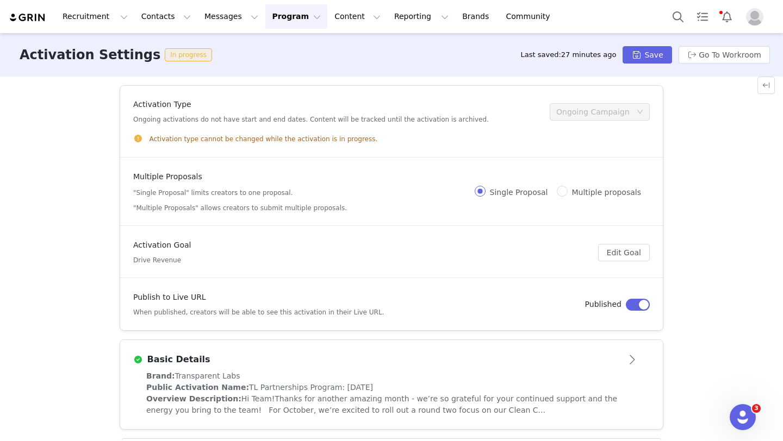
click at [278, 18] on button "Program Program" at bounding box center [296, 16] width 62 height 24
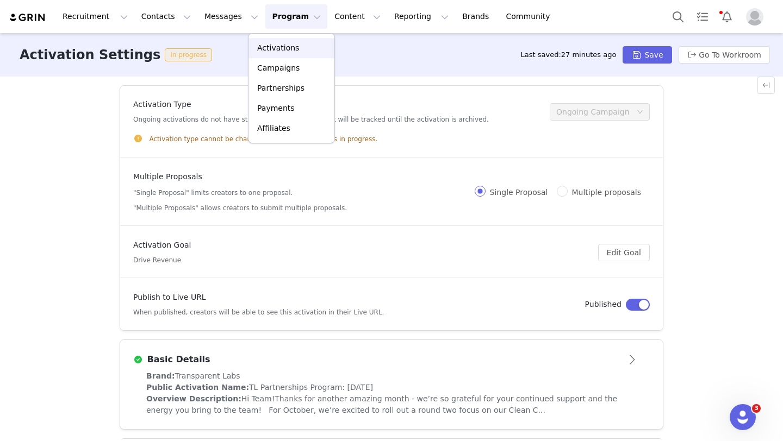
click at [291, 50] on p "Activations" at bounding box center [278, 47] width 42 height 11
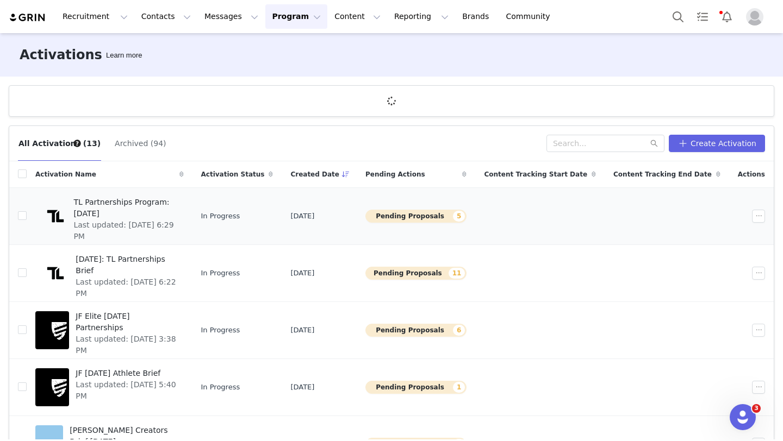
click at [416, 216] on button "Pending Proposals 5" at bounding box center [415, 216] width 101 height 13
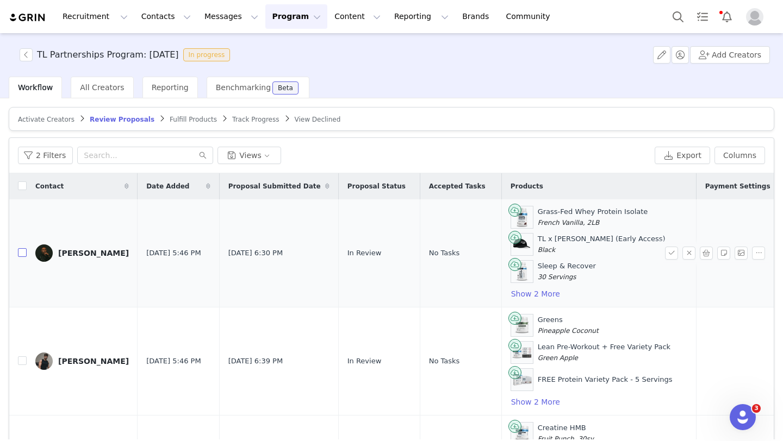
click at [24, 253] on input "checkbox" at bounding box center [22, 252] width 9 height 9
checkbox input "true"
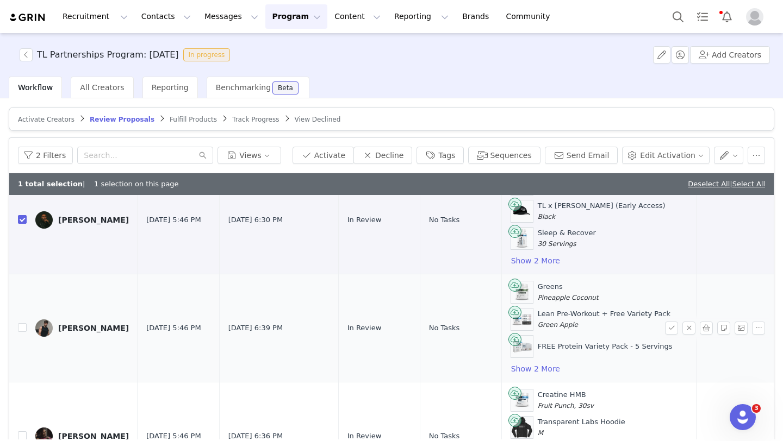
scroll to position [59, 0]
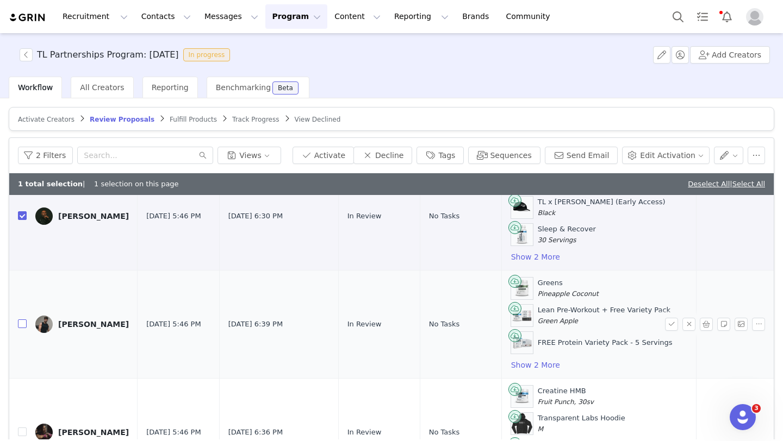
click at [24, 328] on input "checkbox" at bounding box center [22, 324] width 9 height 9
checkbox input "true"
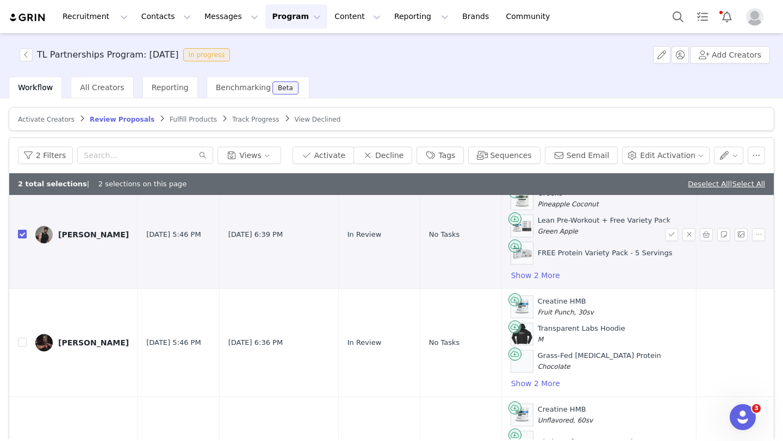
scroll to position [153, 0]
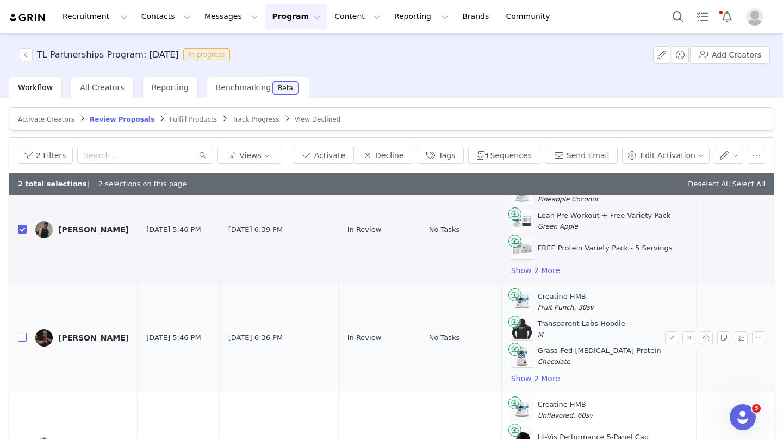
click at [24, 343] on label at bounding box center [22, 338] width 9 height 11
click at [24, 342] on input "checkbox" at bounding box center [22, 337] width 9 height 9
checkbox input "true"
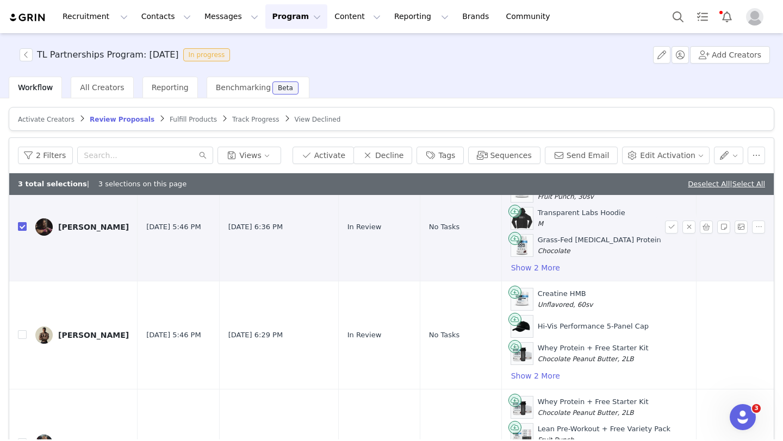
scroll to position [269, 0]
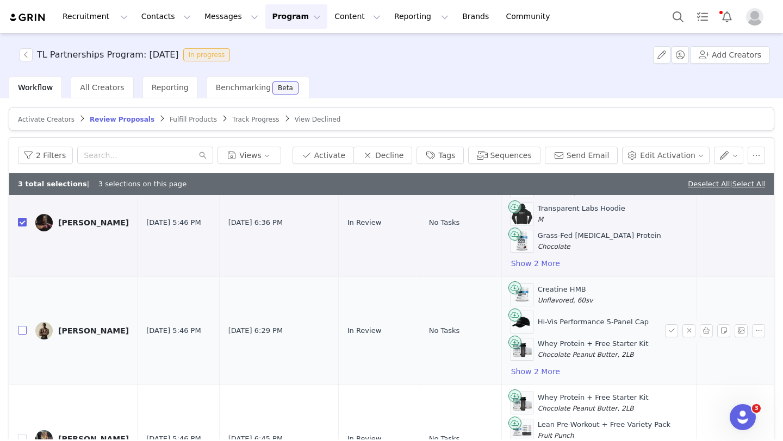
click at [25, 331] on input "checkbox" at bounding box center [22, 330] width 9 height 9
checkbox input "true"
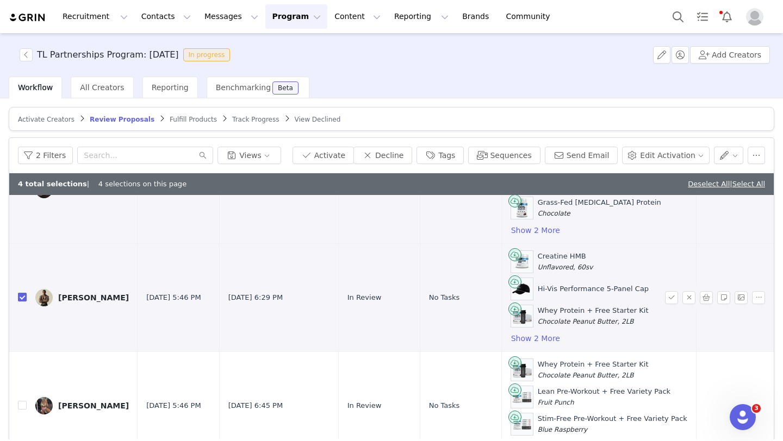
scroll to position [310, 0]
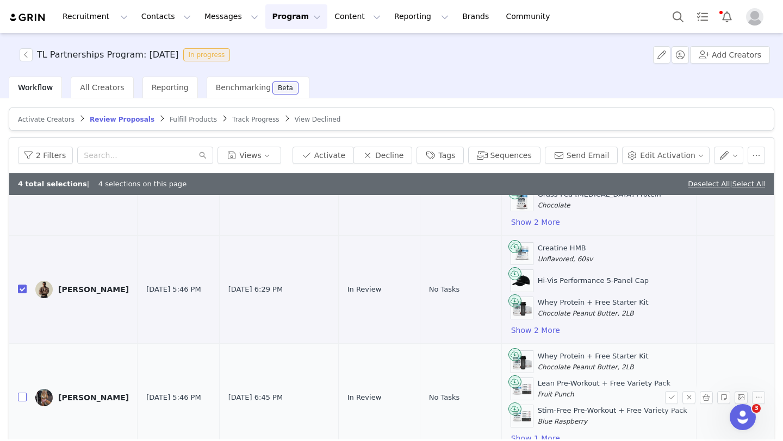
click at [24, 401] on input "checkbox" at bounding box center [22, 397] width 9 height 9
checkbox input "true"
click at [352, 158] on button "Activate" at bounding box center [322, 155] width 61 height 17
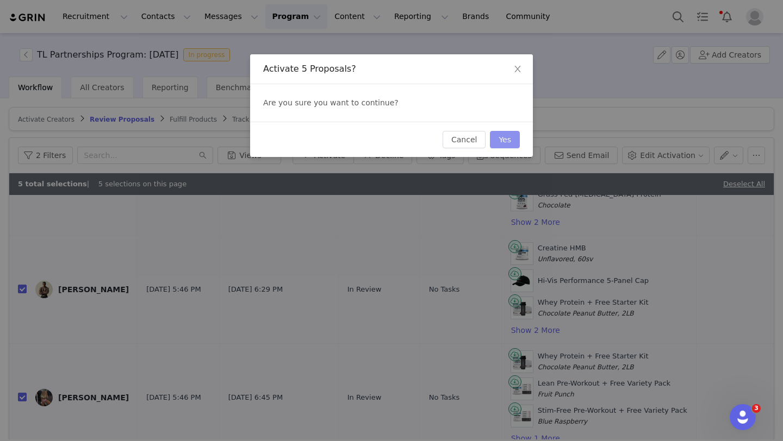
click at [497, 138] on button "Yes" at bounding box center [505, 139] width 30 height 17
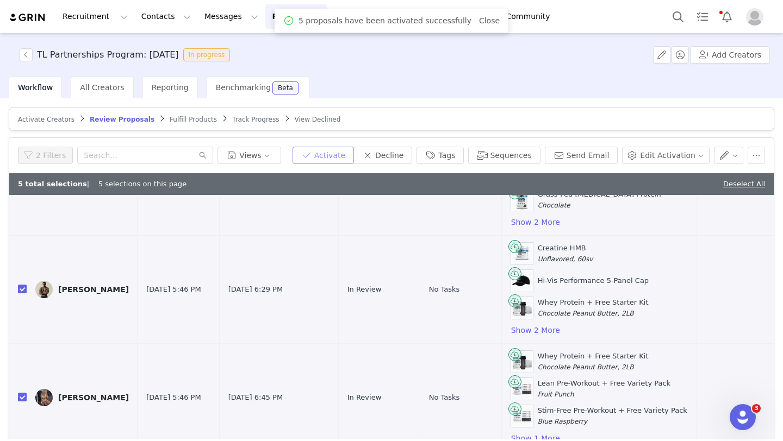
scroll to position [0, 0]
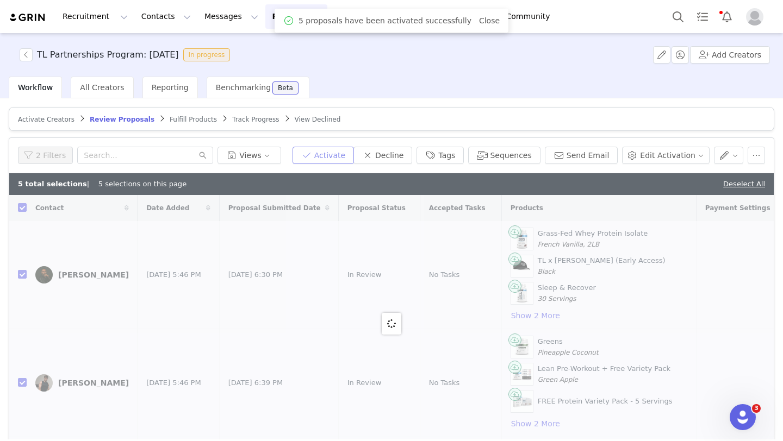
checkbox input "false"
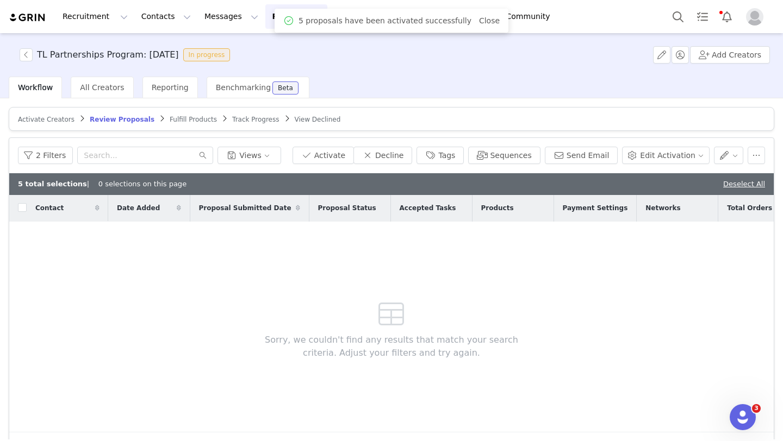
click at [194, 116] on span "Fulfill Products" at bounding box center [193, 120] width 47 height 8
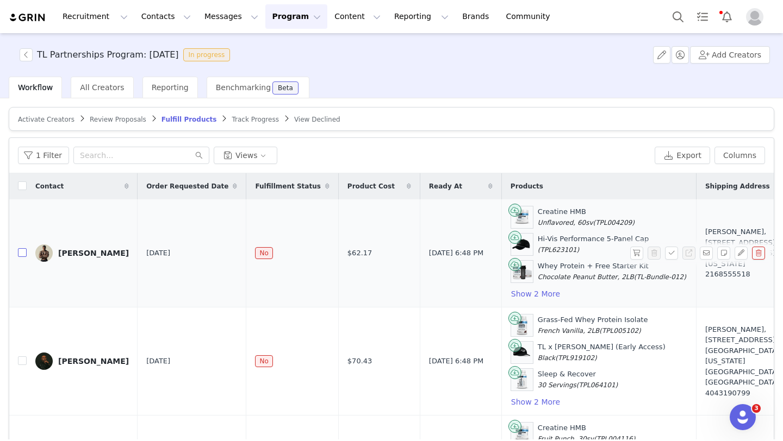
click at [20, 255] on input "checkbox" at bounding box center [22, 252] width 9 height 9
checkbox input "true"
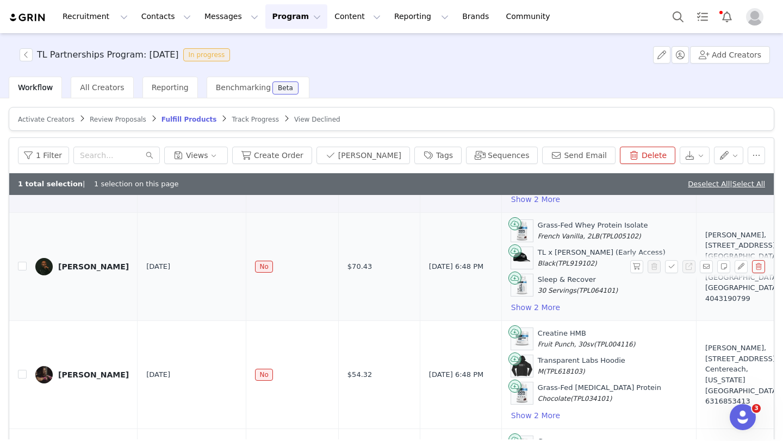
scroll to position [117, 0]
click at [24, 266] on input "checkbox" at bounding box center [22, 266] width 9 height 9
checkbox input "true"
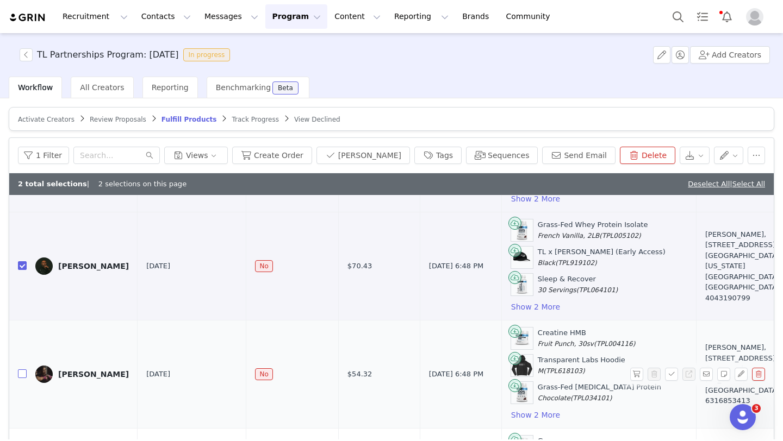
click at [21, 375] on input "checkbox" at bounding box center [22, 374] width 9 height 9
checkbox input "true"
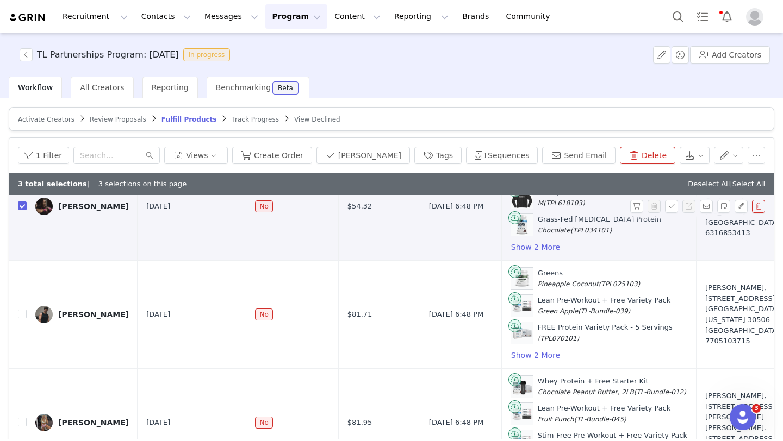
scroll to position [301, 0]
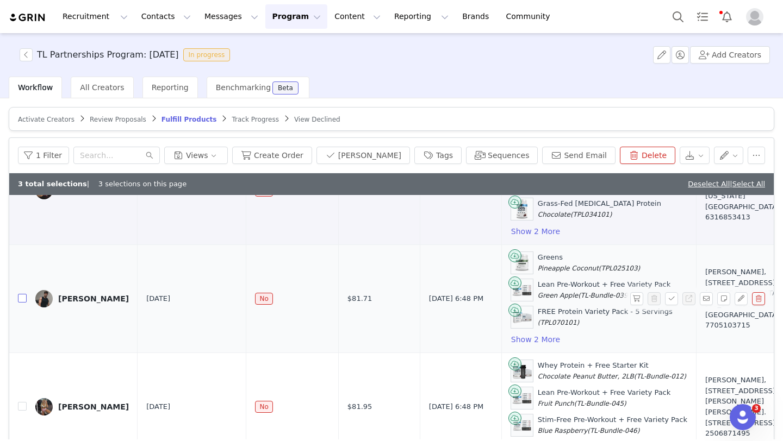
click at [24, 301] on input "checkbox" at bounding box center [22, 298] width 9 height 9
checkbox input "true"
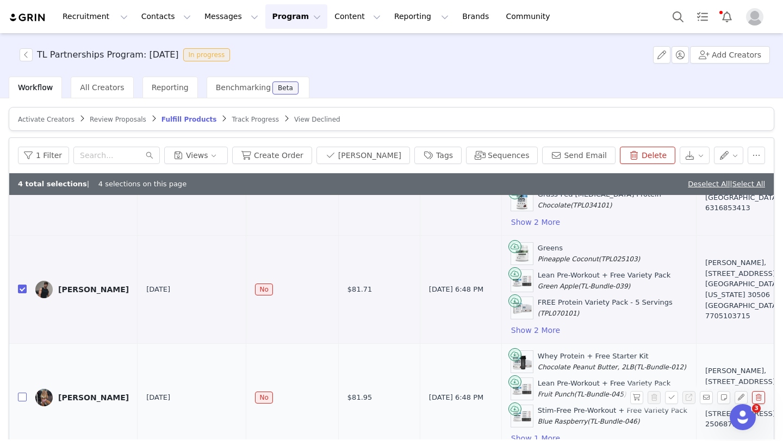
click at [26, 396] on input "checkbox" at bounding box center [22, 397] width 9 height 9
checkbox input "true"
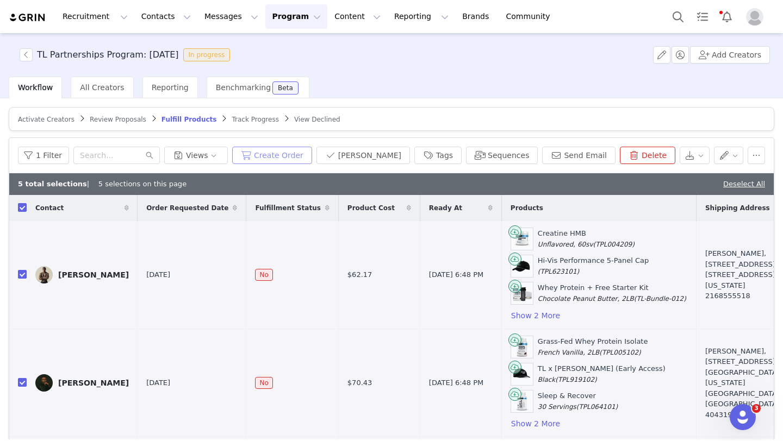
click at [312, 156] on button "Create Order" at bounding box center [272, 155] width 80 height 17
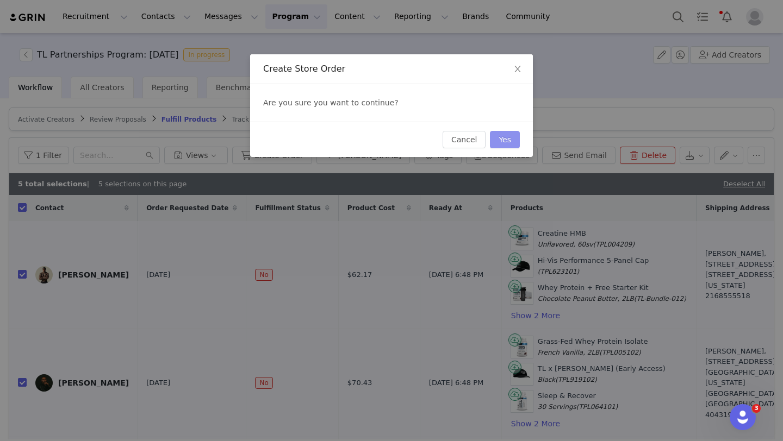
click at [509, 142] on button "Yes" at bounding box center [505, 139] width 30 height 17
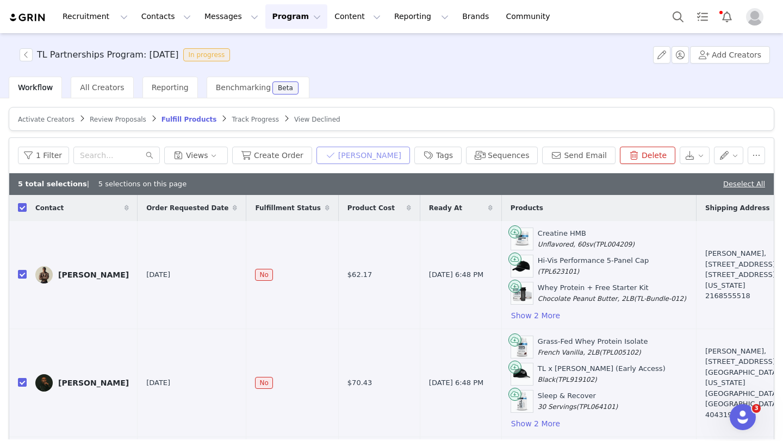
click at [384, 153] on button "[PERSON_NAME]" at bounding box center [363, 155] width 94 height 17
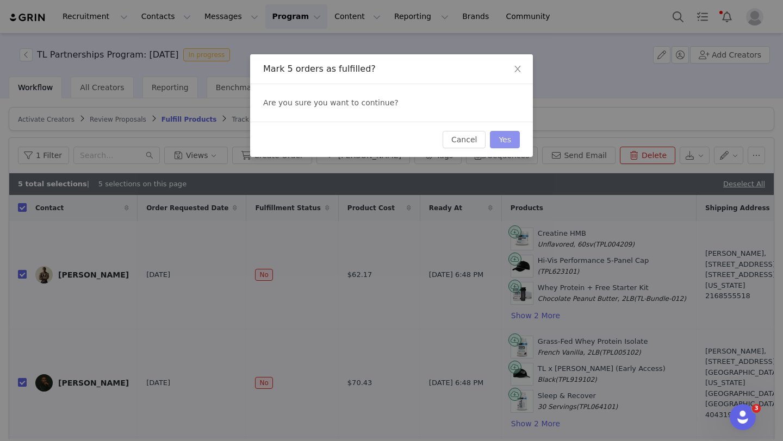
click at [515, 140] on button "Yes" at bounding box center [505, 139] width 30 height 17
